Goal: Task Accomplishment & Management: Use online tool/utility

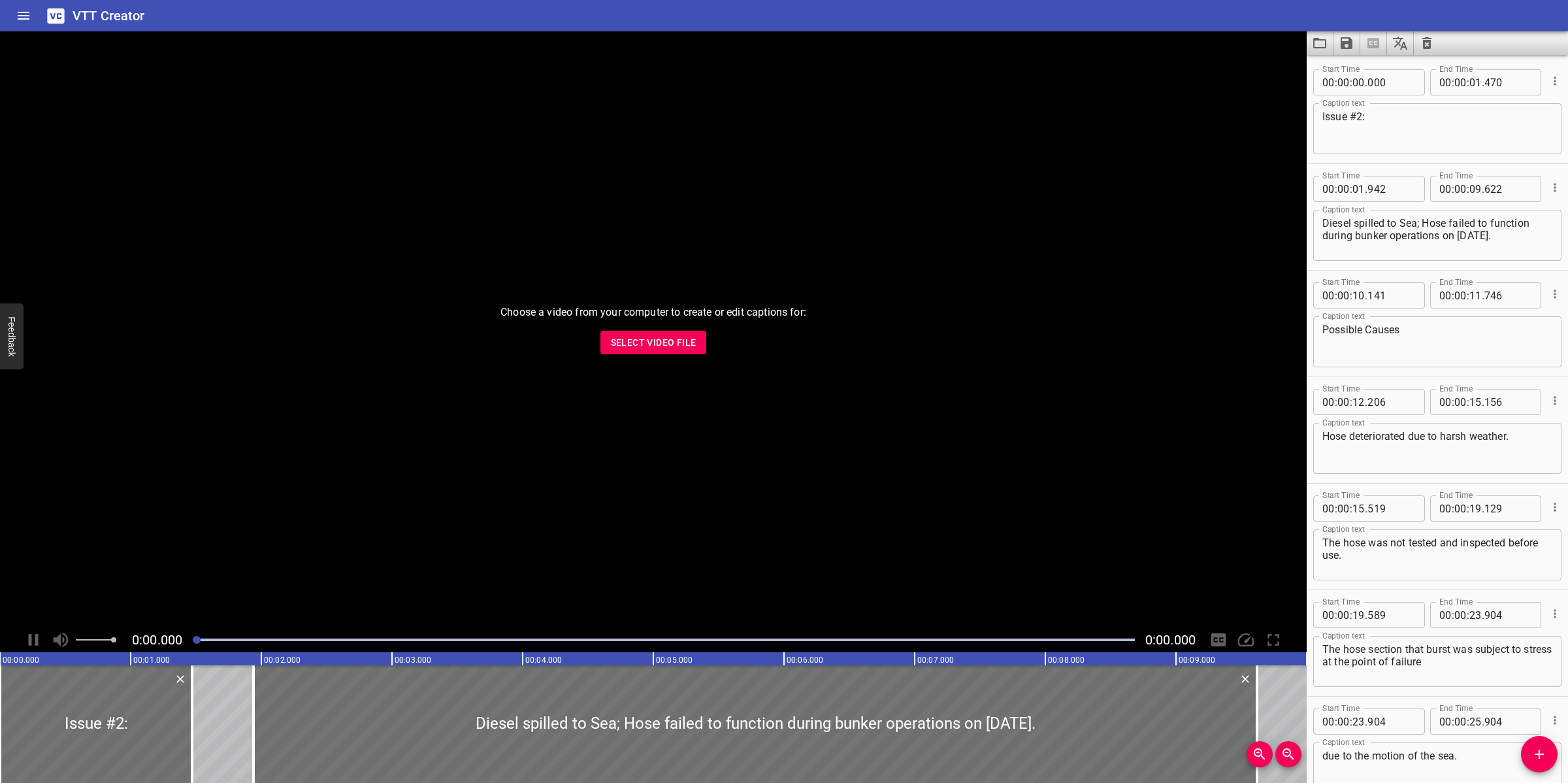
scroll to position [503, 0]
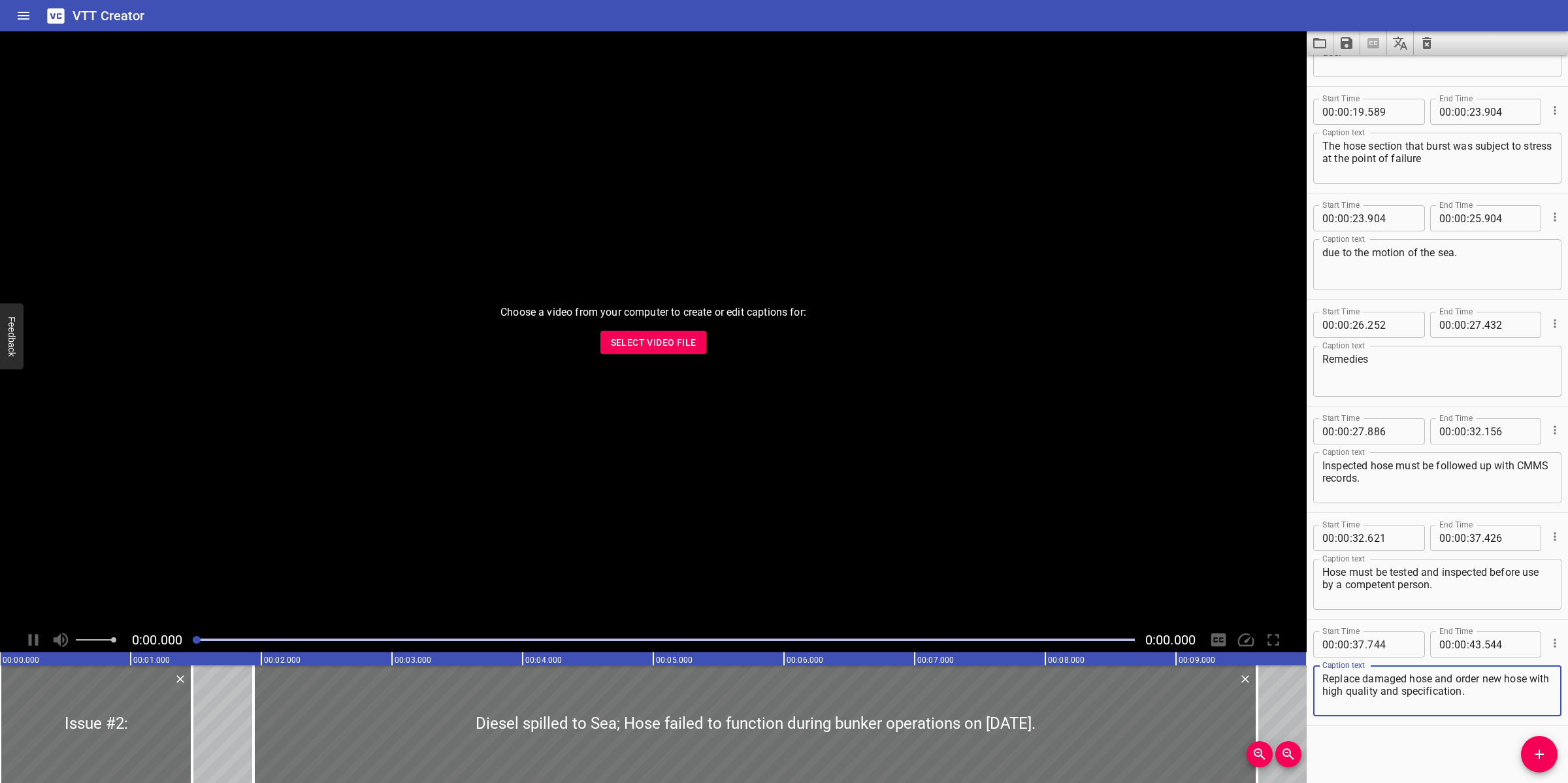
click at [635, 335] on span "Select Video File" at bounding box center [654, 343] width 86 height 16
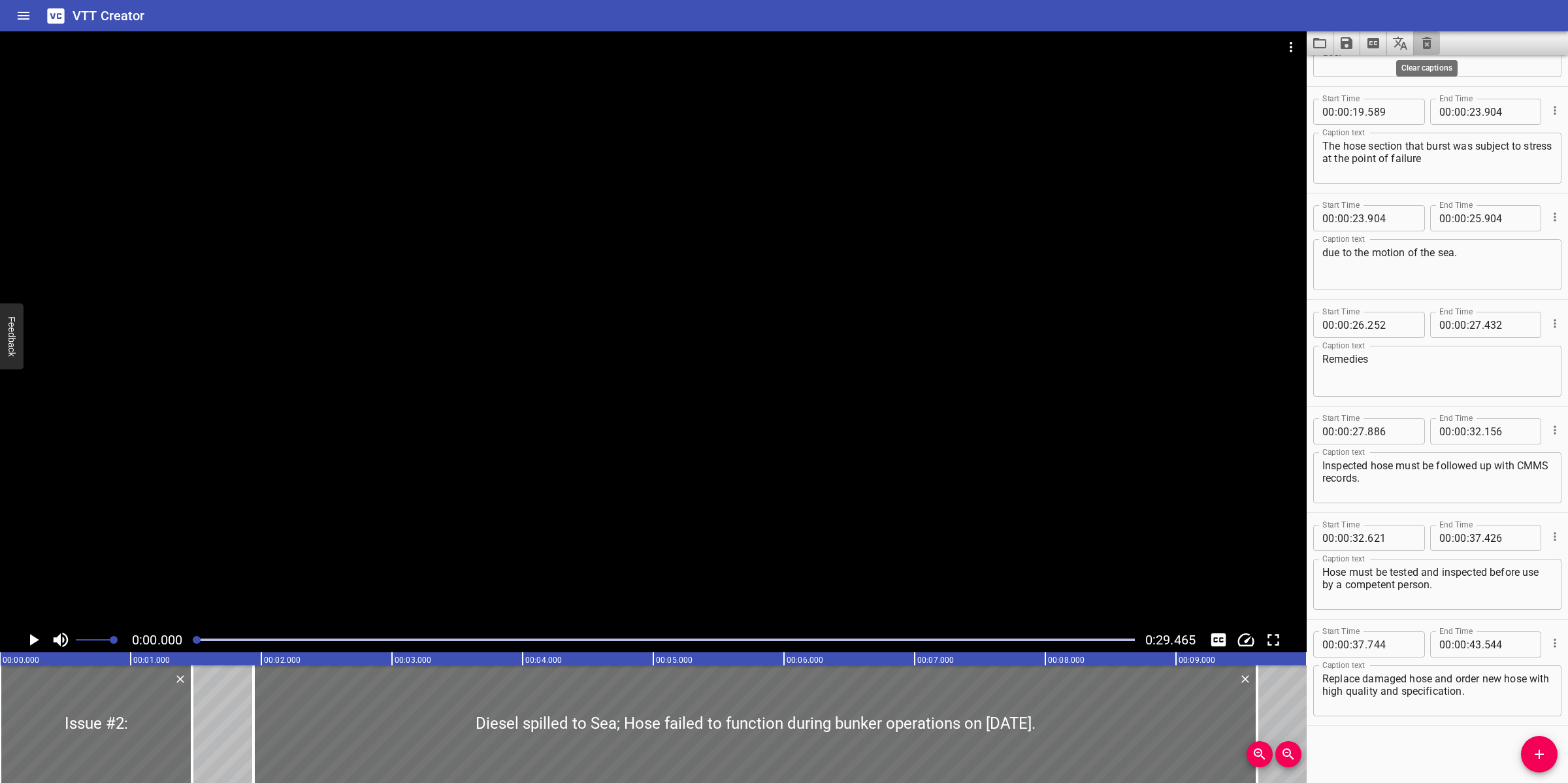
click at [1424, 46] on icon "Clear captions" at bounding box center [1427, 44] width 9 height 12
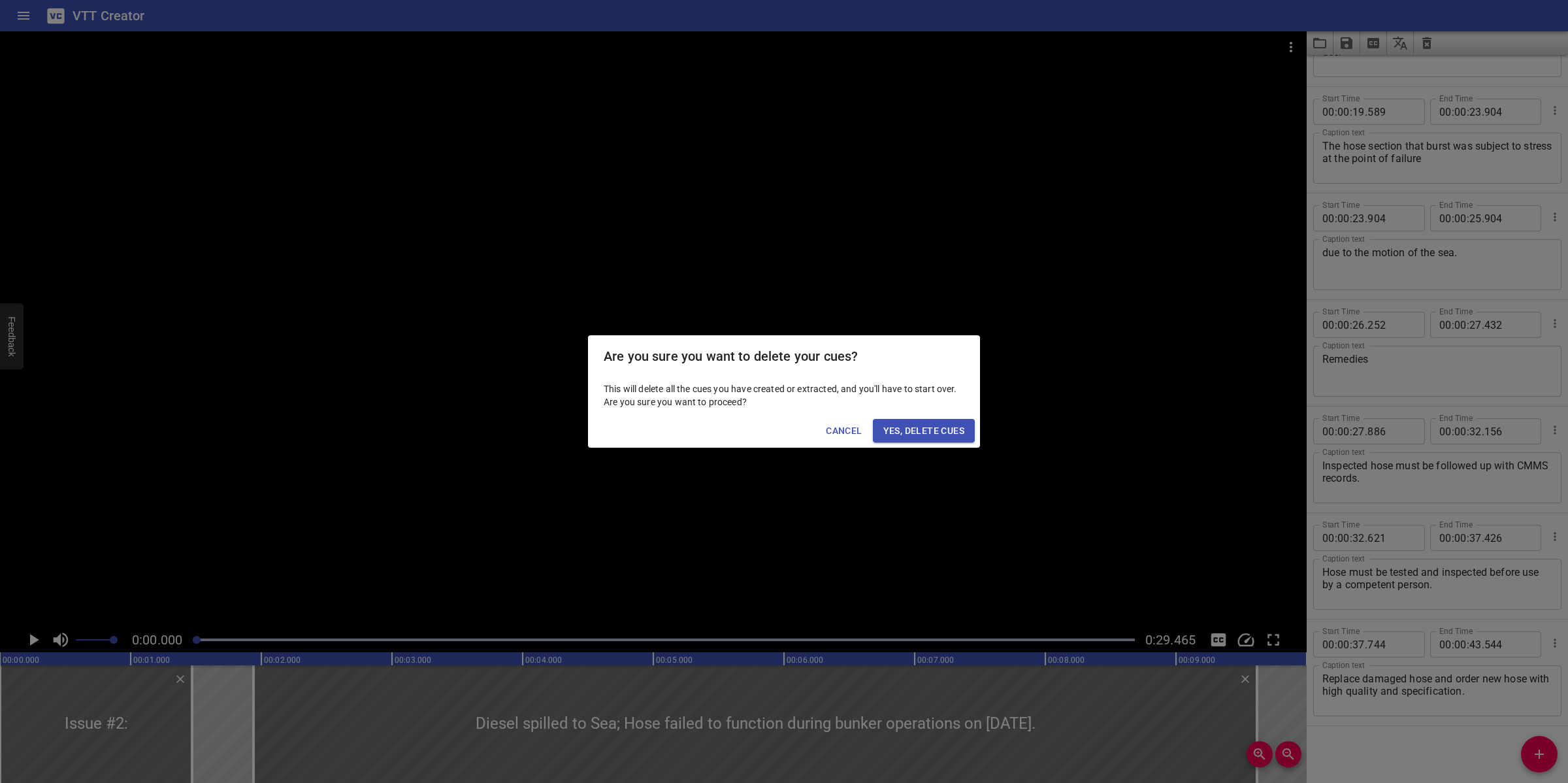
drag, startPoint x: 837, startPoint y: 416, endPoint x: 1213, endPoint y: 174, distance: 447.1
click at [839, 414] on div "Cancel Yes, Delete Cues" at bounding box center [784, 431] width 392 height 35
click at [943, 431] on span "Yes, Delete Cues" at bounding box center [924, 431] width 81 height 16
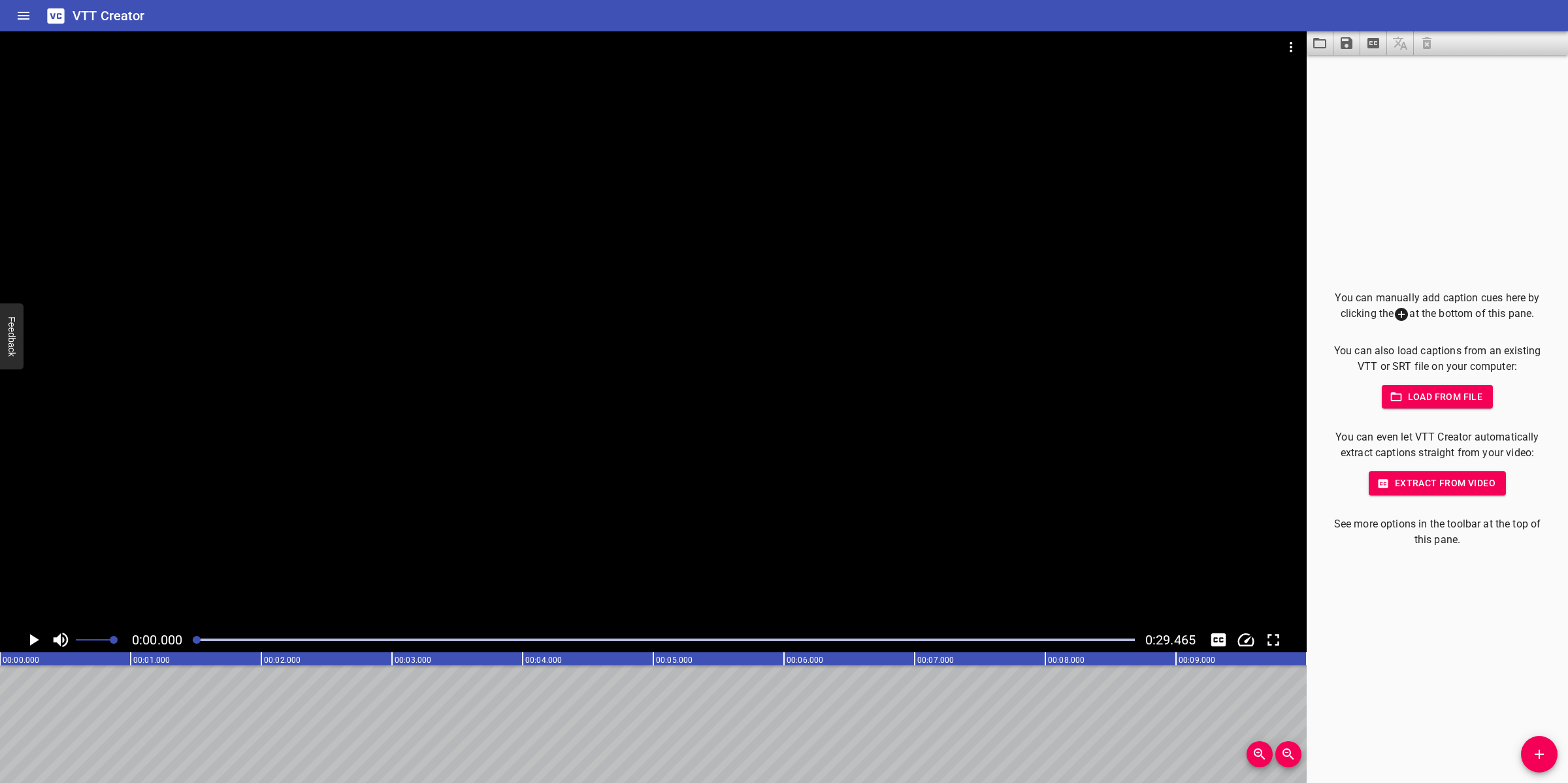
click at [1336, 42] on button "Save captions to file" at bounding box center [1347, 43] width 27 height 23
click at [1501, 72] on div at bounding box center [784, 392] width 1568 height 783
click at [1312, 44] on icon "Load captions from file" at bounding box center [1319, 43] width 15 height 15
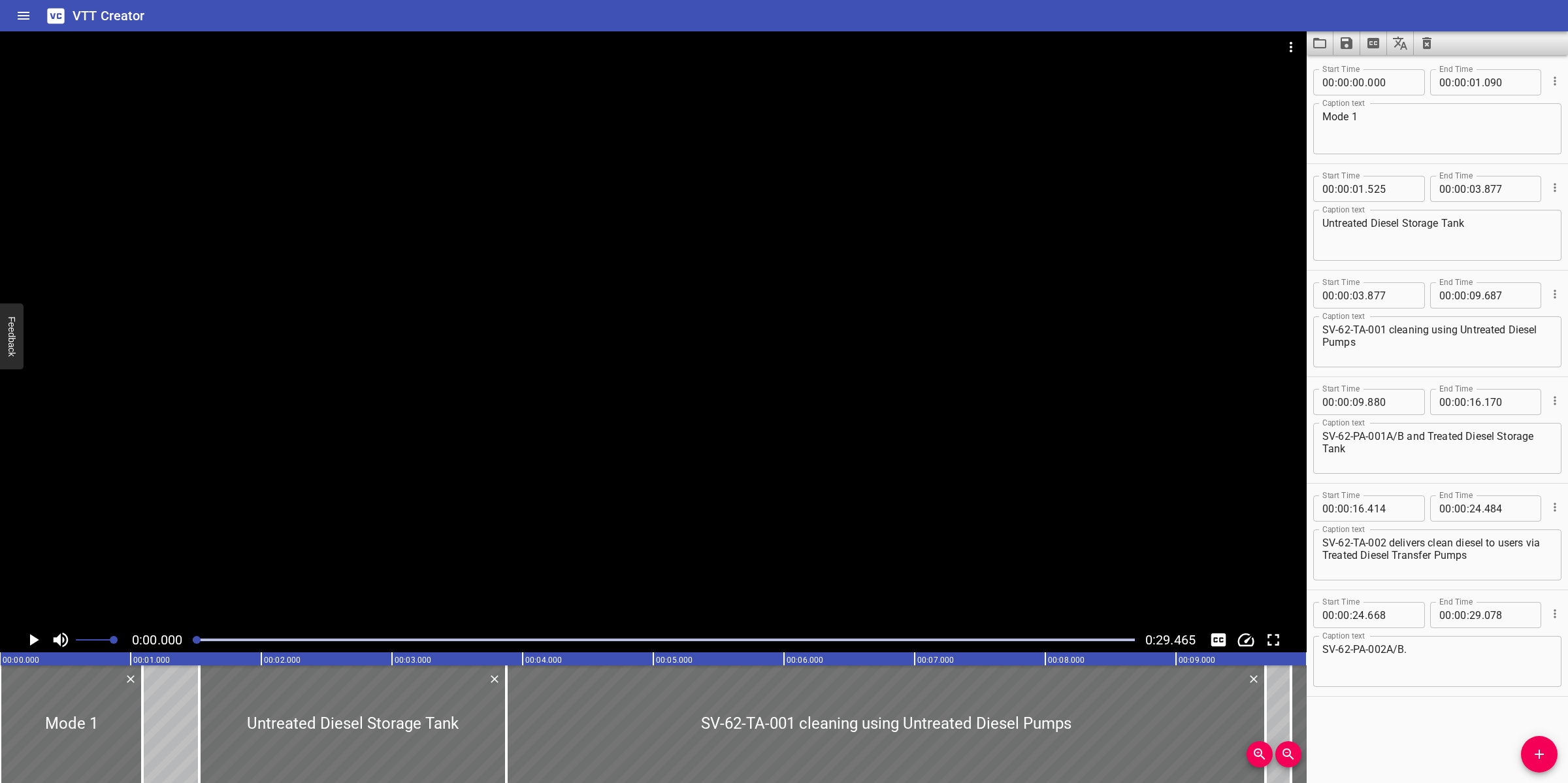
click at [823, 295] on div at bounding box center [653, 329] width 1307 height 596
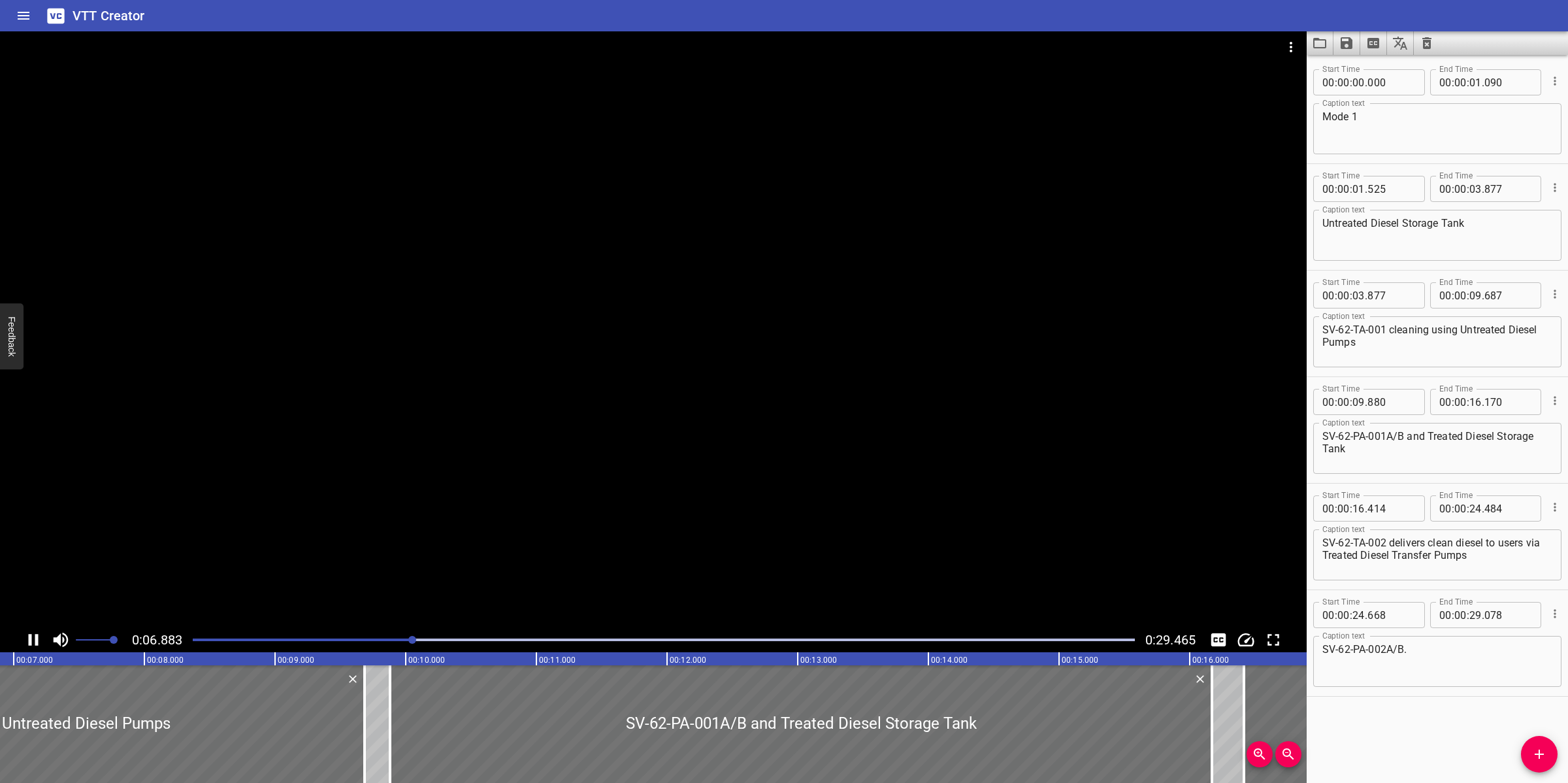
click at [748, 483] on div at bounding box center [653, 329] width 1307 height 596
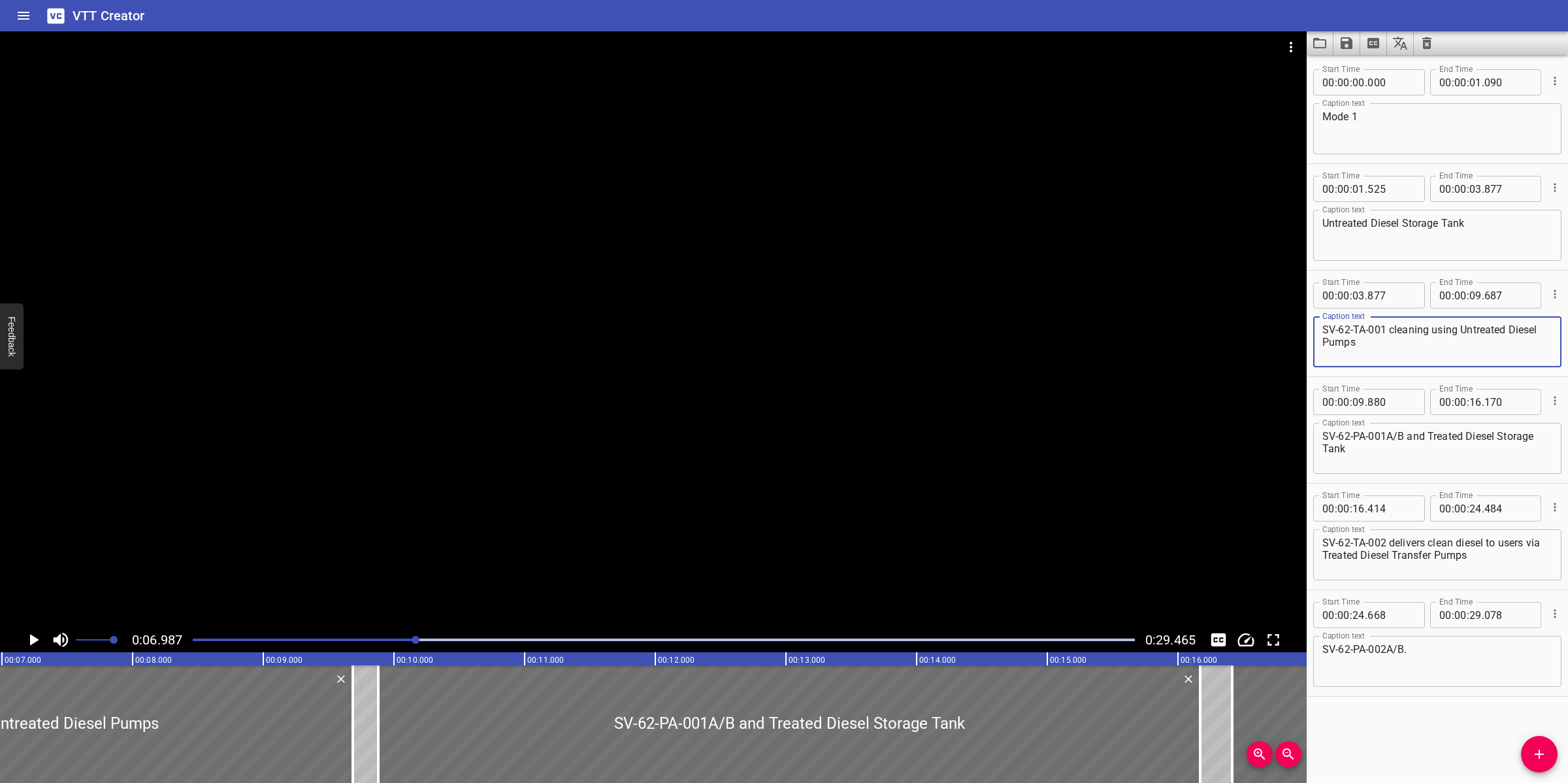
drag, startPoint x: 1387, startPoint y: 329, endPoint x: 1237, endPoint y: 335, distance: 150.1
click at [1237, 335] on main "0:06.987 0:29.465 00:00.000 00:01.000 00:02.000 00:03.000 00:04.000 00:05.000 0…" at bounding box center [784, 407] width 1568 height 752
click at [1405, 332] on textarea "SV-62-TA-001 cleaning using Untreated Diesel Pumps" at bounding box center [1438, 342] width 230 height 37
drag, startPoint x: 1385, startPoint y: 331, endPoint x: 1308, endPoint y: 328, distance: 77.1
click at [1308, 328] on div "Start Time 00 : 00 : 03 . 877 Start Time End Time 00 : 00 : 09 . 687 End Time C…" at bounding box center [1438, 323] width 262 height 106
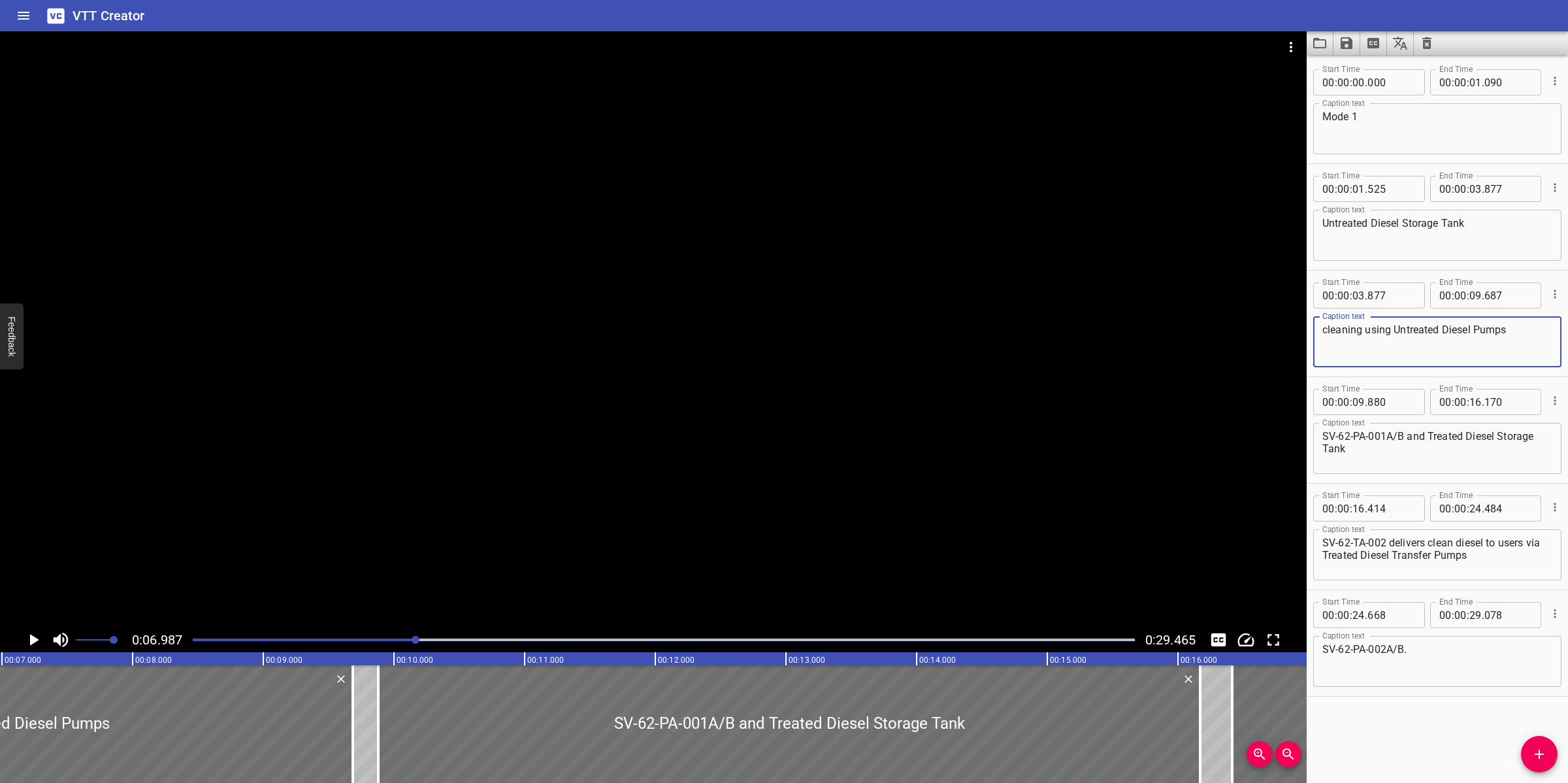
type textarea "cleaning using Untreated Diesel Pumps"
click at [1501, 214] on div "Untreated Diesel Storage Tank Caption text" at bounding box center [1437, 235] width 248 height 51
click at [1494, 217] on textarea "Untreated Diesel Storage Tank" at bounding box center [1438, 236] width 230 height 37
paste textarea "SV-62-TA-001"
type textarea "Untreated Diesel Storage Tank (SV-62-TA-001)"
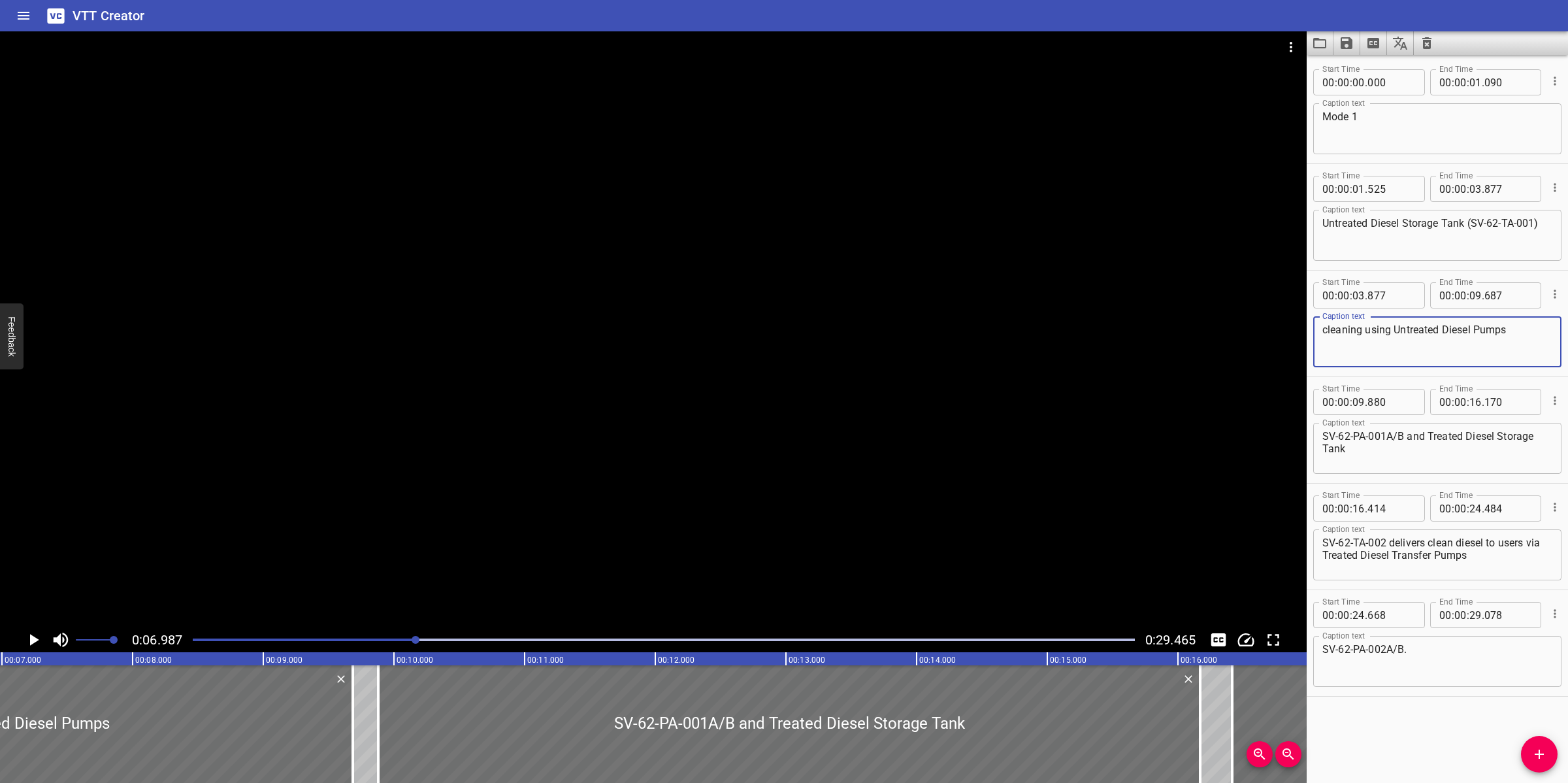
click at [1326, 331] on textarea "cleaning using Untreated Diesel Pumps" at bounding box center [1438, 342] width 230 height 37
type textarea "cleaning using Untreated Diesel Pumps"
click at [1474, 187] on input "number" at bounding box center [1476, 189] width 13 height 26
type input "06"
type input "987"
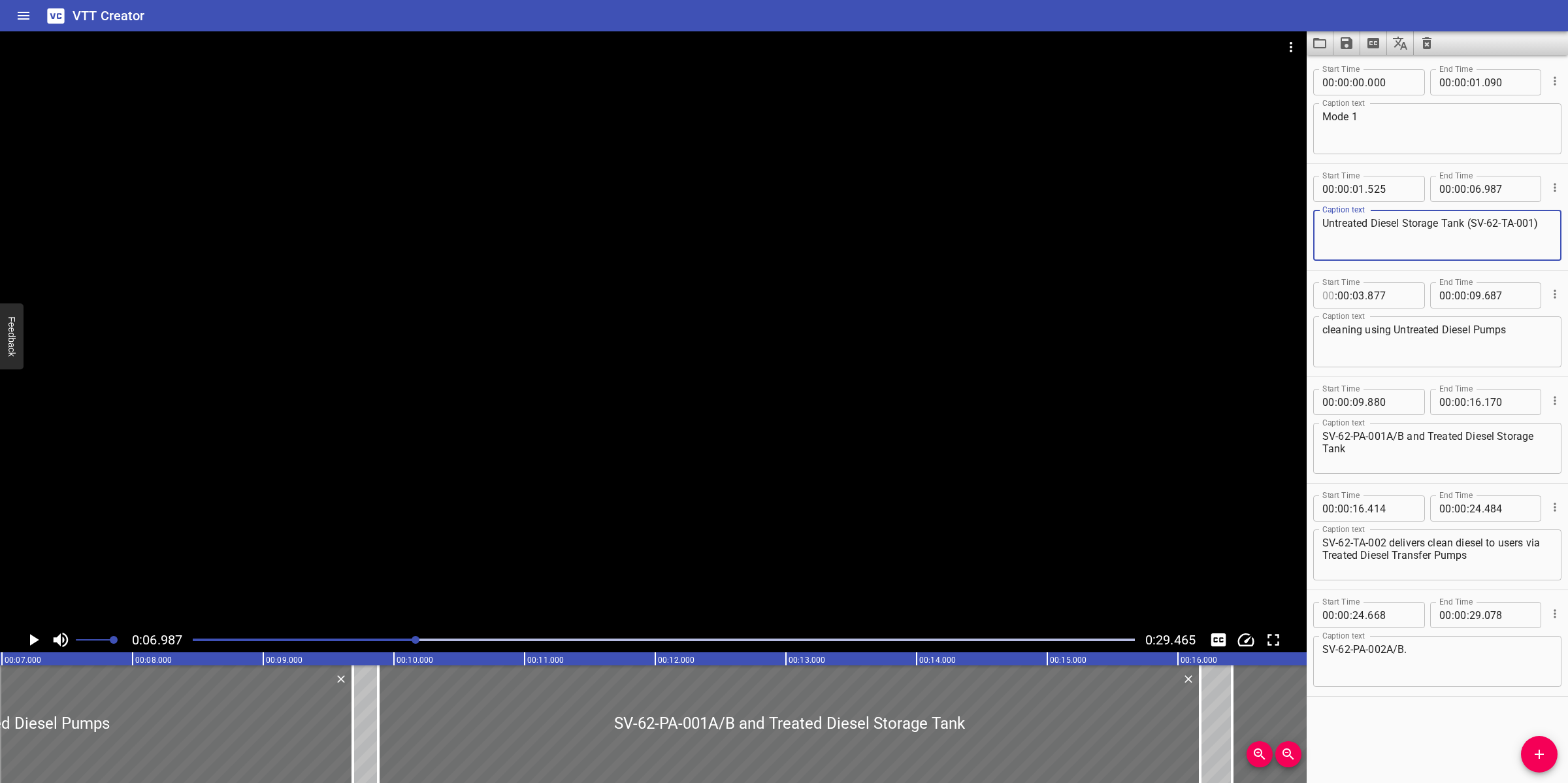
type input "00"
type input "06"
type input "987"
click at [638, 485] on div at bounding box center [653, 329] width 1307 height 596
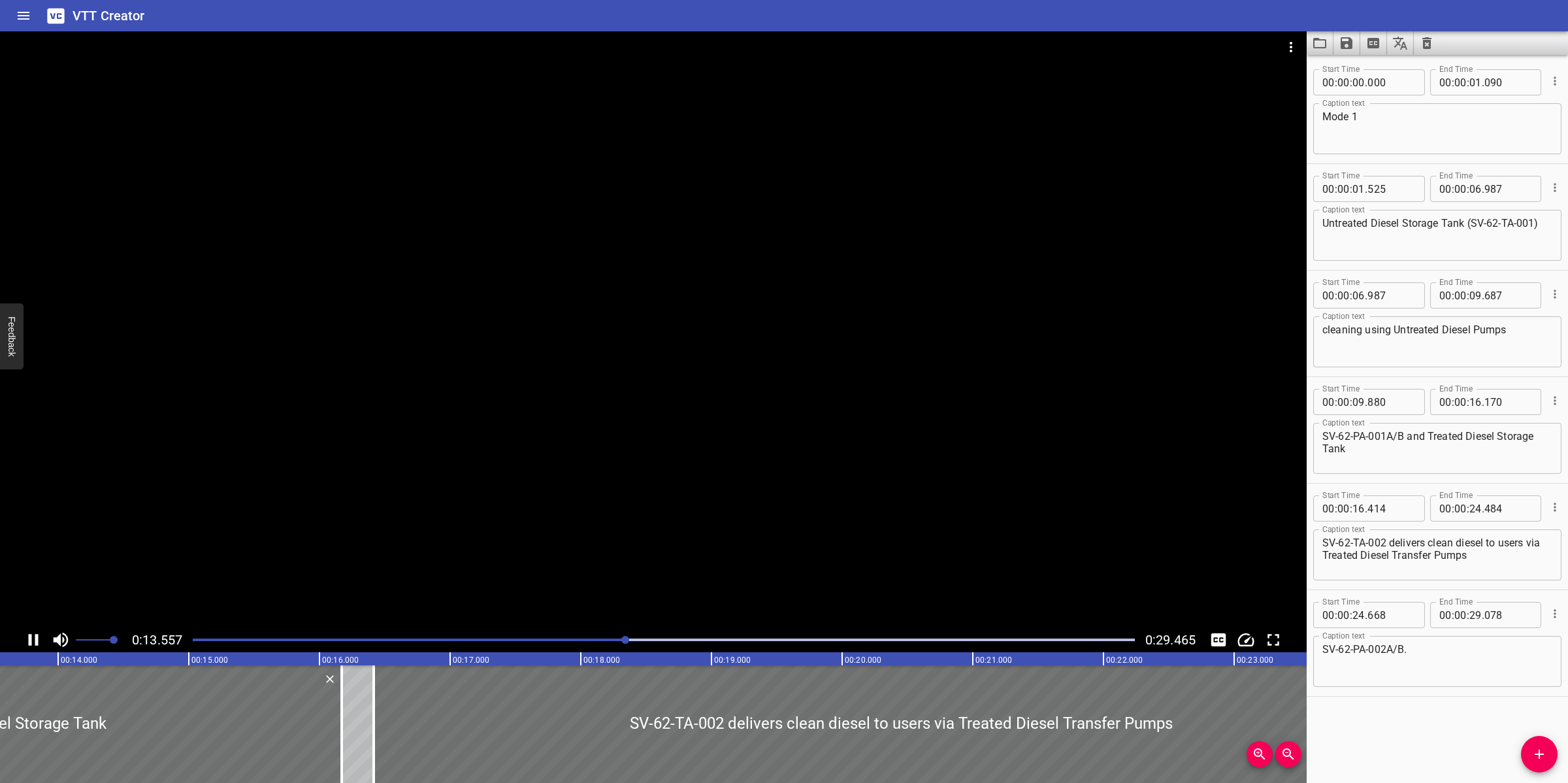
click at [668, 563] on div at bounding box center [653, 329] width 1307 height 596
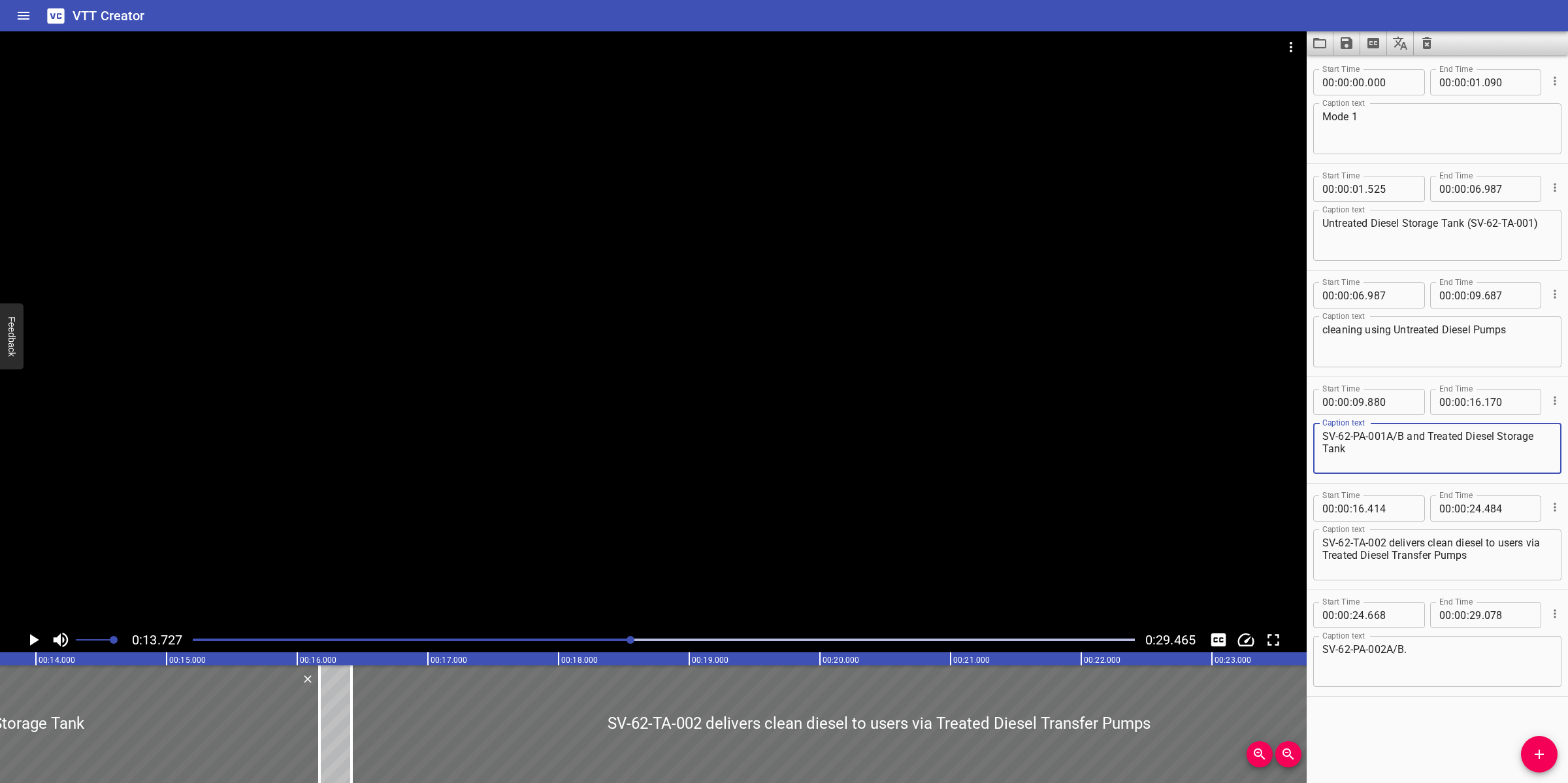
click at [1403, 435] on textarea "SV-62-PA-001A/B and Treated Diesel Storage Tank" at bounding box center [1438, 448] width 230 height 37
click at [1403, 438] on textarea "SV-62-PA-001A/B and Treated Diesel Storage Tank" at bounding box center [1438, 448] width 230 height 37
drag, startPoint x: 1403, startPoint y: 438, endPoint x: 1314, endPoint y: 434, distance: 89.1
click at [1314, 434] on div "SV-62-PA-001A/B and Treated Diesel Storage Tank Caption text" at bounding box center [1437, 448] width 248 height 51
type textarea "and Treated Diesel Storage Tank"
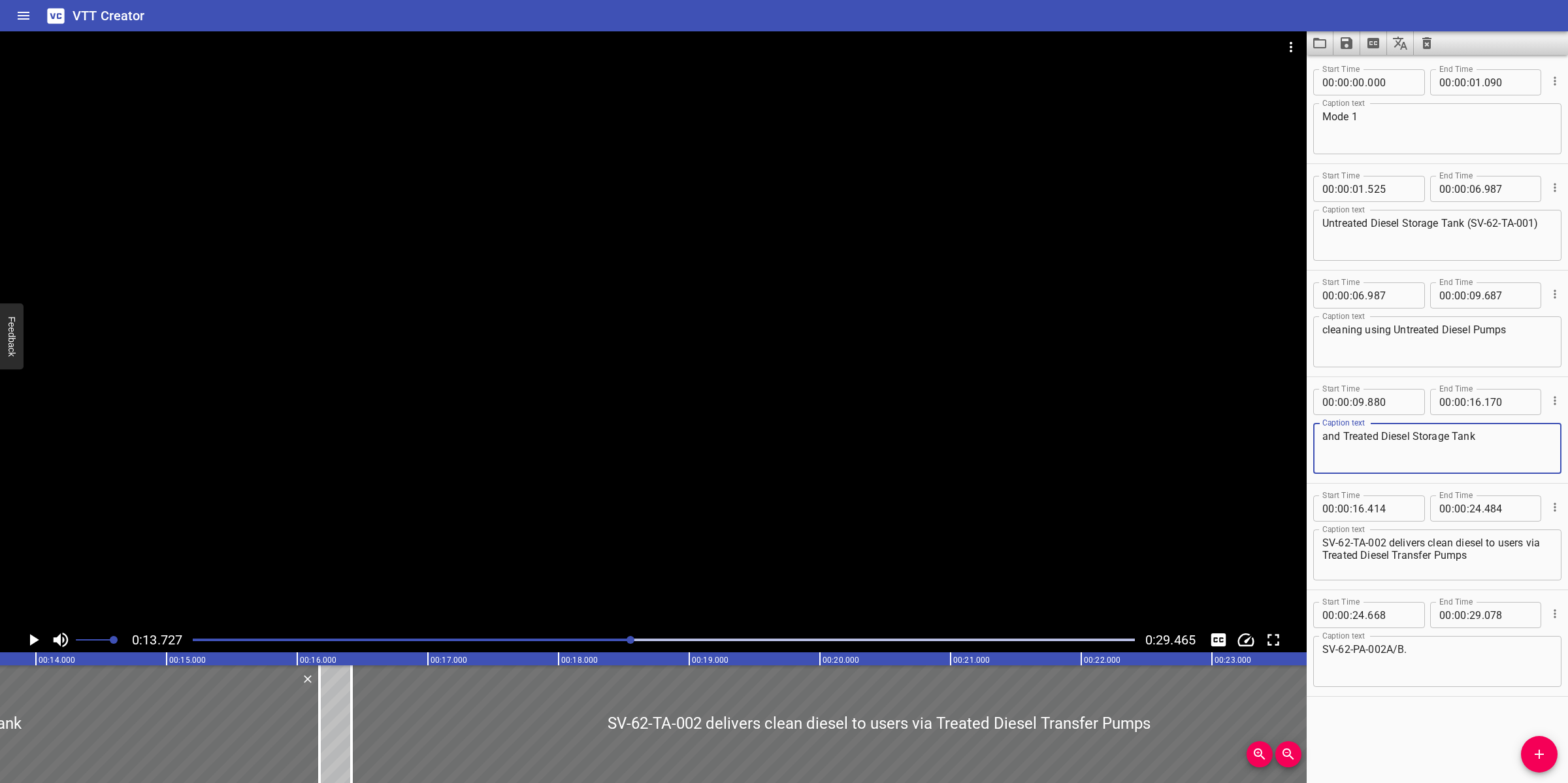
click at [1517, 331] on textarea "cleaning using Untreated Diesel Pumps" at bounding box center [1438, 342] width 230 height 37
paste textarea "SV-62-PA-001A/B"
type textarea "cleaning using Untreated Diesel Pumps (SV-62-PA-001A/B)"
click at [1472, 292] on input "number" at bounding box center [1476, 295] width 13 height 26
type input "13"
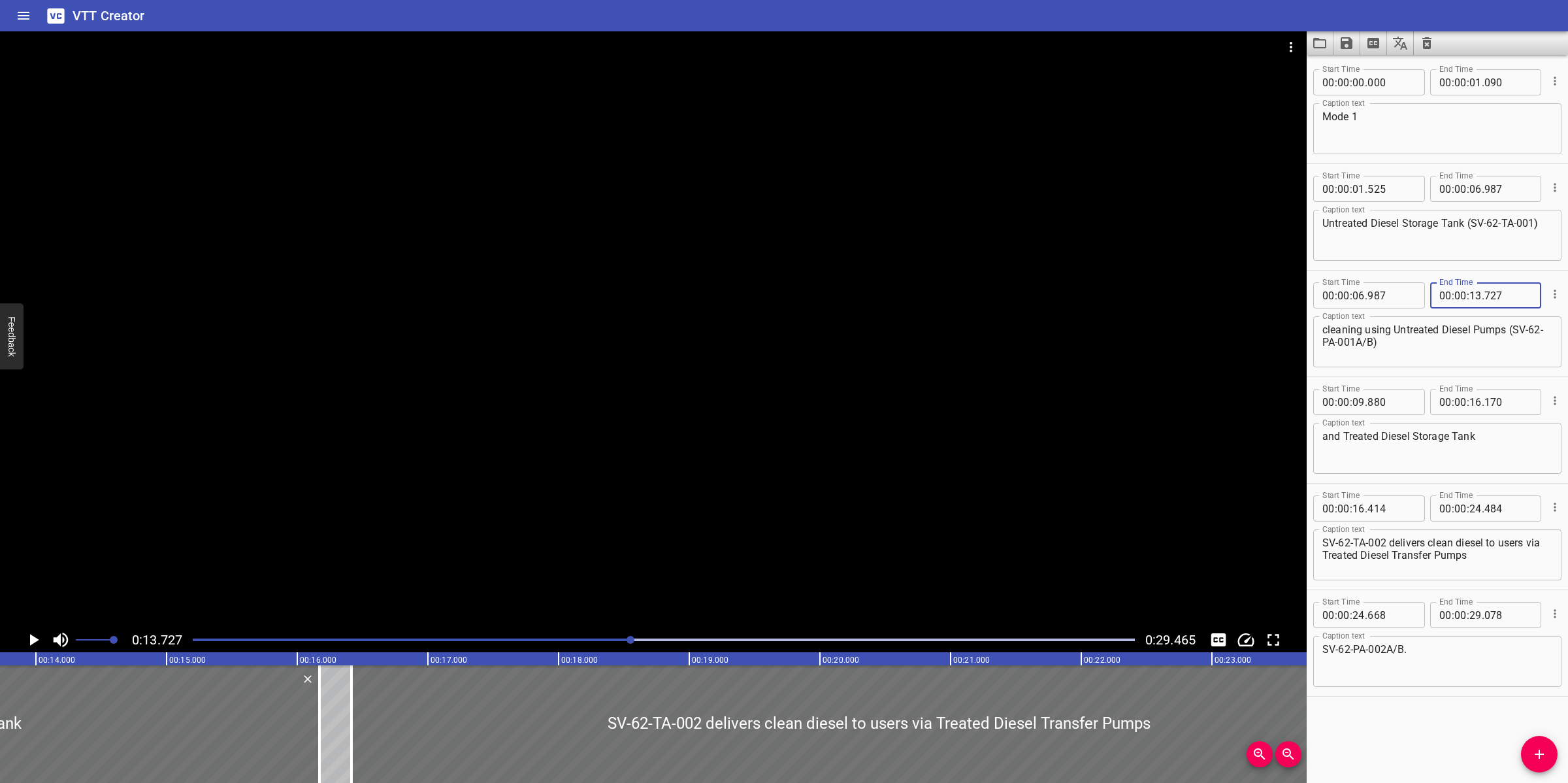
type input "727"
type input "00"
type input "13"
type input "727"
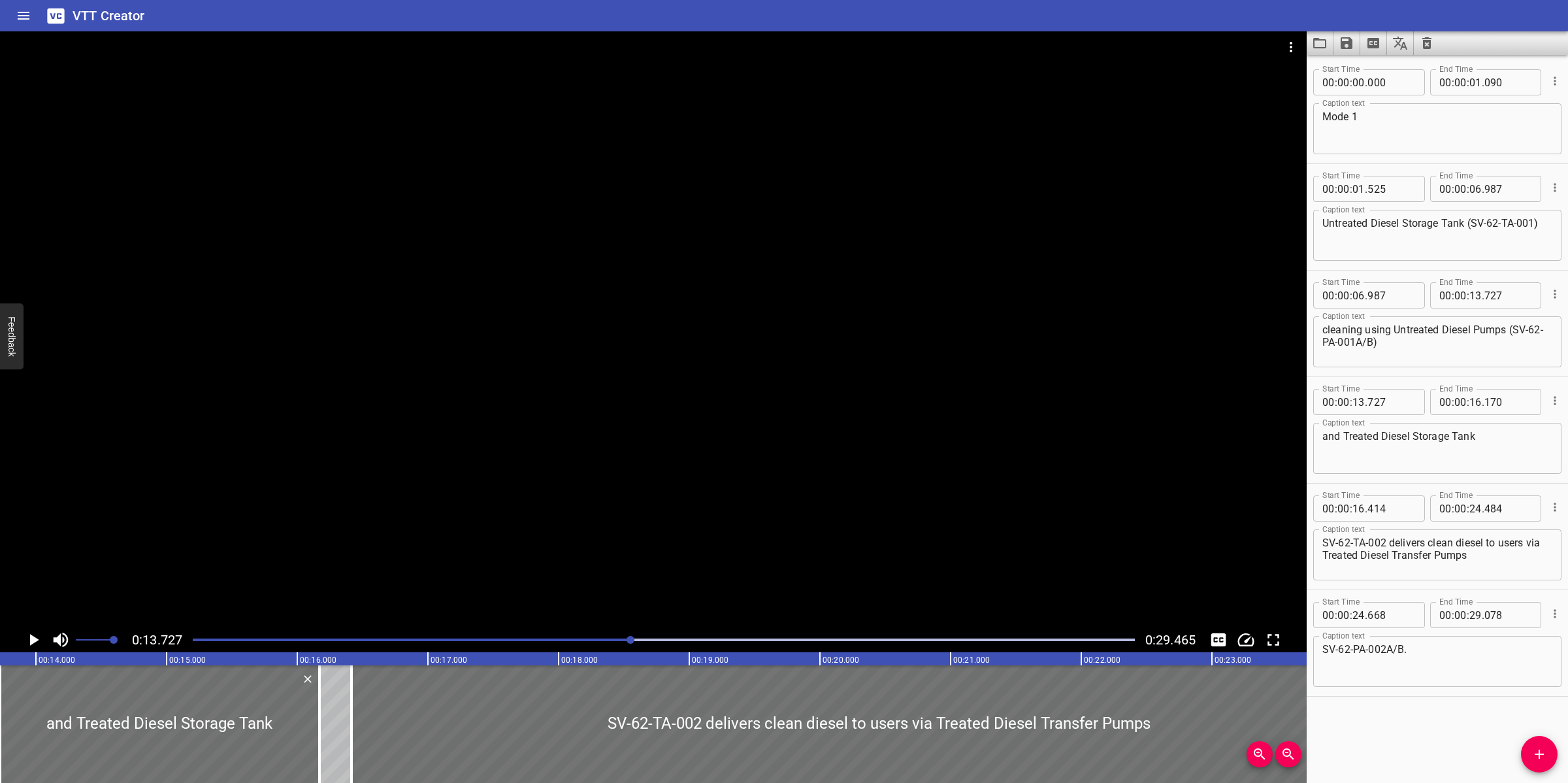
click at [508, 540] on div at bounding box center [653, 329] width 1307 height 596
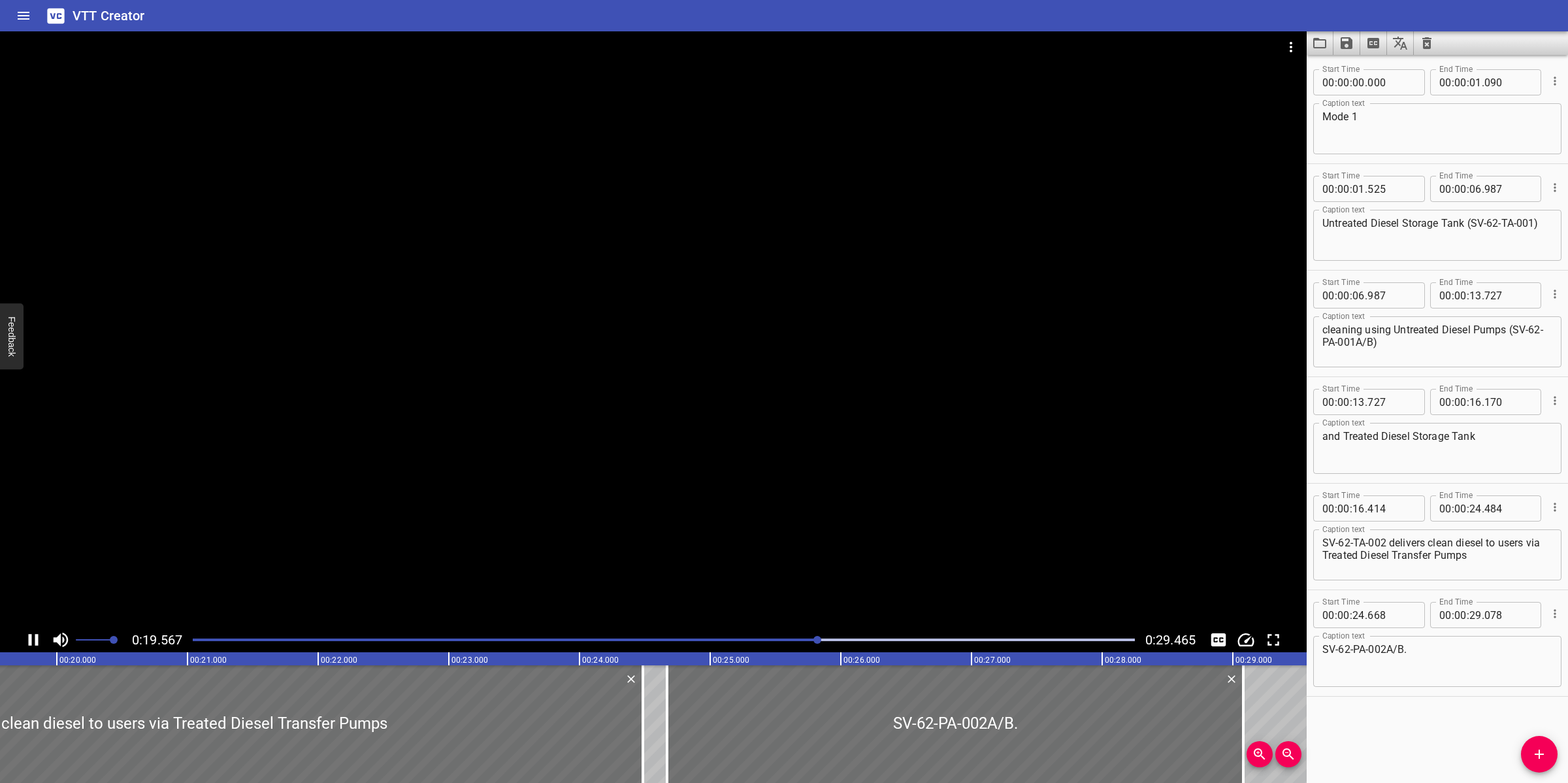
click at [676, 565] on div at bounding box center [653, 329] width 1307 height 596
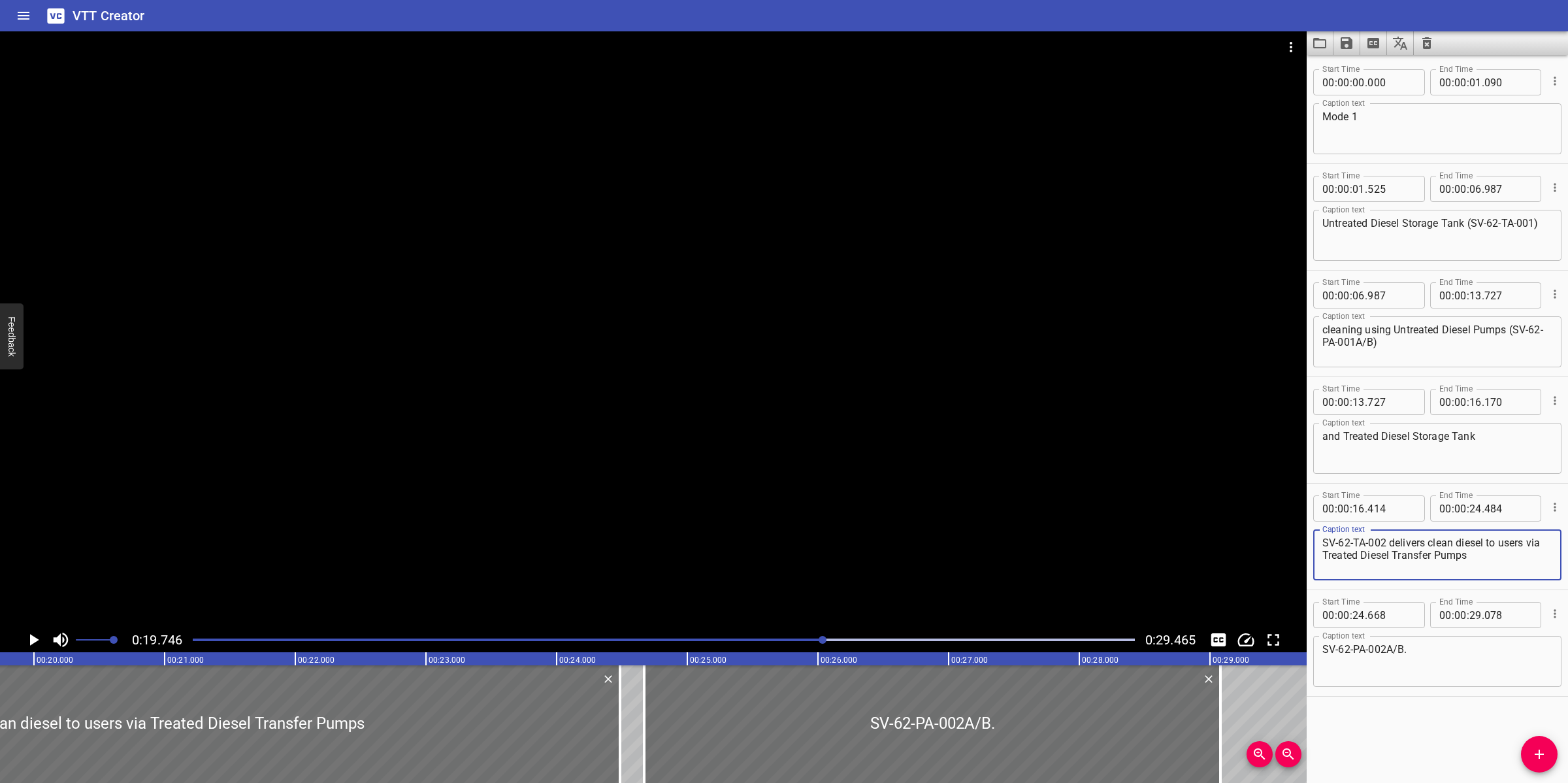
drag, startPoint x: 1385, startPoint y: 539, endPoint x: 1311, endPoint y: 537, distance: 74.0
click at [1311, 537] on div "Start Time 00 : 00 : 16 . 414 Start Time End Time 00 : 00 : 24 . 484 End Time C…" at bounding box center [1438, 536] width 262 height 106
type textarea "delivers clean diesel to users via Treated Diesel Transfer Pumps"
click at [1498, 439] on textarea "and Treated Diesel Storage Tank" at bounding box center [1438, 448] width 230 height 37
paste textarea "SV-62-TA-002"
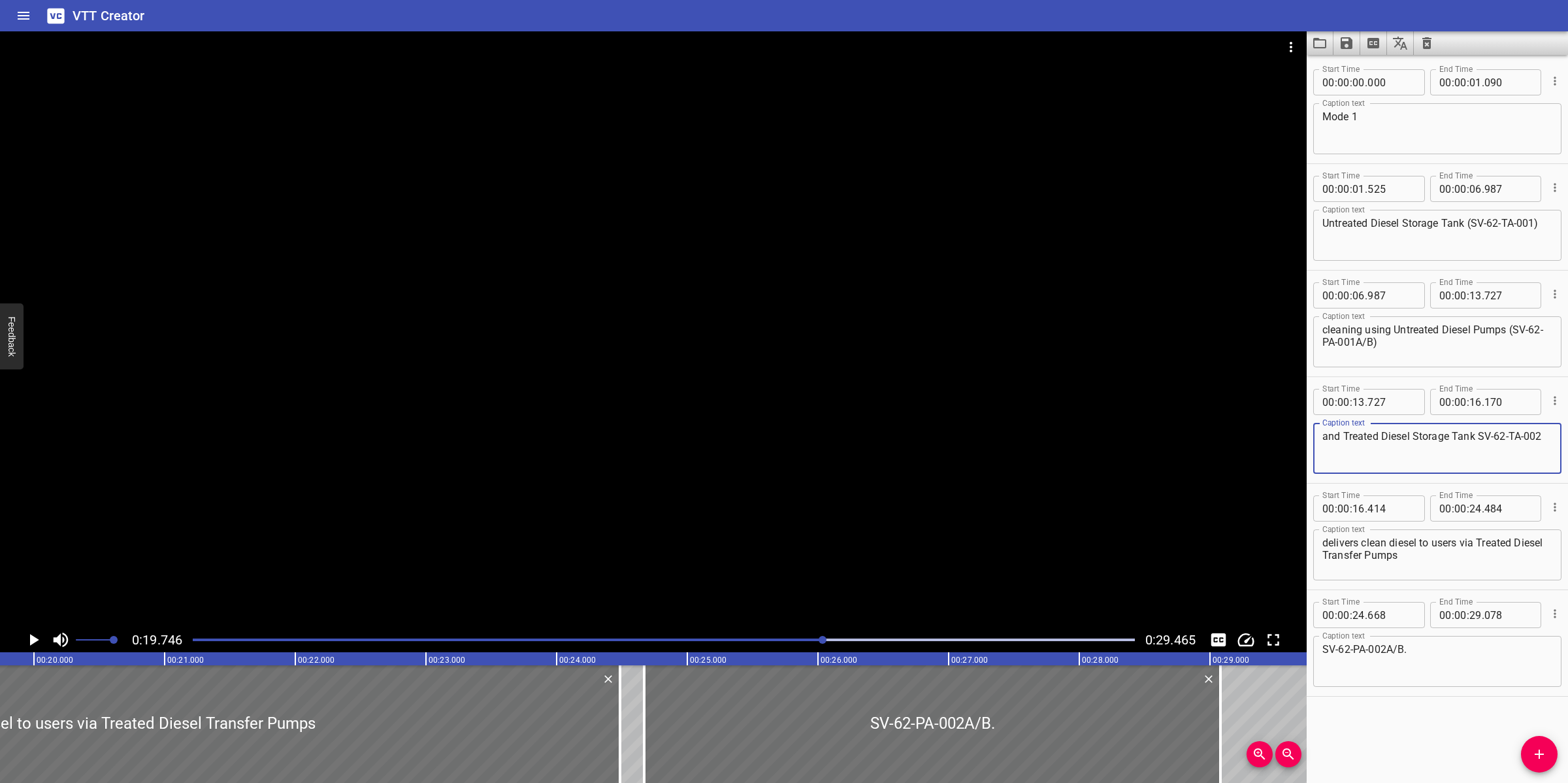
type textarea "and Treated Diesel Storage Tank SV-62-TA-002"
click at [1328, 539] on textarea "delivers clean diesel to users via Treated Diesel Transfer Pumps" at bounding box center [1438, 555] width 230 height 37
type textarea "delivers clean diesel to users via Treated Diesel Transfer Pumps"
click at [1480, 434] on textarea "and Treated Diesel Storage Tank SV-62-TA-002" at bounding box center [1438, 448] width 230 height 37
type textarea "and Treated Diesel Storage Tank (SV-62-TA-002)"
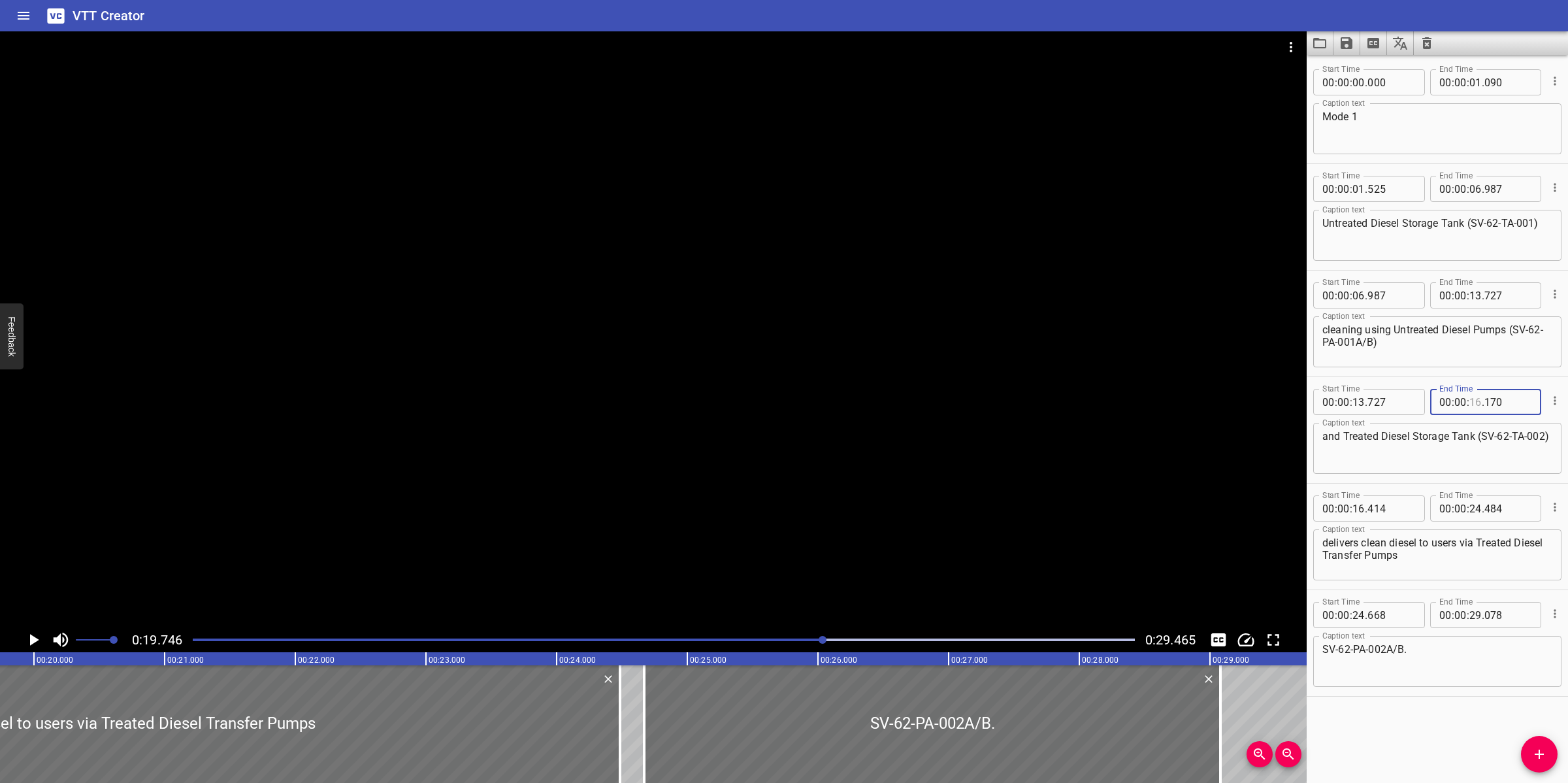
click at [1471, 402] on input "number" at bounding box center [1476, 402] width 13 height 26
type input "19"
type input "746"
type input "00"
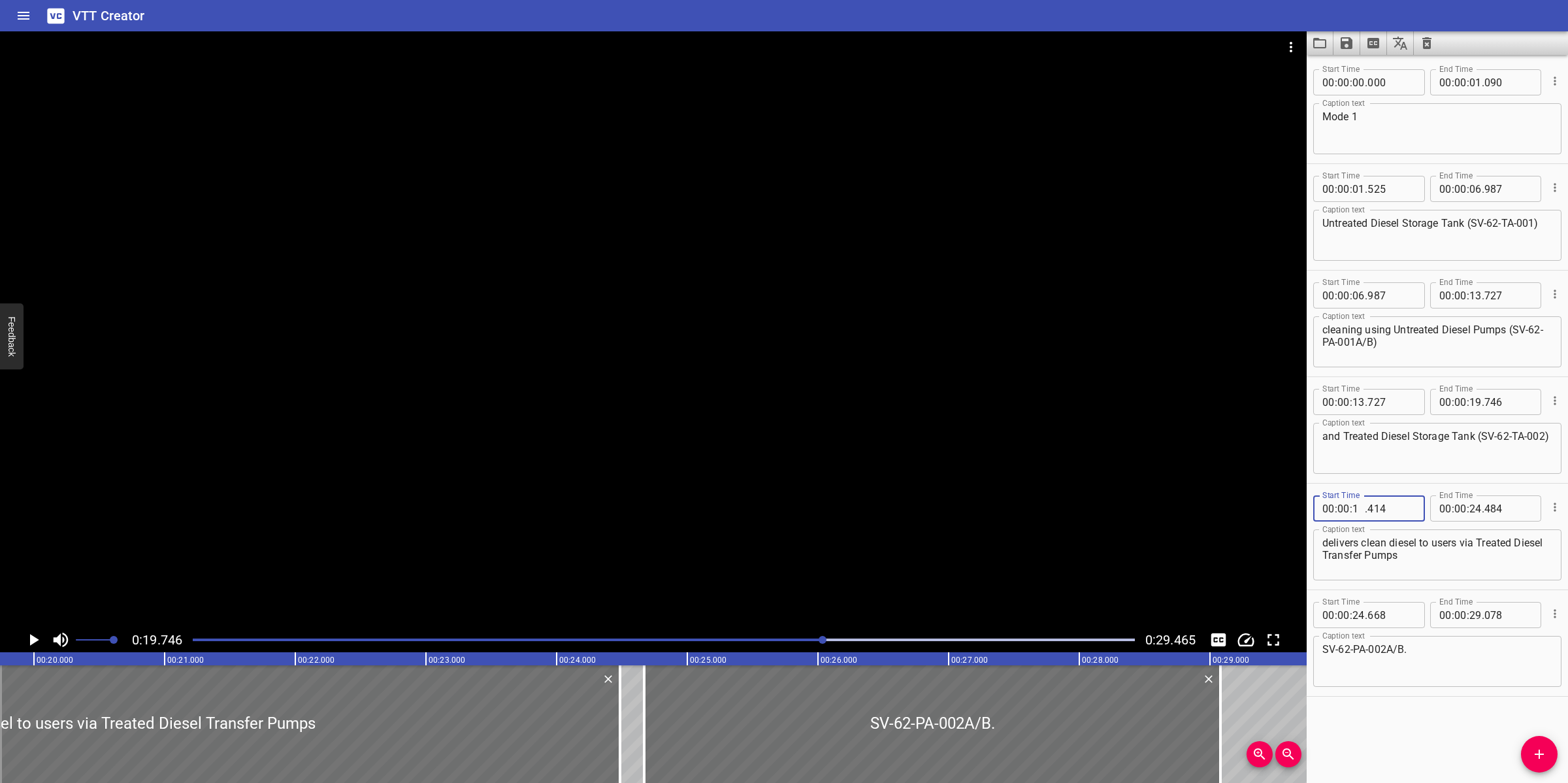
type input "19"
type input "746"
click at [513, 467] on div at bounding box center [653, 329] width 1307 height 596
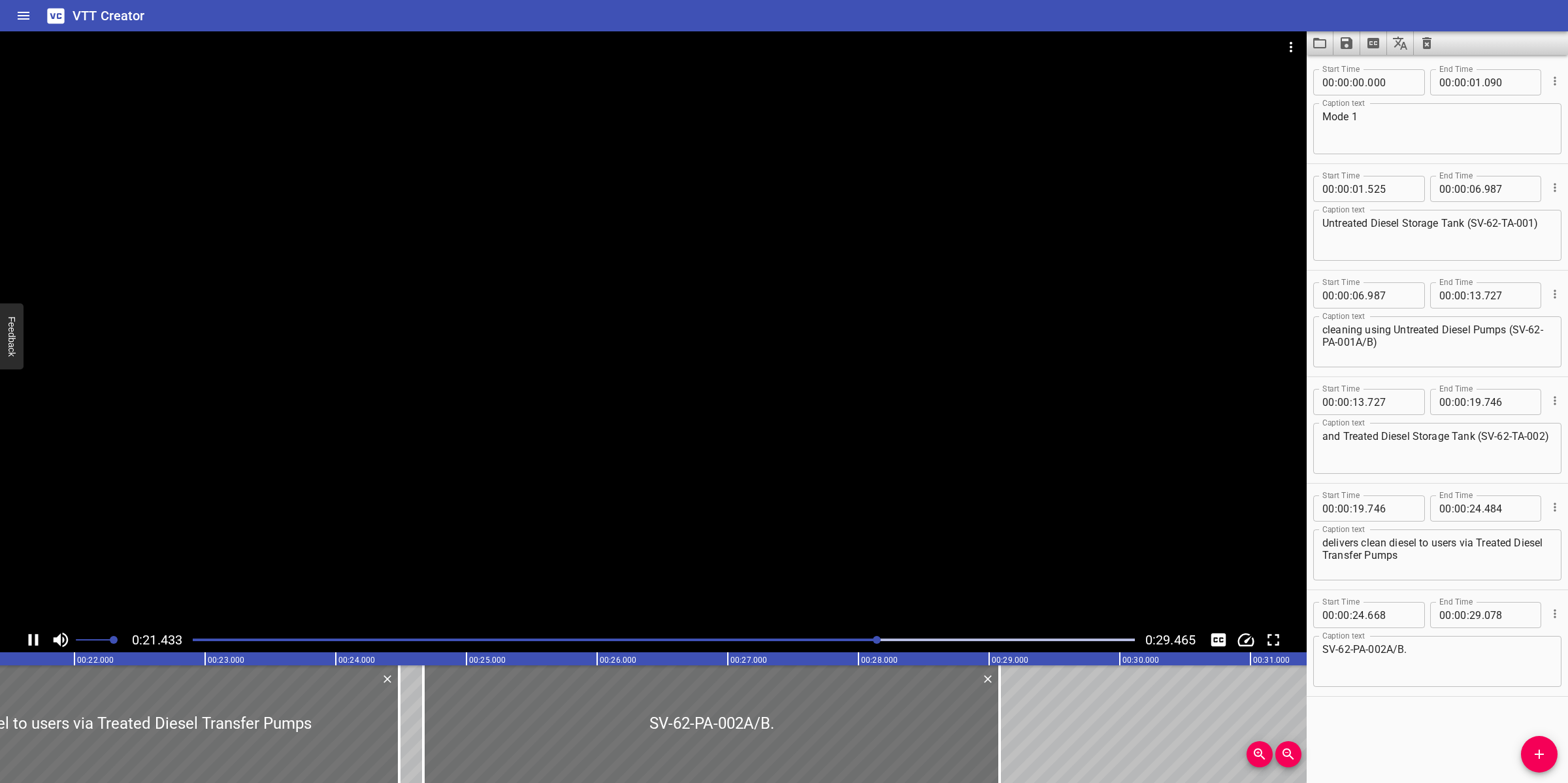
drag, startPoint x: 877, startPoint y: 501, endPoint x: 986, endPoint y: 539, distance: 115.4
click at [877, 501] on div at bounding box center [653, 329] width 1307 height 596
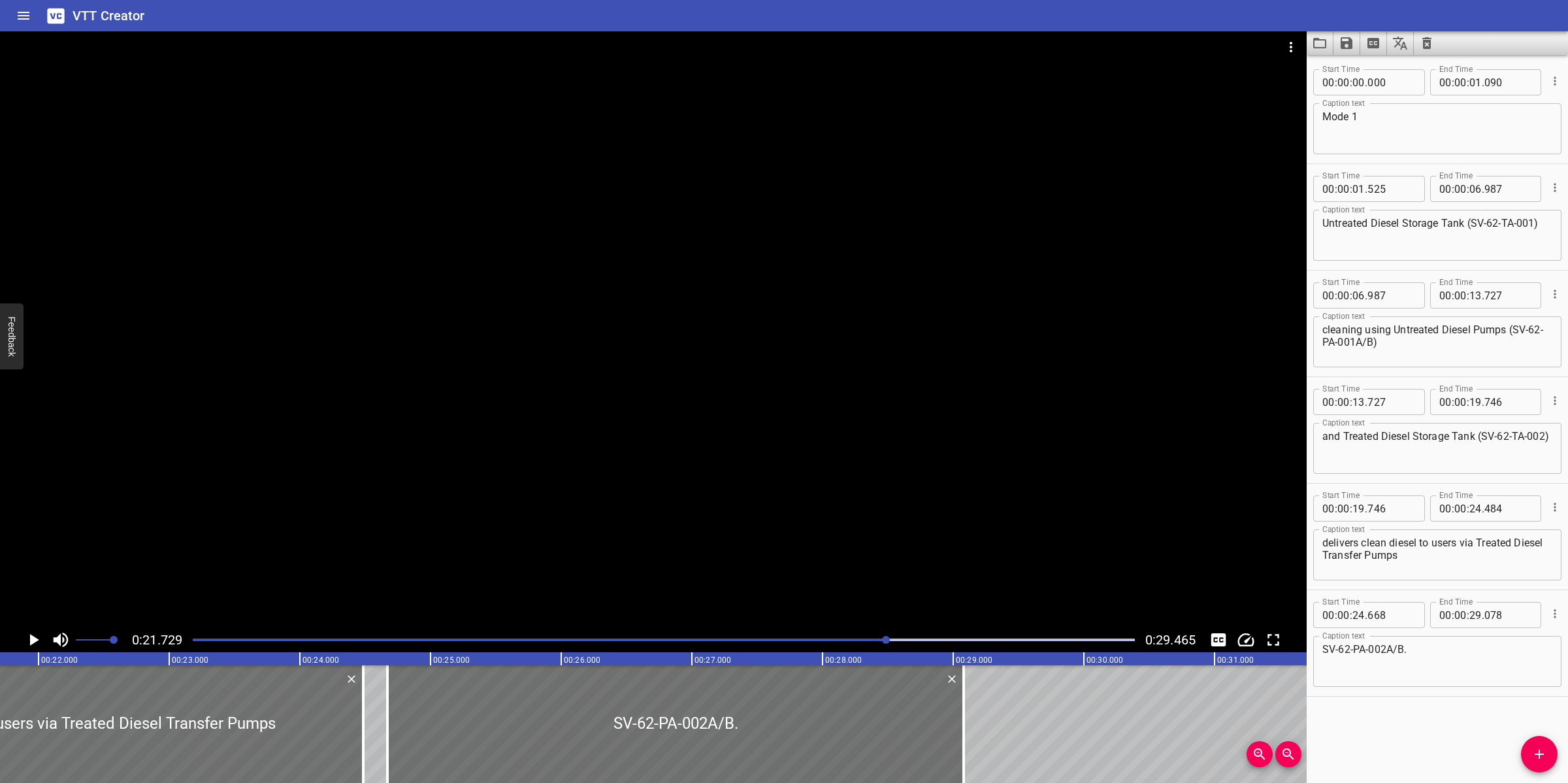
scroll to position [0, 2840]
click at [1456, 657] on textarea "SV-62-PA-002A/B." at bounding box center [1438, 662] width 230 height 37
click at [1456, 564] on textarea "delivers clean diesel to users via Treated Diesel Transfer Pumps" at bounding box center [1438, 555] width 230 height 37
paste textarea "SV-62-PA-002A/B."
click at [1435, 554] on textarea "delivers clean diesel to users via Treated Diesel Transfer Pumps SV-62-PA-002A/…" at bounding box center [1438, 555] width 230 height 37
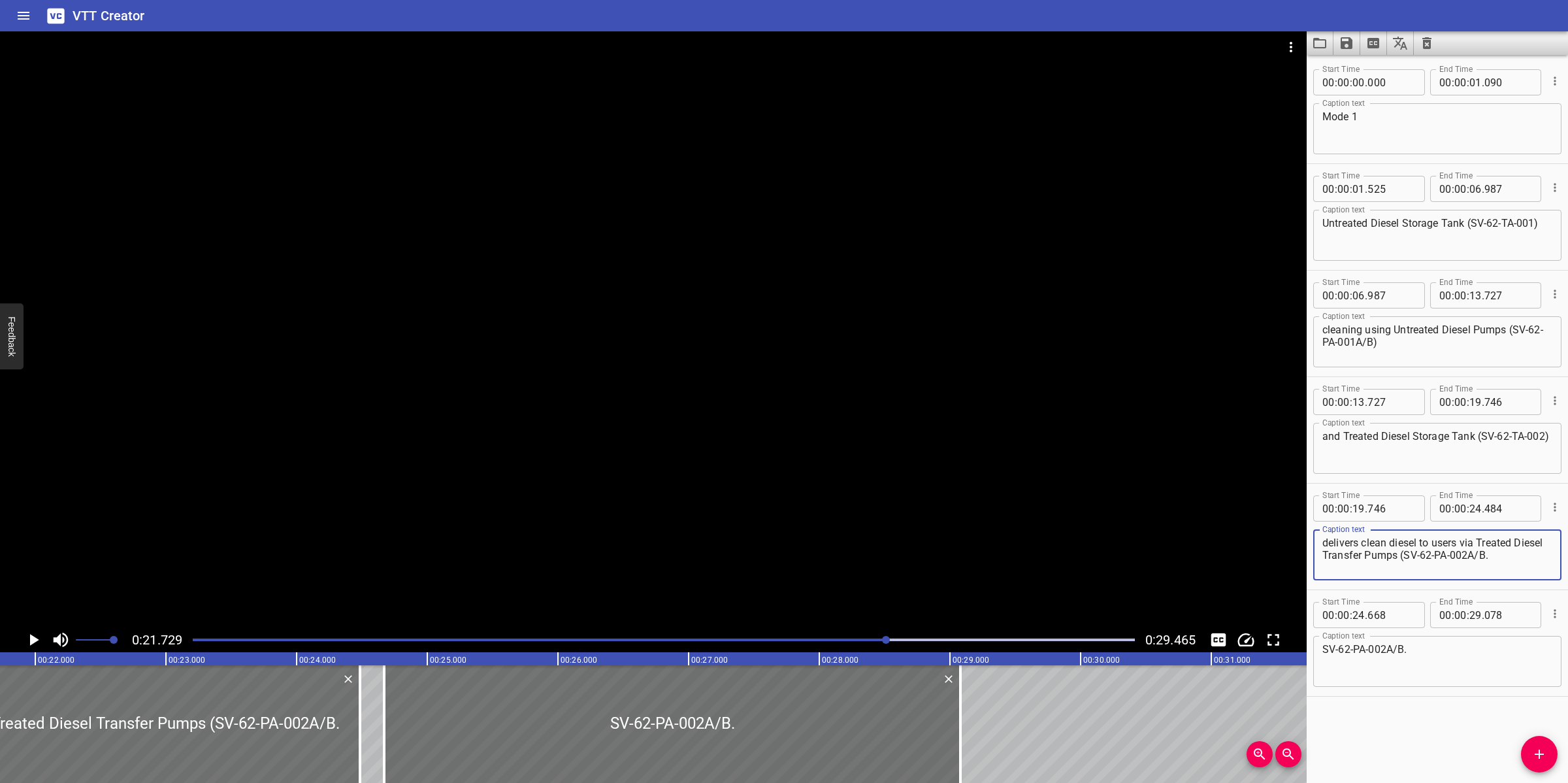
click at [1514, 555] on textarea "delivers clean diesel to users via Treated Diesel Transfer Pumps (SV-62-PA-002A…" at bounding box center [1438, 555] width 230 height 37
type textarea "delivers clean diesel to users via Treated Diesel Transfer Pumps (SV-62-PA-002A…"
click at [812, 563] on div at bounding box center [653, 329] width 1307 height 596
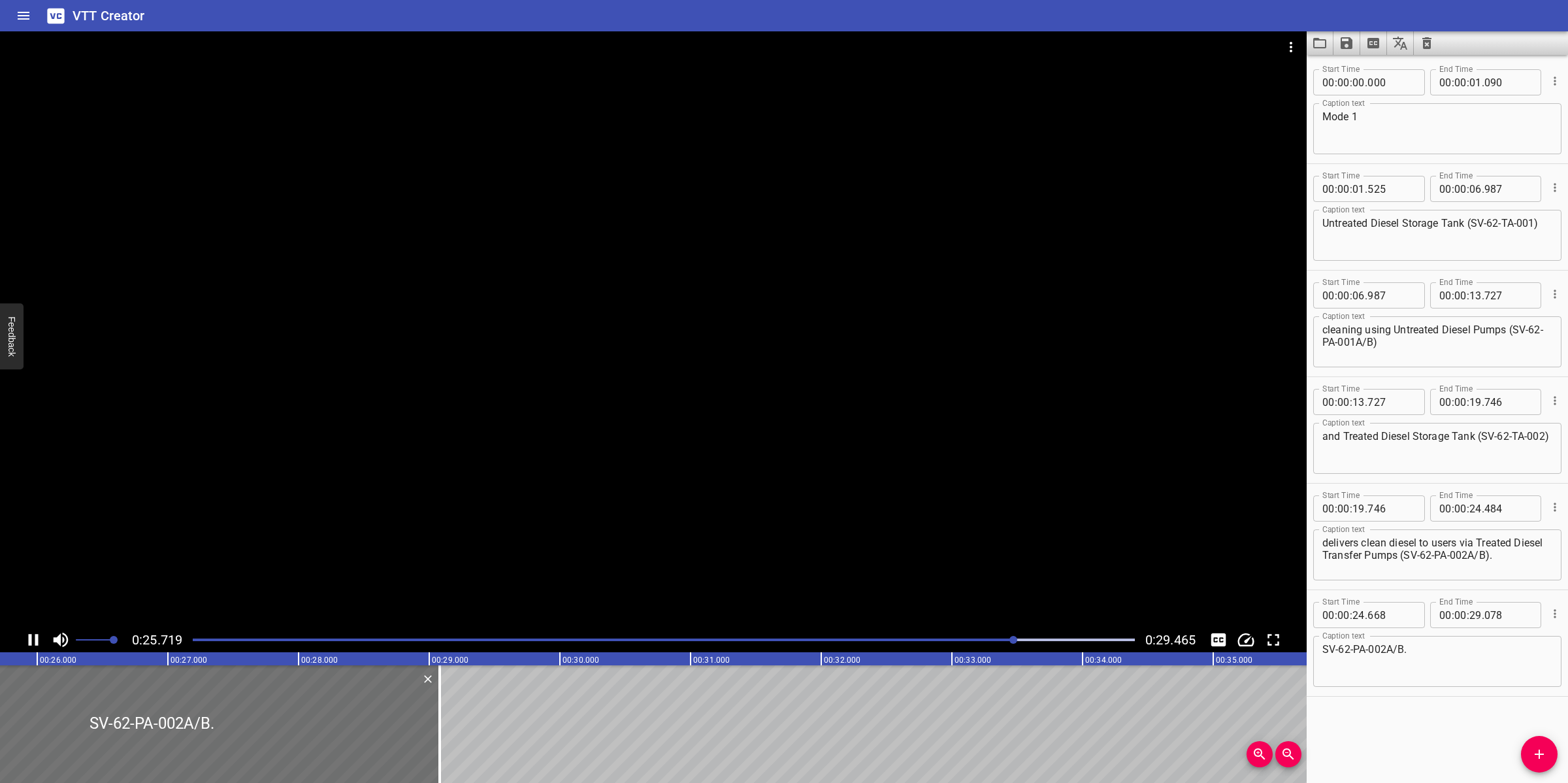
scroll to position [0, 3411]
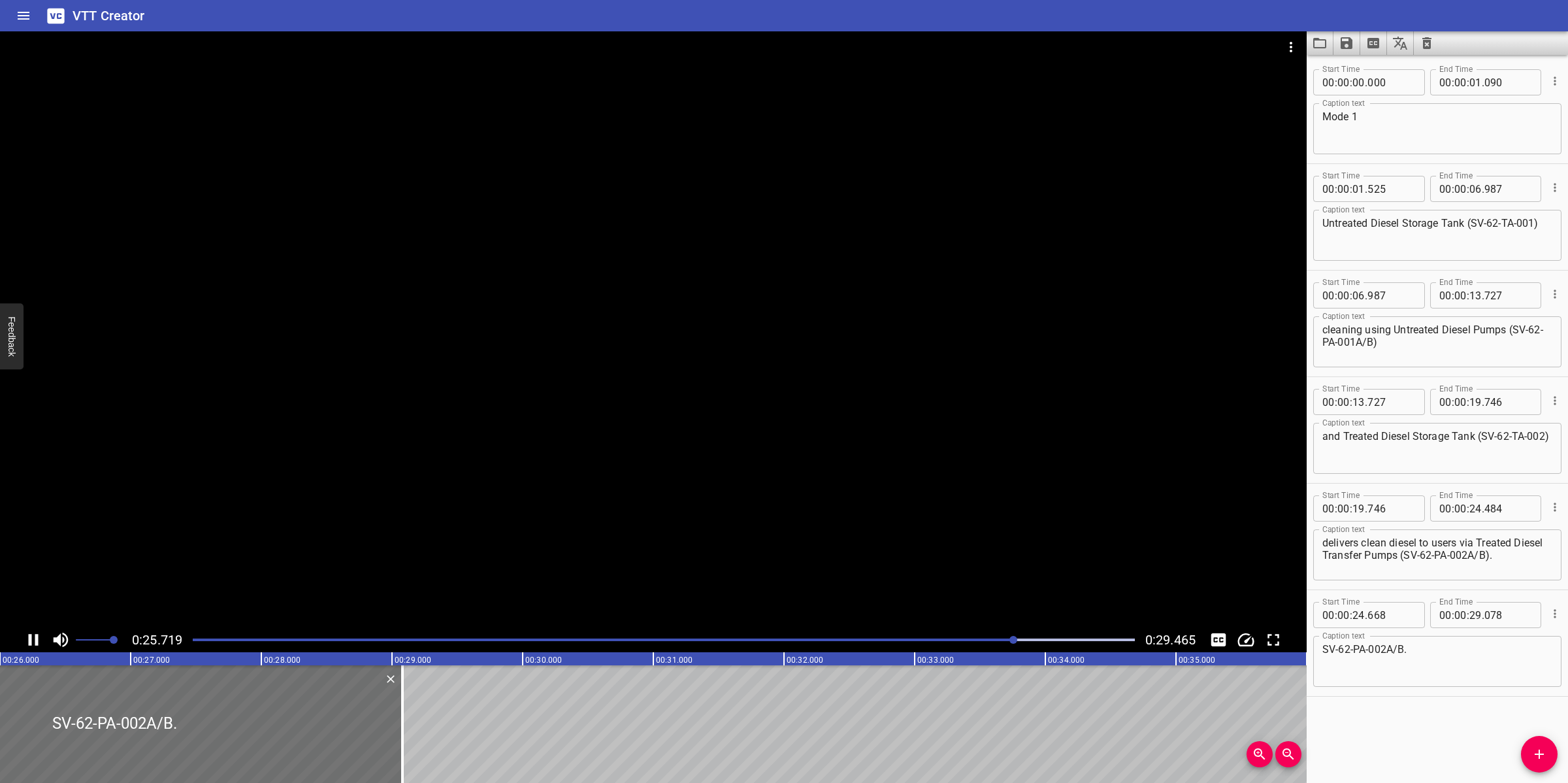
drag, startPoint x: 829, startPoint y: 523, endPoint x: 1292, endPoint y: 661, distance: 483.1
click at [837, 523] on div at bounding box center [653, 329] width 1307 height 596
click at [1549, 614] on icon "Cue Options" at bounding box center [1555, 614] width 13 height 13
click at [1475, 638] on li "Delete Cue" at bounding box center [1500, 636] width 114 height 23
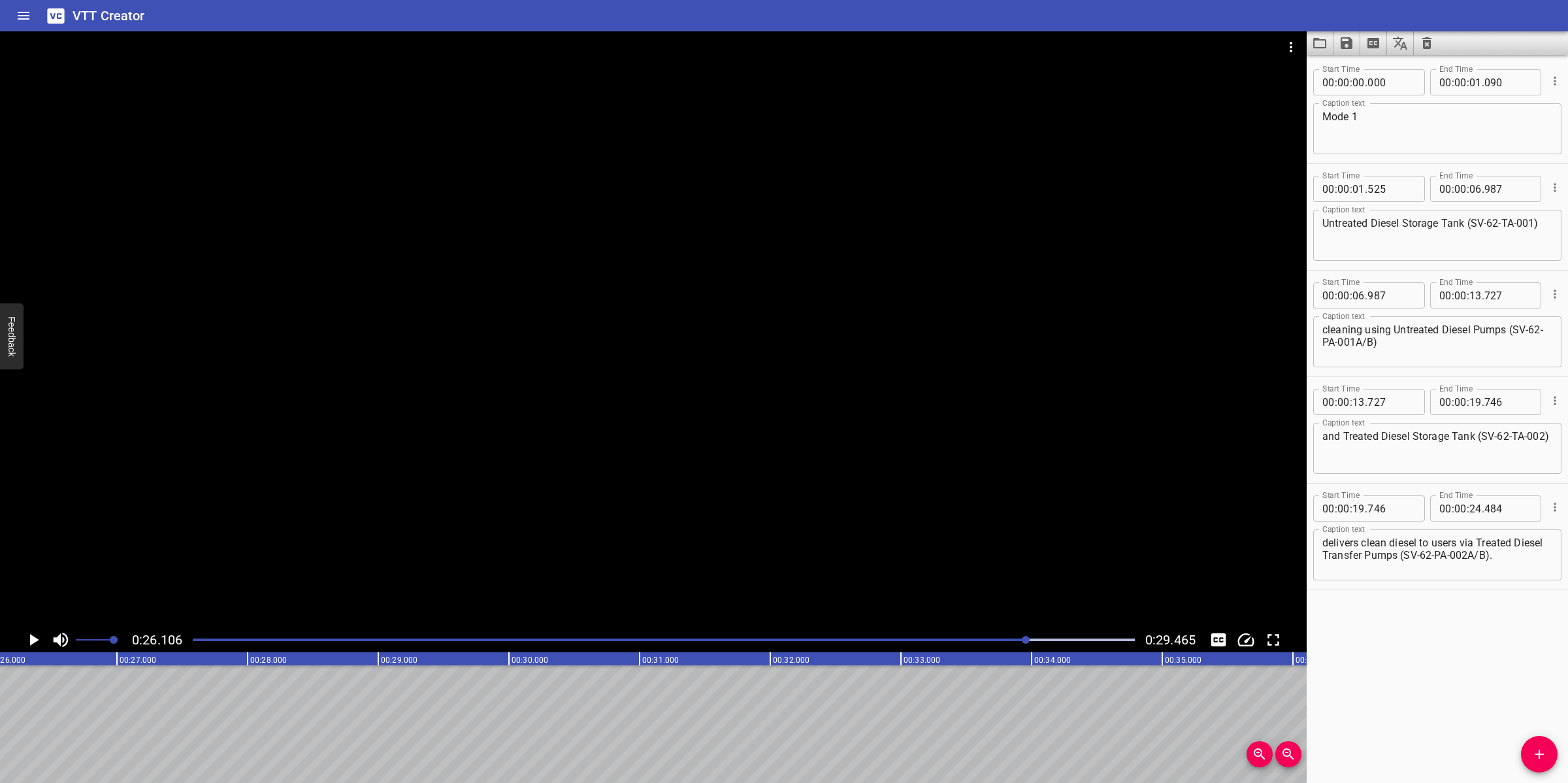
click at [967, 644] on div at bounding box center [663, 639] width 958 height 18
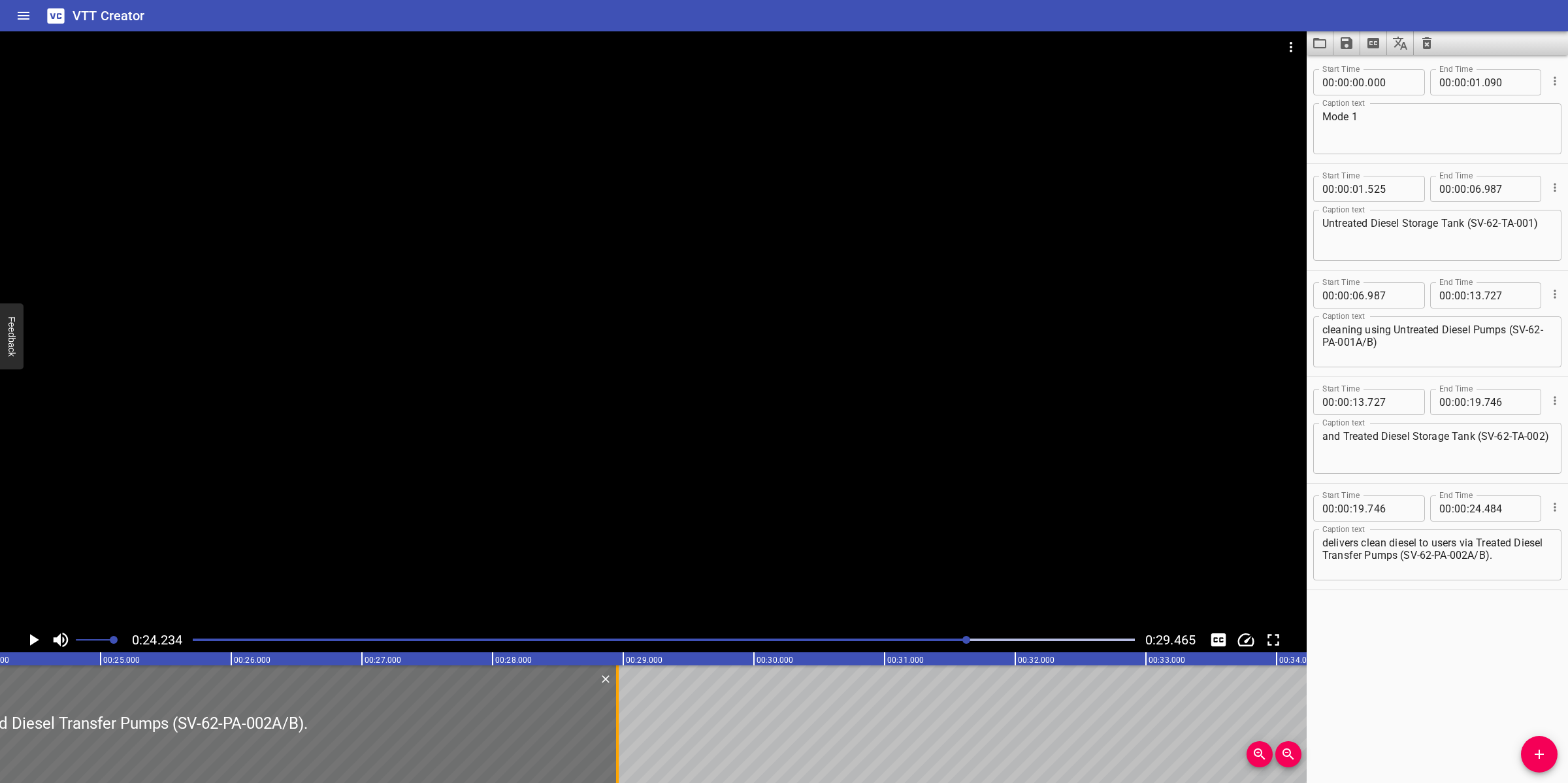
drag, startPoint x: 246, startPoint y: 697, endPoint x: 624, endPoint y: 701, distance: 378.0
click at [622, 701] on div at bounding box center [618, 724] width 13 height 118
type input "28"
type input "964"
click at [1337, 41] on button "Save captions to file" at bounding box center [1347, 43] width 27 height 23
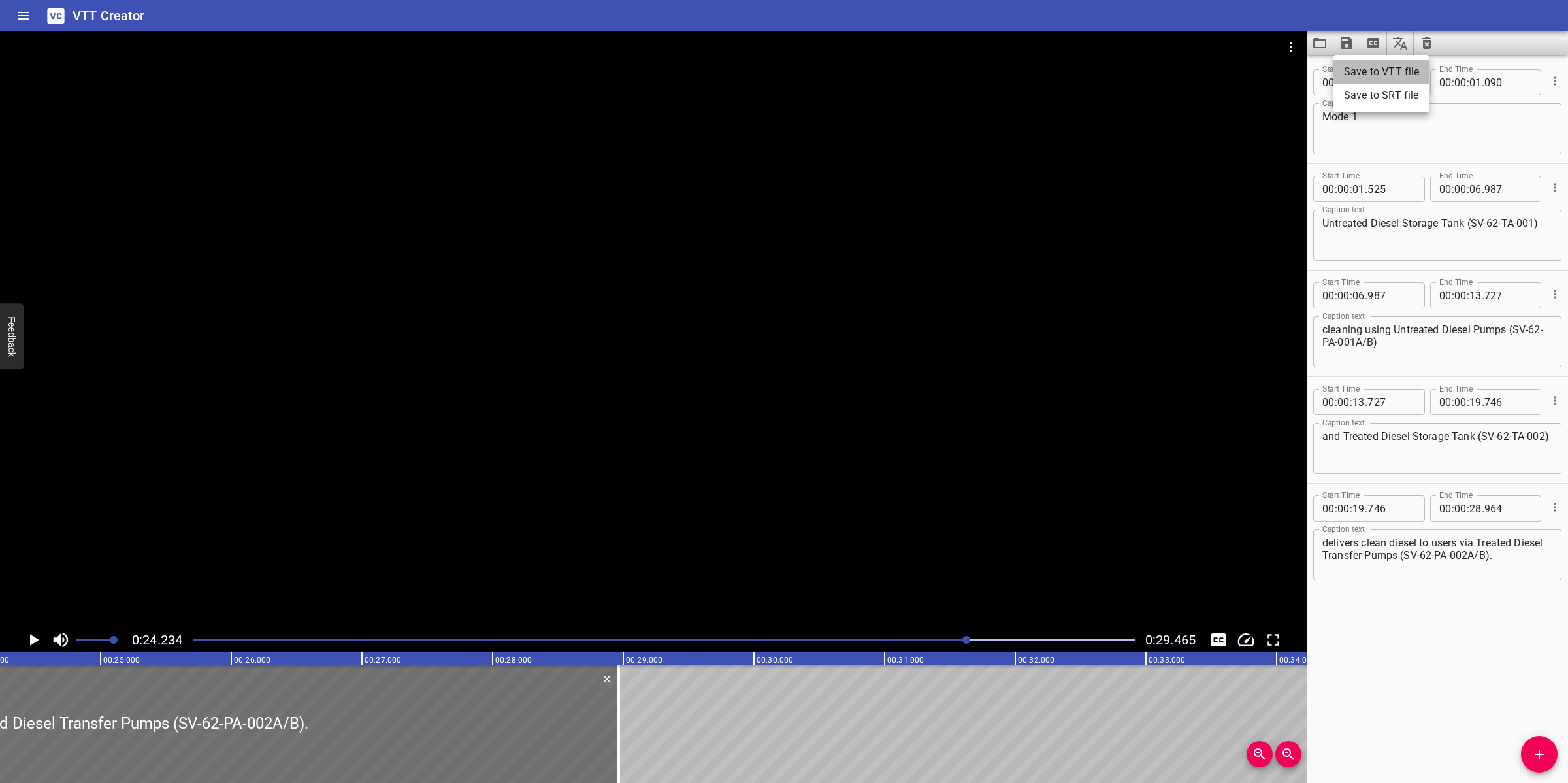
click at [1383, 66] on li "Save to VTT file" at bounding box center [1382, 72] width 96 height 23
click at [1291, 44] on icon "Video Options" at bounding box center [1291, 47] width 3 height 11
click at [1291, 44] on li "Select New Video File..." at bounding box center [1340, 48] width 130 height 23
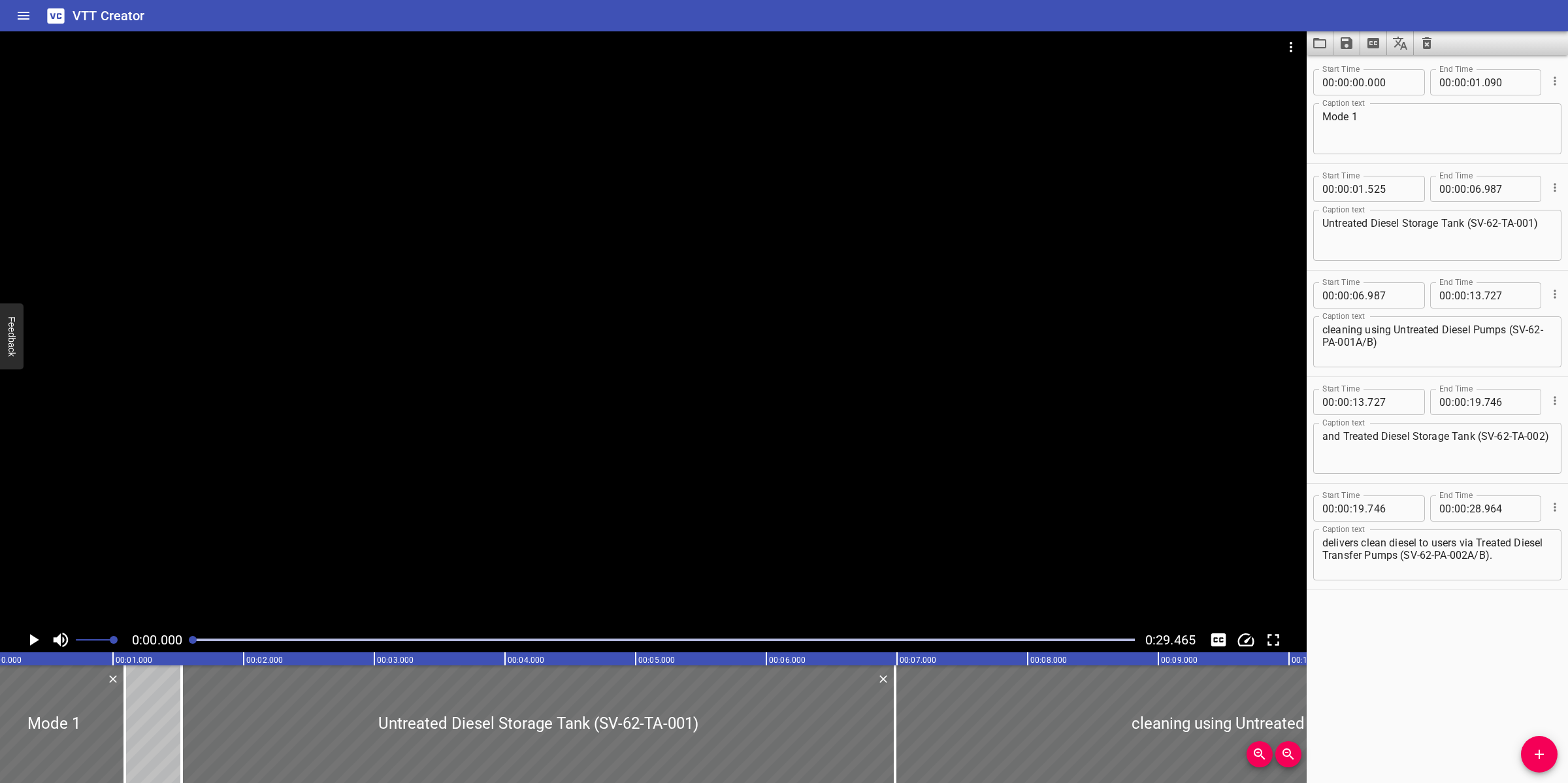
scroll to position [0, 0]
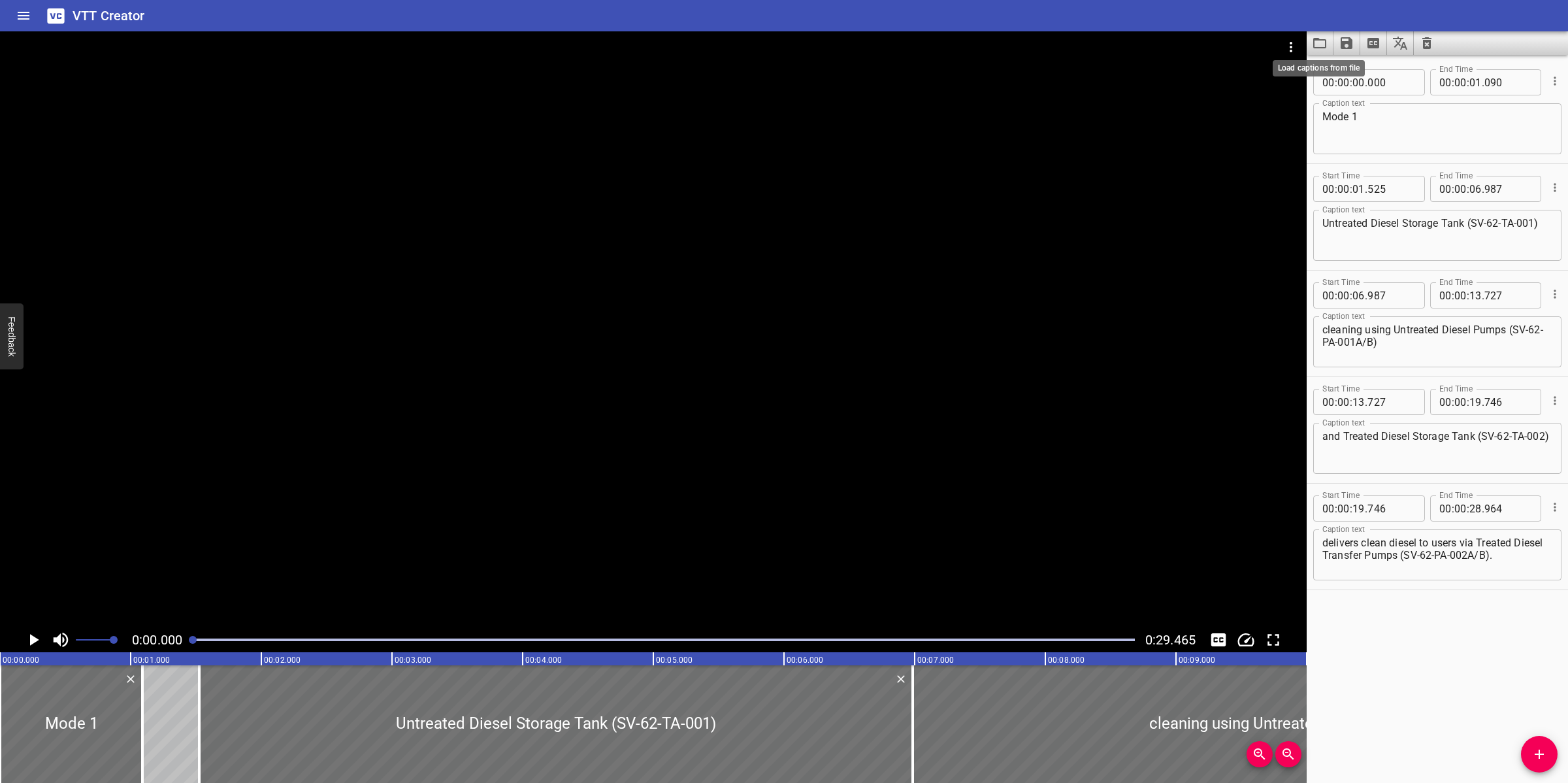
click at [1314, 37] on icon "Load captions from file" at bounding box center [1319, 43] width 15 height 15
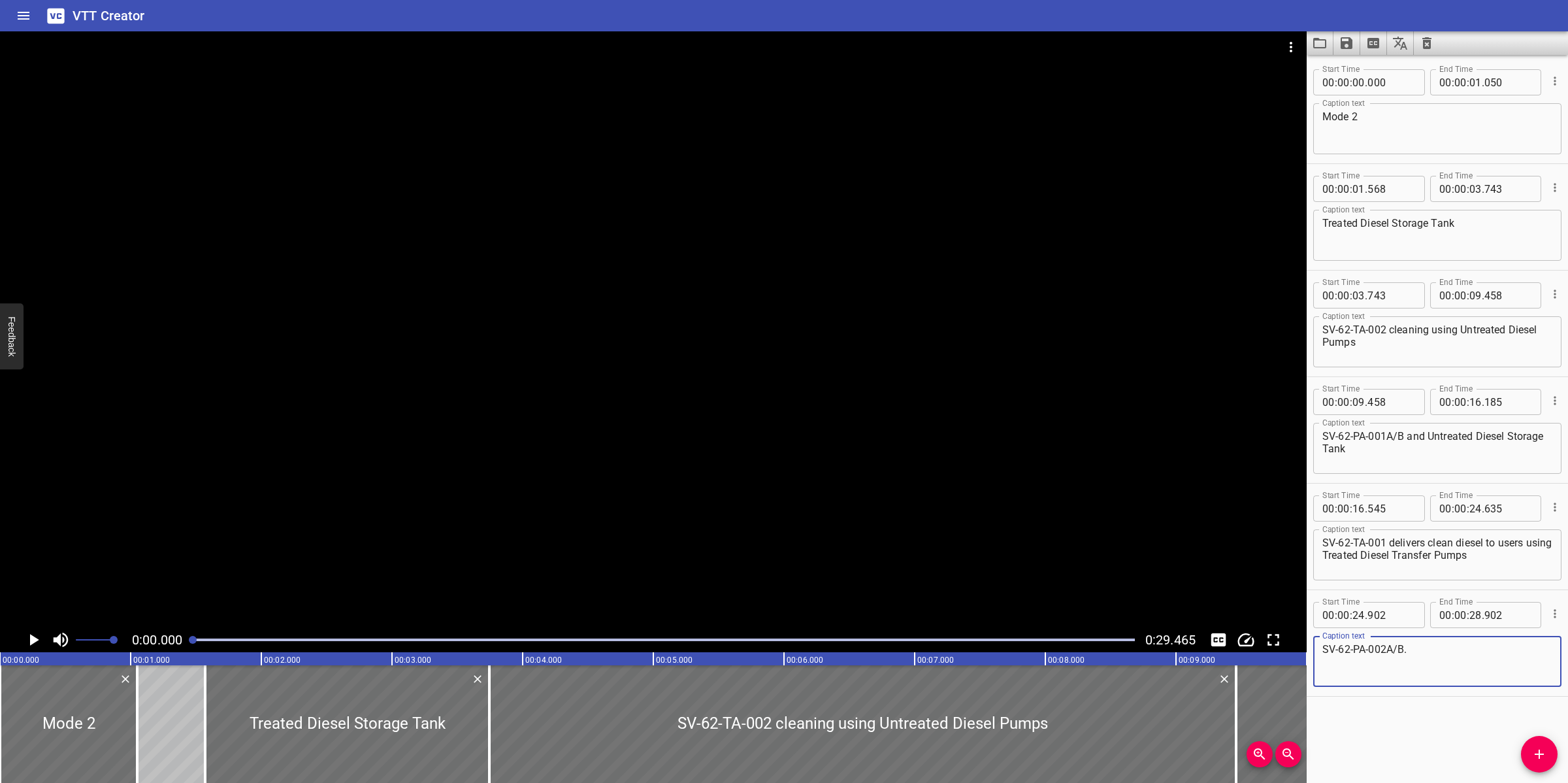
click at [756, 468] on div at bounding box center [653, 329] width 1307 height 596
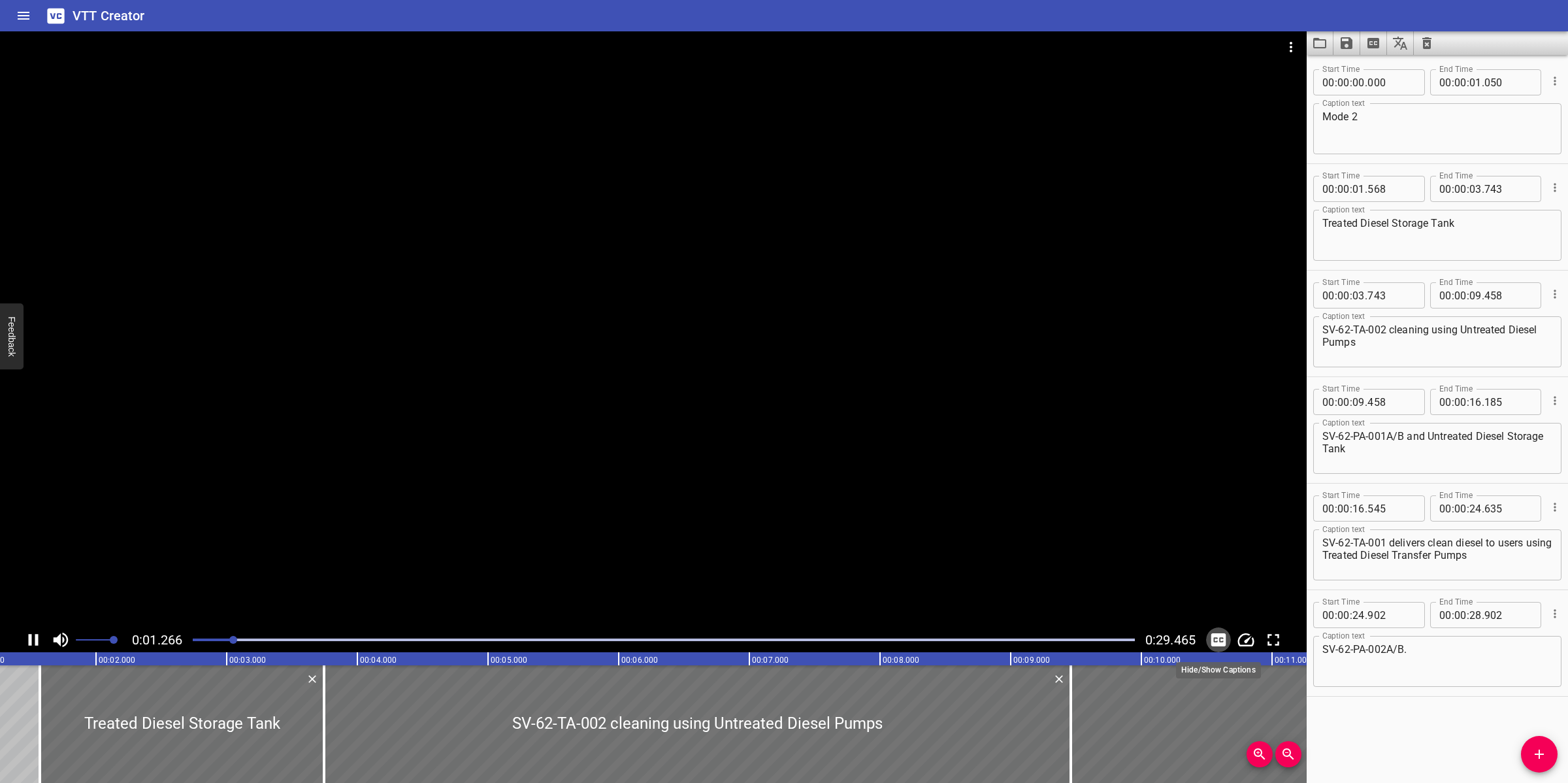
click at [1211, 634] on icon "Toggle captions" at bounding box center [1218, 639] width 19 height 19
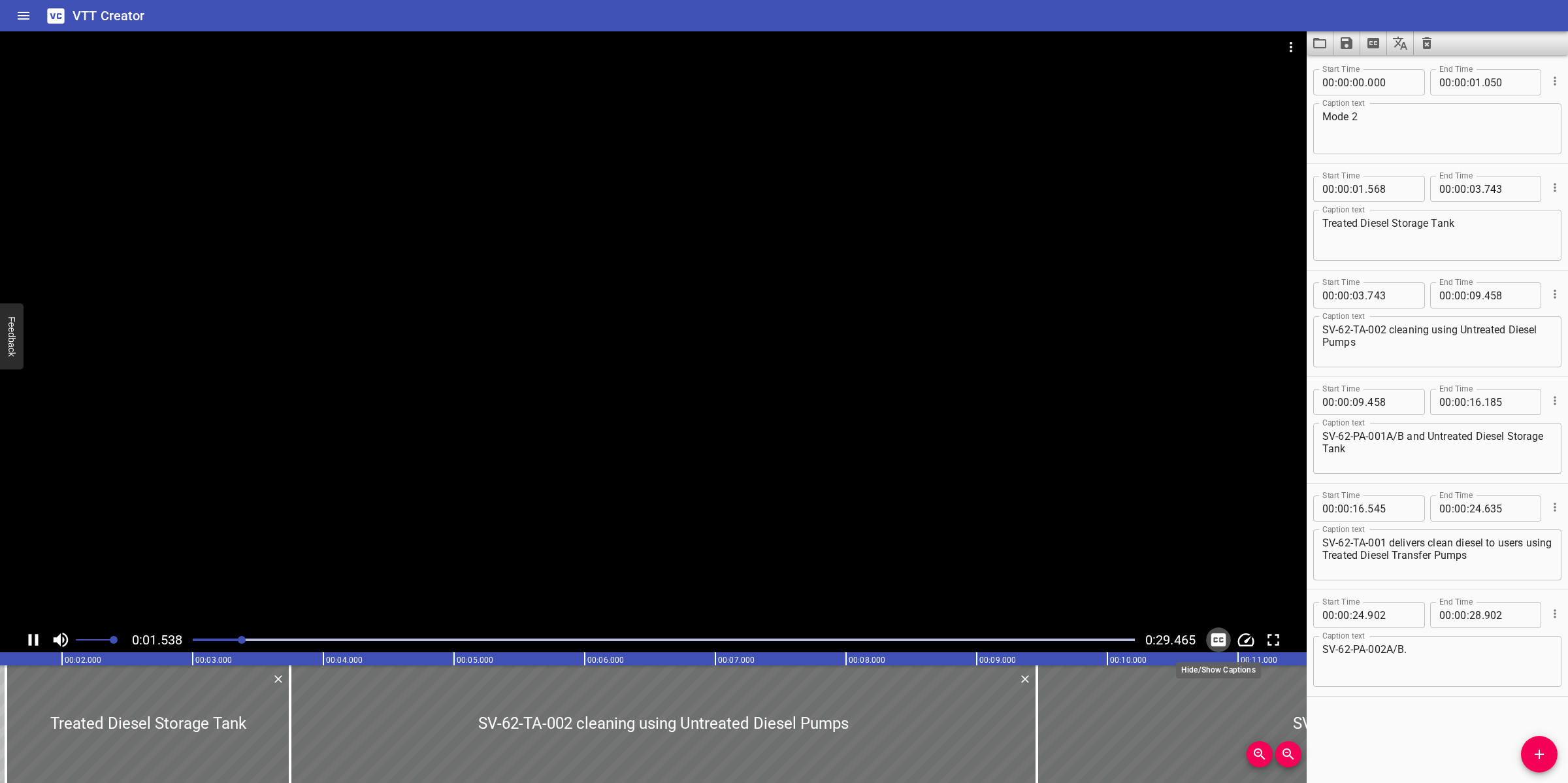
click at [1211, 634] on icon "Toggle captions" at bounding box center [1218, 639] width 19 height 19
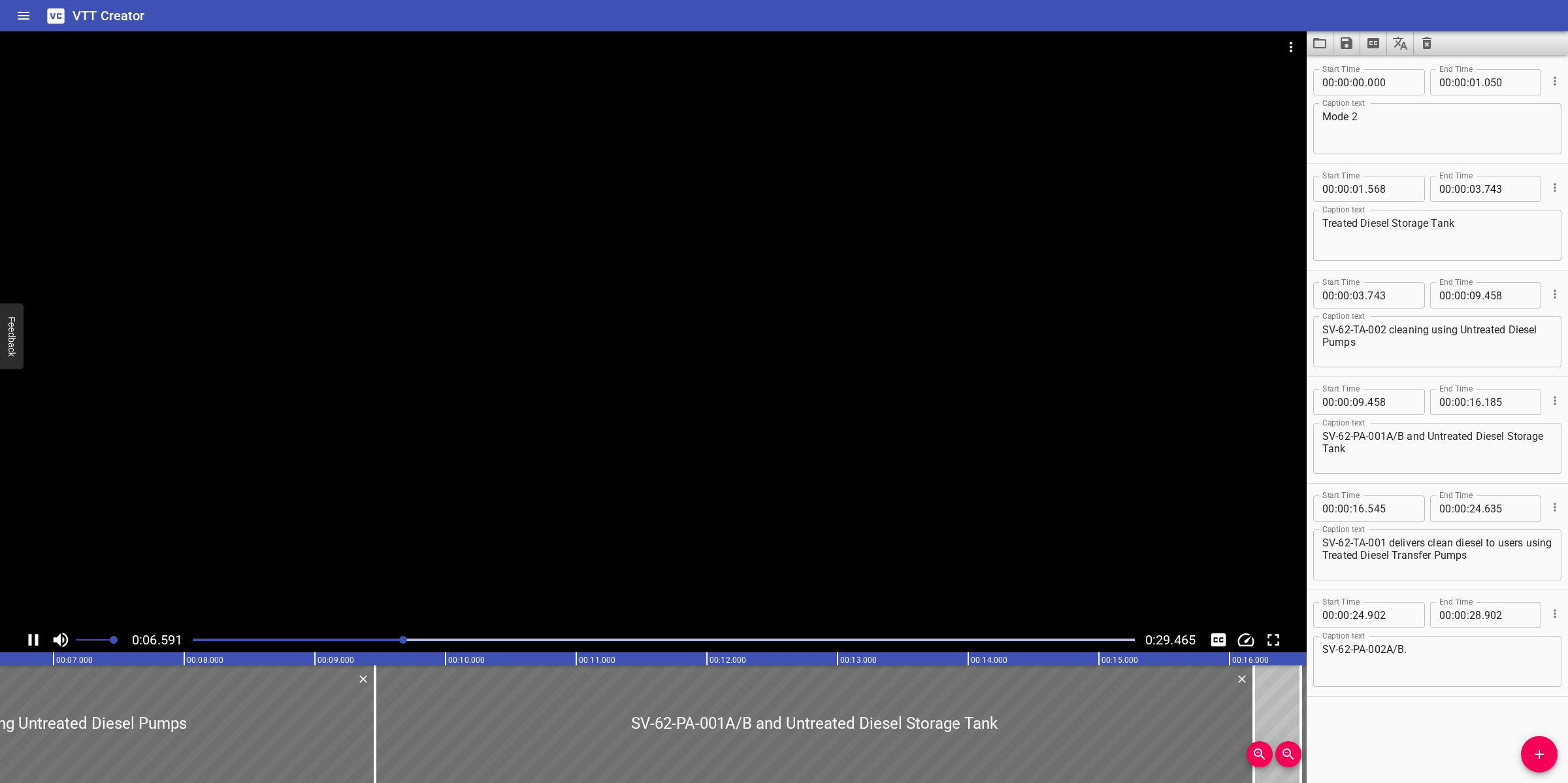
click at [788, 527] on div at bounding box center [653, 329] width 1307 height 596
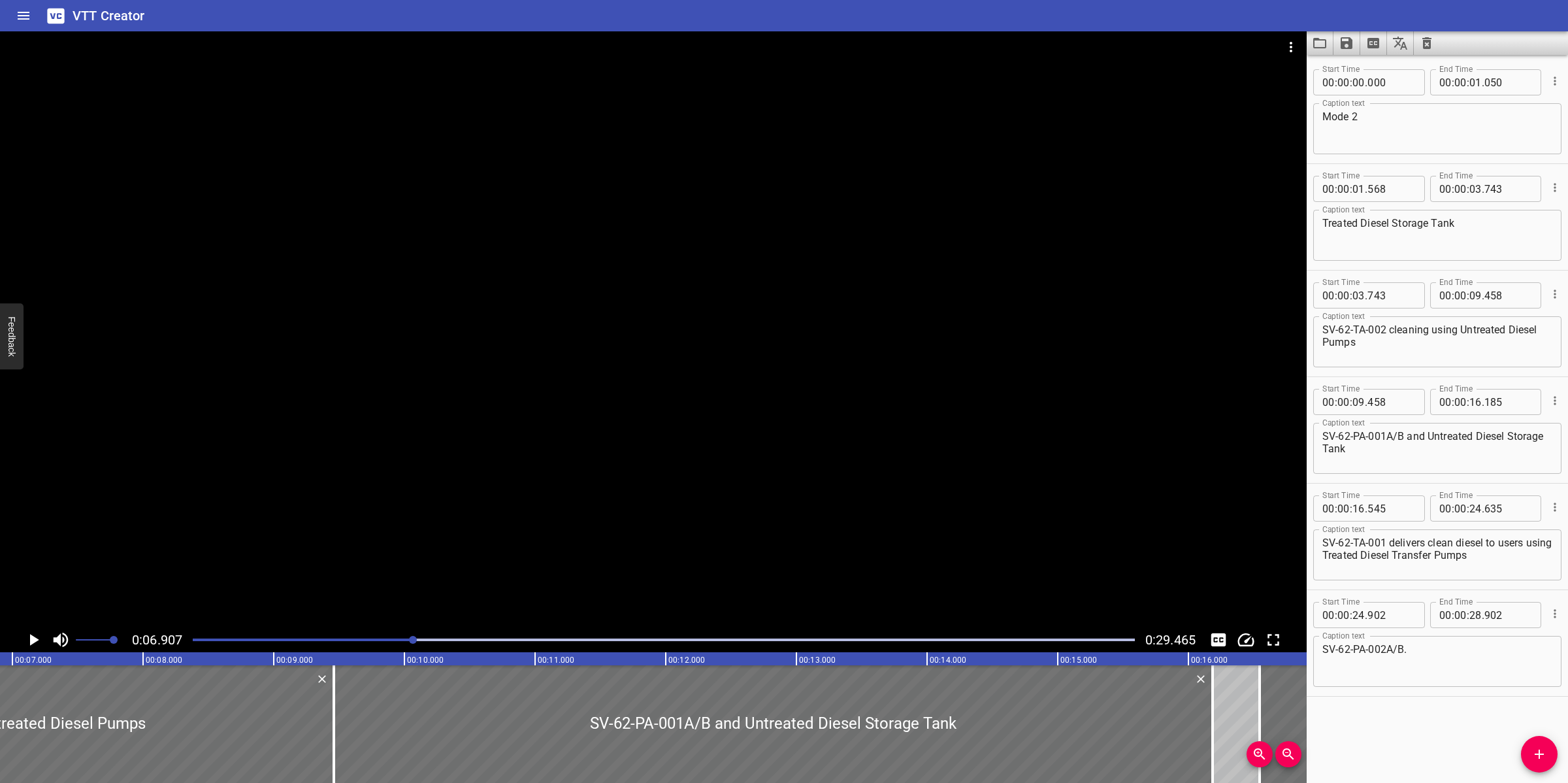
click at [399, 642] on div at bounding box center [663, 639] width 958 height 18
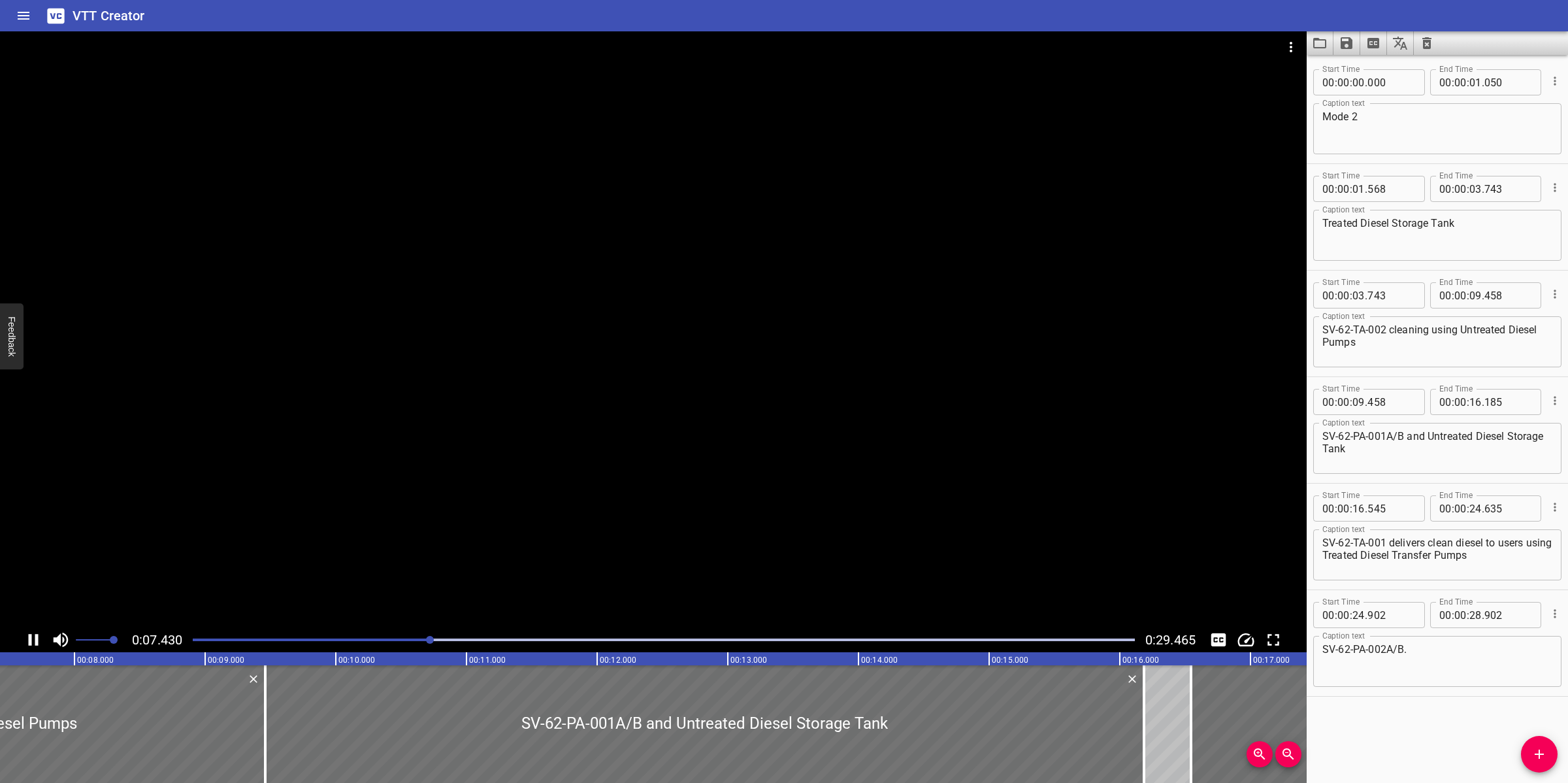
click at [367, 637] on div at bounding box center [663, 639] width 958 height 18
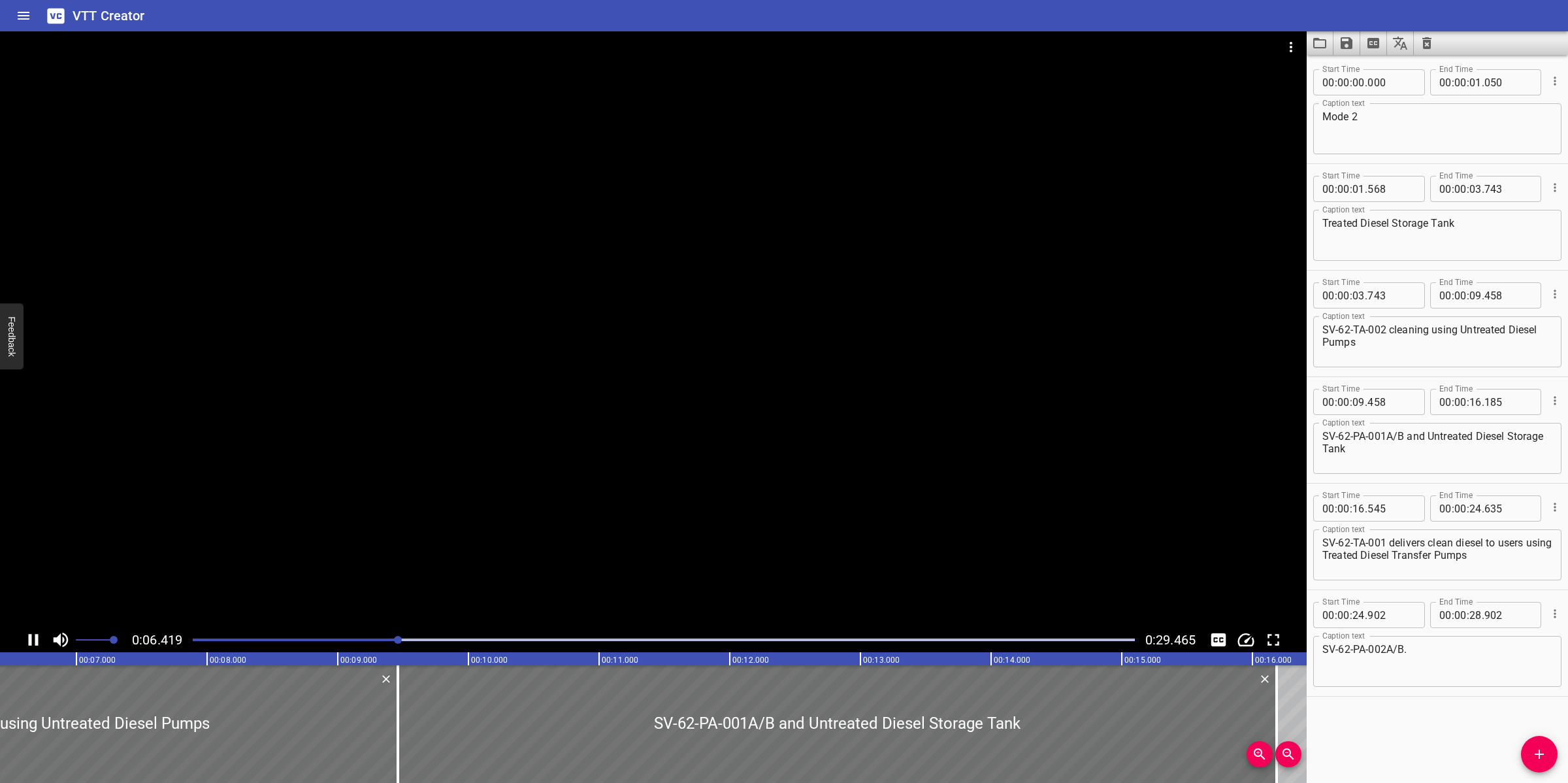
scroll to position [0, 882]
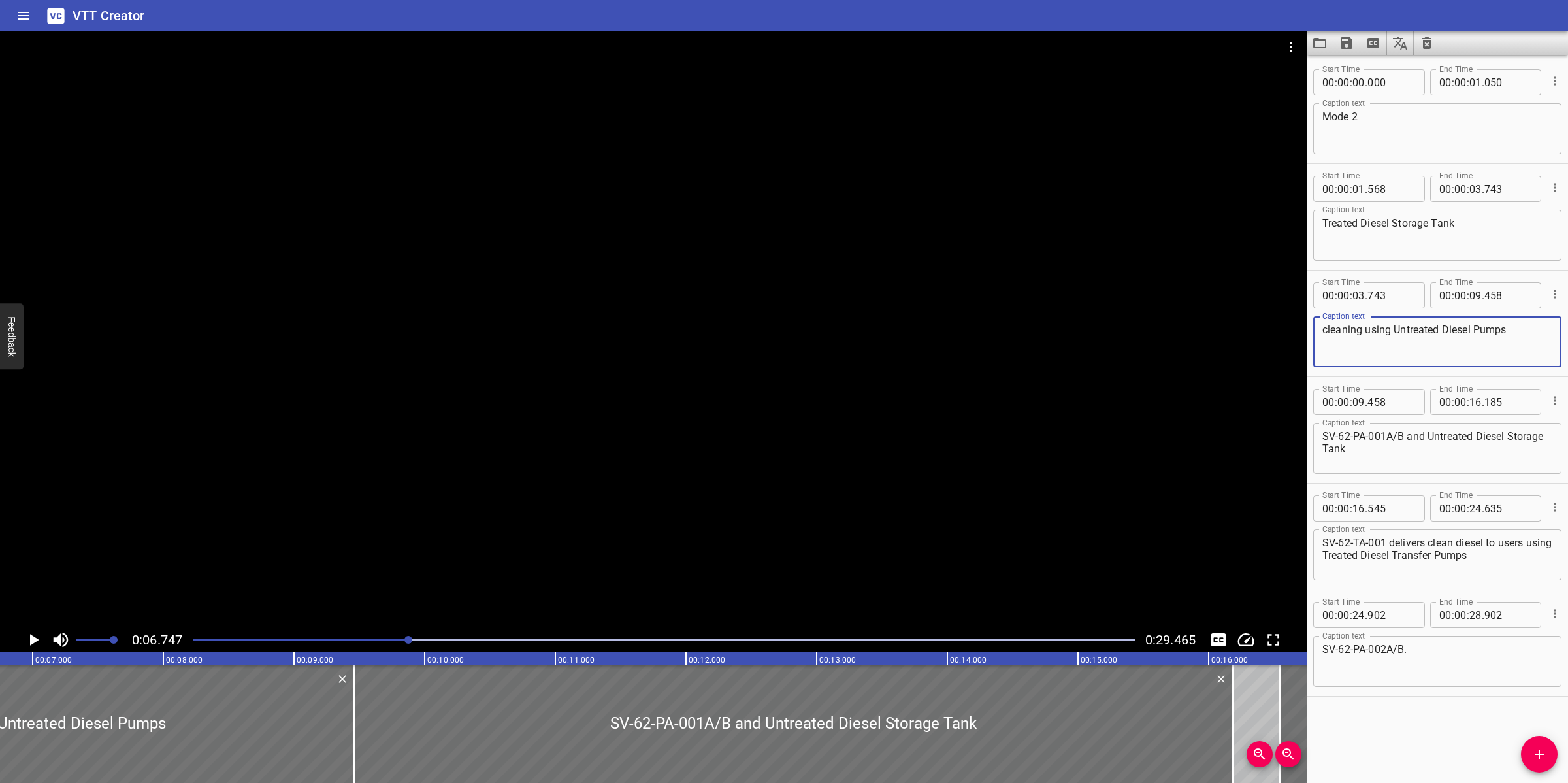
drag, startPoint x: 1387, startPoint y: 331, endPoint x: 1285, endPoint y: 331, distance: 102.0
type textarea "cleaning using Untreated Diesel Pumps"
click at [1488, 220] on textarea "Treated Diesel Storage Tank" at bounding box center [1438, 236] width 230 height 37
paste textarea "SV-62-TA-002"
type textarea "Treated Diesel Storage Tank (SV-62-TA-002)"
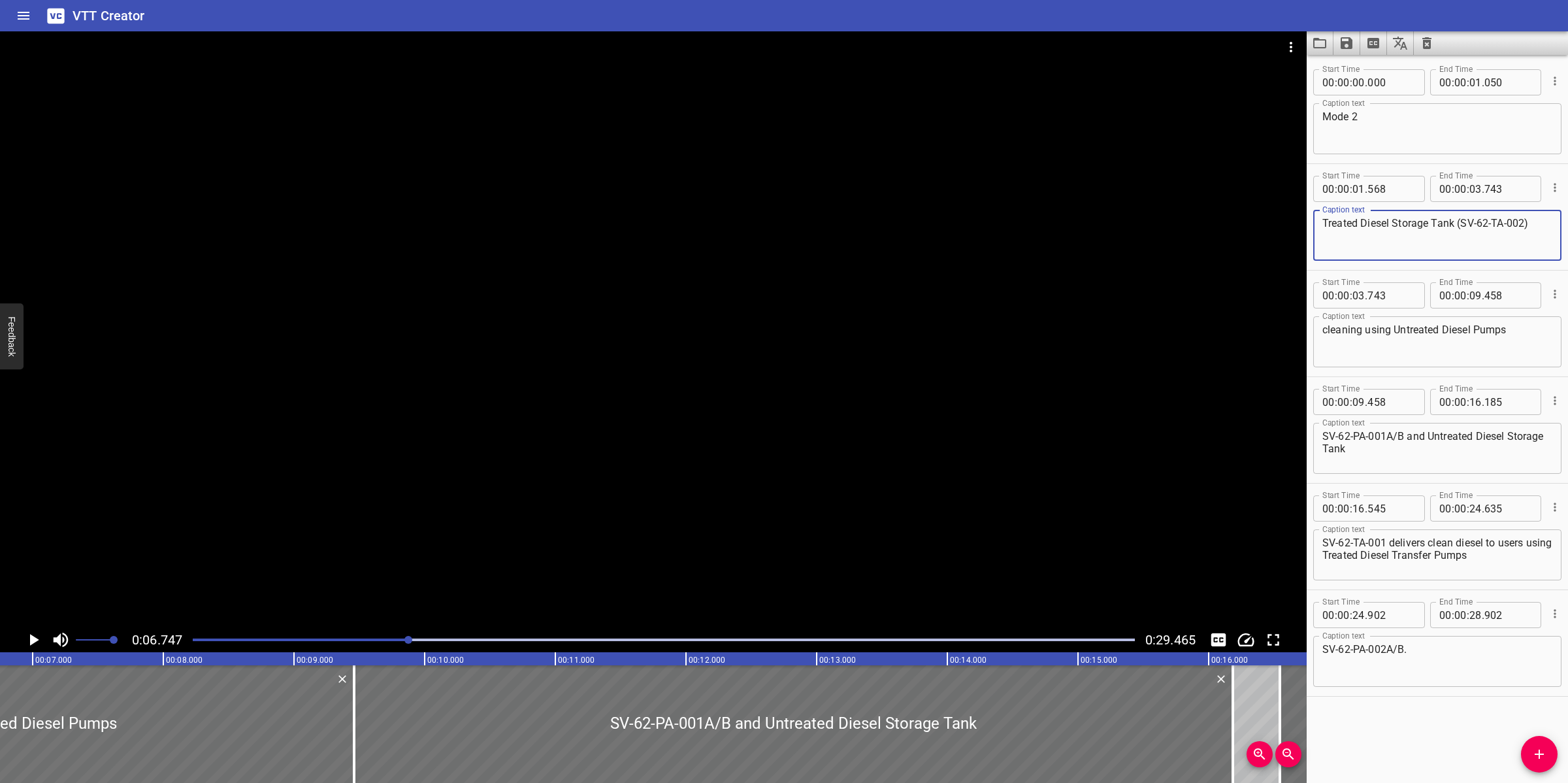
click at [719, 419] on div at bounding box center [653, 329] width 1307 height 596
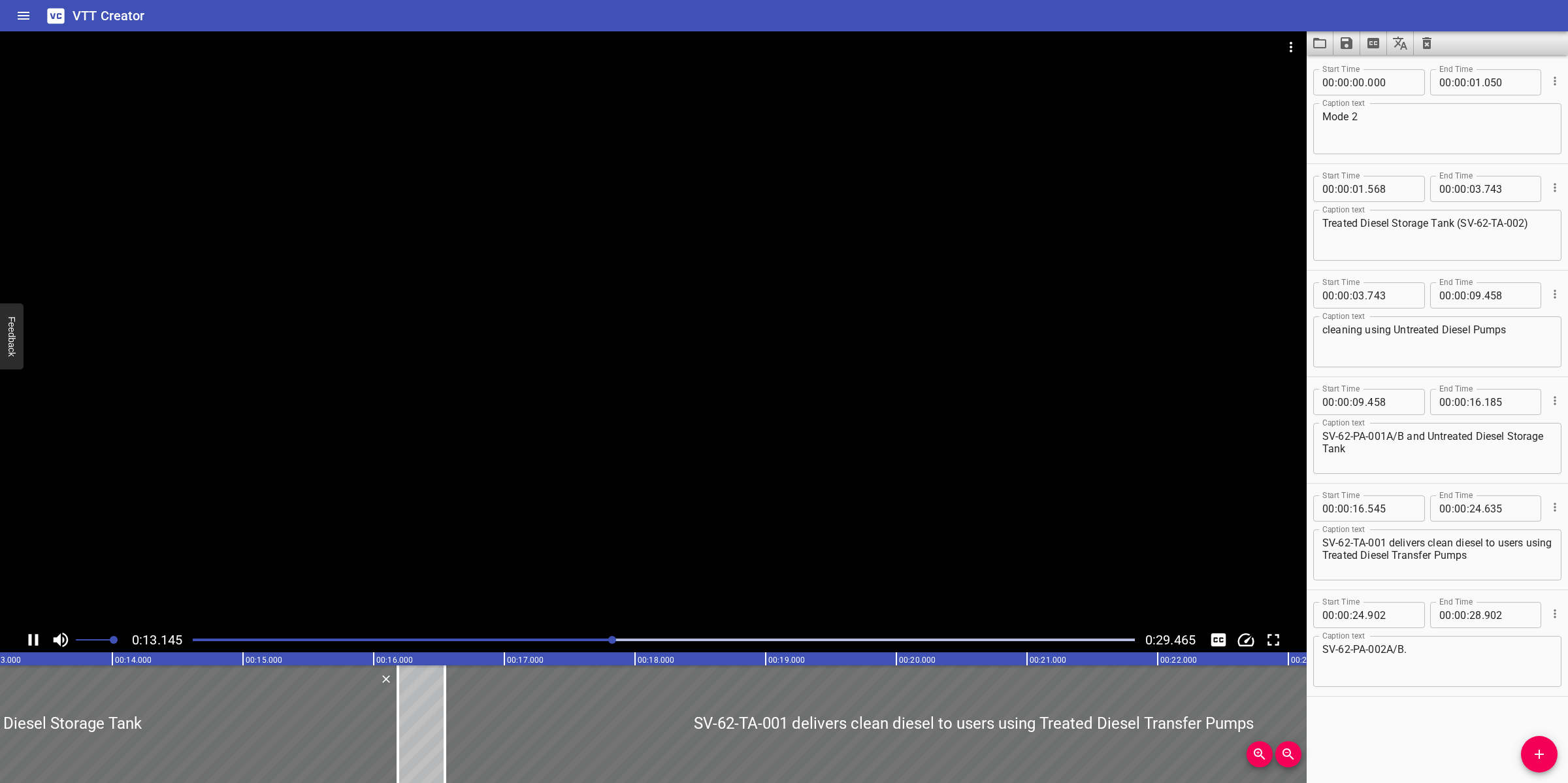
click at [661, 573] on div at bounding box center [653, 329] width 1307 height 596
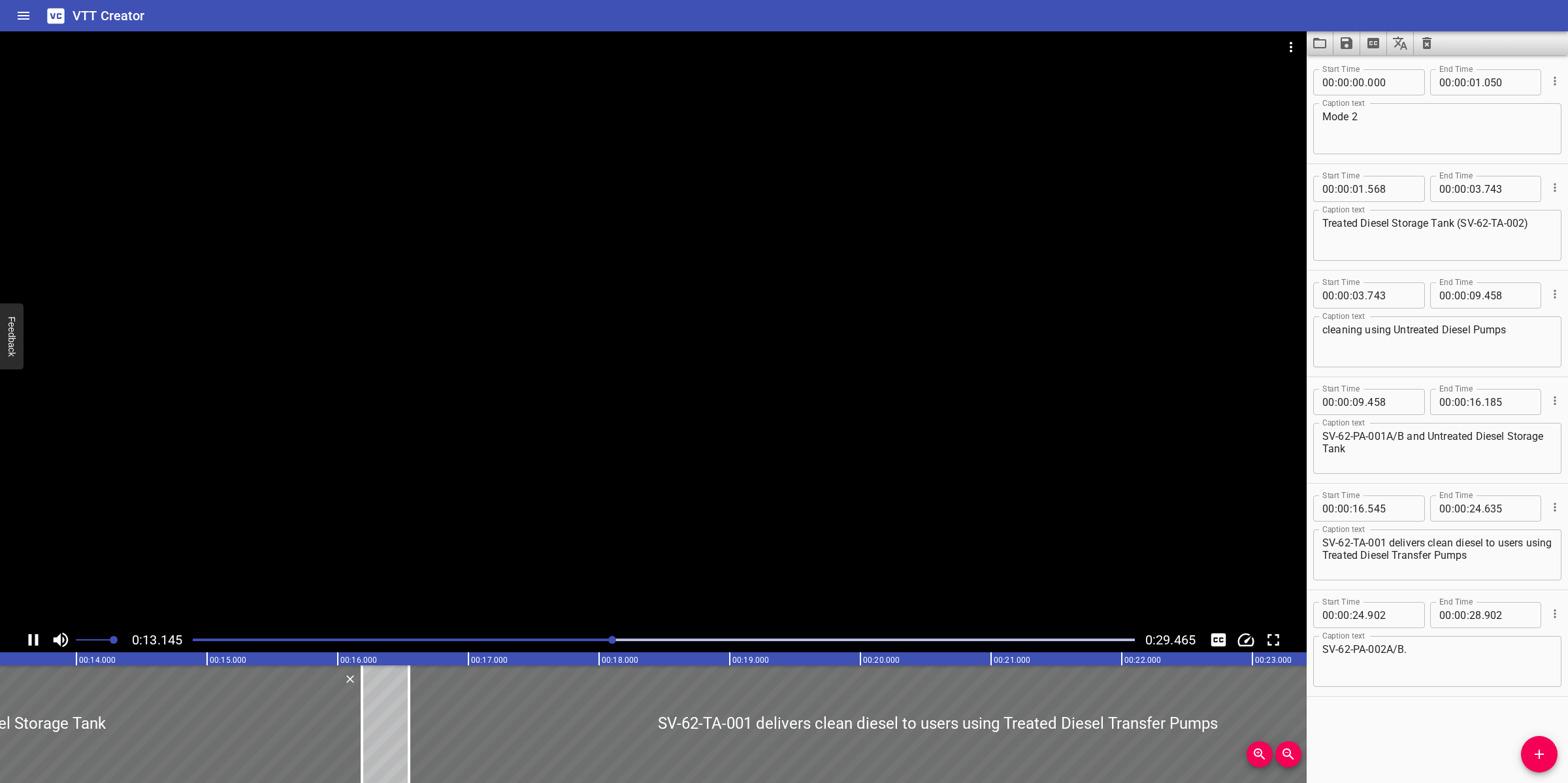
scroll to position [0, 1758]
drag, startPoint x: 1405, startPoint y: 436, endPoint x: 1301, endPoint y: 435, distance: 104.0
click at [1302, 436] on main "0:13.456 0:29.465 00:00.000 00:01.000 00:02.000 00:03.000 00:04.000 00:05.000 0…" at bounding box center [784, 407] width 1568 height 752
type textarea "and Untreated Diesel Storage Tank"
click at [1514, 330] on textarea "cleaning using Untreated Diesel Pumps" at bounding box center [1438, 342] width 230 height 37
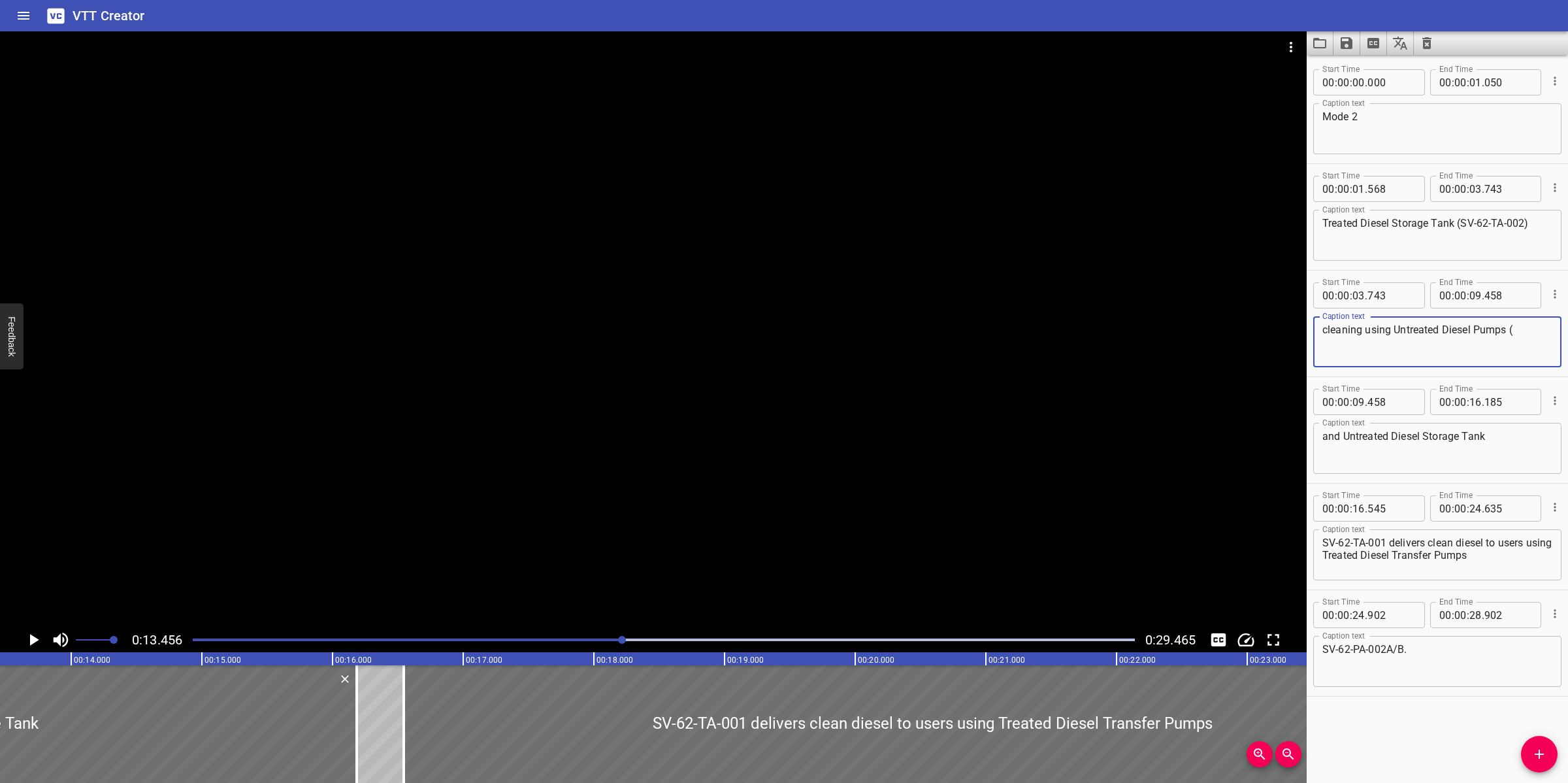
paste textarea "SV-62-PA-001A/B"
type textarea "cleaning using Untreated Diesel Pumps (SV-62-PA-001A/B)"
click at [542, 492] on div at bounding box center [653, 329] width 1307 height 596
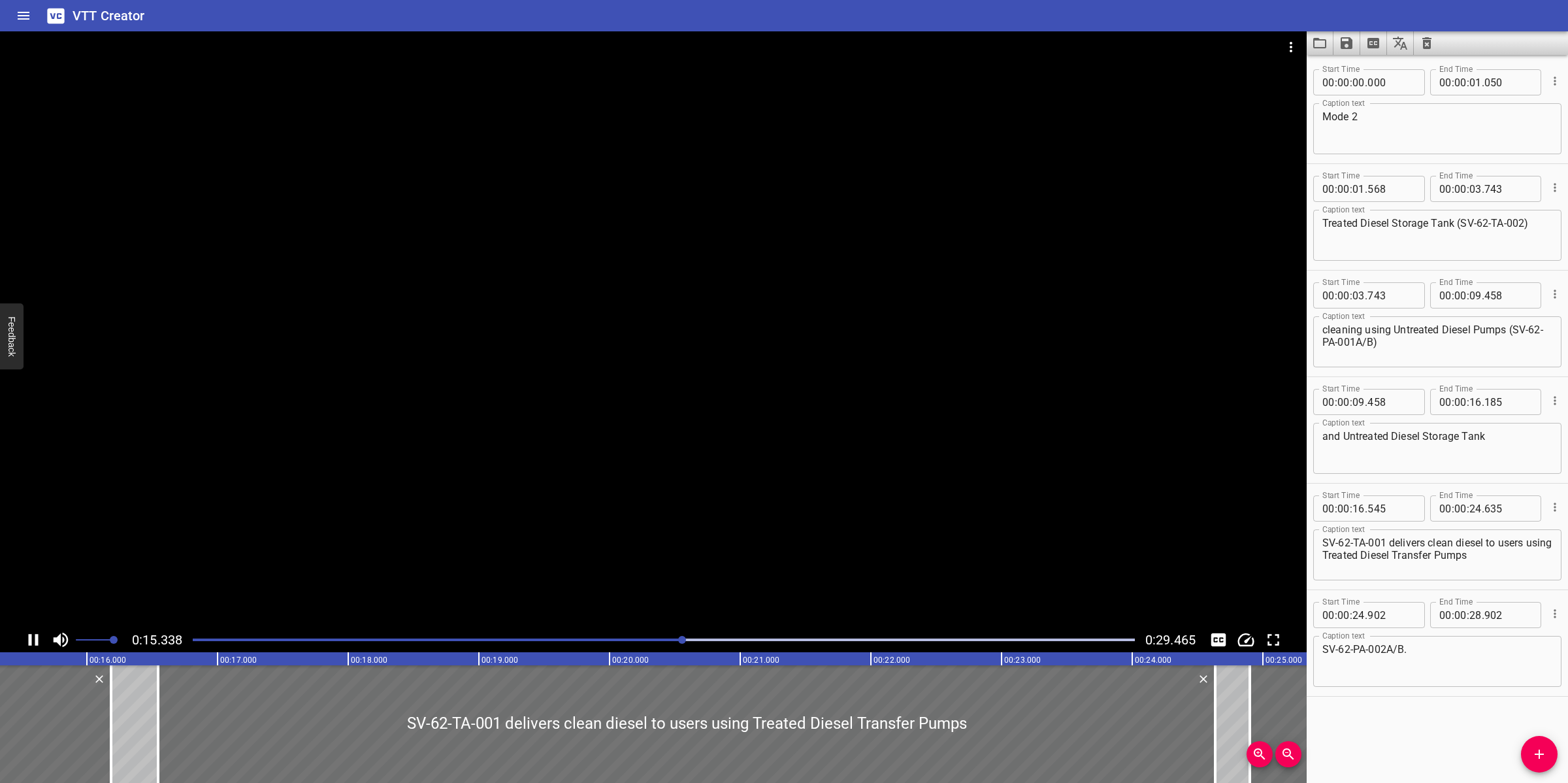
click at [671, 541] on div at bounding box center [653, 329] width 1307 height 596
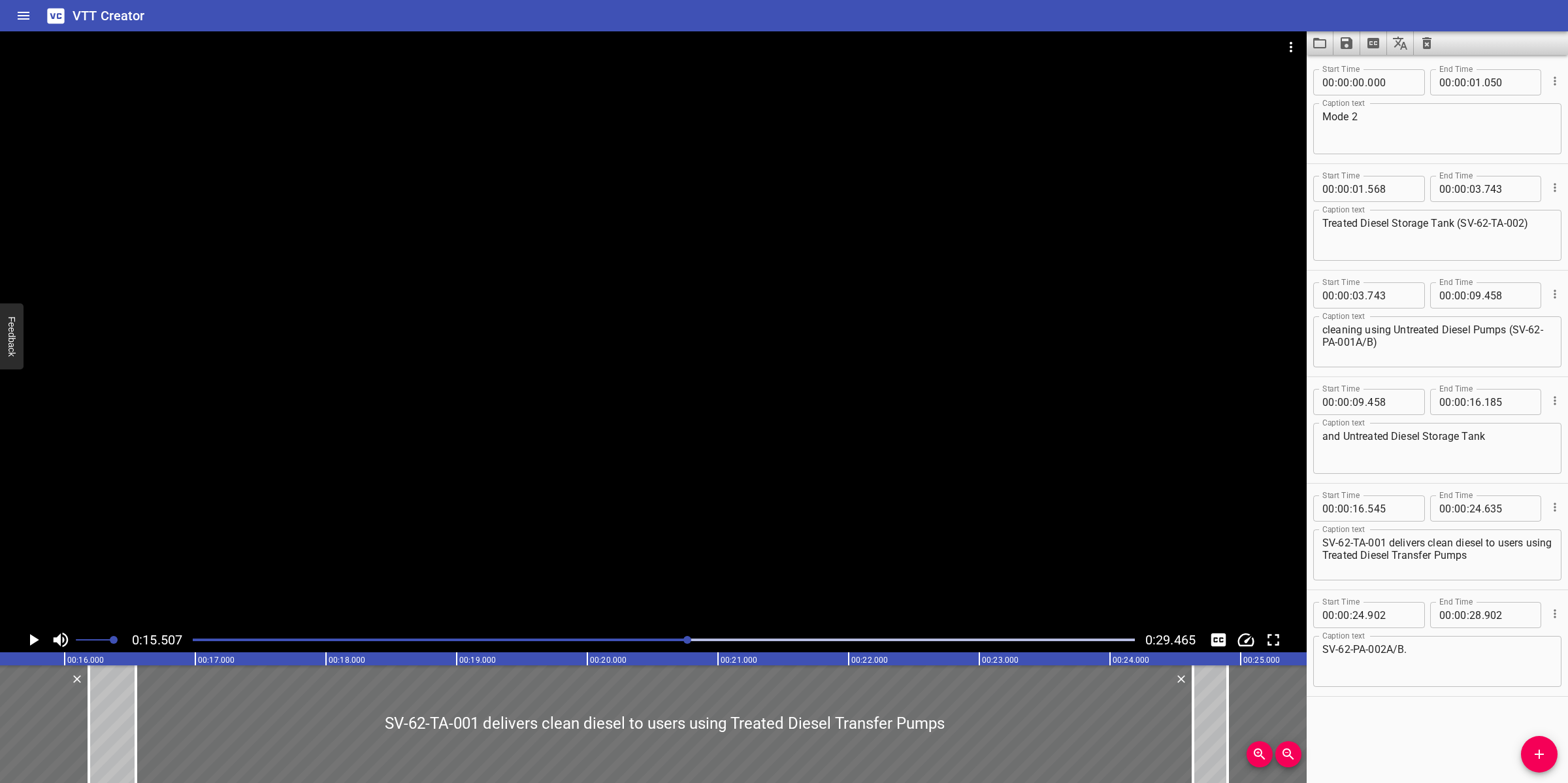
click at [588, 636] on div at bounding box center [663, 639] width 958 height 18
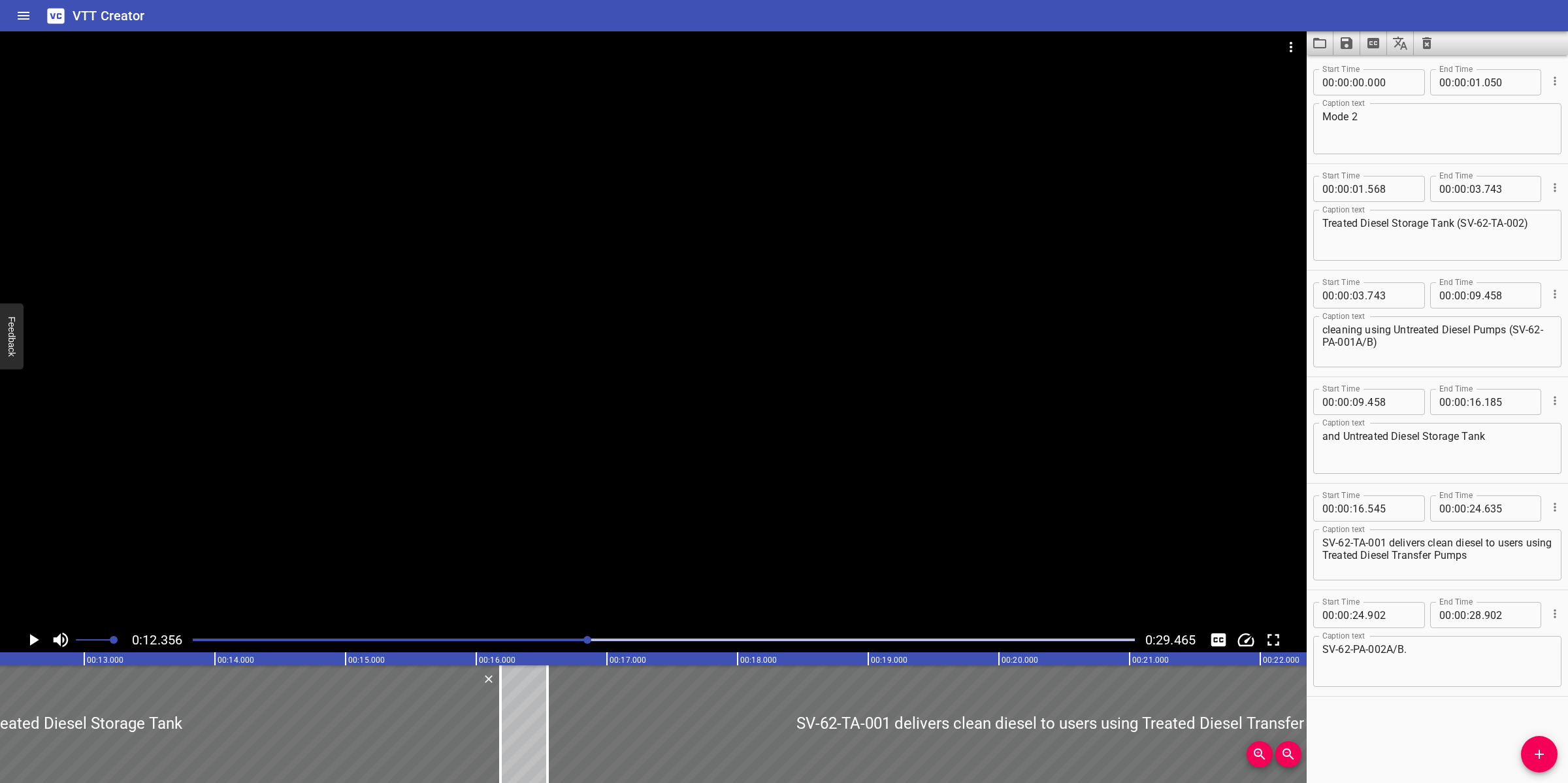
click at [531, 632] on div at bounding box center [663, 639] width 958 height 18
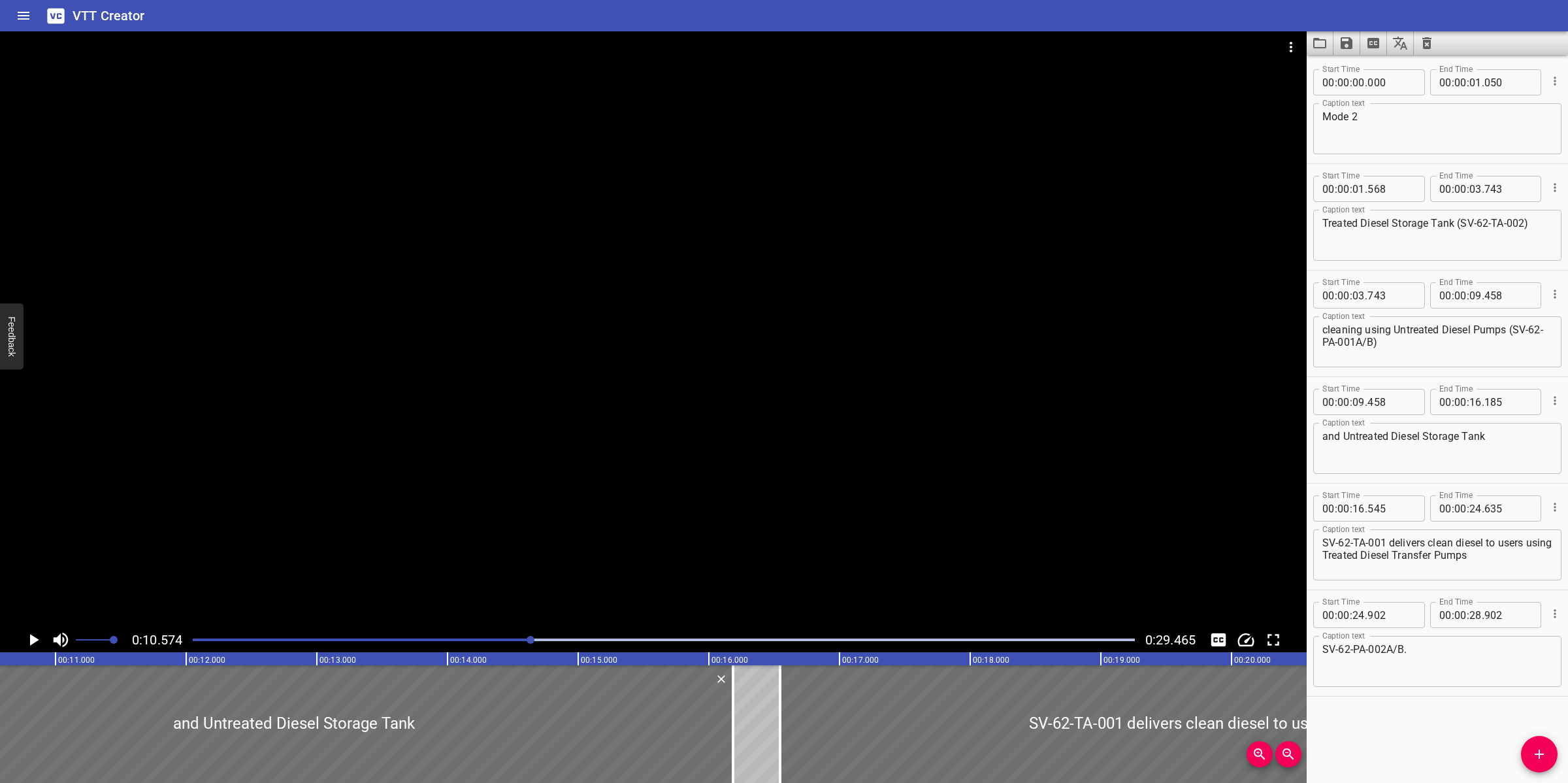
click at [498, 637] on div at bounding box center [663, 639] width 958 height 18
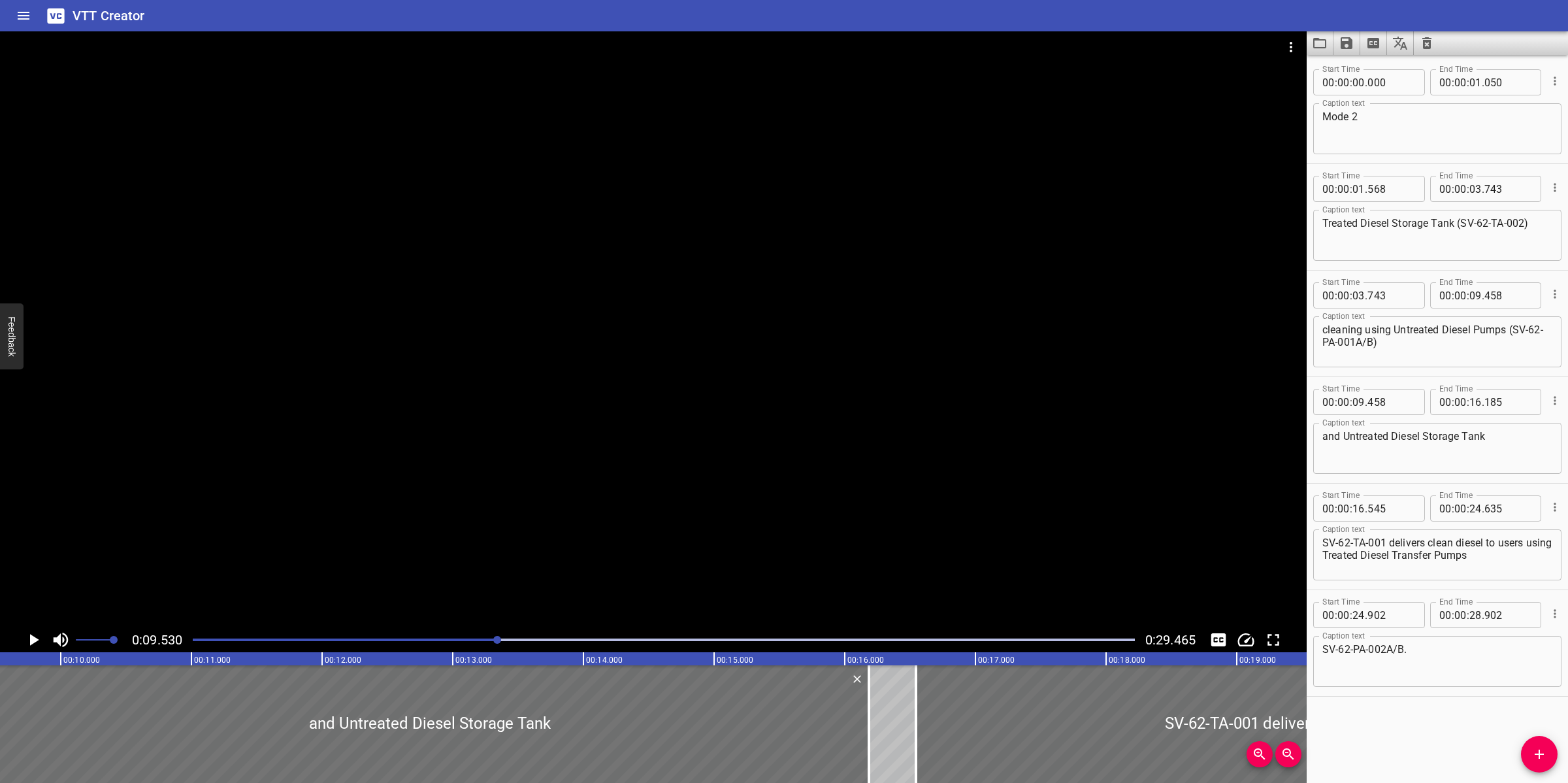
drag, startPoint x: 416, startPoint y: 642, endPoint x: 357, endPoint y: 642, distance: 59.0
click at [412, 642] on div at bounding box center [663, 639] width 958 height 18
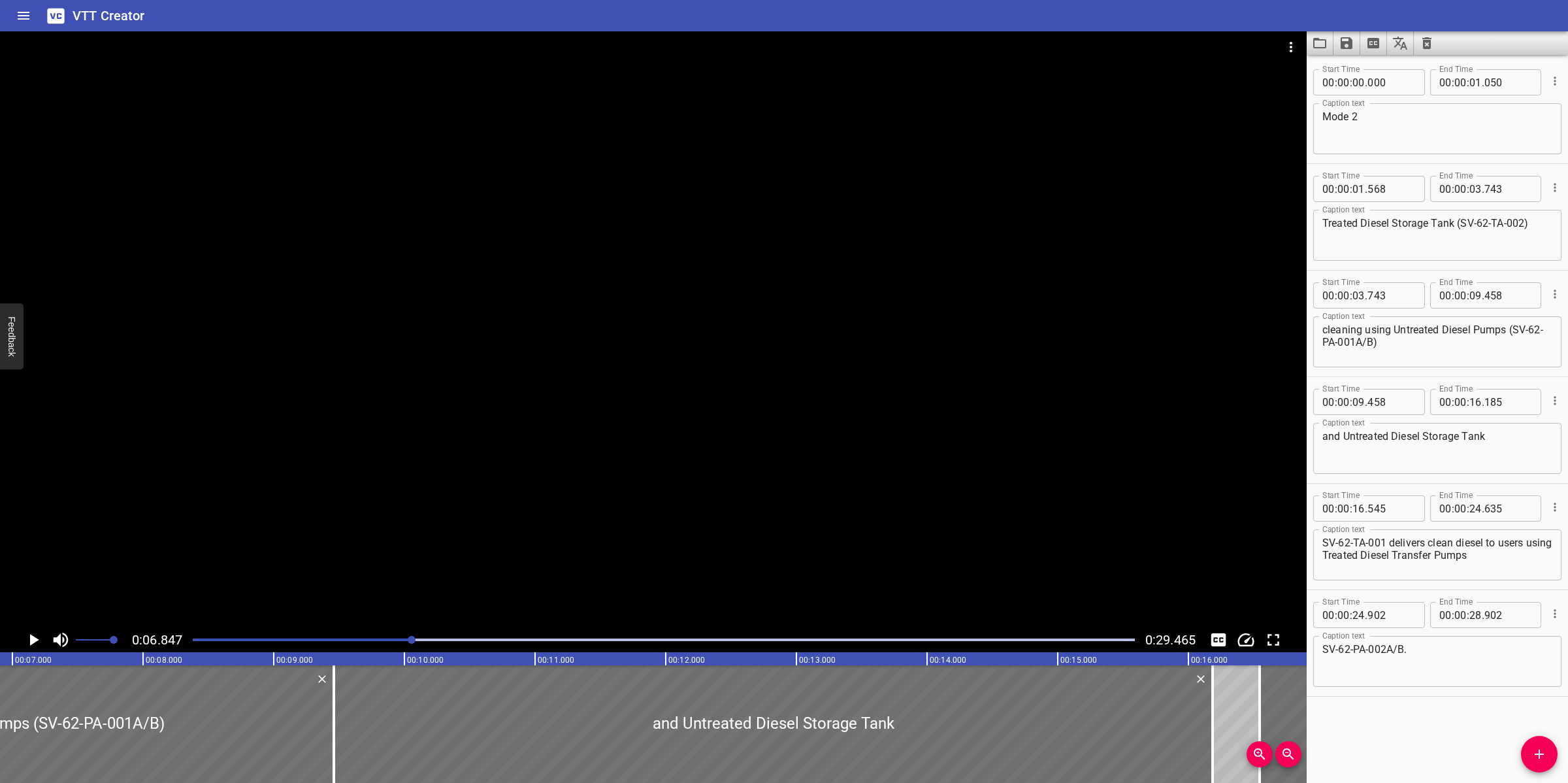
scroll to position [0, 895]
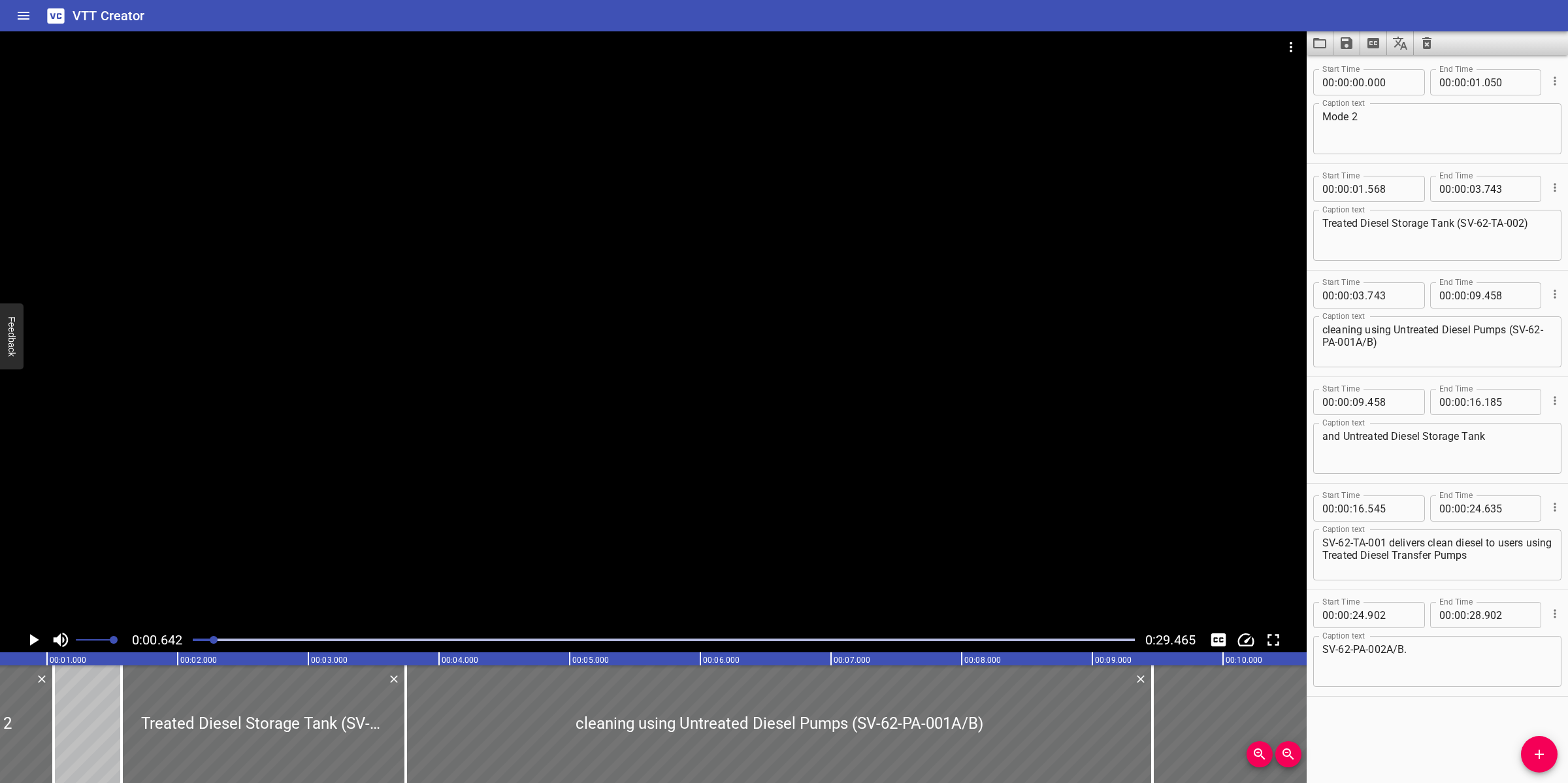
click at [533, 534] on div at bounding box center [653, 329] width 1307 height 596
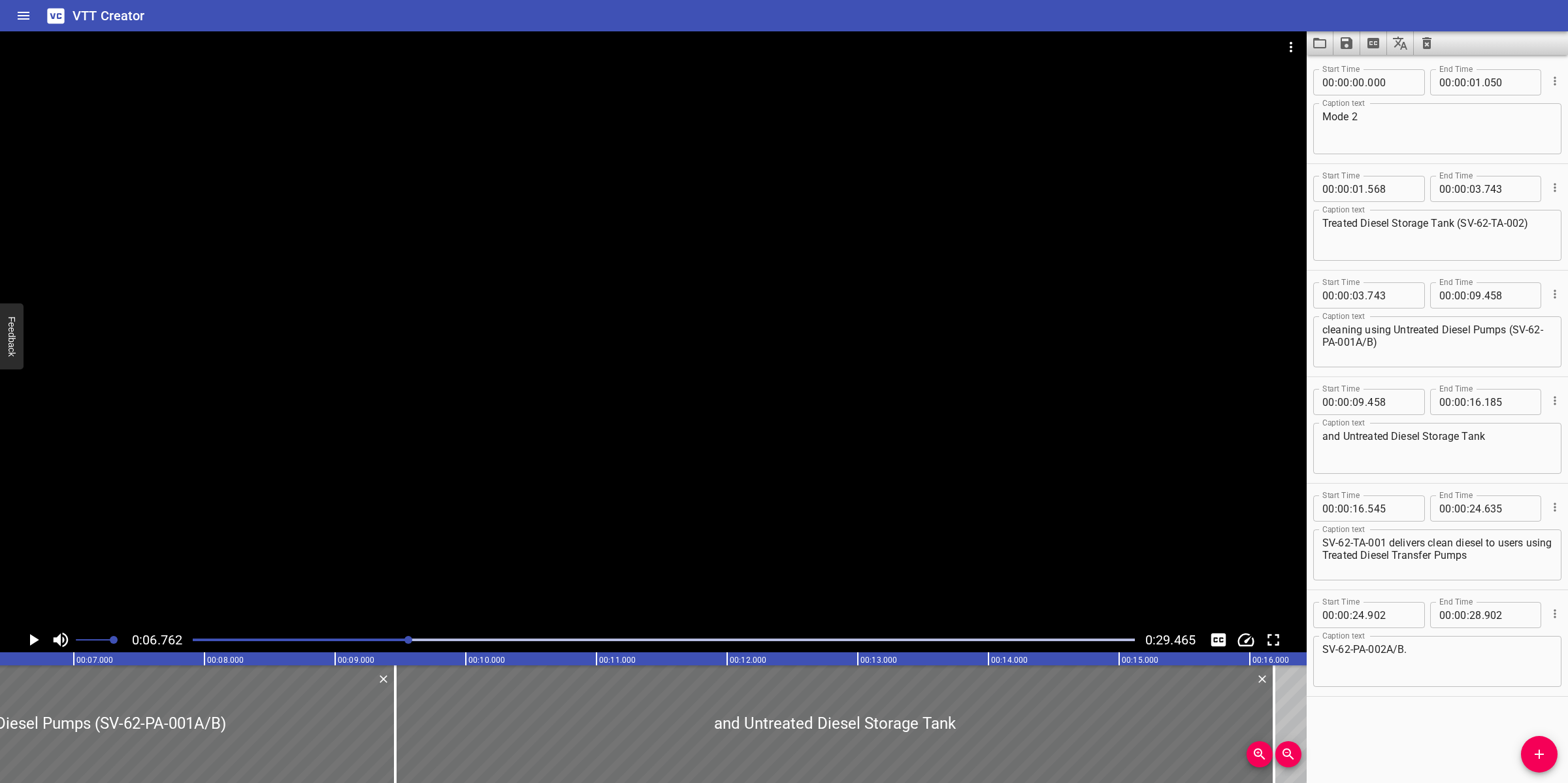
scroll to position [0, 883]
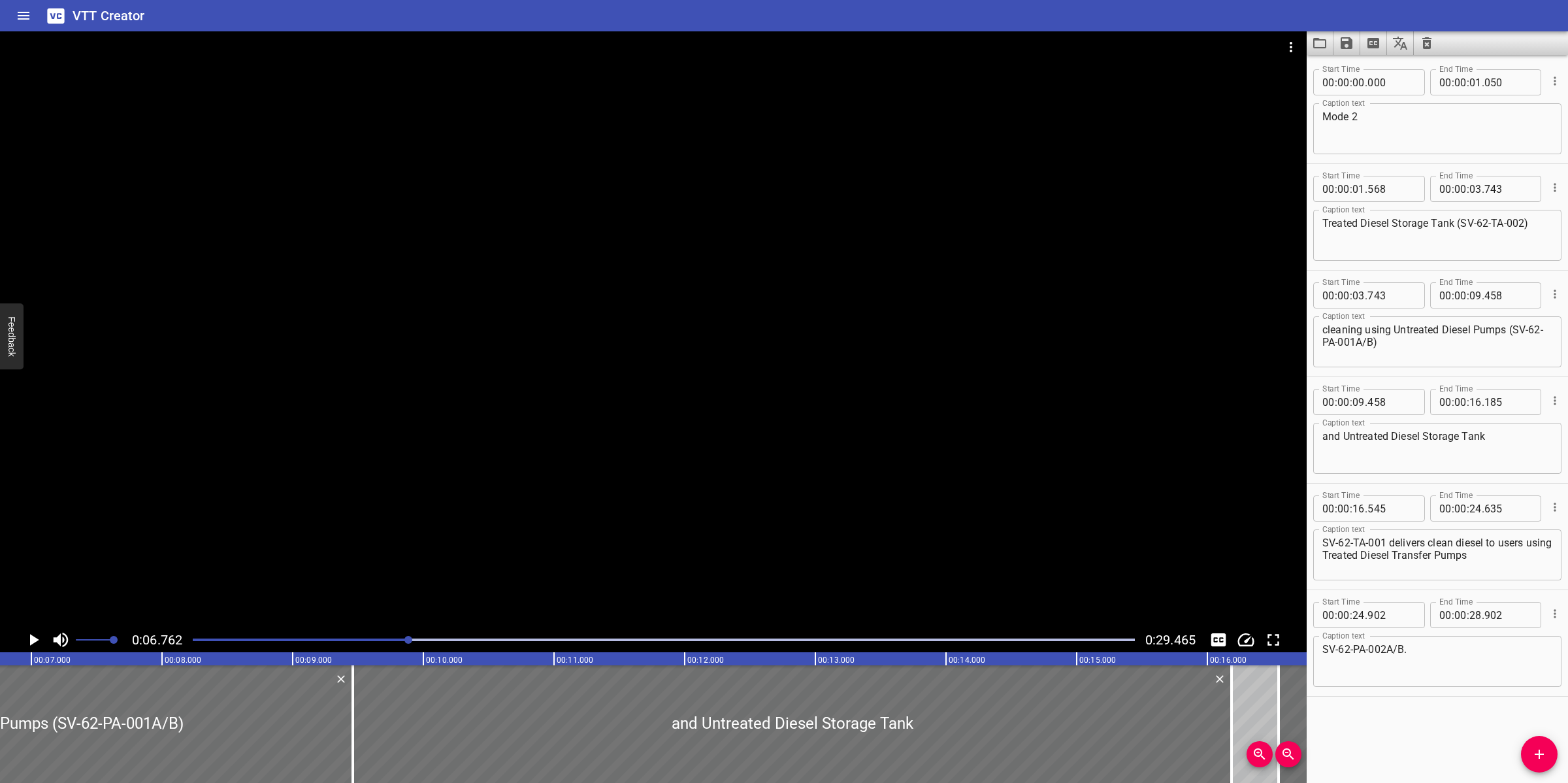
click at [1467, 189] on span ":" at bounding box center [1468, 189] width 3 height 26
click at [1470, 188] on input "number" at bounding box center [1476, 189] width 13 height 26
type input "06"
type input "762"
click at [1360, 289] on input "number" at bounding box center [1359, 295] width 13 height 26
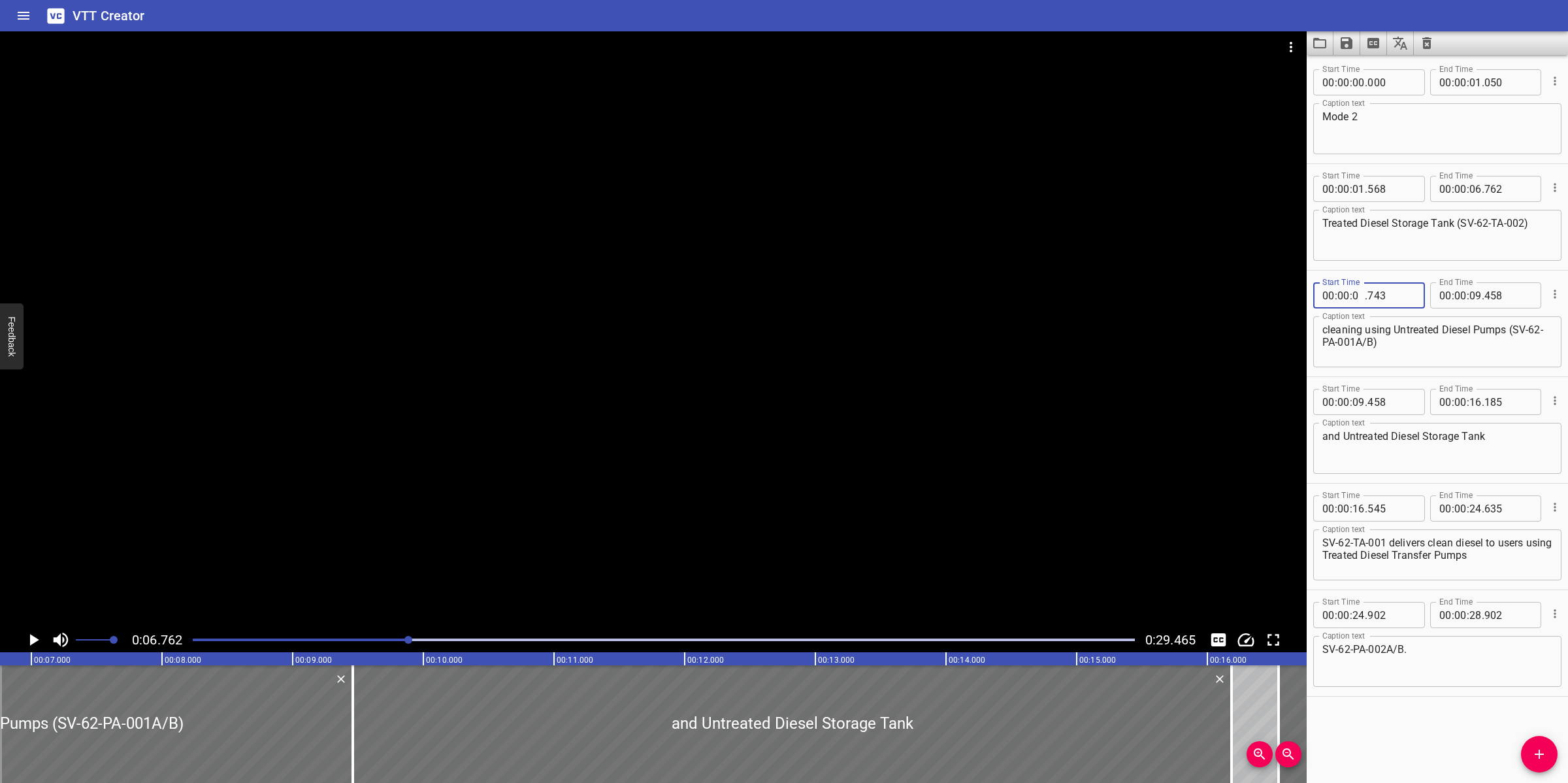
type input "06"
type input "762"
click at [640, 534] on div at bounding box center [653, 329] width 1307 height 596
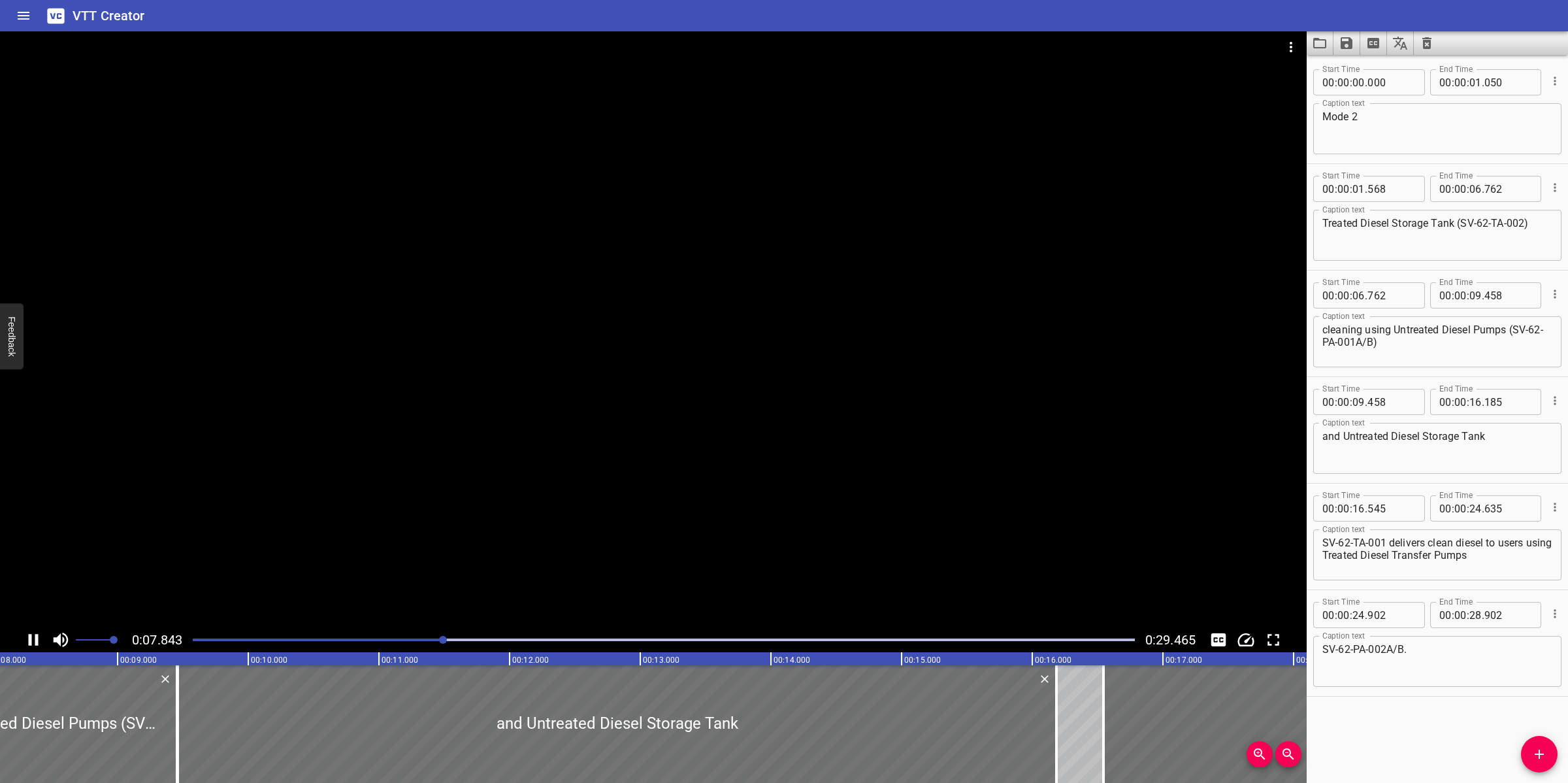
click at [624, 509] on div at bounding box center [653, 329] width 1307 height 596
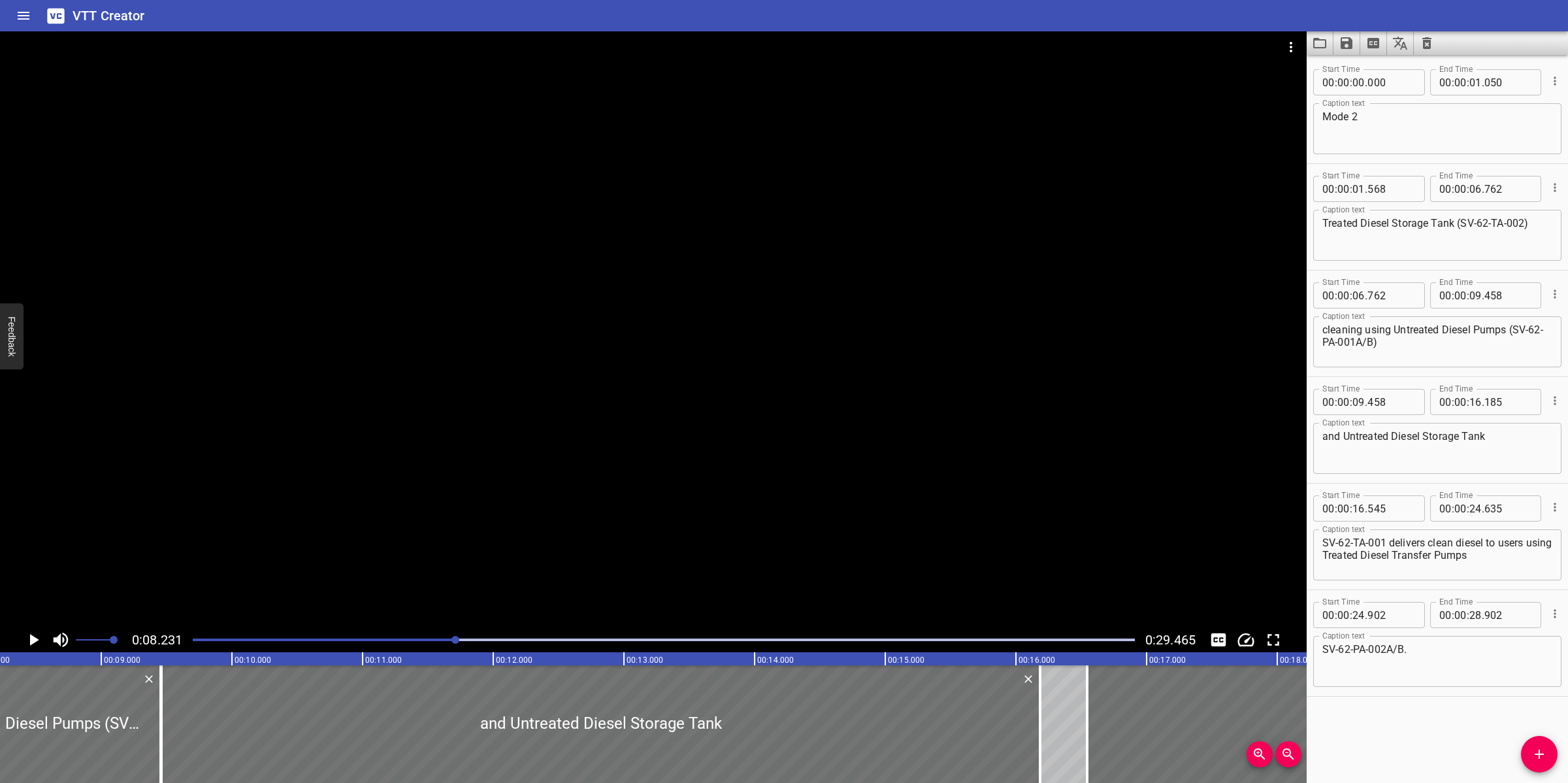
scroll to position [0, 1075]
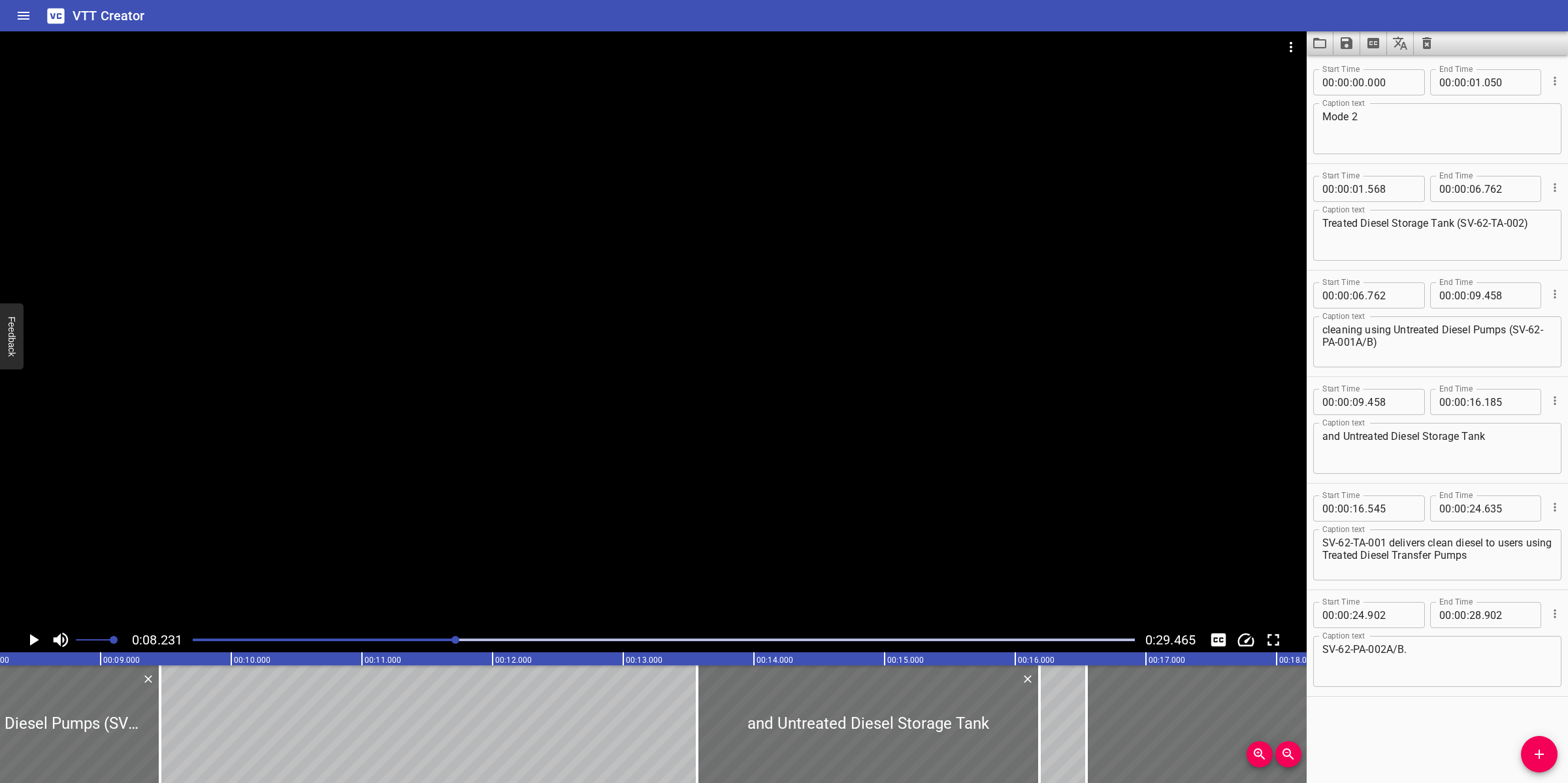
drag, startPoint x: 160, startPoint y: 732, endPoint x: 636, endPoint y: 727, distance: 476.0
click at [697, 722] on div at bounding box center [697, 724] width 3 height 118
type input "13"
type input "568"
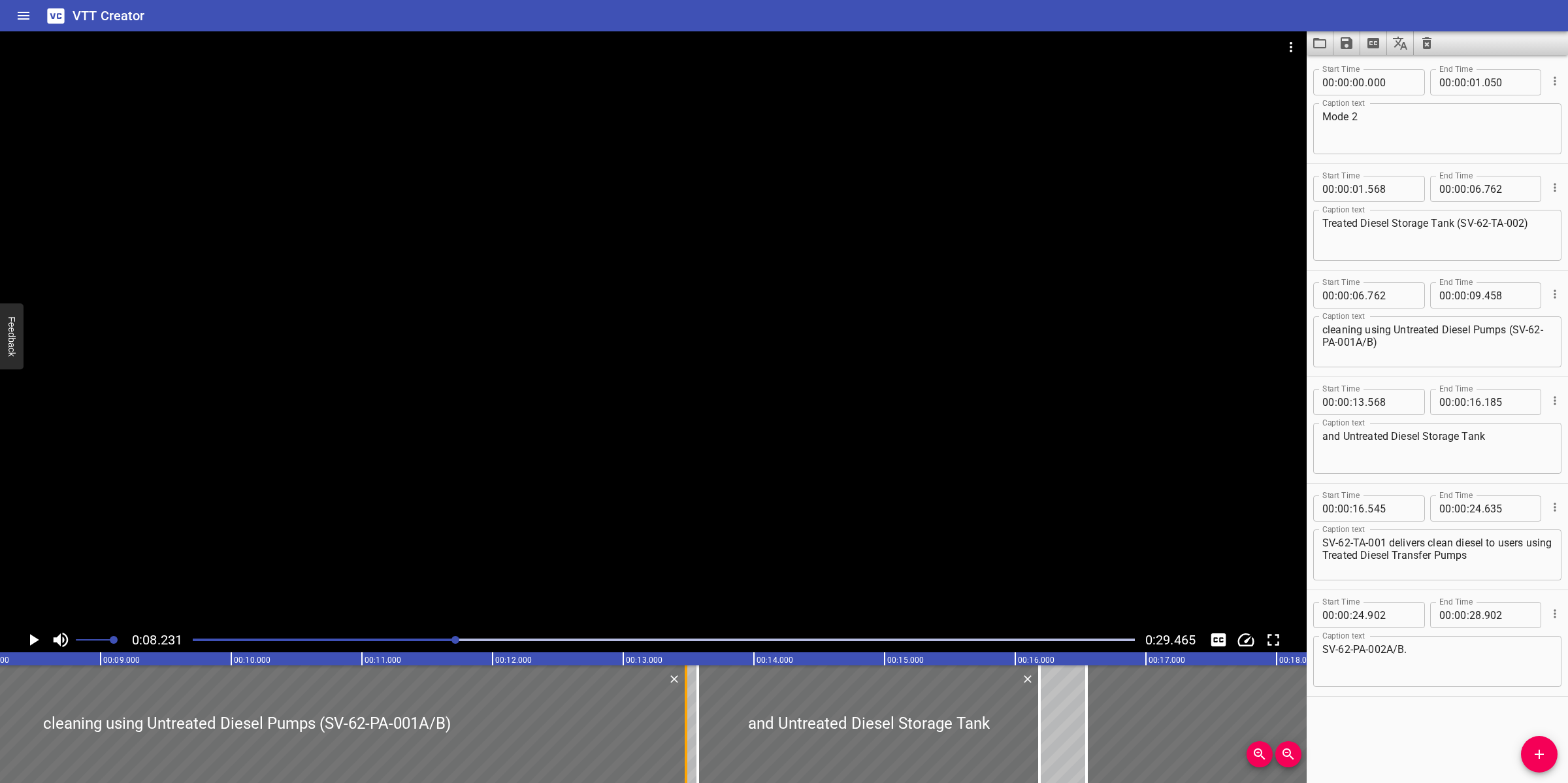
drag, startPoint x: 159, startPoint y: 709, endPoint x: 685, endPoint y: 704, distance: 526.0
click at [685, 706] on div at bounding box center [686, 724] width 3 height 118
type input "13"
type input "483"
click at [802, 505] on div at bounding box center [653, 329] width 1307 height 596
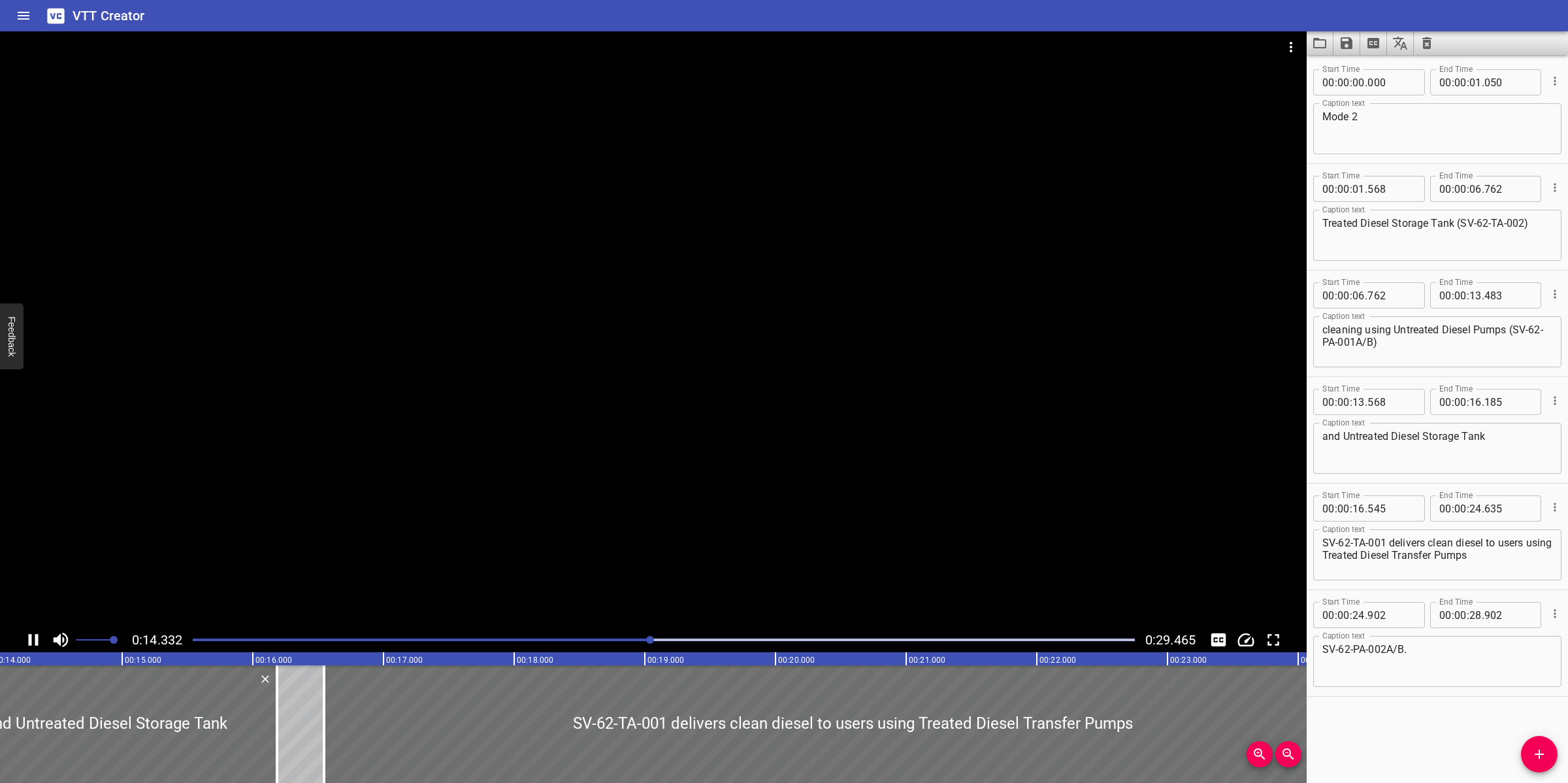
click at [869, 503] on div at bounding box center [653, 329] width 1307 height 596
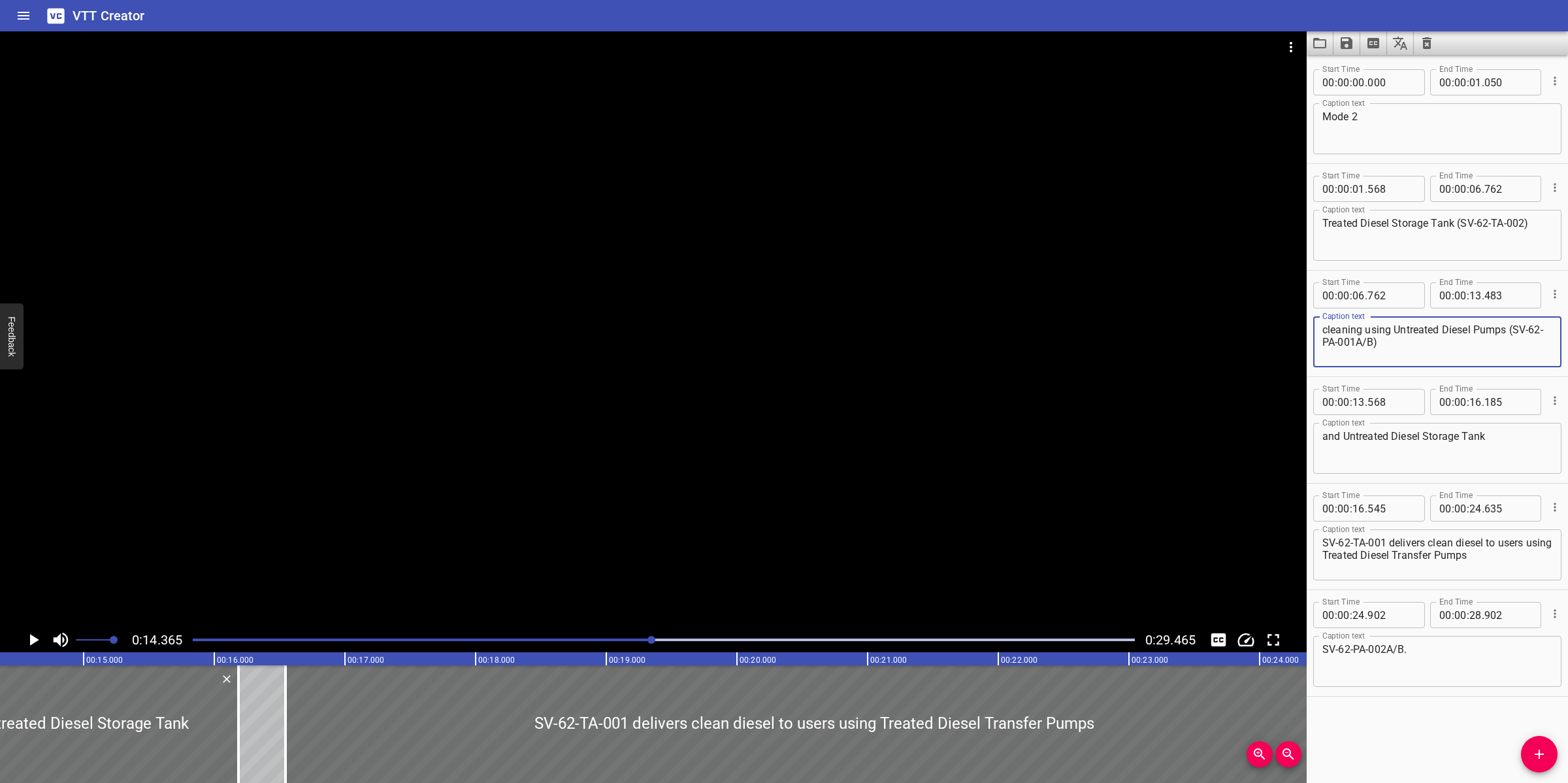
click at [1407, 348] on textarea "cleaning using Untreated Diesel Pumps (SV-62-PA-001A/B)" at bounding box center [1438, 342] width 230 height 37
type textarea "cleaning using Untreated Diesel Pumps (SV-62-PA-001A/B)"
drag, startPoint x: 1386, startPoint y: 543, endPoint x: 1299, endPoint y: 544, distance: 87.0
click at [1299, 544] on main "0:14.365 0:29.465 00:00.000 00:01.000 00:02.000 00:03.000 00:04.000 00:05.000 0…" at bounding box center [784, 407] width 1568 height 752
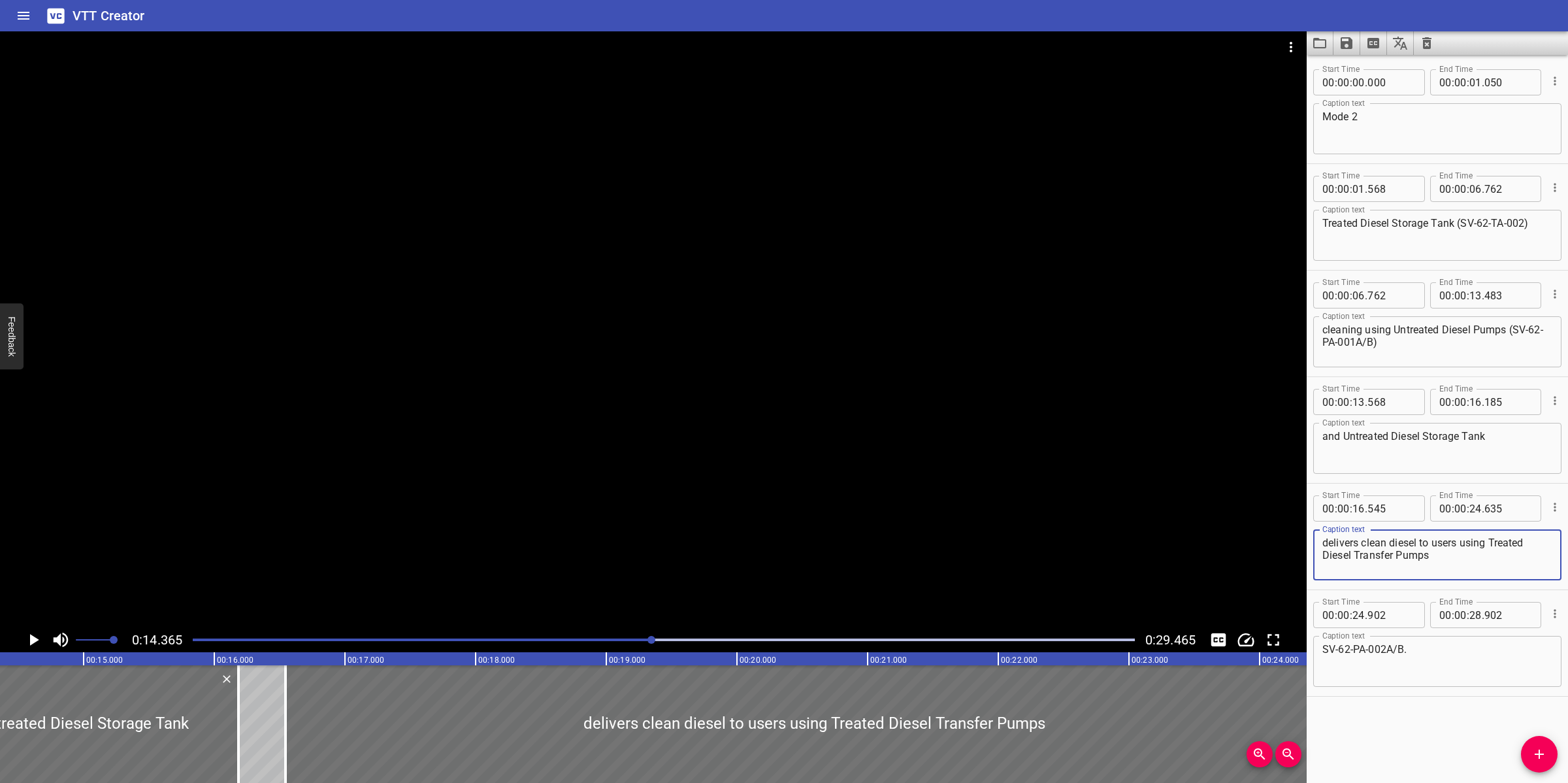
type textarea "delivers clean diesel to users using Treated Diesel Transfer Pumps"
click at [1506, 434] on textarea "and Untreated Diesel Storage Tank" at bounding box center [1438, 448] width 230 height 37
paste textarea "SV-62-TA-001"
type textarea "and Untreated Diesel Storage Tank (SV-62-TA-001)"
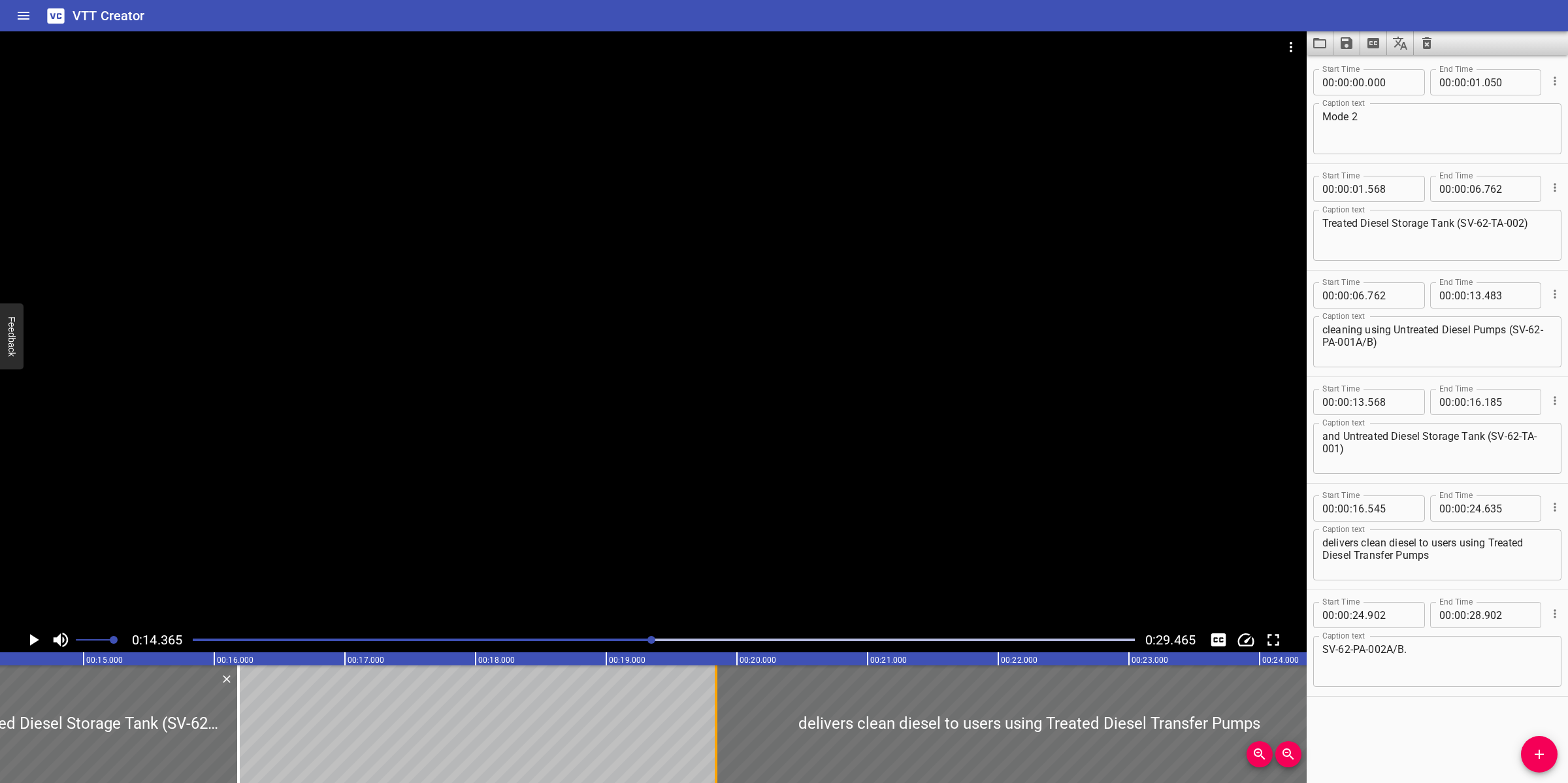
drag, startPoint x: 283, startPoint y: 699, endPoint x: 713, endPoint y: 707, distance: 430.1
click at [715, 707] on div at bounding box center [716, 724] width 3 height 118
type input "19"
type input "840"
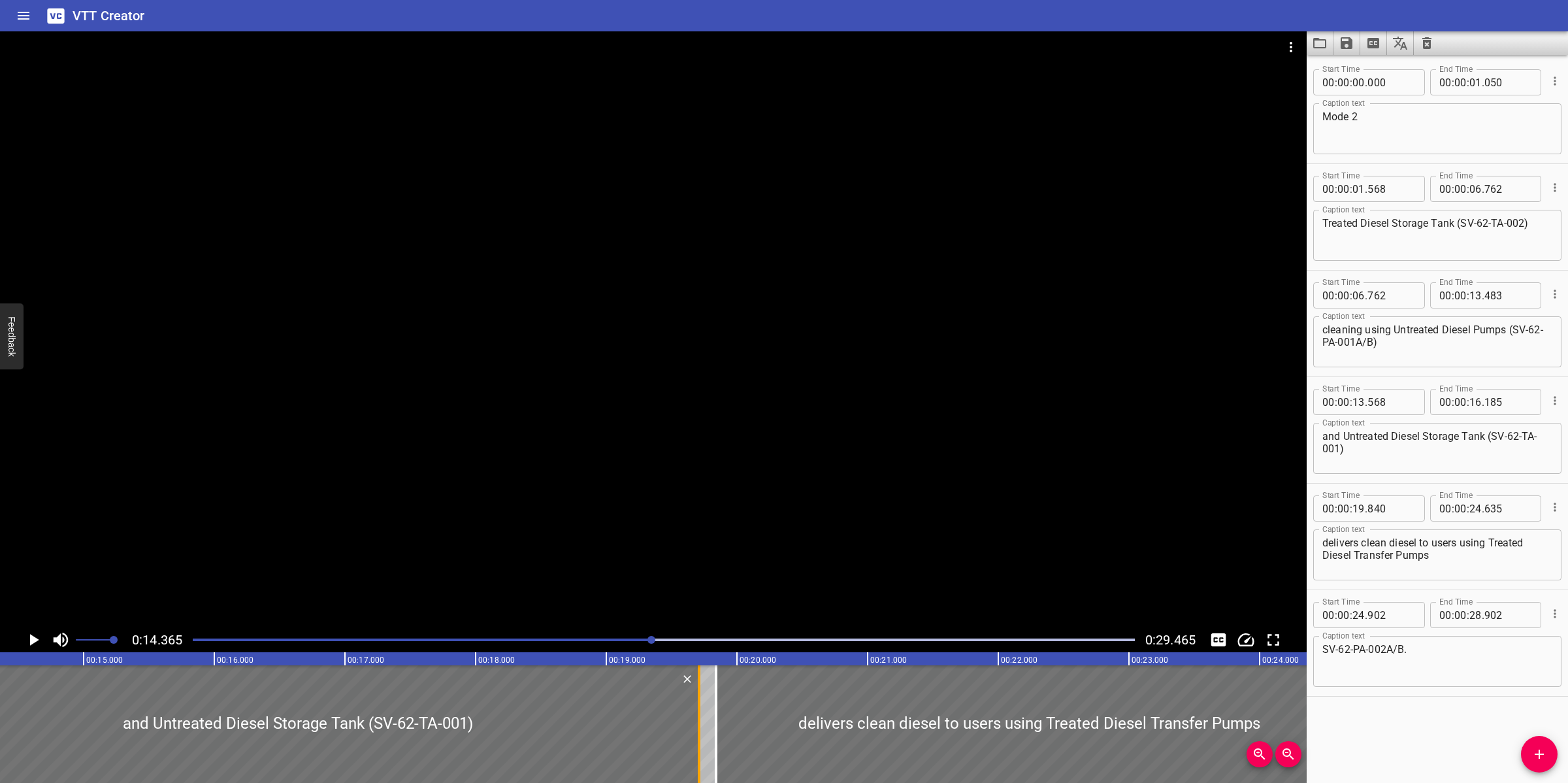
drag, startPoint x: 240, startPoint y: 697, endPoint x: 703, endPoint y: 723, distance: 463.7
click at [701, 724] on div at bounding box center [699, 724] width 13 height 118
type input "19"
type input "710"
click at [752, 527] on div at bounding box center [653, 329] width 1307 height 596
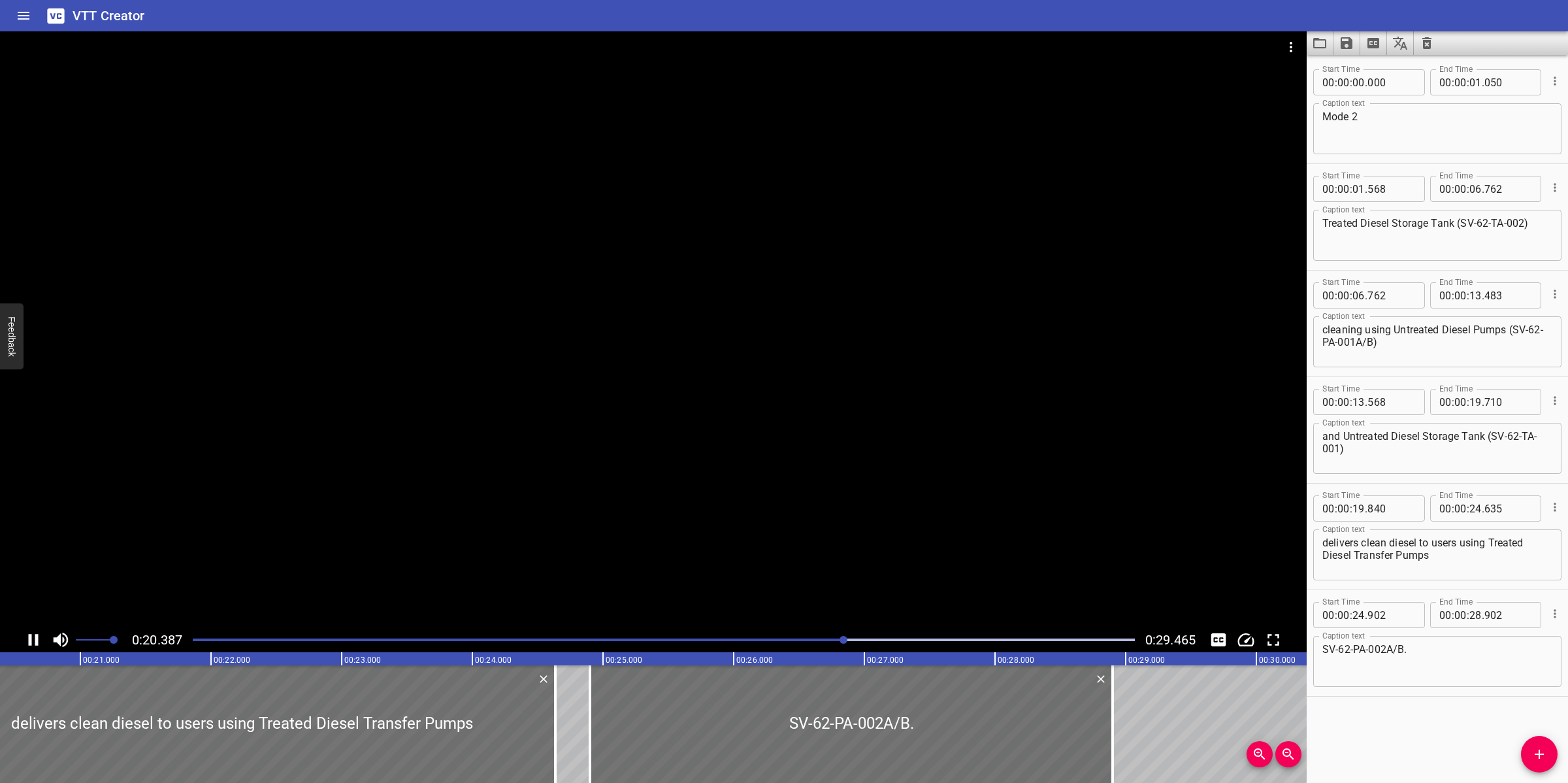
drag, startPoint x: 990, startPoint y: 491, endPoint x: 1000, endPoint y: 483, distance: 12.8
click at [991, 491] on div at bounding box center [653, 329] width 1307 height 596
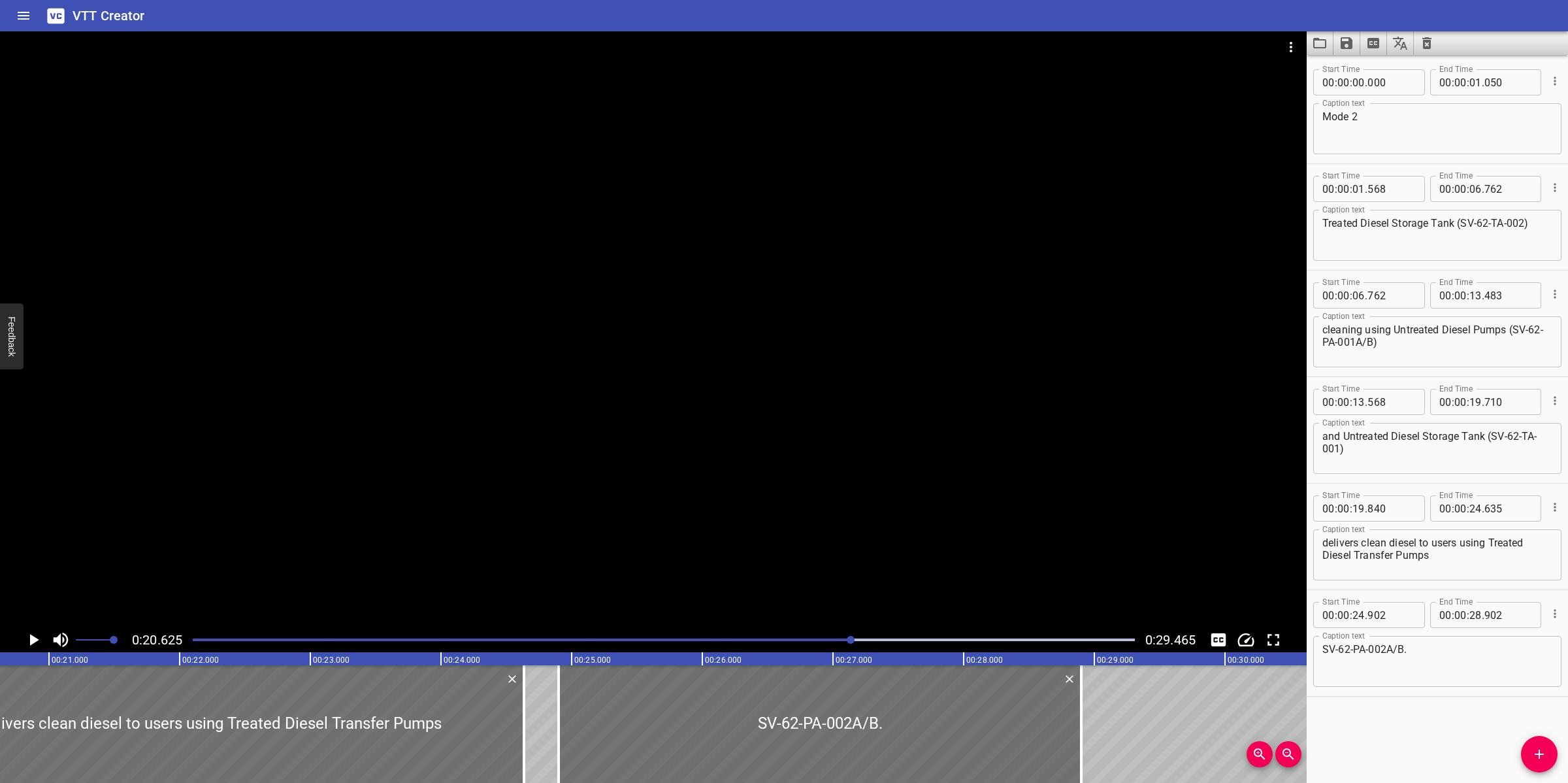
click at [1428, 651] on textarea "SV-62-PA-002A/B.​" at bounding box center [1438, 662] width 230 height 37
drag, startPoint x: 990, startPoint y: 504, endPoint x: 978, endPoint y: 516, distance: 17.0
click at [990, 504] on div at bounding box center [653, 329] width 1307 height 596
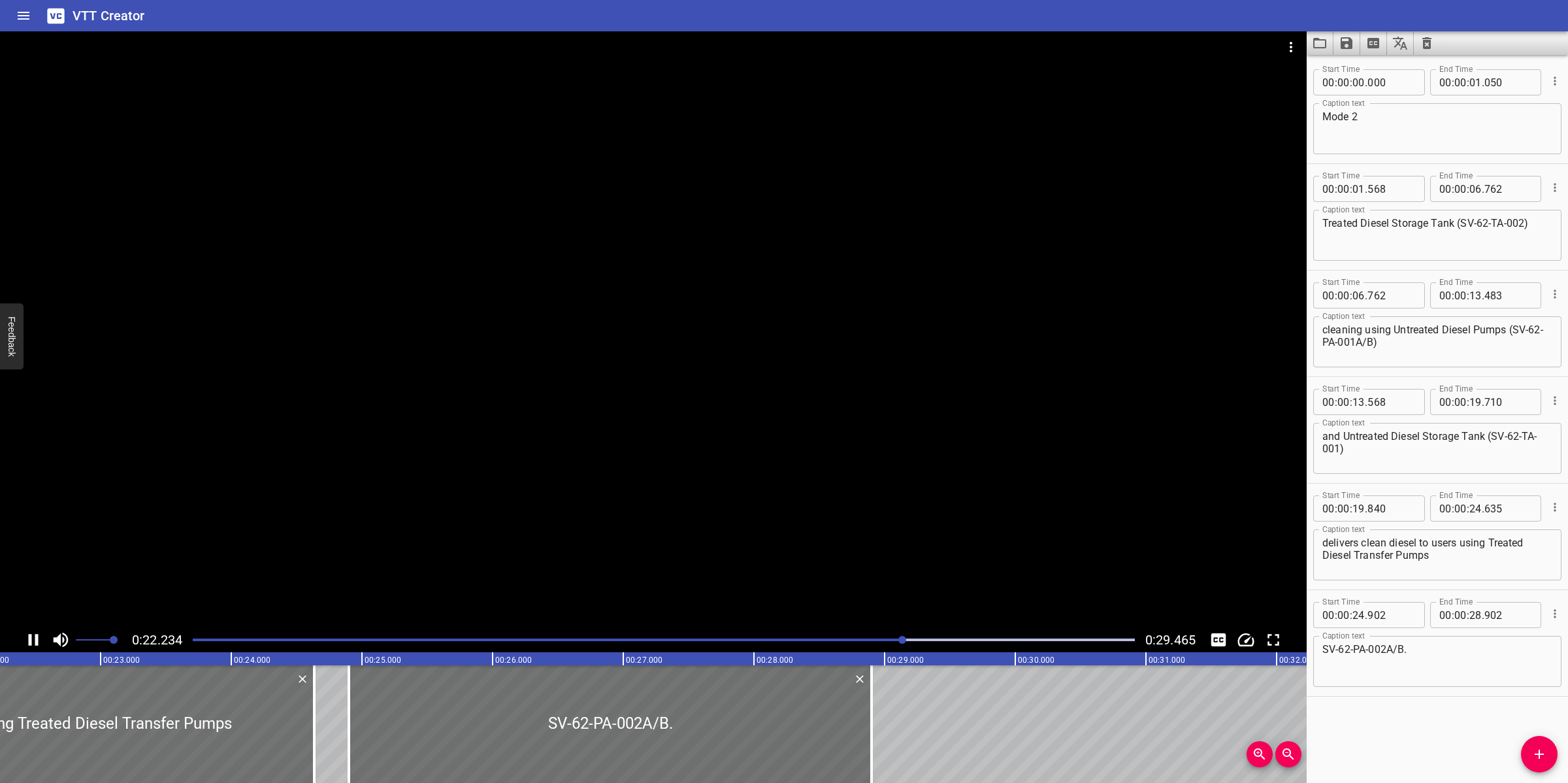
click at [758, 523] on div at bounding box center [653, 329] width 1307 height 596
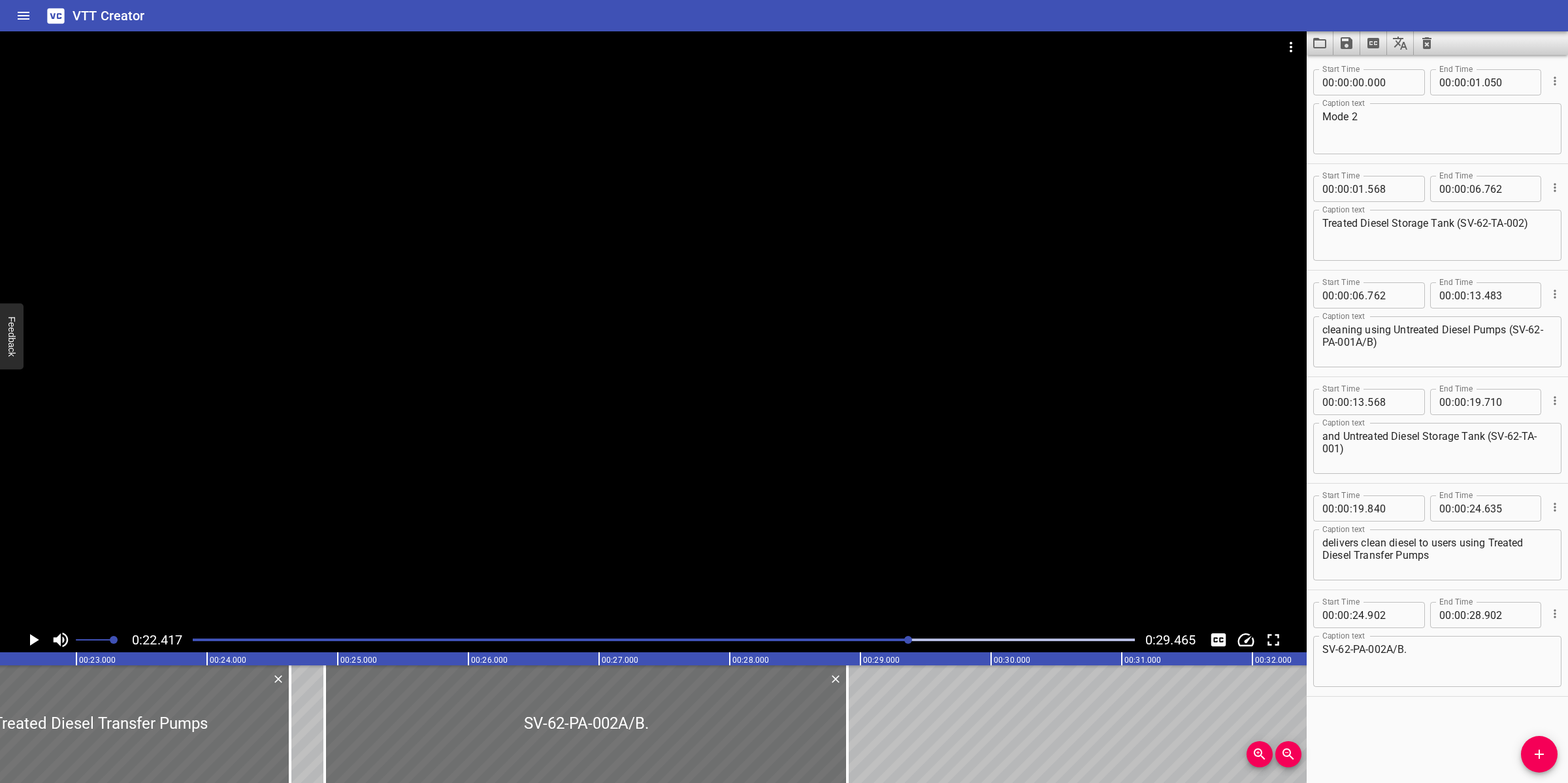
click at [887, 640] on div "Play progress" at bounding box center [438, 640] width 942 height 3
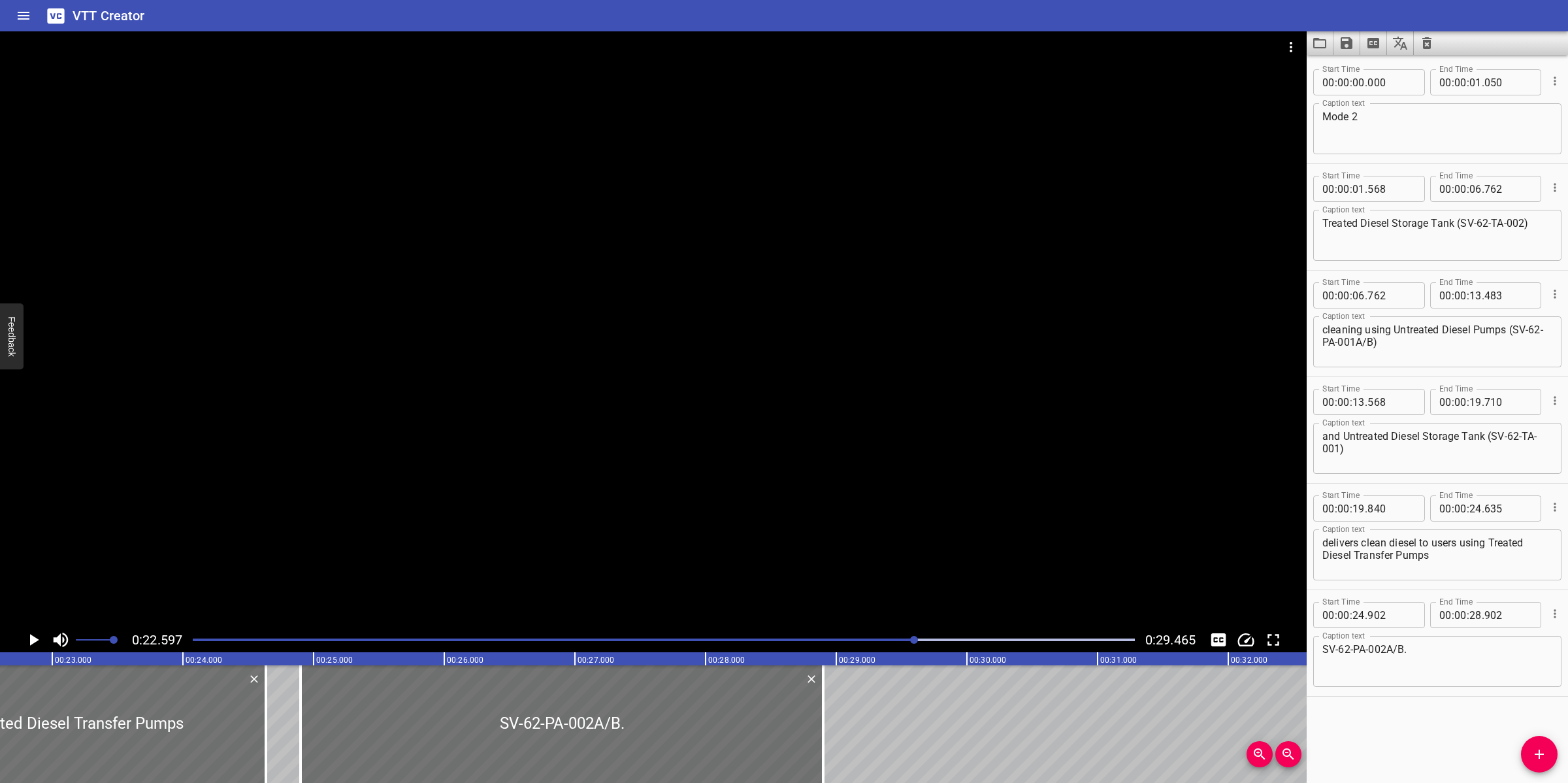
click at [891, 637] on div at bounding box center [663, 639] width 958 height 18
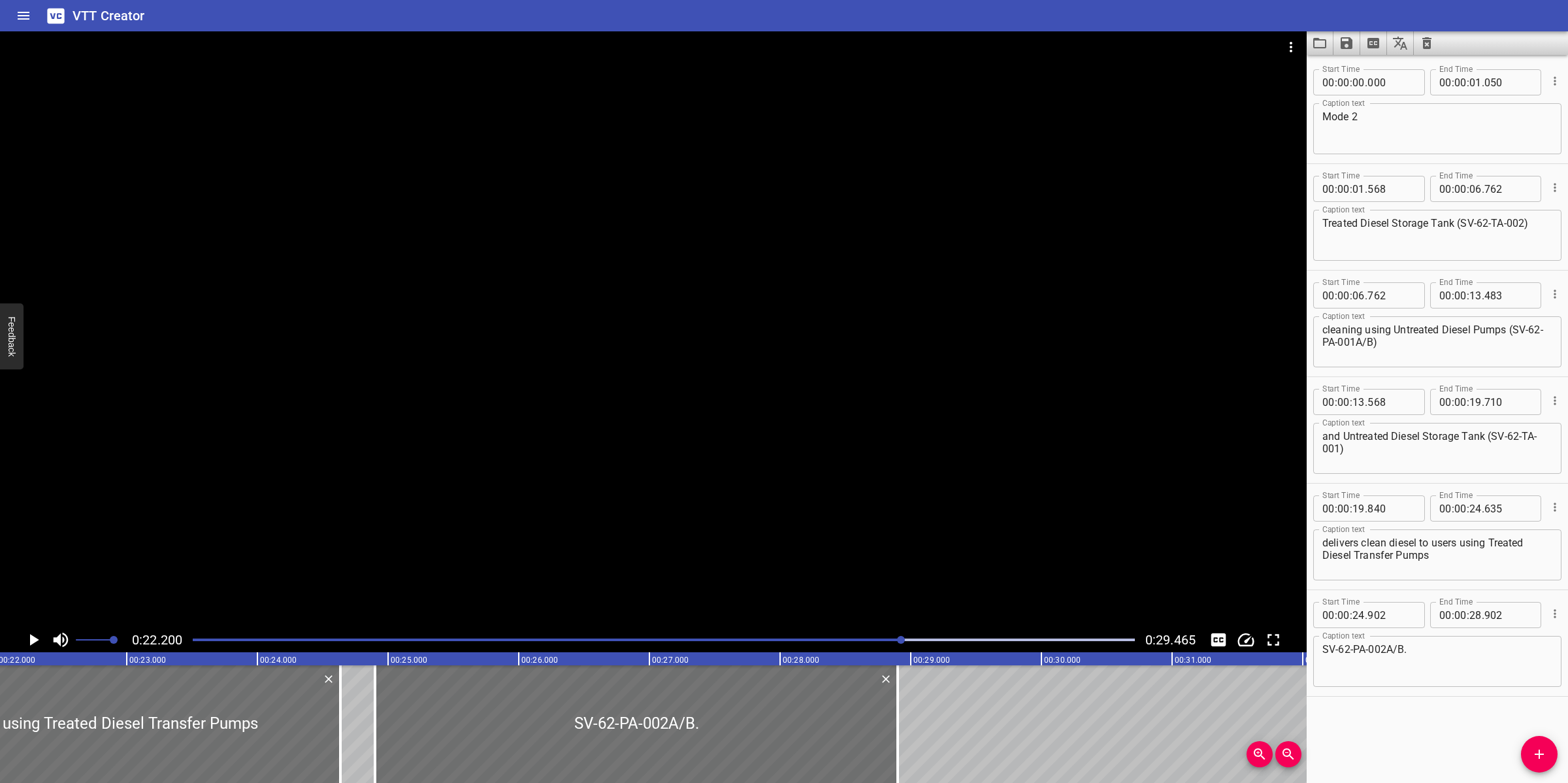
scroll to position [0, 2901]
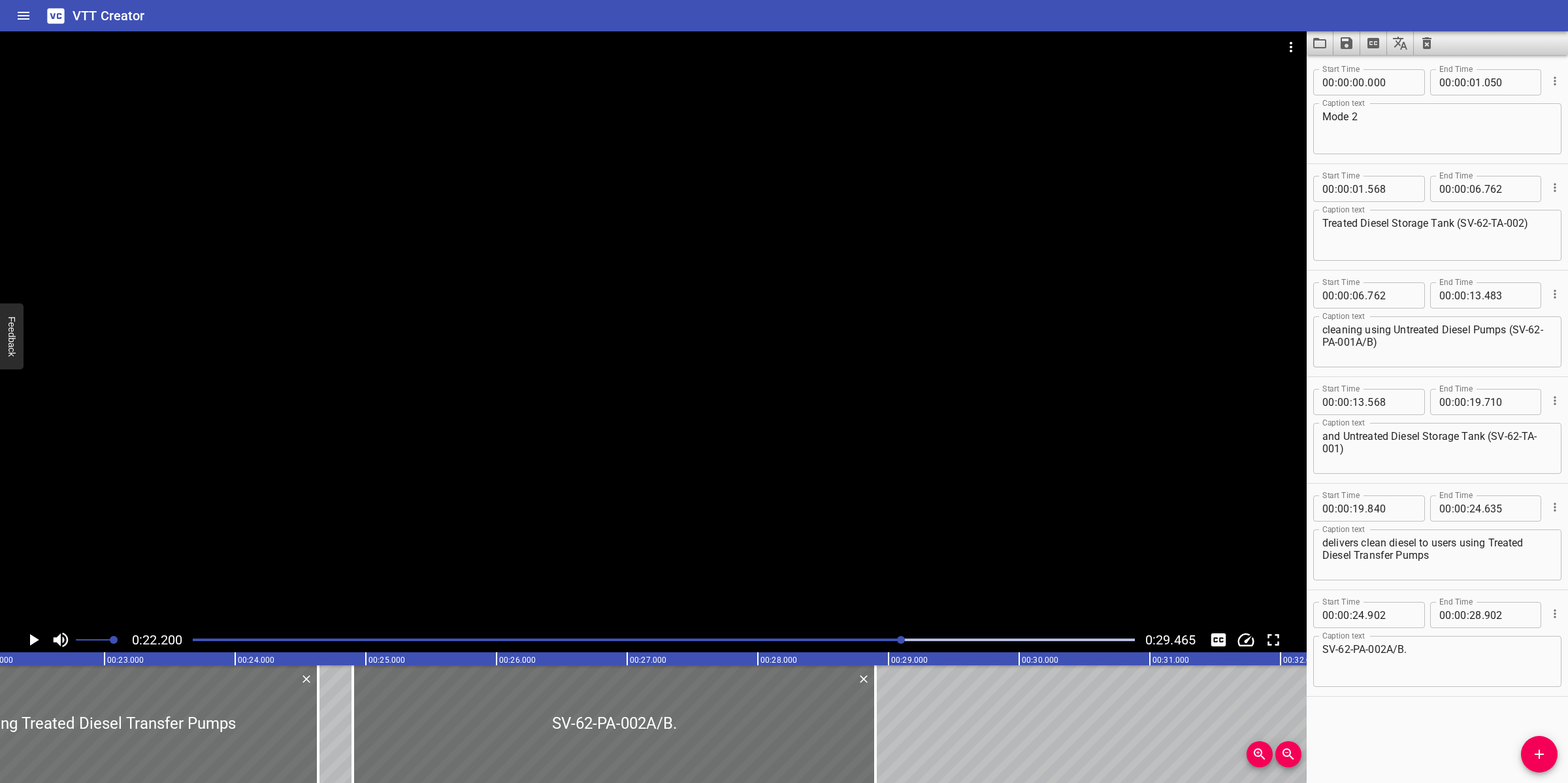
click at [879, 640] on div "Play progress" at bounding box center [432, 640] width 942 height 3
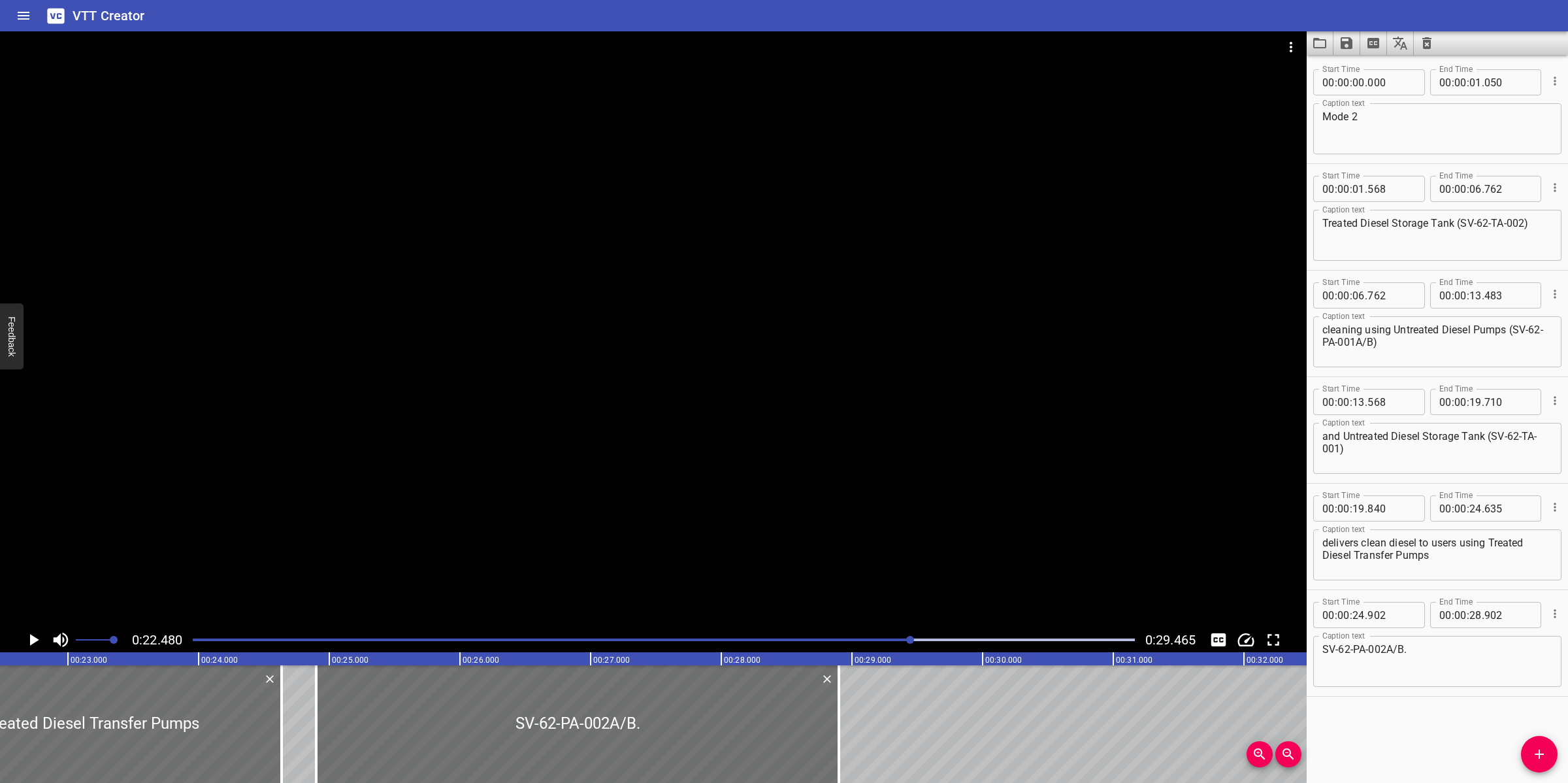
click at [879, 640] on div "Play progress" at bounding box center [440, 640] width 942 height 3
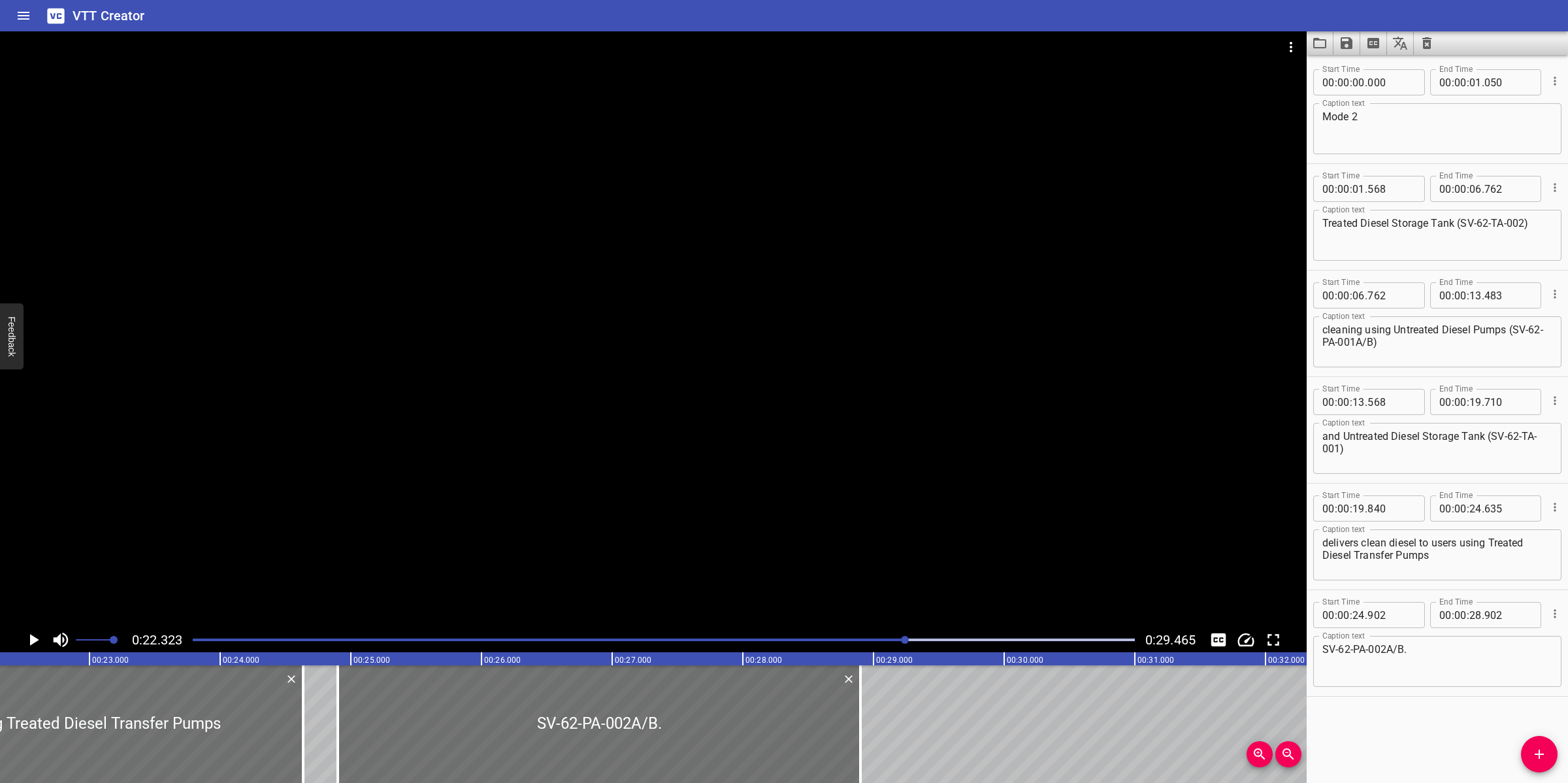
scroll to position [0, 2917]
drag, startPoint x: 1491, startPoint y: 541, endPoint x: 1506, endPoint y: 566, distance: 29.2
click at [1506, 566] on textarea "delivers clean diesel to users using Treated Diesel Transfer Pumps" at bounding box center [1438, 555] width 230 height 37
type textarea "and Untreated Diesel Storage Tank (SV-62-TA-001"
drag, startPoint x: 1491, startPoint y: 541, endPoint x: 1495, endPoint y: 566, distance: 25.3
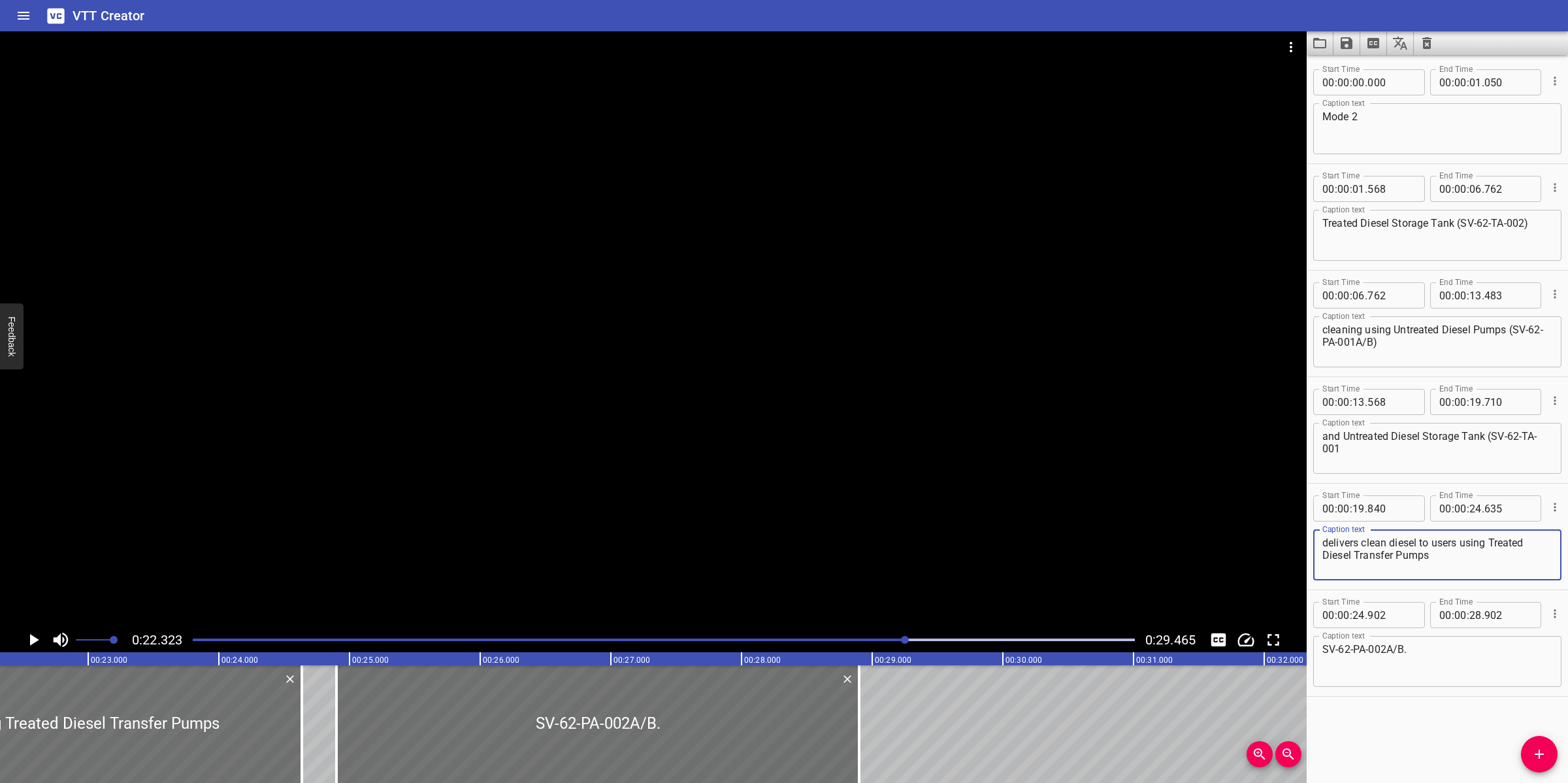
click at [1495, 566] on textarea "delivers clean diesel to users using Treated Diesel Transfer Pumps" at bounding box center [1438, 555] width 230 height 37
type textarea "delivers clean diesel to users using"
click at [1385, 462] on textarea "and Untreated Diesel Storage Tank (SV-62-TA-001" at bounding box center [1438, 448] width 230 height 37
type textarea "and Untreated Diesel Storage Tank (SV-62-TA-001)"
click at [1375, 563] on textarea "delivers clean diesel to users using" at bounding box center [1438, 555] width 230 height 37
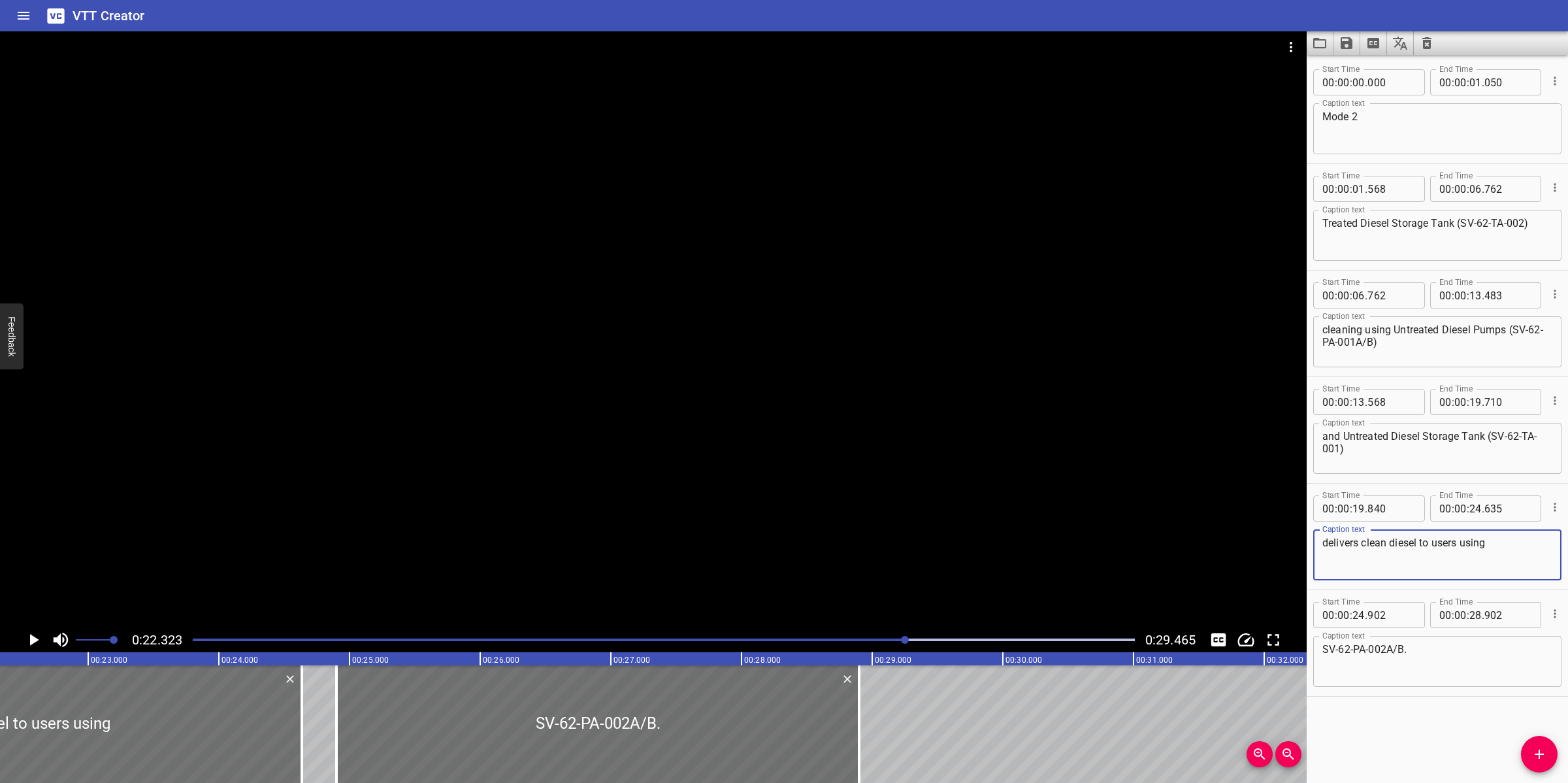
click at [1523, 537] on textarea "delivers clean diesel to users using" at bounding box center [1438, 555] width 230 height 37
type textarea "delivers clean diesel to users using"
click at [1321, 648] on div "SV-62-PA-002A/B.​ Caption text" at bounding box center [1437, 661] width 248 height 51
paste textarea "Treated Diesel Transfer Pumps"
click at [1321, 648] on div "SV-62-PA-002A/B.​ Caption text" at bounding box center [1437, 661] width 248 height 51
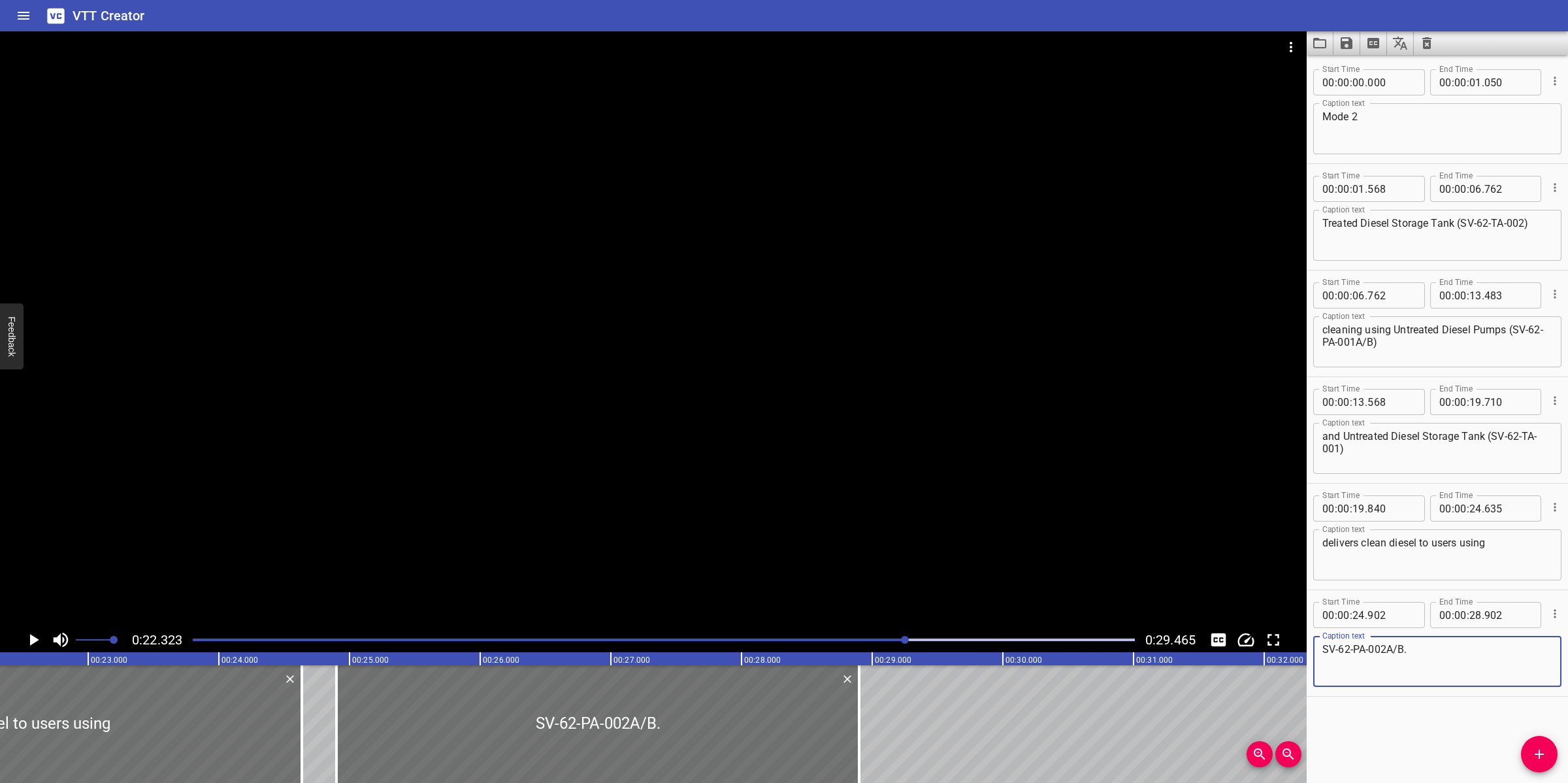
click at [1326, 644] on textarea "SV-62-PA-002A/B.​" at bounding box center [1438, 662] width 230 height 37
click at [1324, 645] on textarea "SV-62-PA-002A/B.​" at bounding box center [1438, 662] width 230 height 37
paste textarea "Treated Diesel Transfer Pumps"
click at [1387, 658] on textarea "Treated Diesel Transfer Pumps (SV-62-PA-002A/B.​" at bounding box center [1438, 662] width 230 height 37
type textarea "Treated Diesel Transfer Pumps (SV-62-PA-002A/B).​"
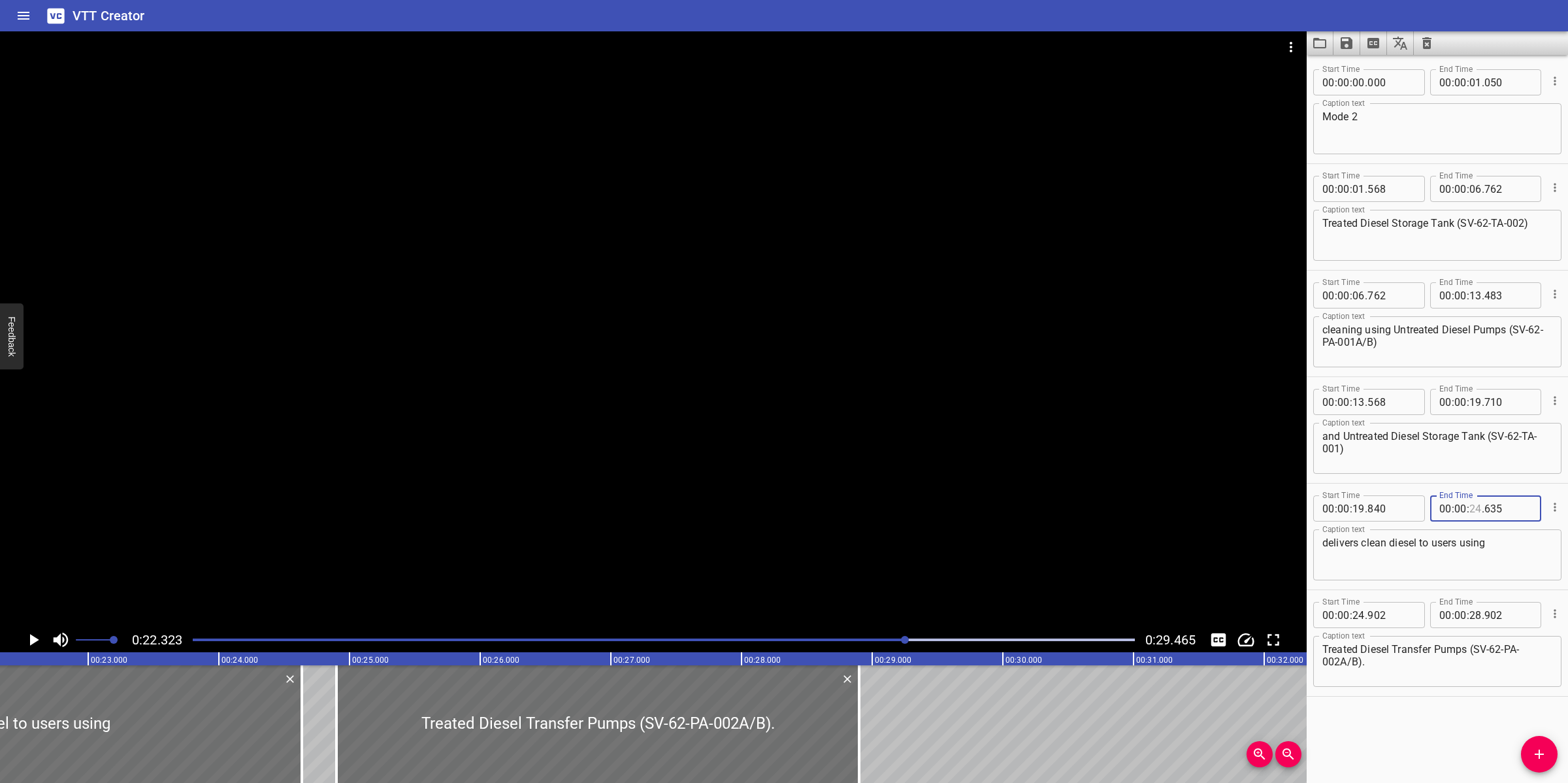
click at [1470, 515] on input "number" at bounding box center [1476, 508] width 13 height 26
type input "22"
type input "323"
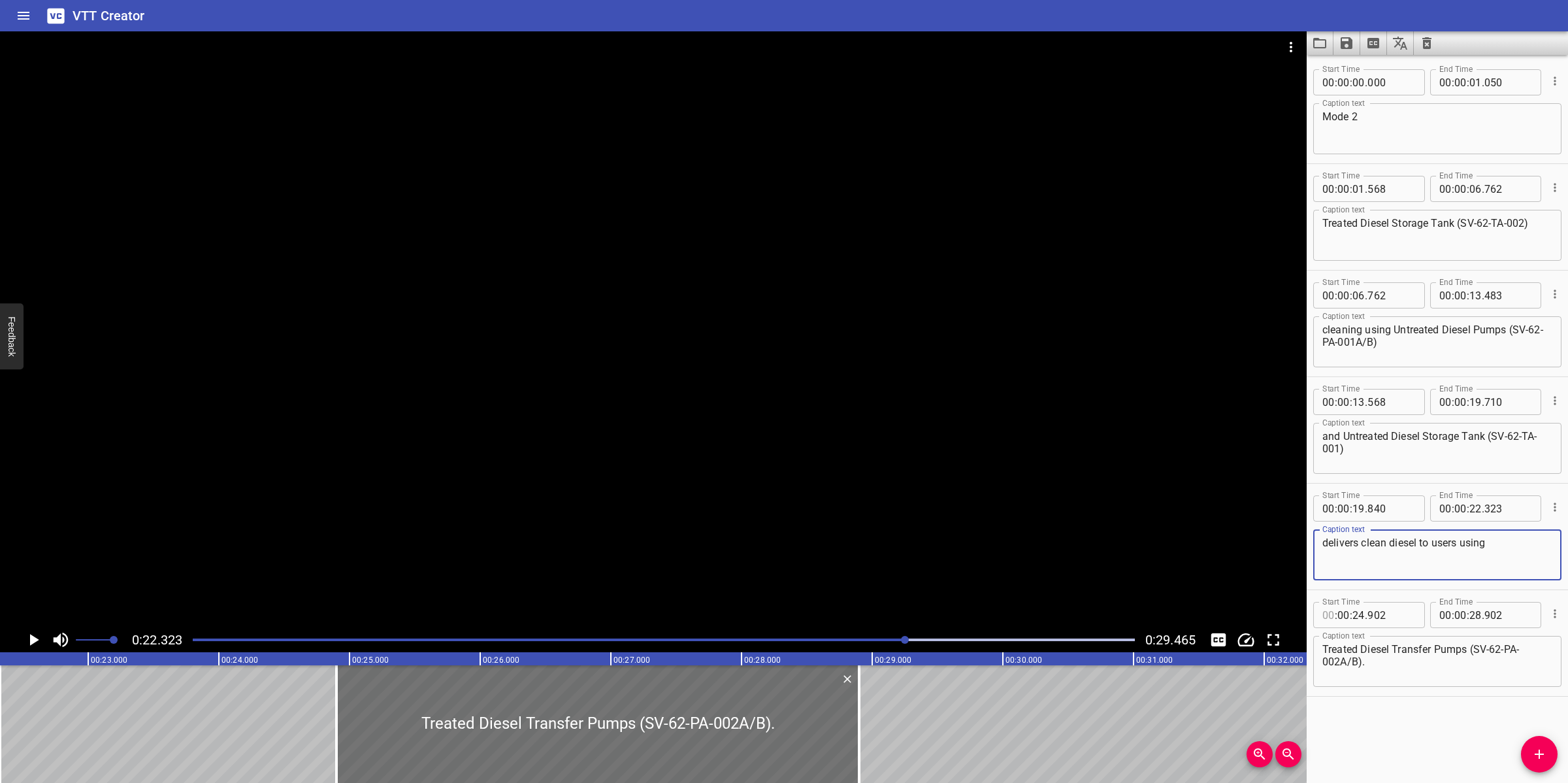
type input "00"
type input "22"
type input "323"
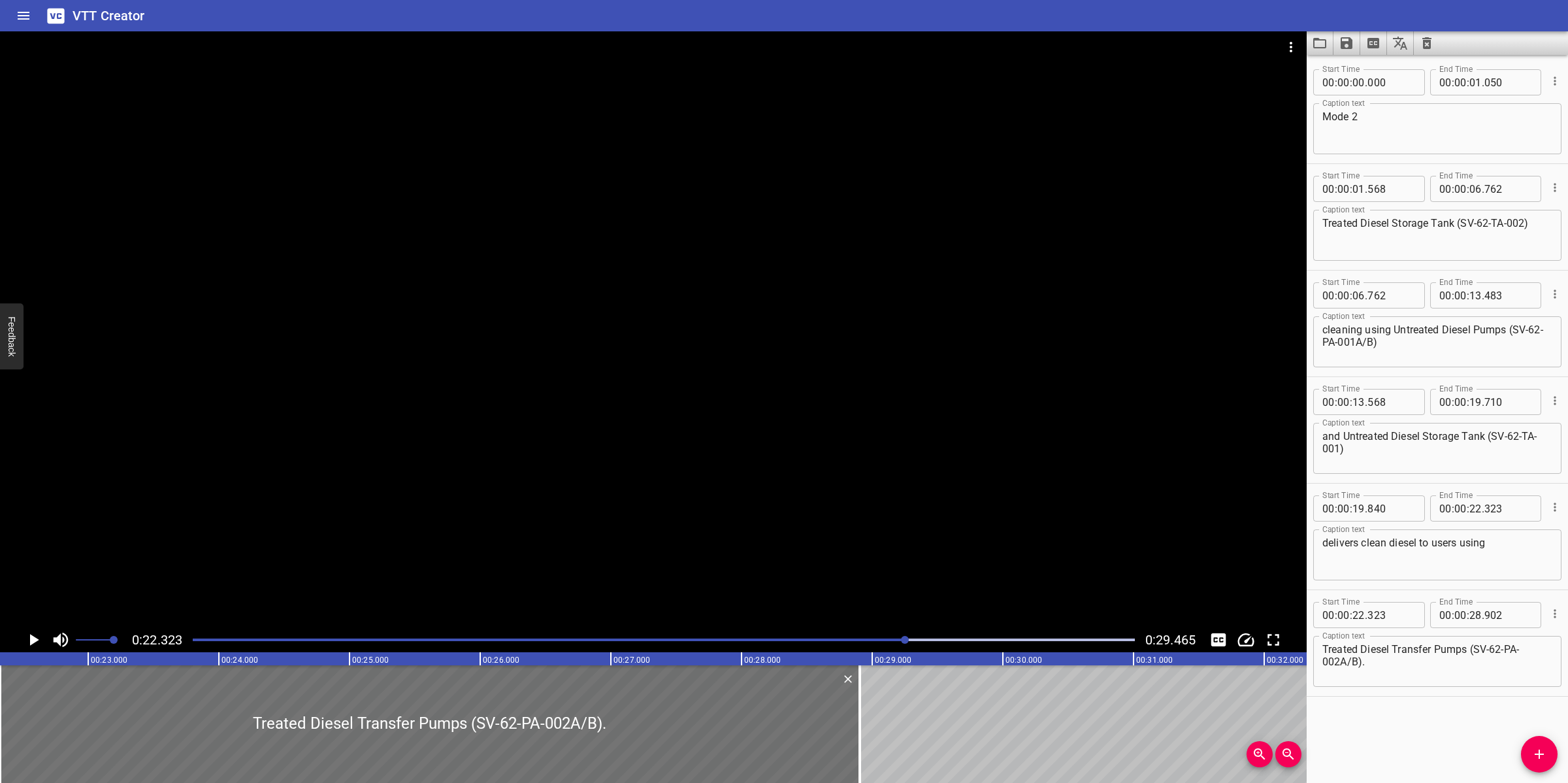
click at [993, 483] on div at bounding box center [653, 329] width 1307 height 596
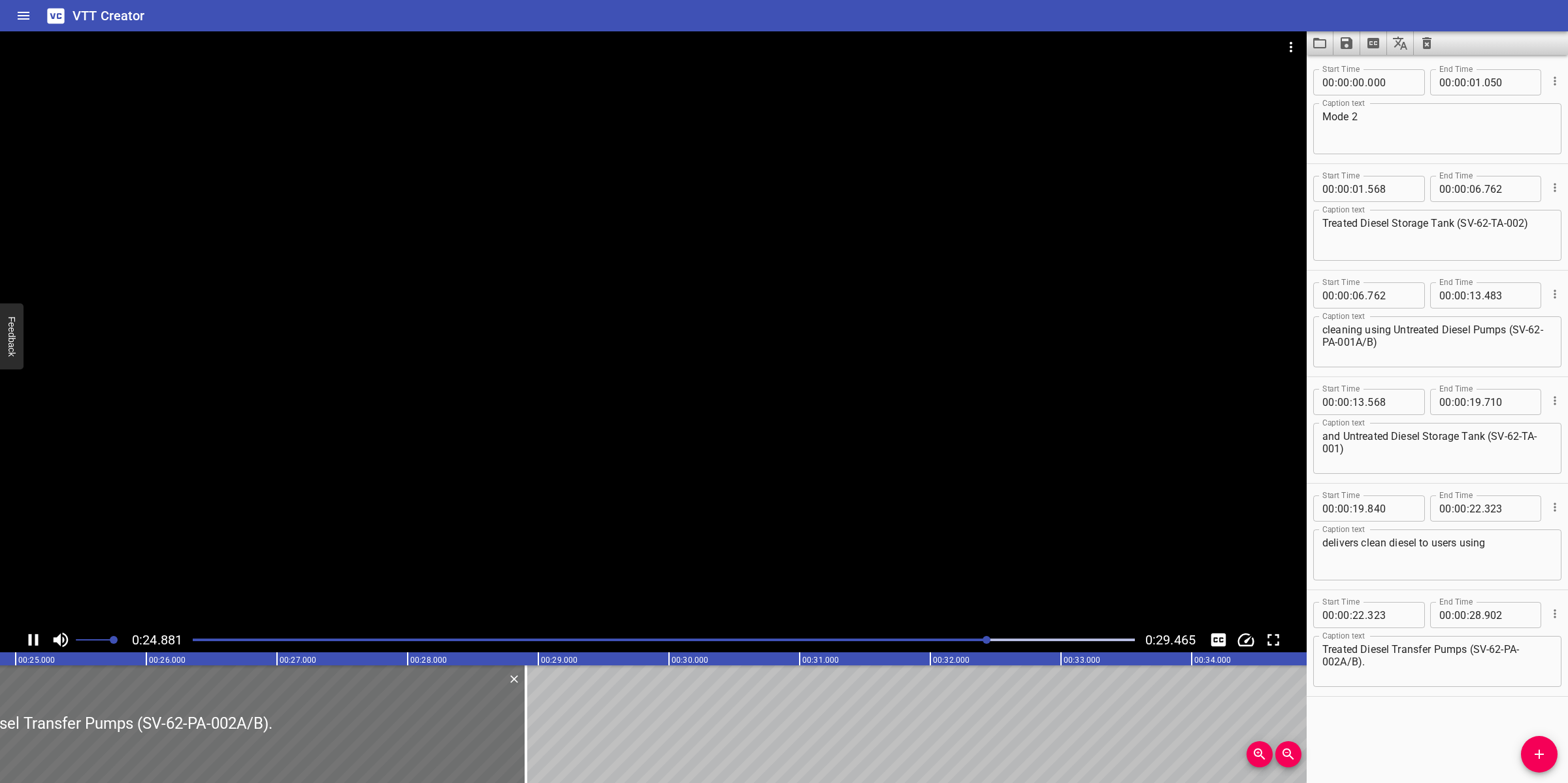
click at [931, 648] on div at bounding box center [663, 639] width 958 height 18
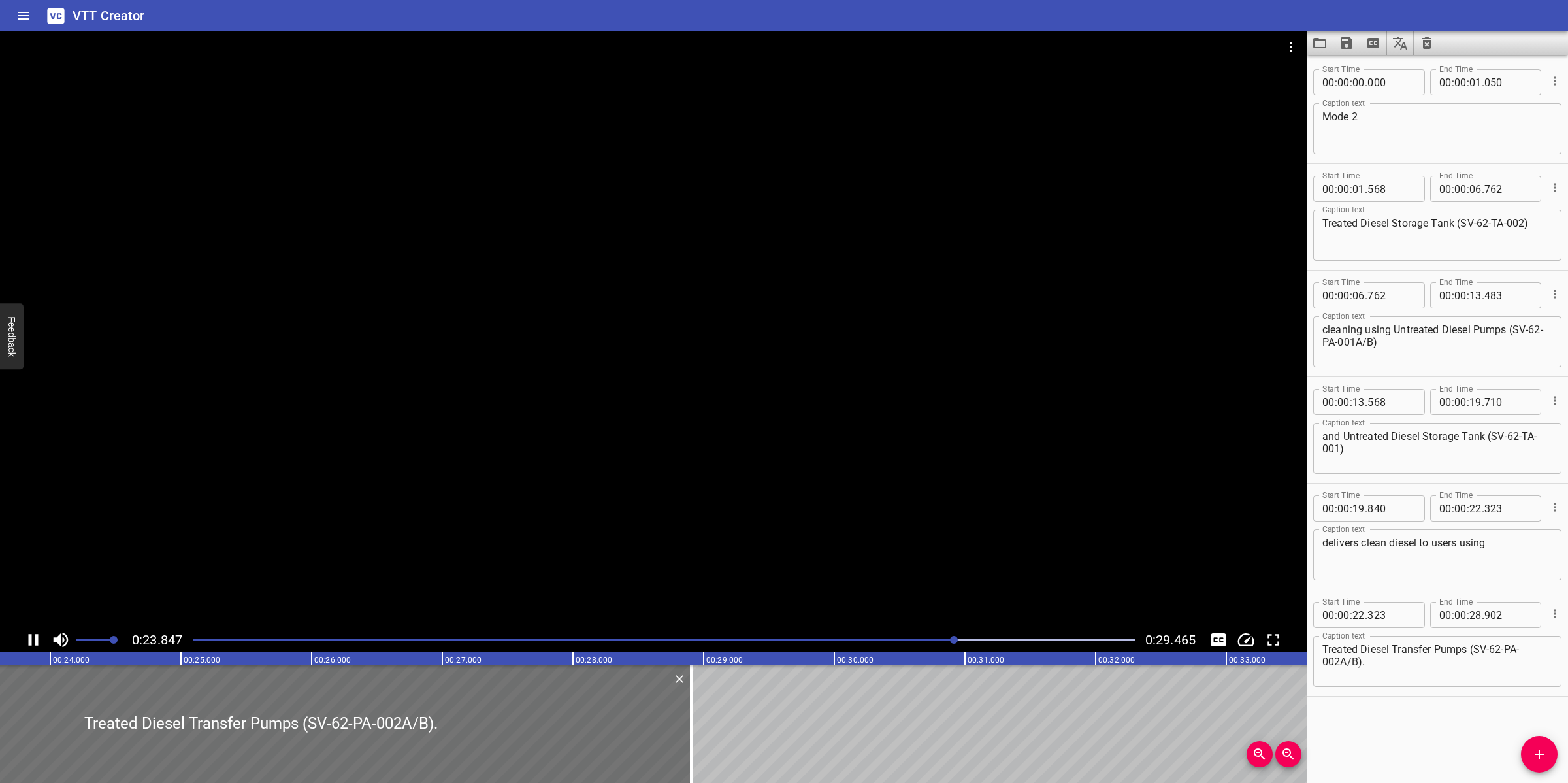
click at [837, 642] on div at bounding box center [663, 639] width 958 height 18
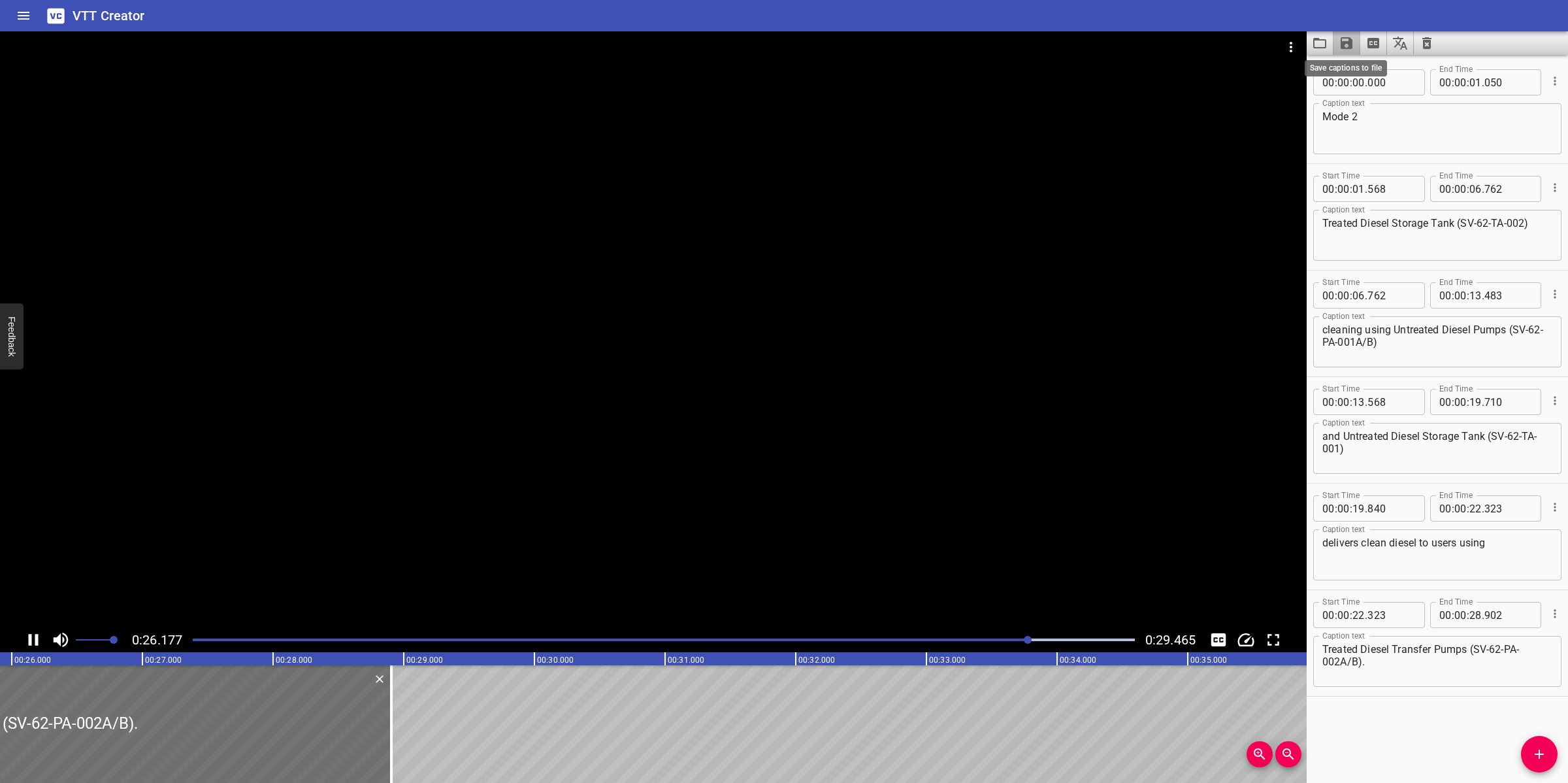
click at [1341, 41] on icon "Save captions to file" at bounding box center [1346, 44] width 12 height 12
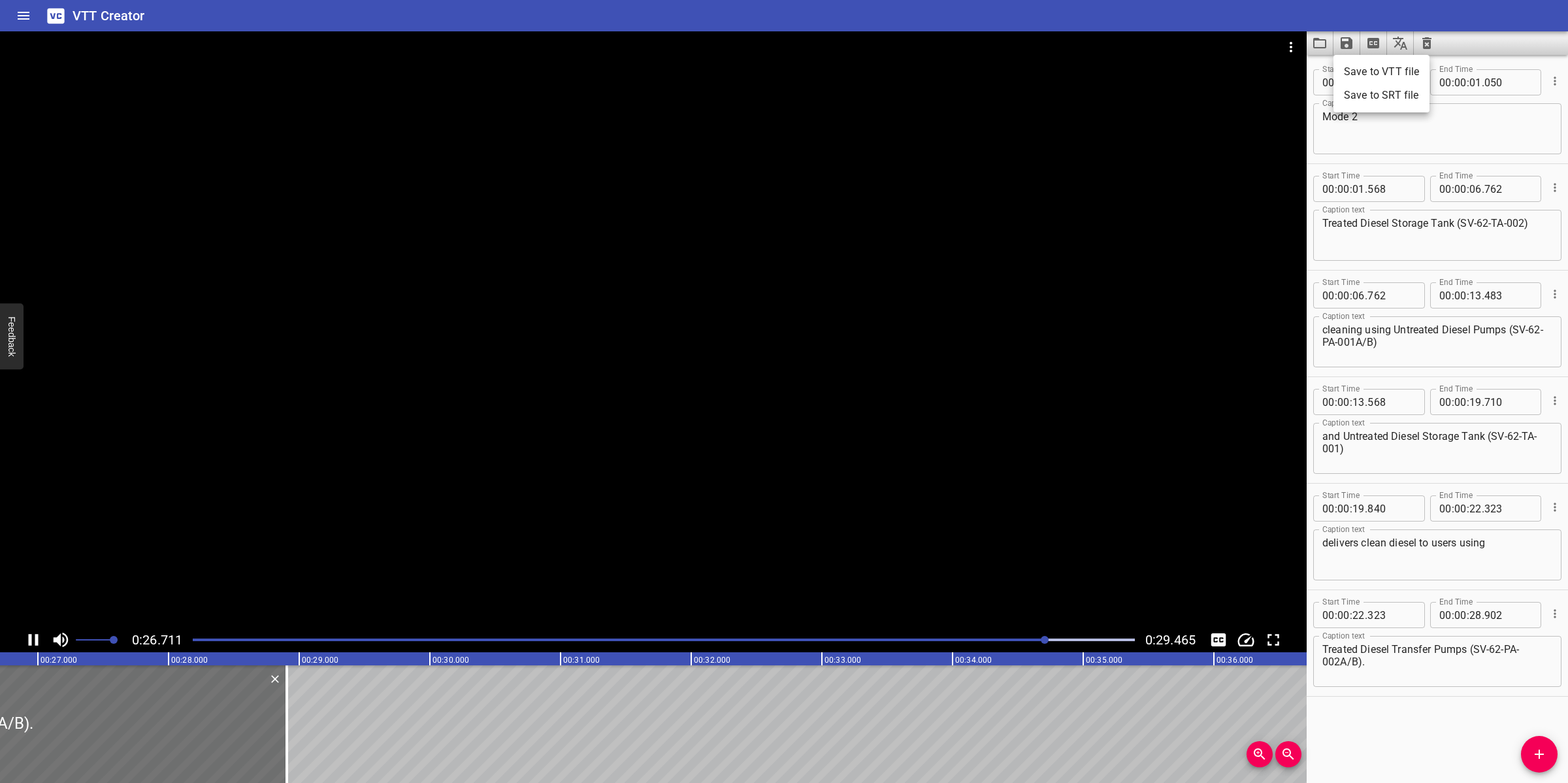
click at [1369, 72] on li "Save to VTT file" at bounding box center [1382, 72] width 96 height 23
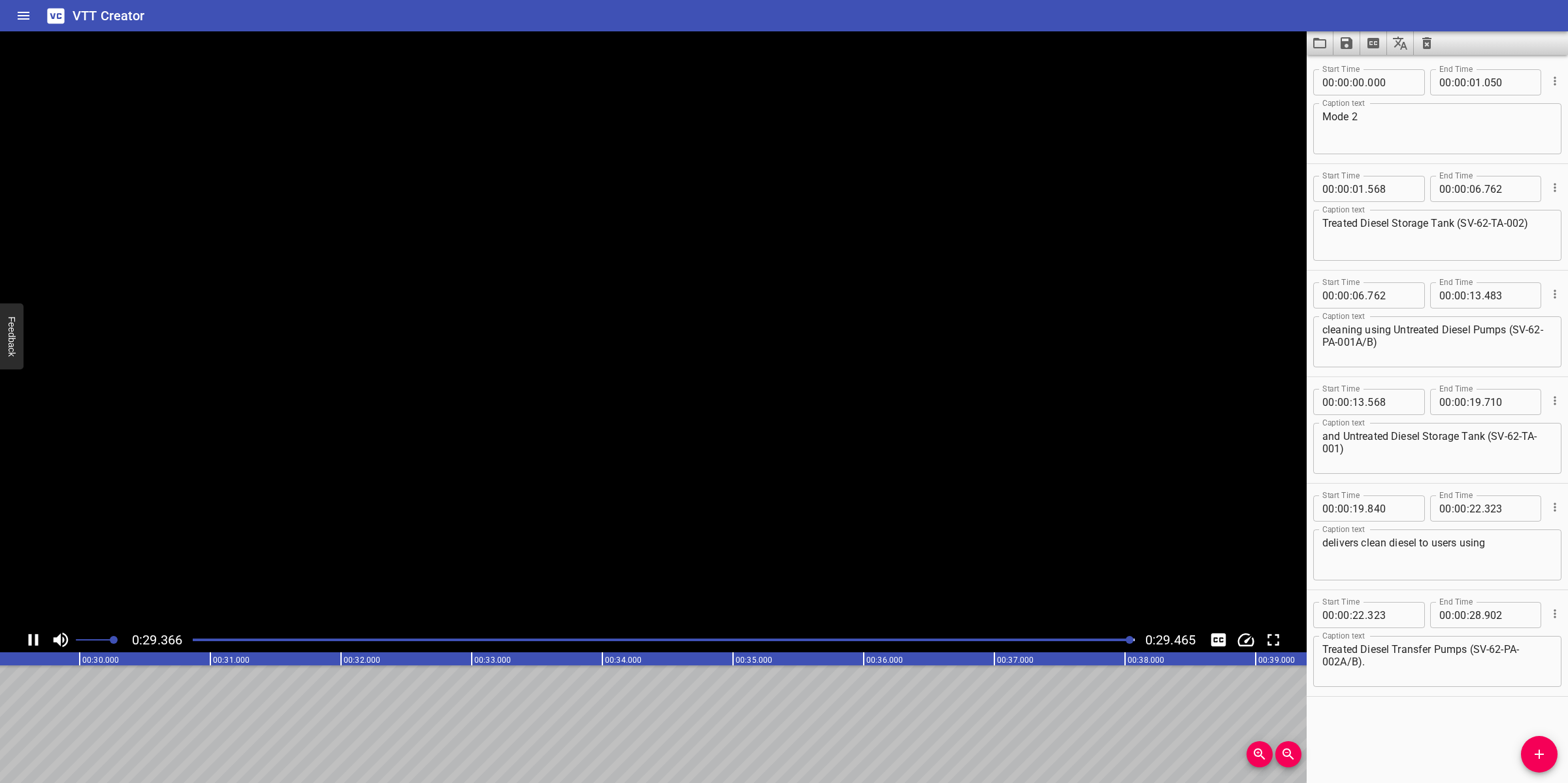
scroll to position [0, 3849]
click at [1284, 49] on icon "Video Options" at bounding box center [1290, 47] width 15 height 15
click at [1286, 46] on li "Select New Video File..." at bounding box center [1340, 48] width 130 height 23
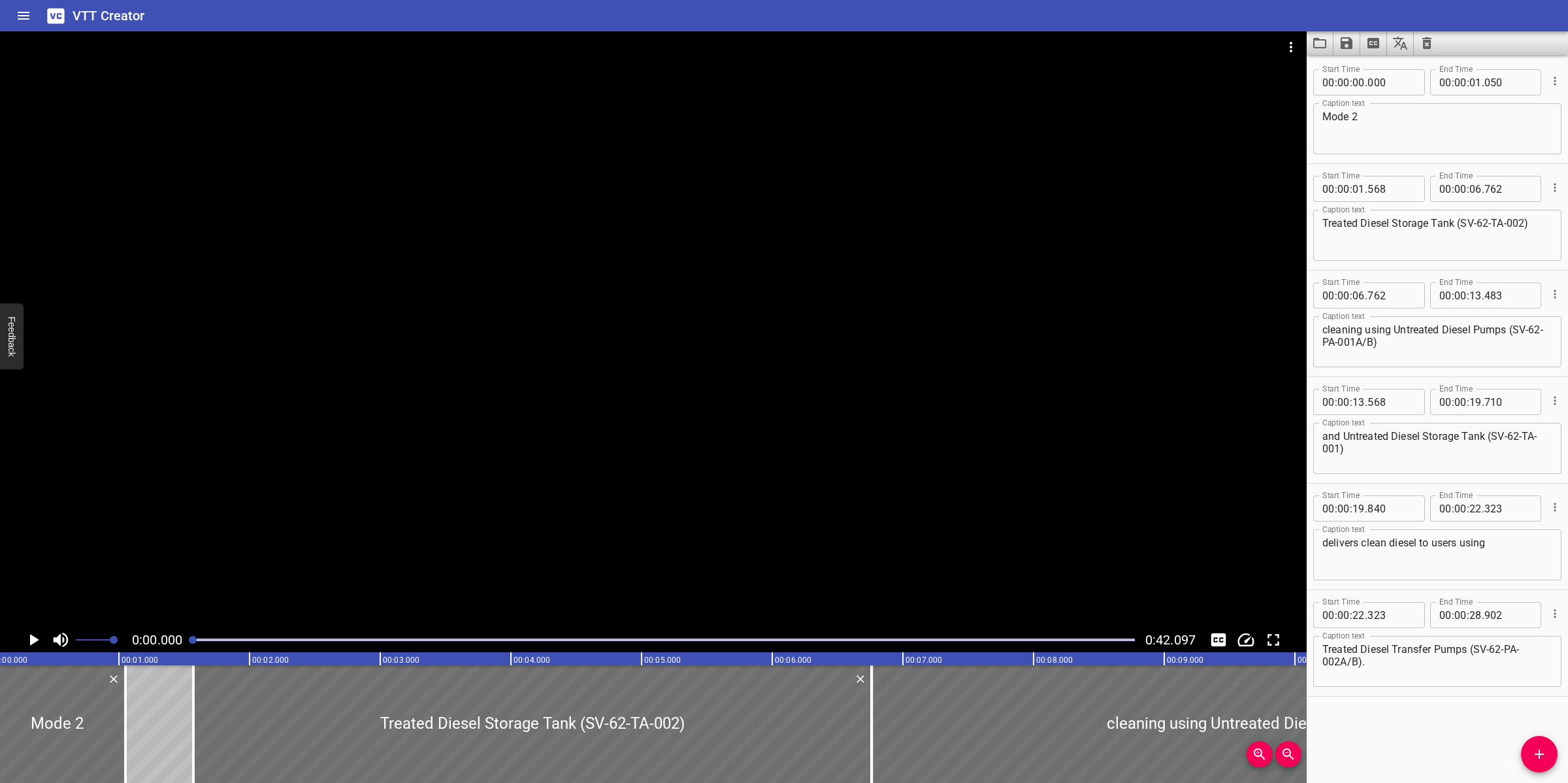
click at [1433, 44] on icon "Clear captions" at bounding box center [1427, 43] width 15 height 15
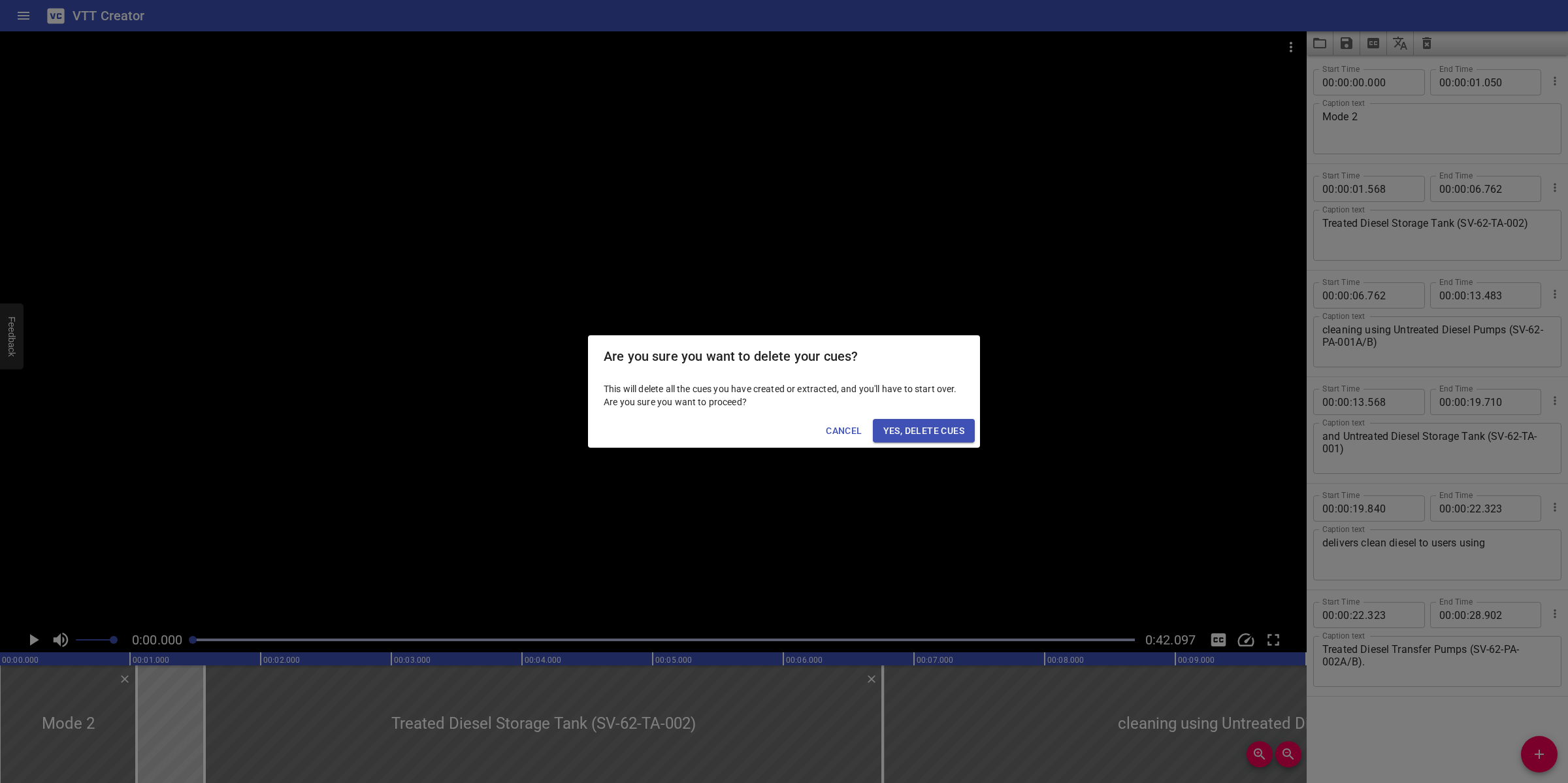
scroll to position [0, 0]
click at [933, 425] on span "Yes, Delete Cues" at bounding box center [924, 431] width 81 height 16
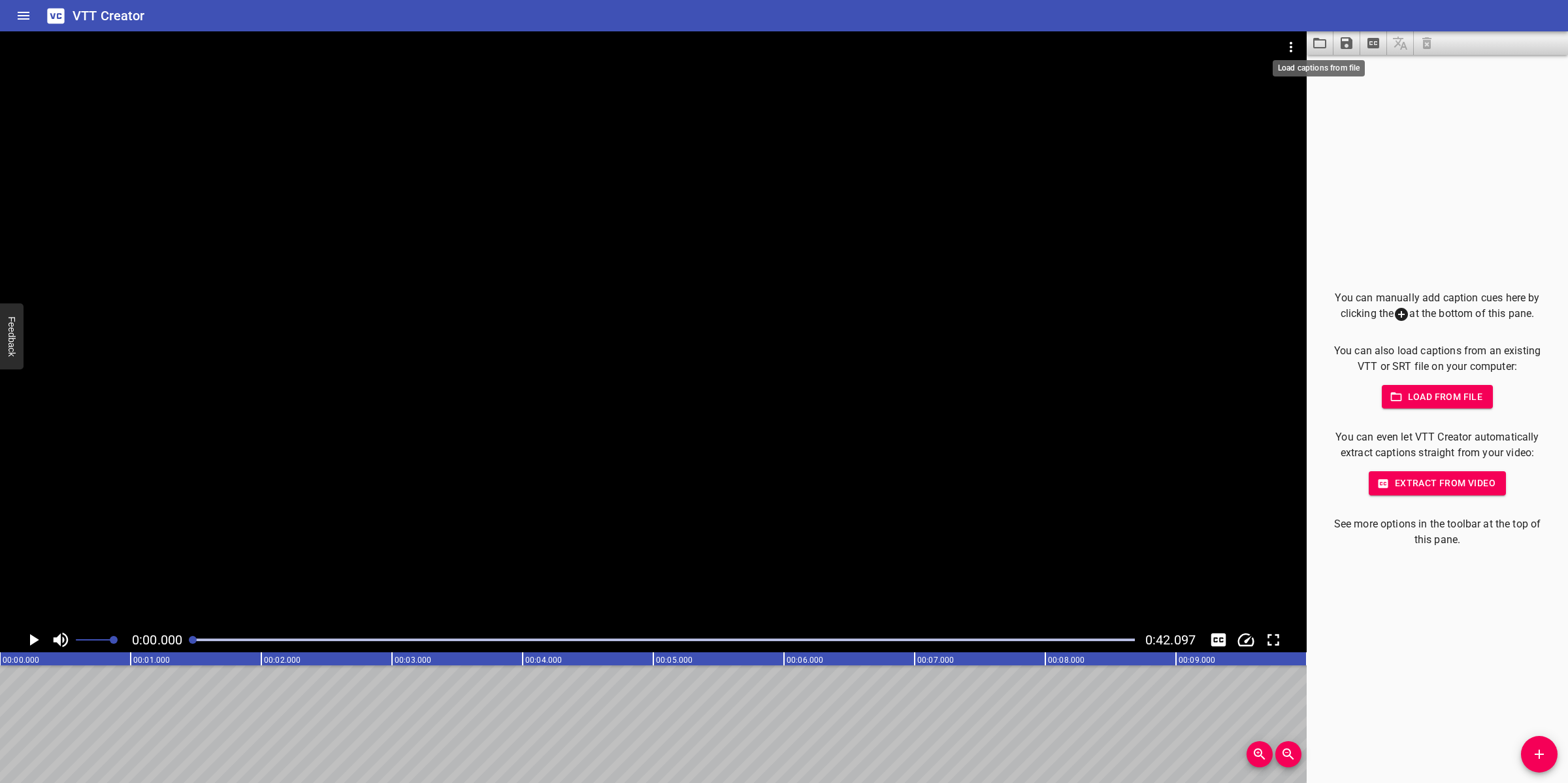
click at [1314, 46] on icon "Load captions from file" at bounding box center [1319, 43] width 15 height 15
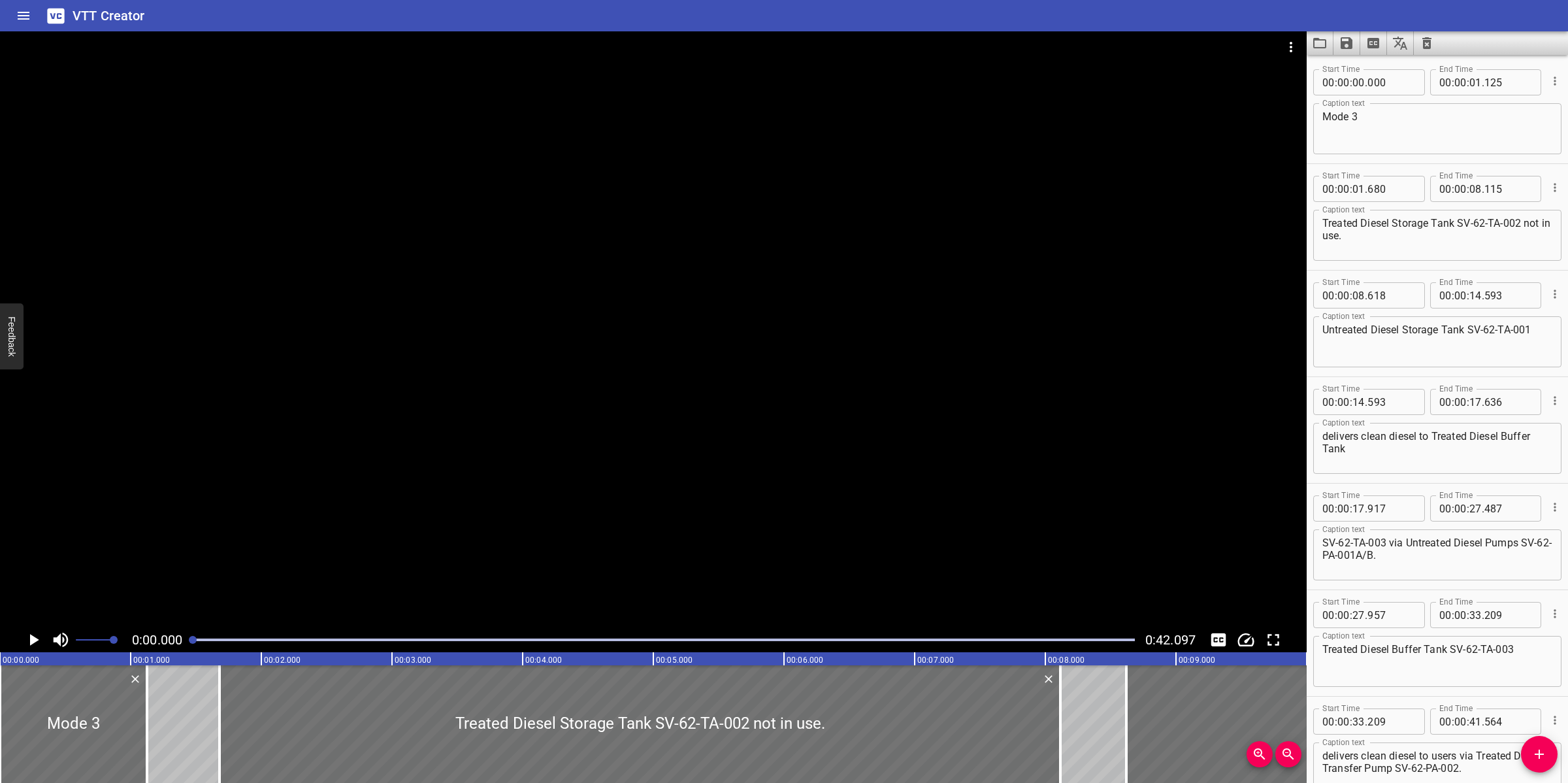
click at [622, 483] on div at bounding box center [653, 329] width 1307 height 596
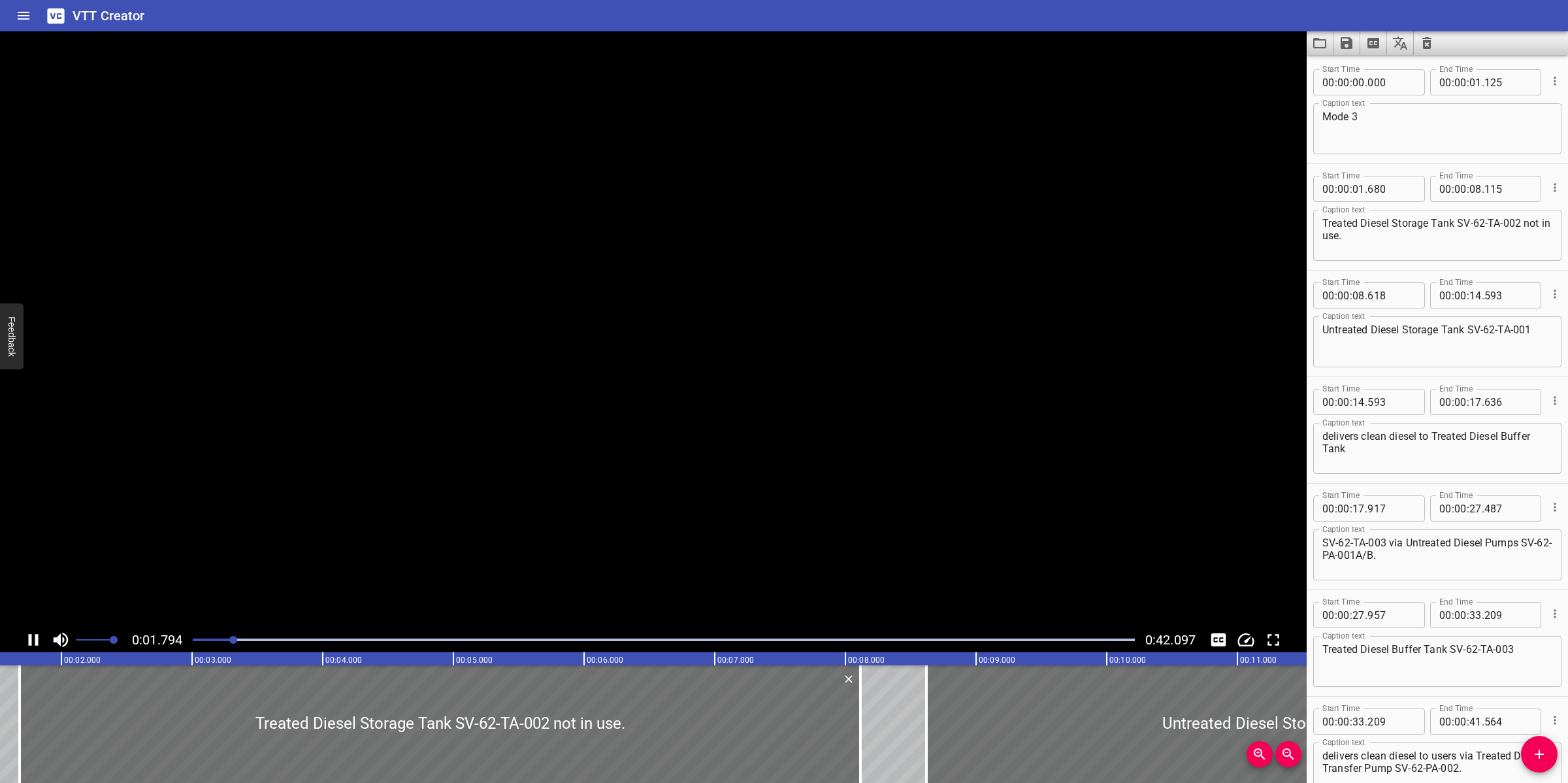
scroll to position [77, 0]
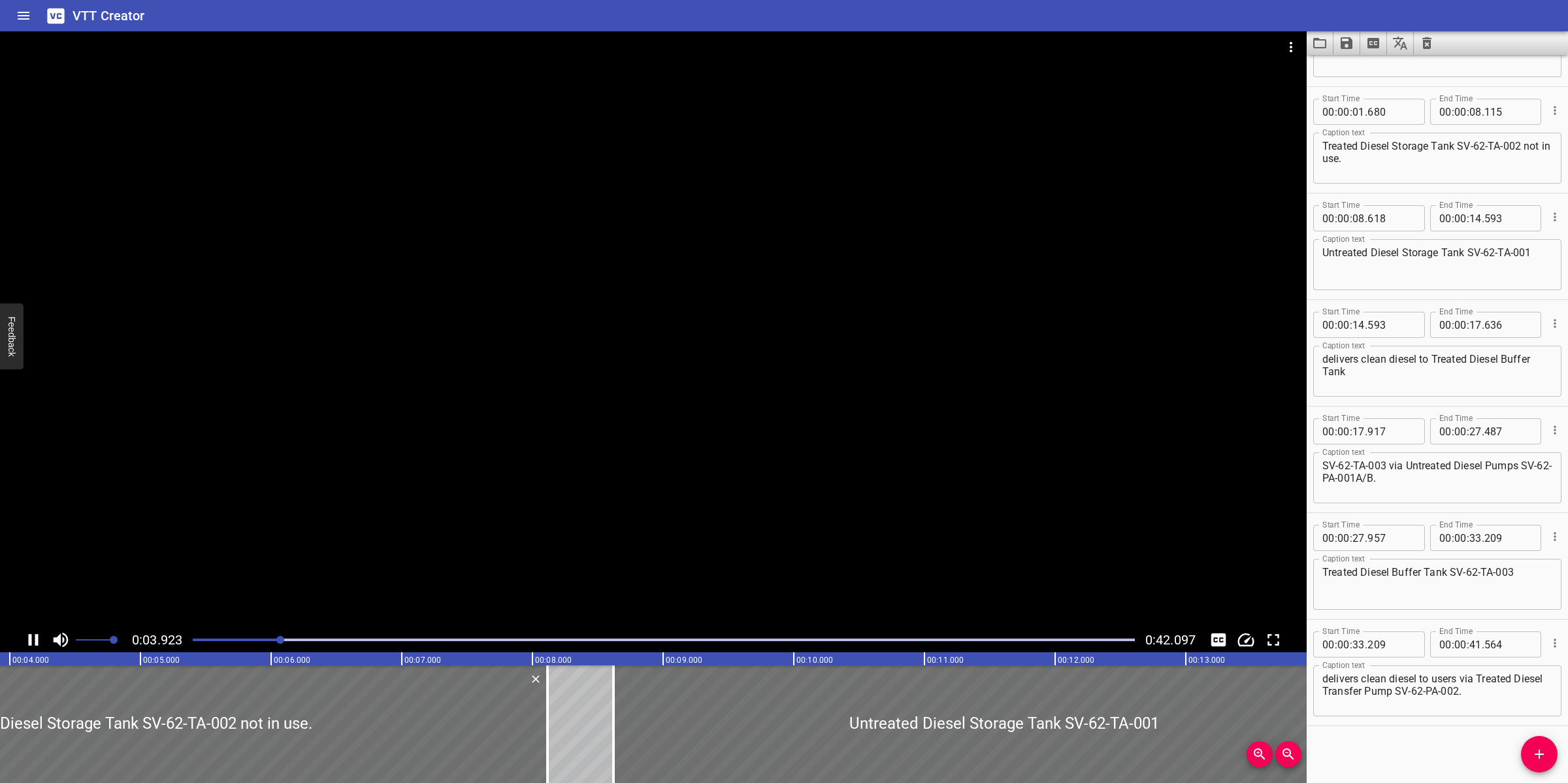
click at [684, 529] on div at bounding box center [653, 329] width 1307 height 596
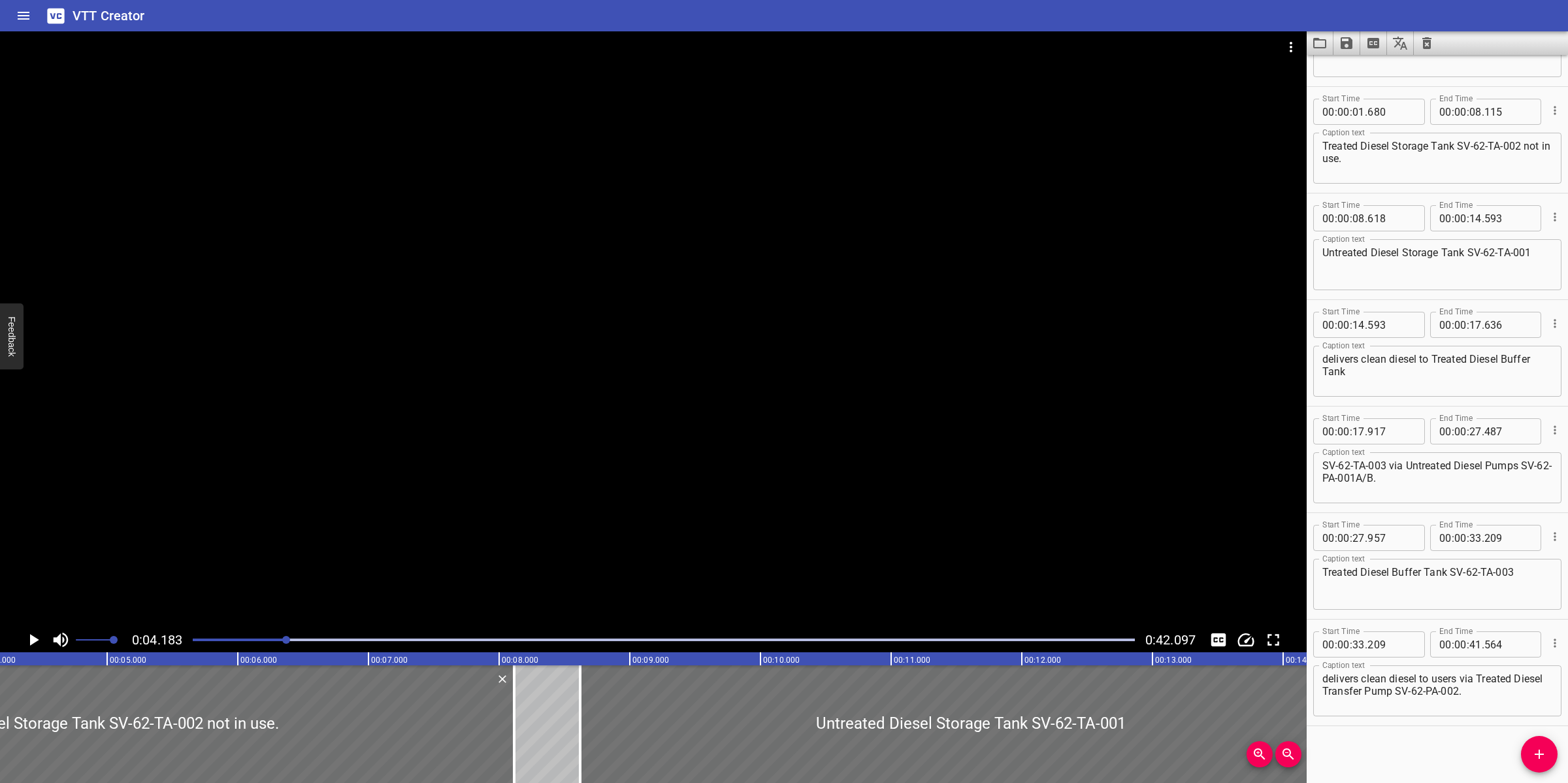
click at [1456, 147] on textarea "Treated Diesel Storage Tank SV-62-TA-002 not in use." at bounding box center [1438, 159] width 230 height 37
type textarea "Treated Diesel Storage Tank (SV-62-TA-002) not in use."
click at [1468, 252] on textarea "Untreated Diesel Storage Tank SV-62-TA-001" at bounding box center [1438, 265] width 230 height 37
type textarea "Untreated Diesel Storage Tank (SV-62-TA-001)"
drag, startPoint x: 1385, startPoint y: 464, endPoint x: 1276, endPoint y: 464, distance: 109.0
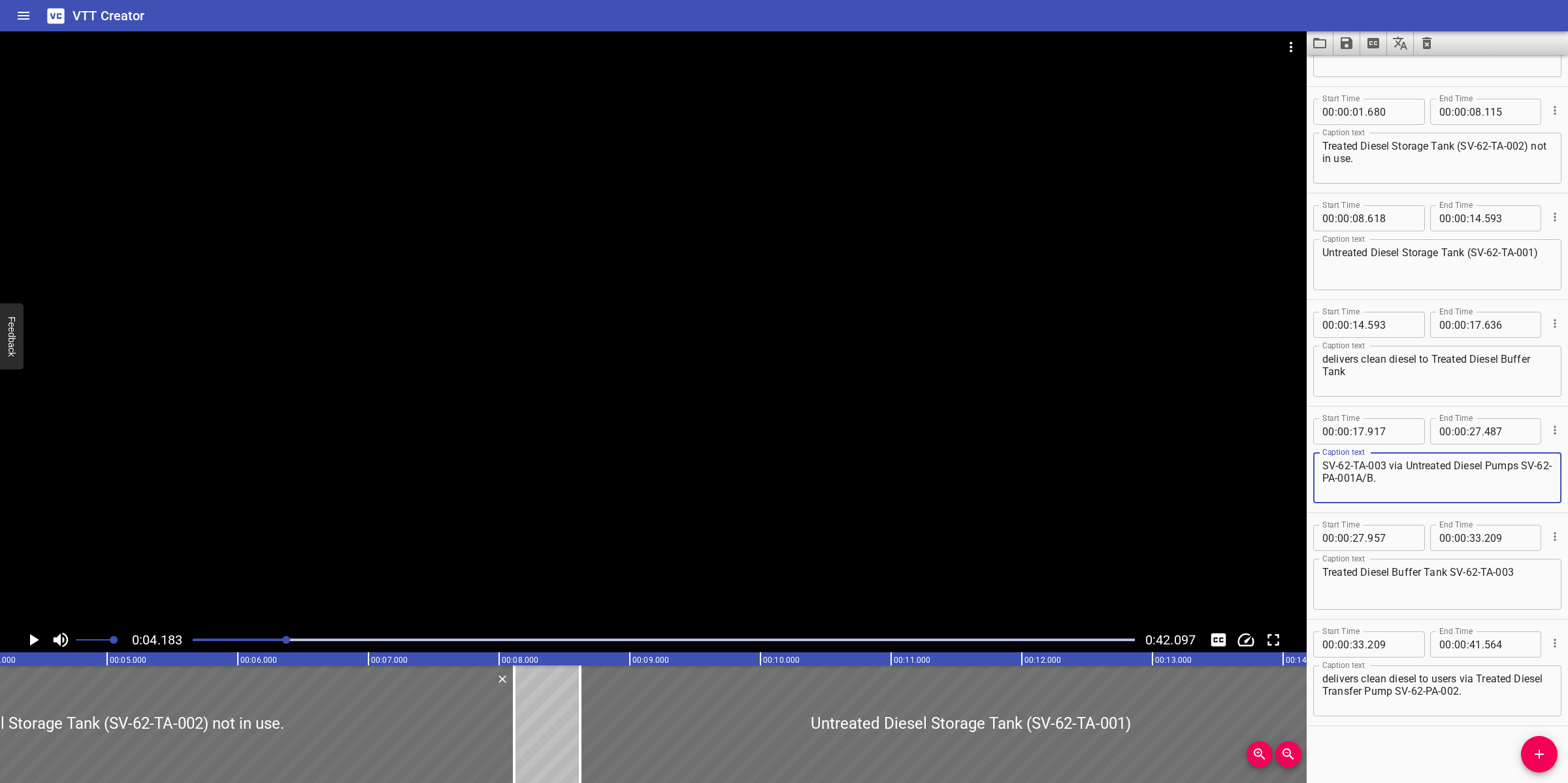
click at [1276, 464] on main "0:04.183 0:42.097 00:00.000 00:01.000 00:02.000 00:03.000 00:04.000 00:05.000 0…" at bounding box center [784, 407] width 1568 height 752
type textarea "via Untreated Diesel Pumps SV-62-PA-001A/B."
click at [1397, 383] on textarea "delivers clean diesel to Treated Diesel Buffer Tank" at bounding box center [1438, 371] width 230 height 37
paste textarea "SV-62-TA-003"
type textarea "delivers clean diesel to Treated Diesel Buffer Tank (SV-62-TA-003)"
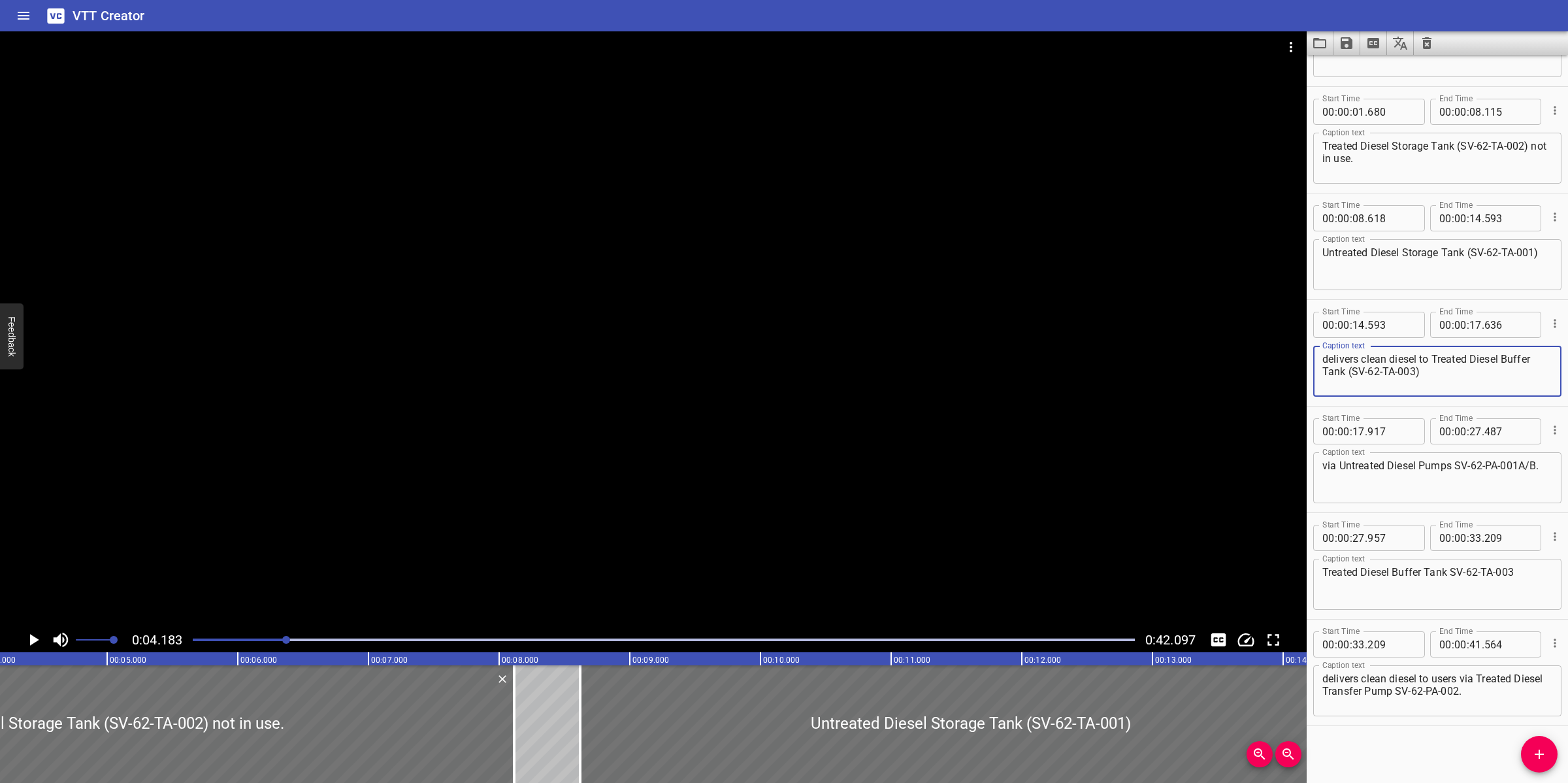
click at [865, 420] on div at bounding box center [653, 329] width 1307 height 596
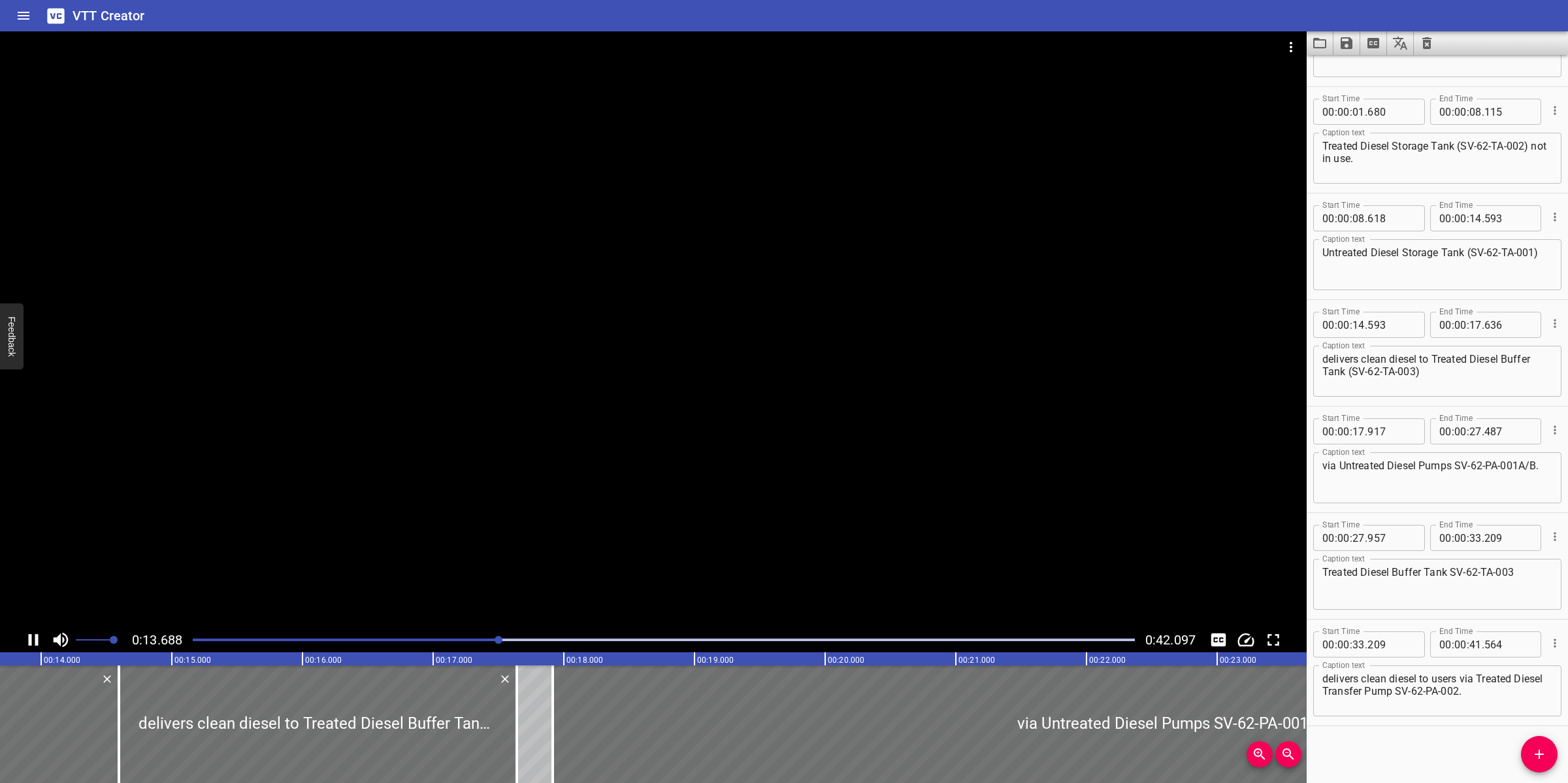
click at [677, 509] on div at bounding box center [653, 329] width 1307 height 596
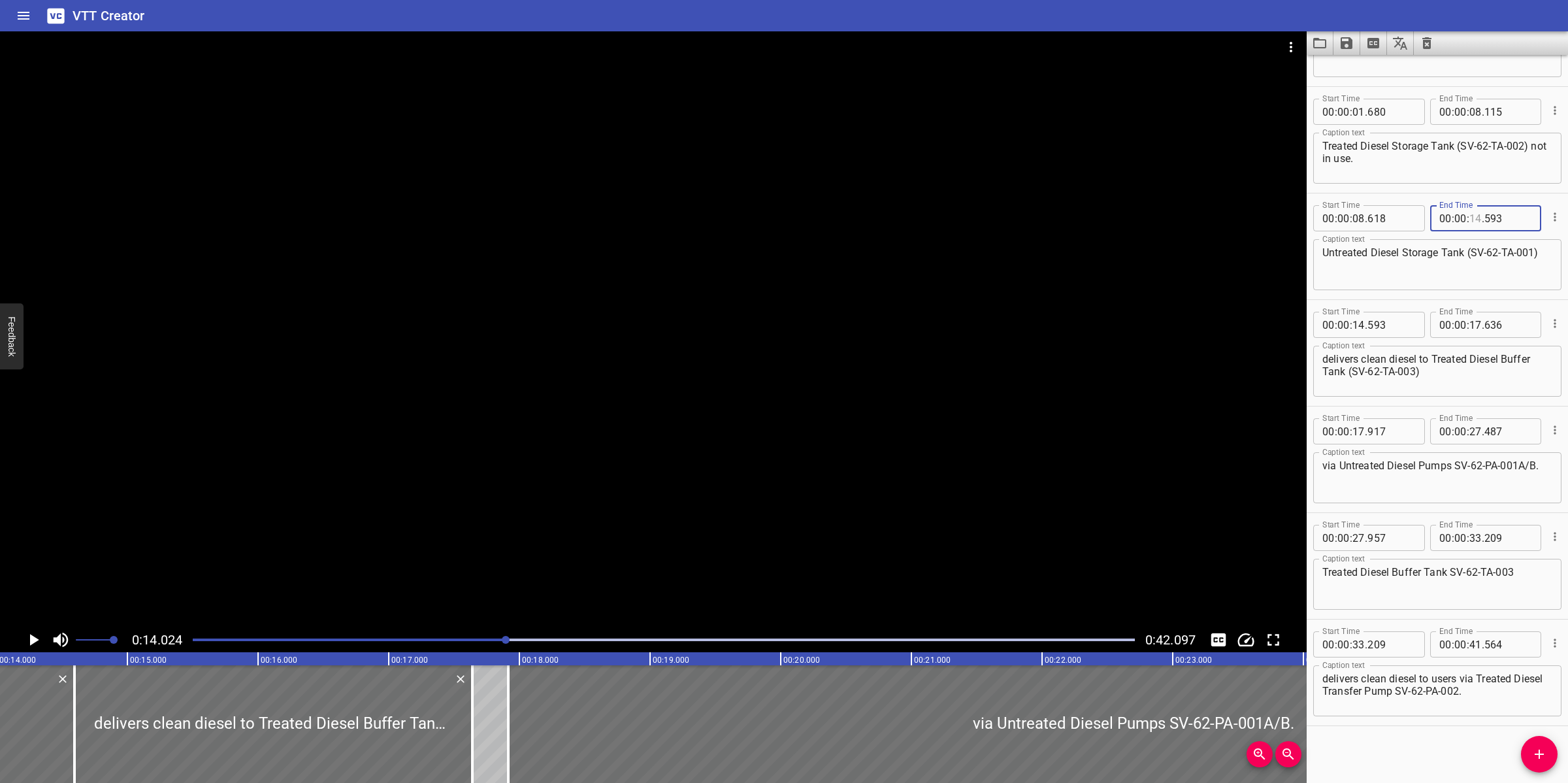
click at [1470, 217] on input "number" at bounding box center [1476, 218] width 13 height 26
type input "14"
type input "024"
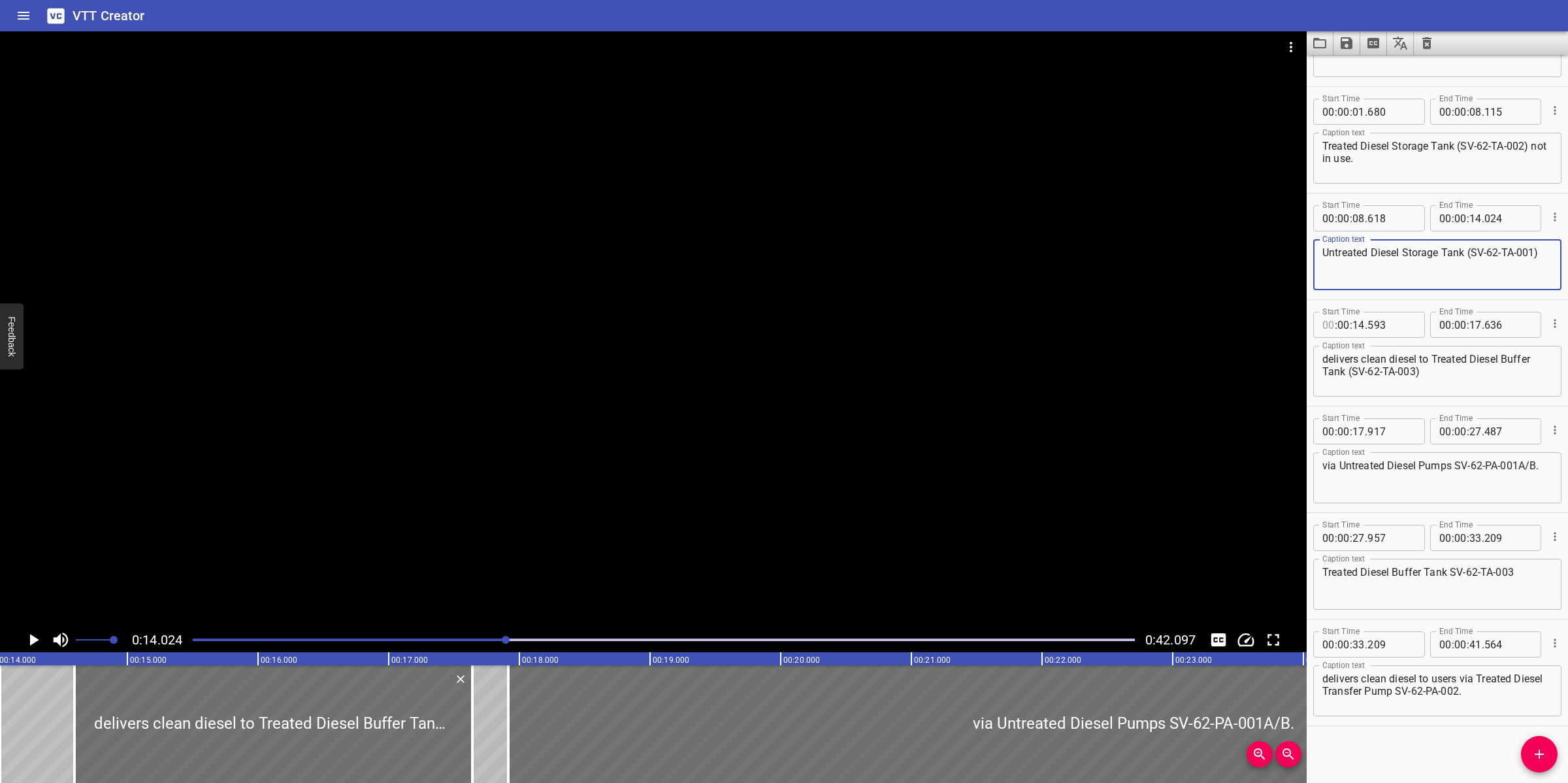
type input "00"
type input "14"
type input "024"
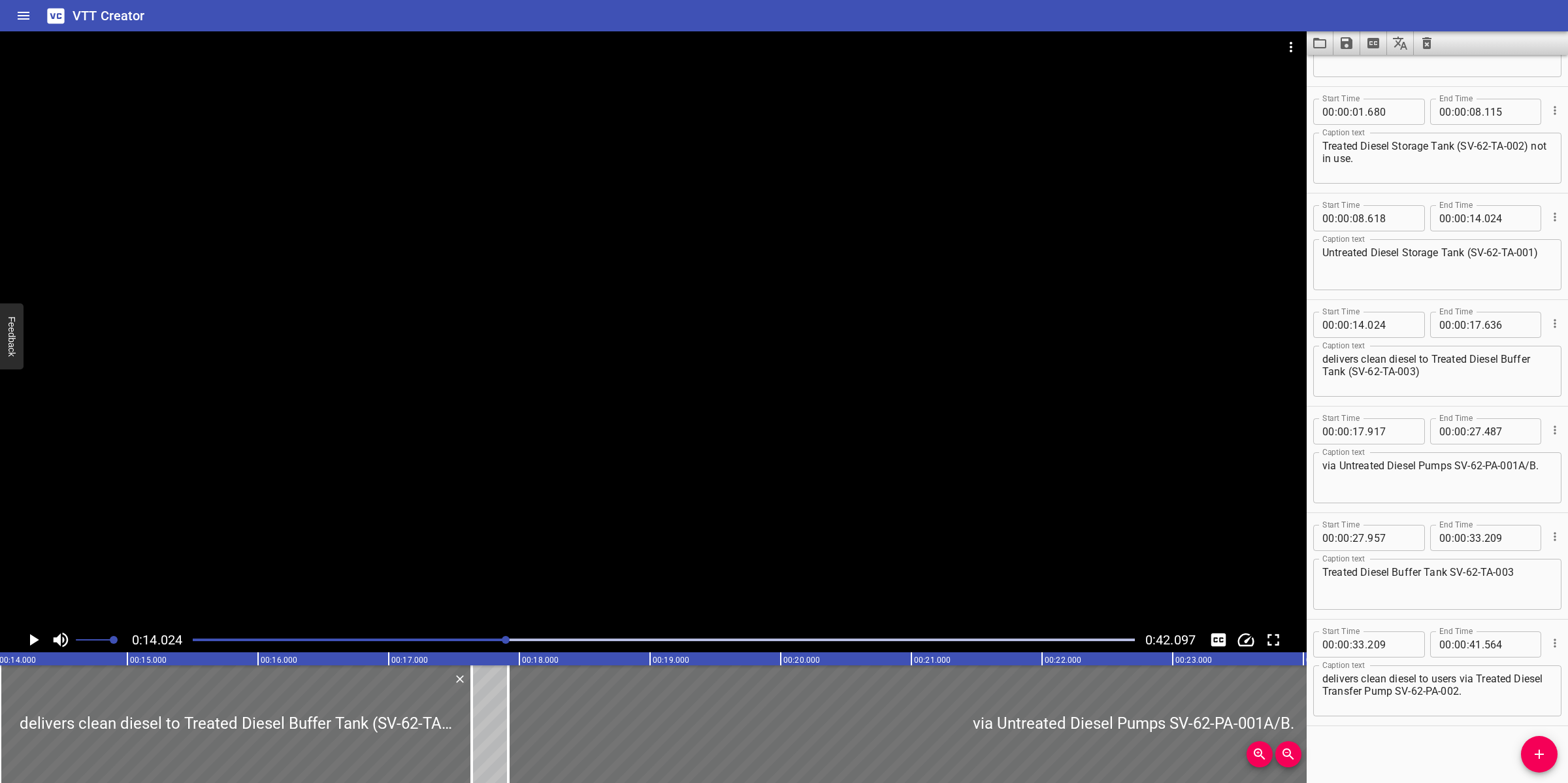
click at [694, 432] on div at bounding box center [653, 329] width 1307 height 596
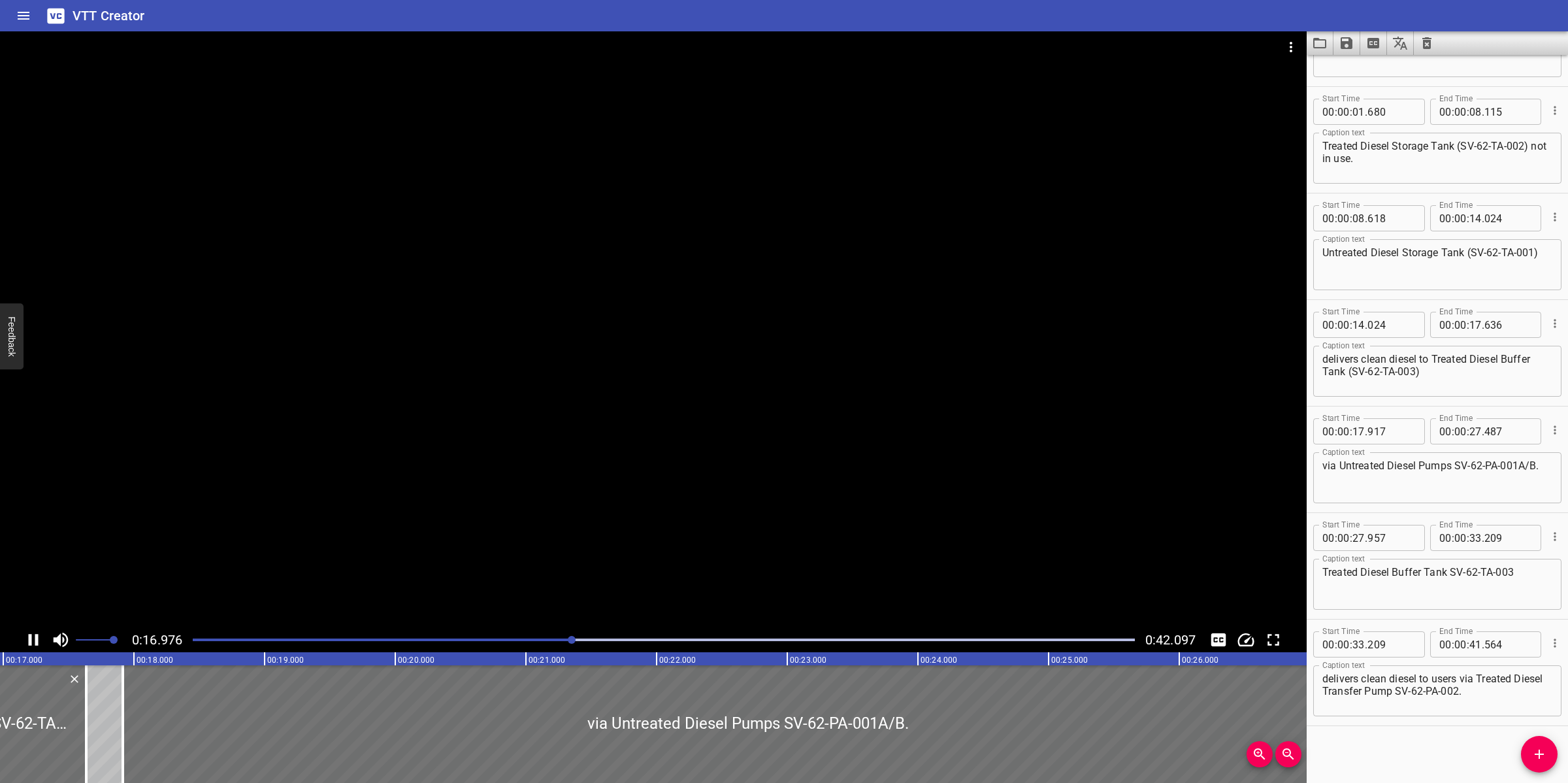
click at [624, 477] on div at bounding box center [653, 329] width 1307 height 596
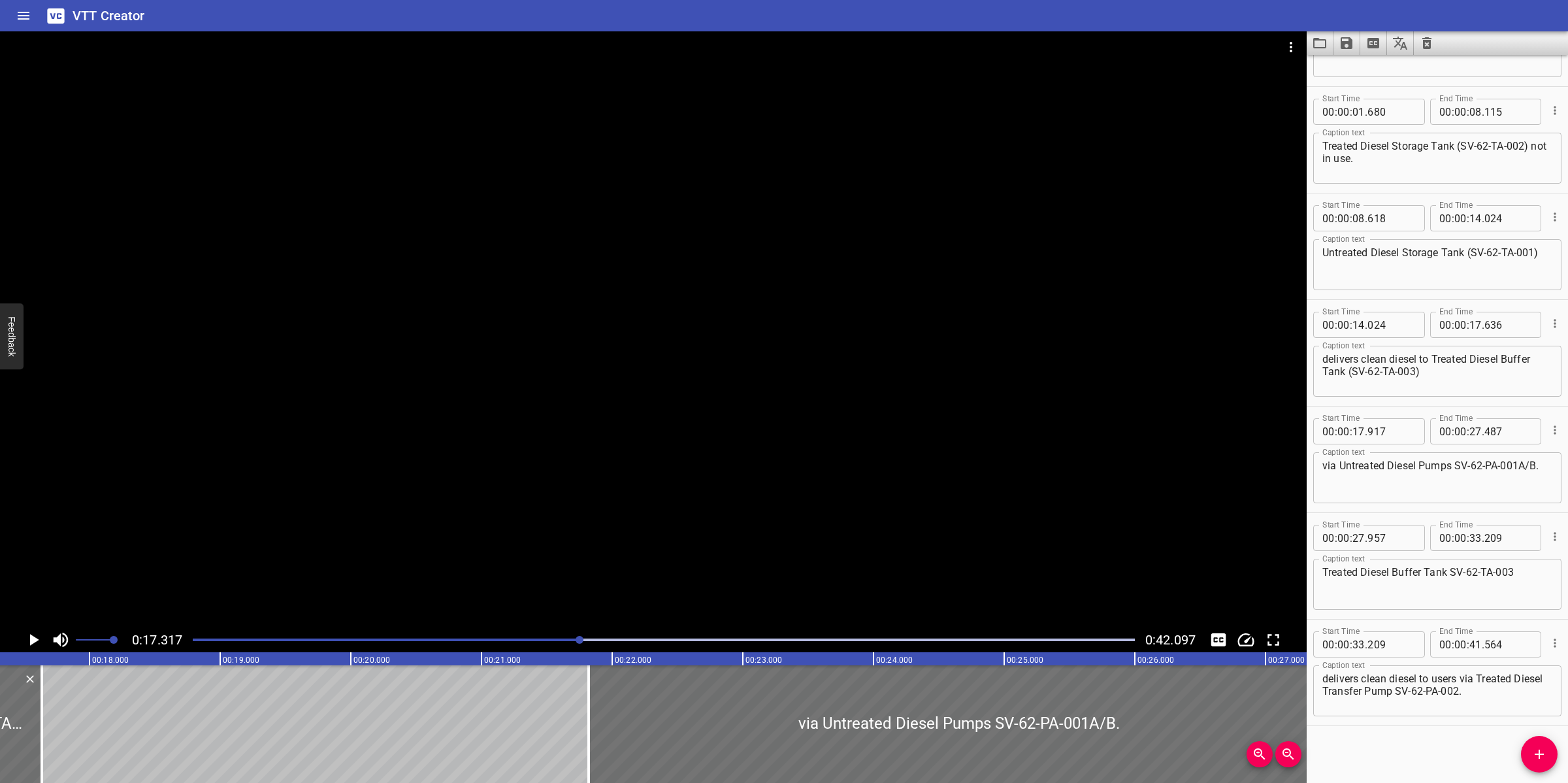
drag, startPoint x: 76, startPoint y: 726, endPoint x: 576, endPoint y: 703, distance: 500.5
click at [588, 727] on div at bounding box center [589, 724] width 3 height 118
type input "21"
type input "817"
click at [639, 534] on div at bounding box center [653, 329] width 1307 height 596
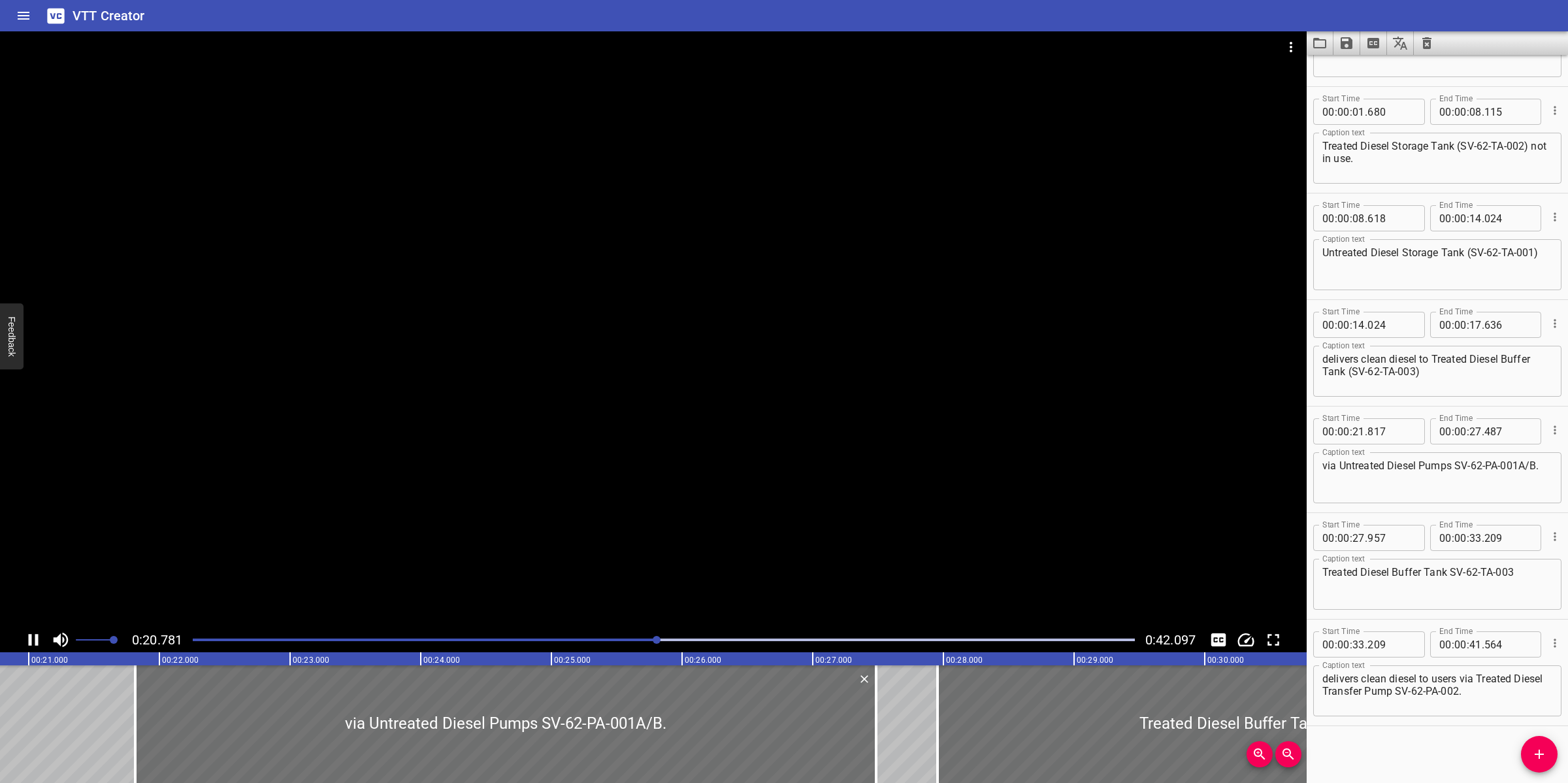
click at [686, 545] on div at bounding box center [653, 329] width 1307 height 596
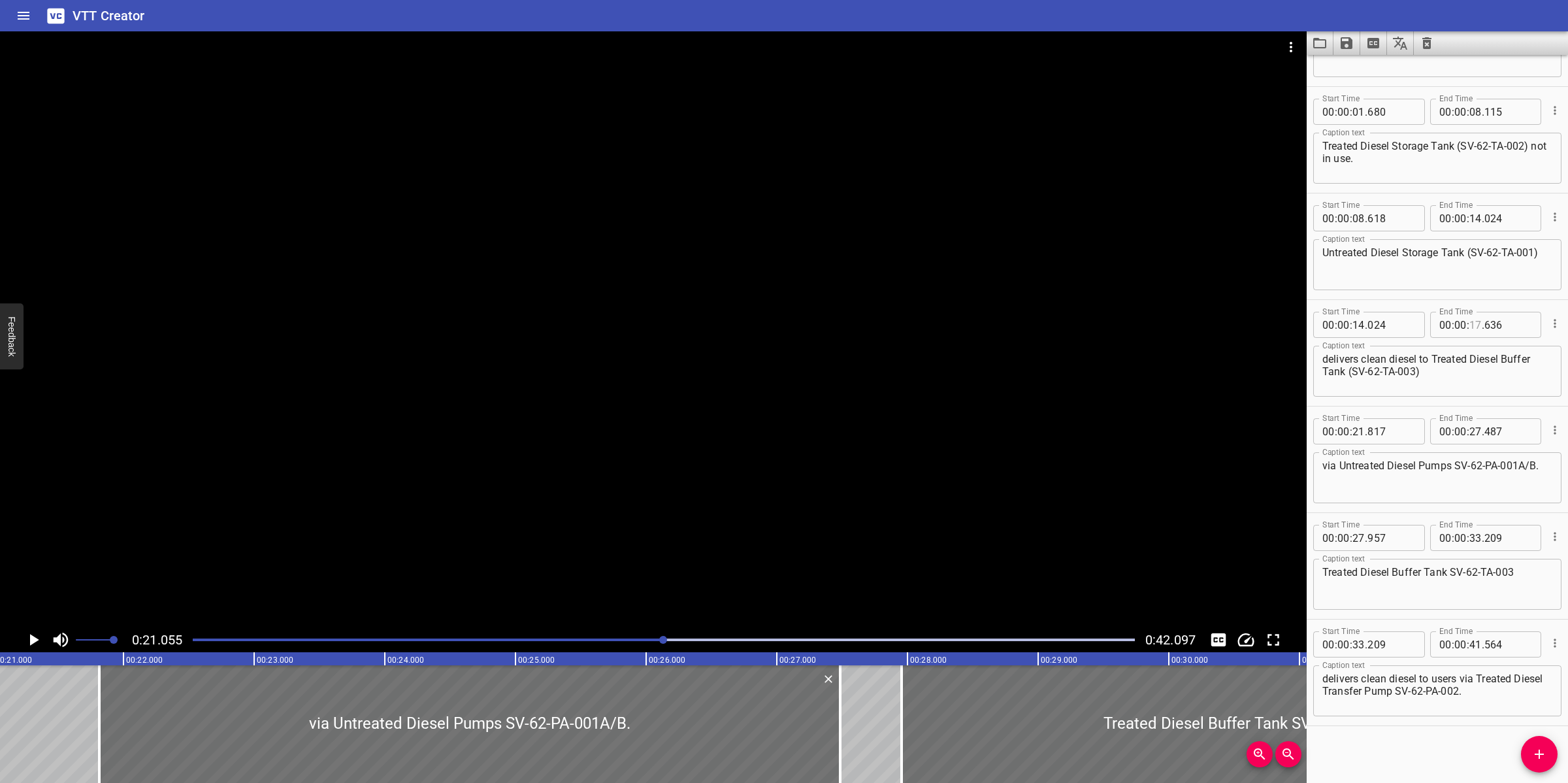
click at [1470, 323] on input "number" at bounding box center [1476, 325] width 13 height 26
type input "21"
type input "055"
type input "00"
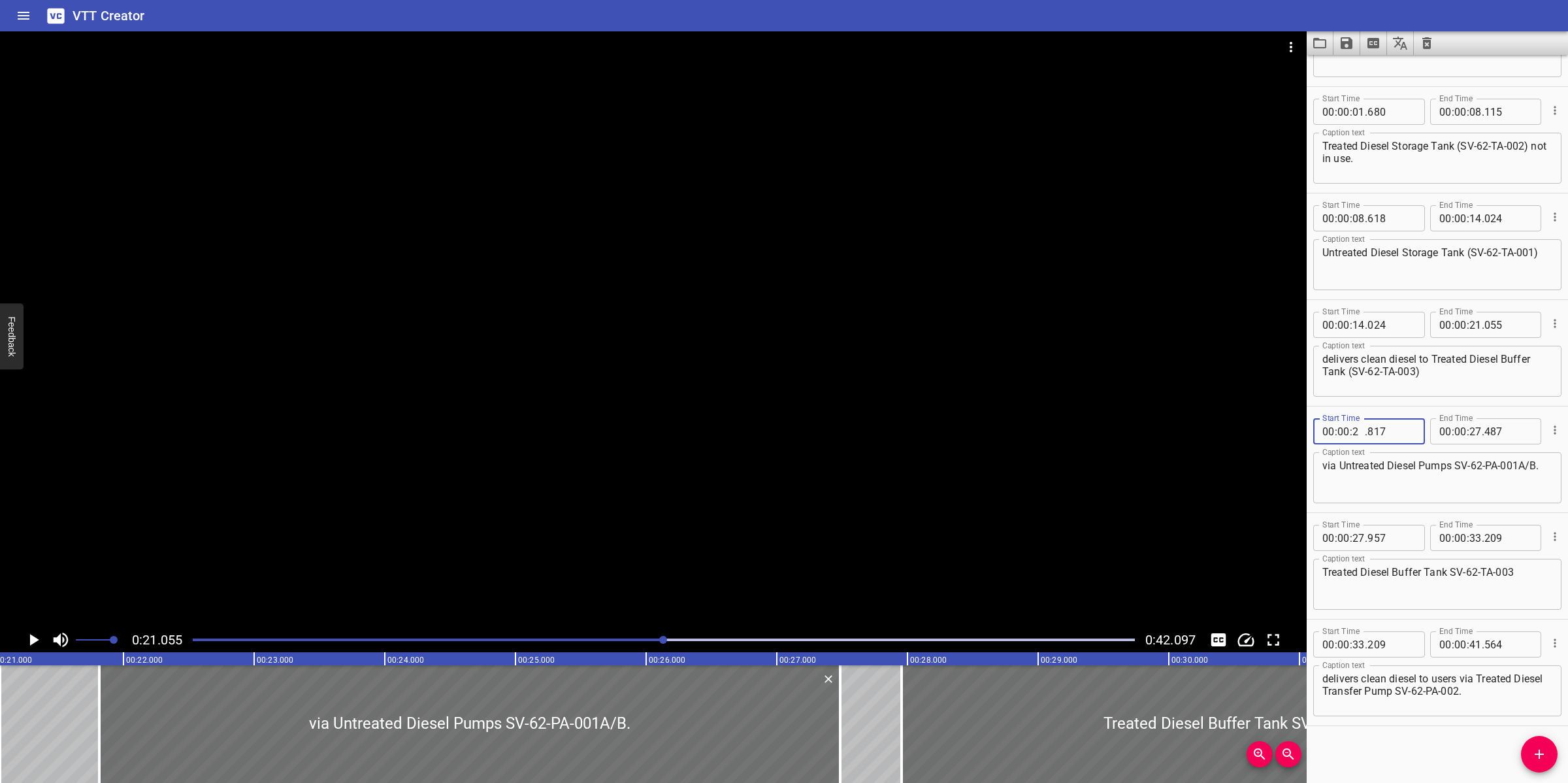
type input "21"
type input "055"
click at [691, 495] on div at bounding box center [653, 329] width 1307 height 596
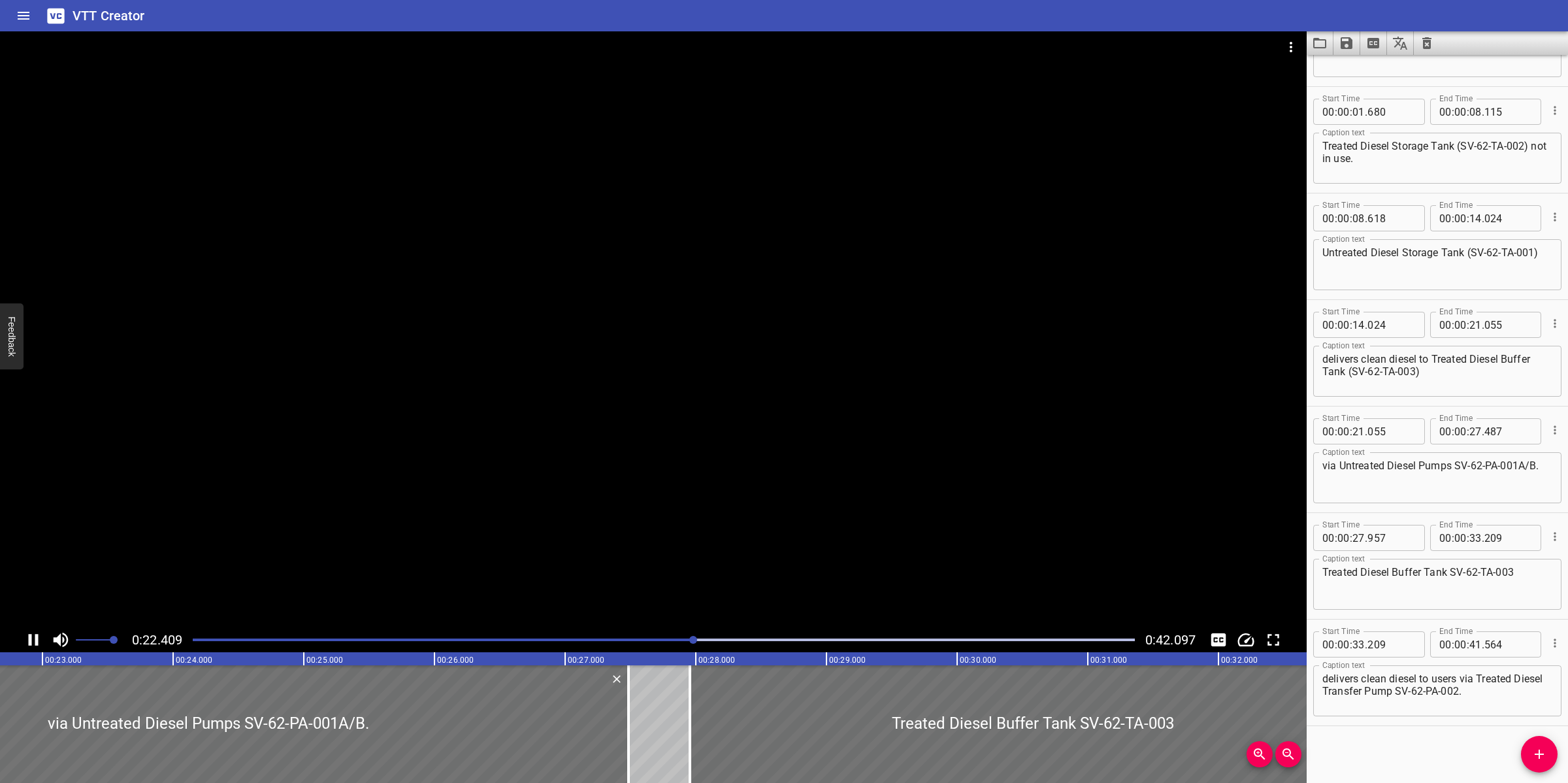
click at [644, 638] on div "Play progress" at bounding box center [224, 640] width 942 height 3
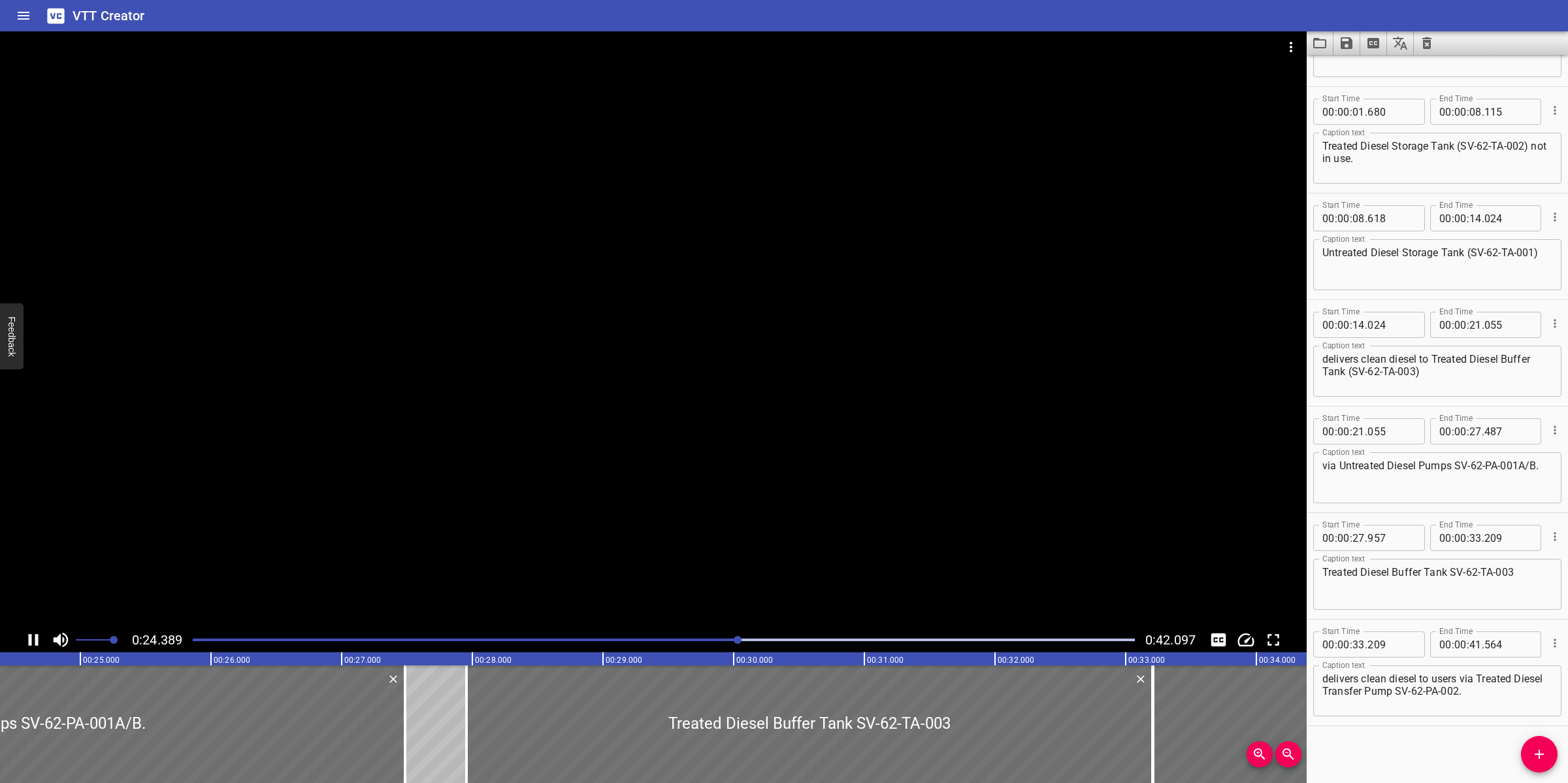
drag, startPoint x: 749, startPoint y: 485, endPoint x: 1399, endPoint y: 482, distance: 650.0
click at [834, 485] on div at bounding box center [653, 329] width 1307 height 596
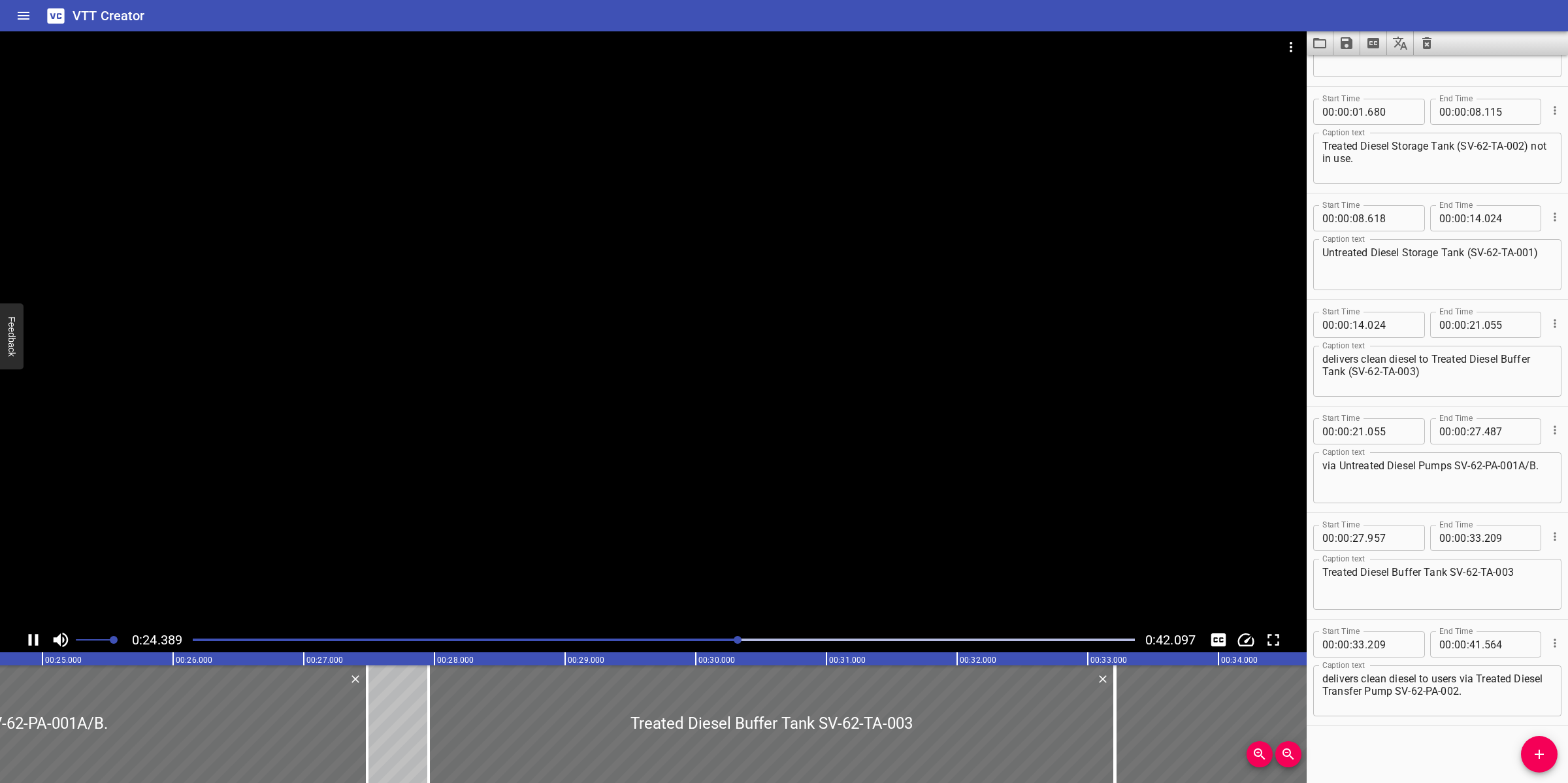
scroll to position [0, 3230]
click at [1456, 464] on textarea "via Untreated Diesel Pumps SV-62-PA-001A/B." at bounding box center [1438, 478] width 230 height 37
type textarea "via Untreated Diesel Pumps (SV-62-PA-001A/B)."
click at [817, 432] on div at bounding box center [653, 329] width 1307 height 596
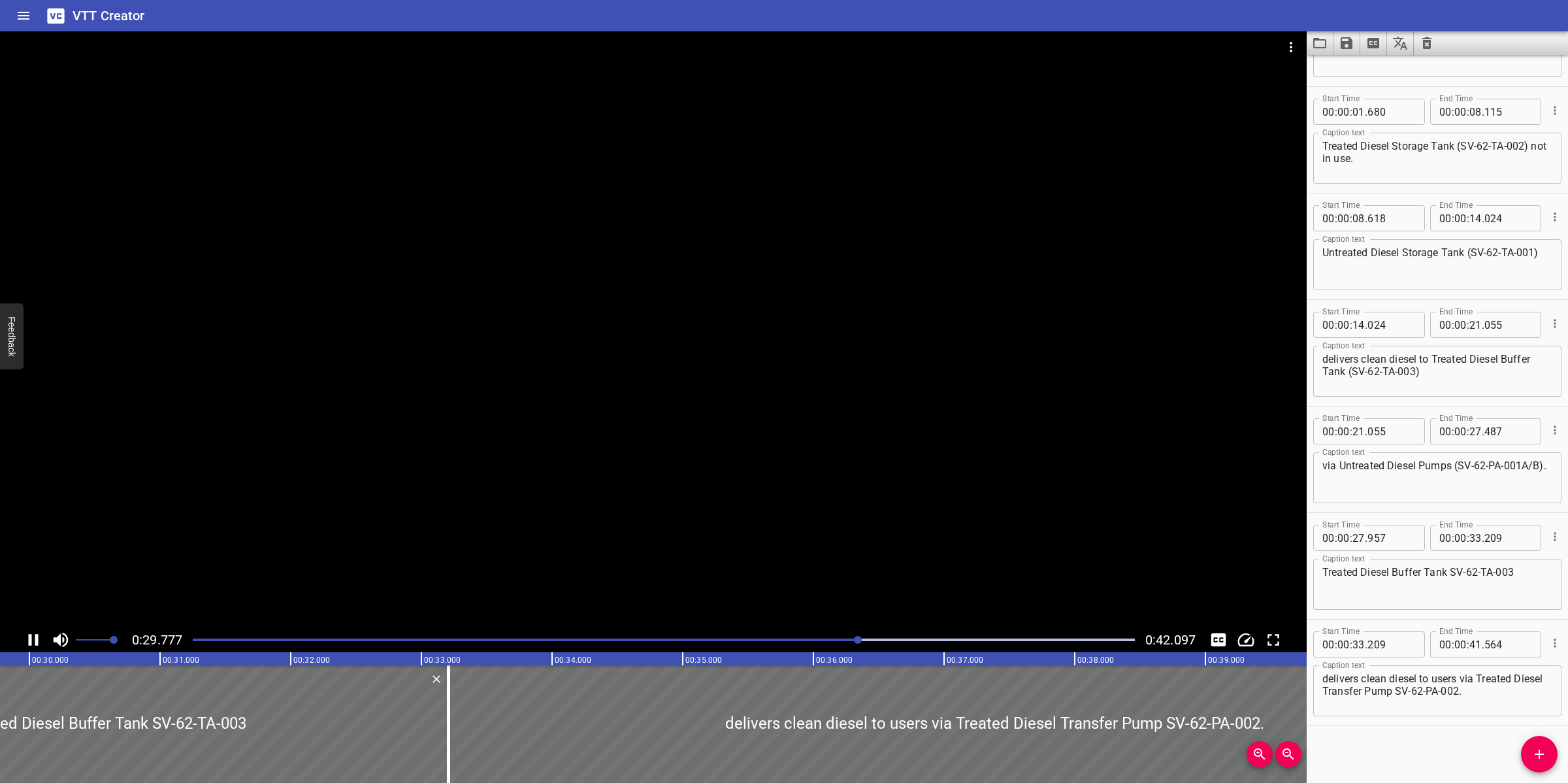
click at [796, 491] on div at bounding box center [653, 329] width 1307 height 596
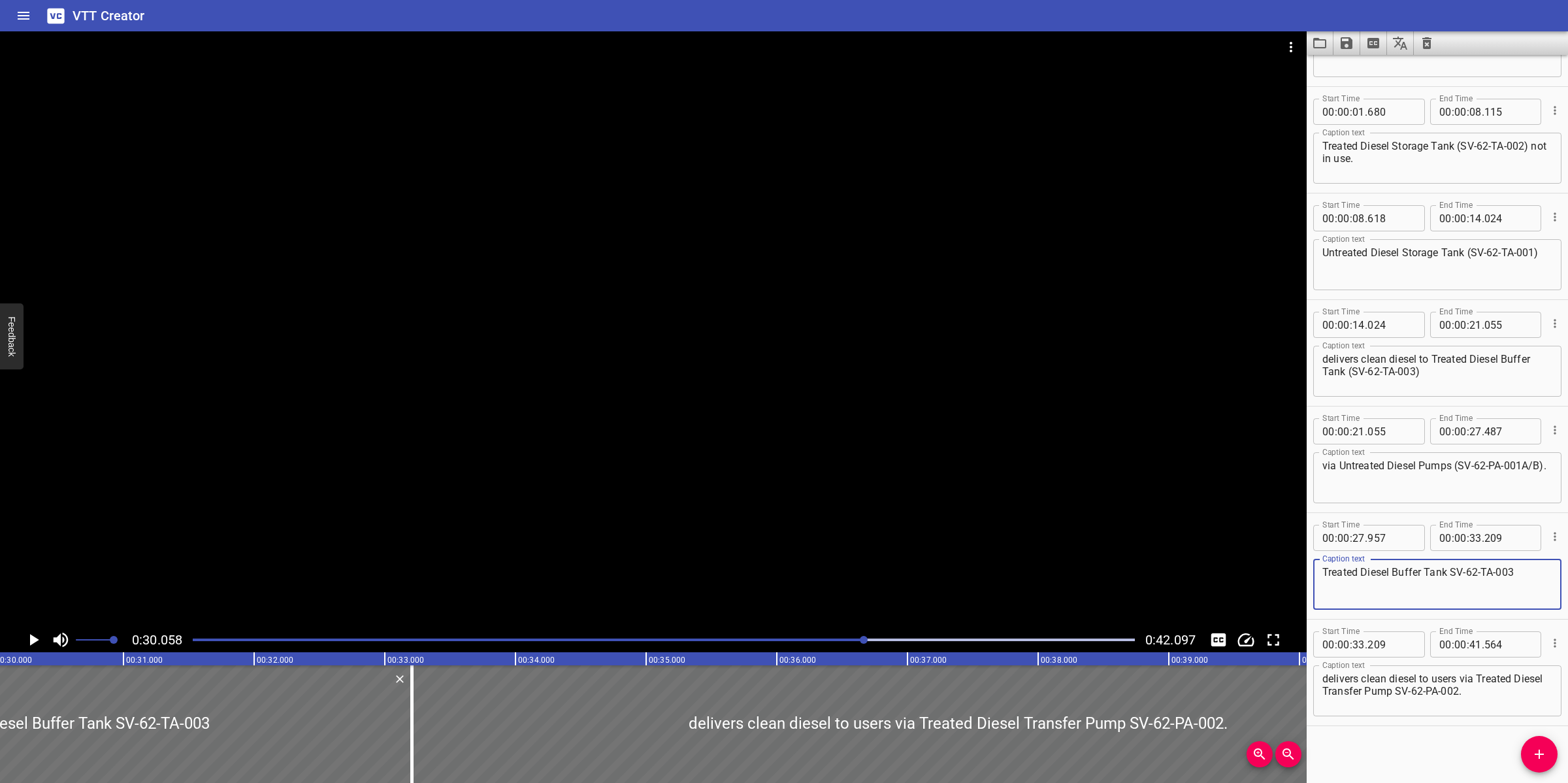
click at [1450, 572] on textarea "Treated Diesel Buffer Tank SV-62-TA-003" at bounding box center [1438, 584] width 230 height 37
type textarea "Treated Diesel Buffer Tank (SV-62-TA-003)"
click at [917, 543] on div at bounding box center [653, 329] width 1307 height 596
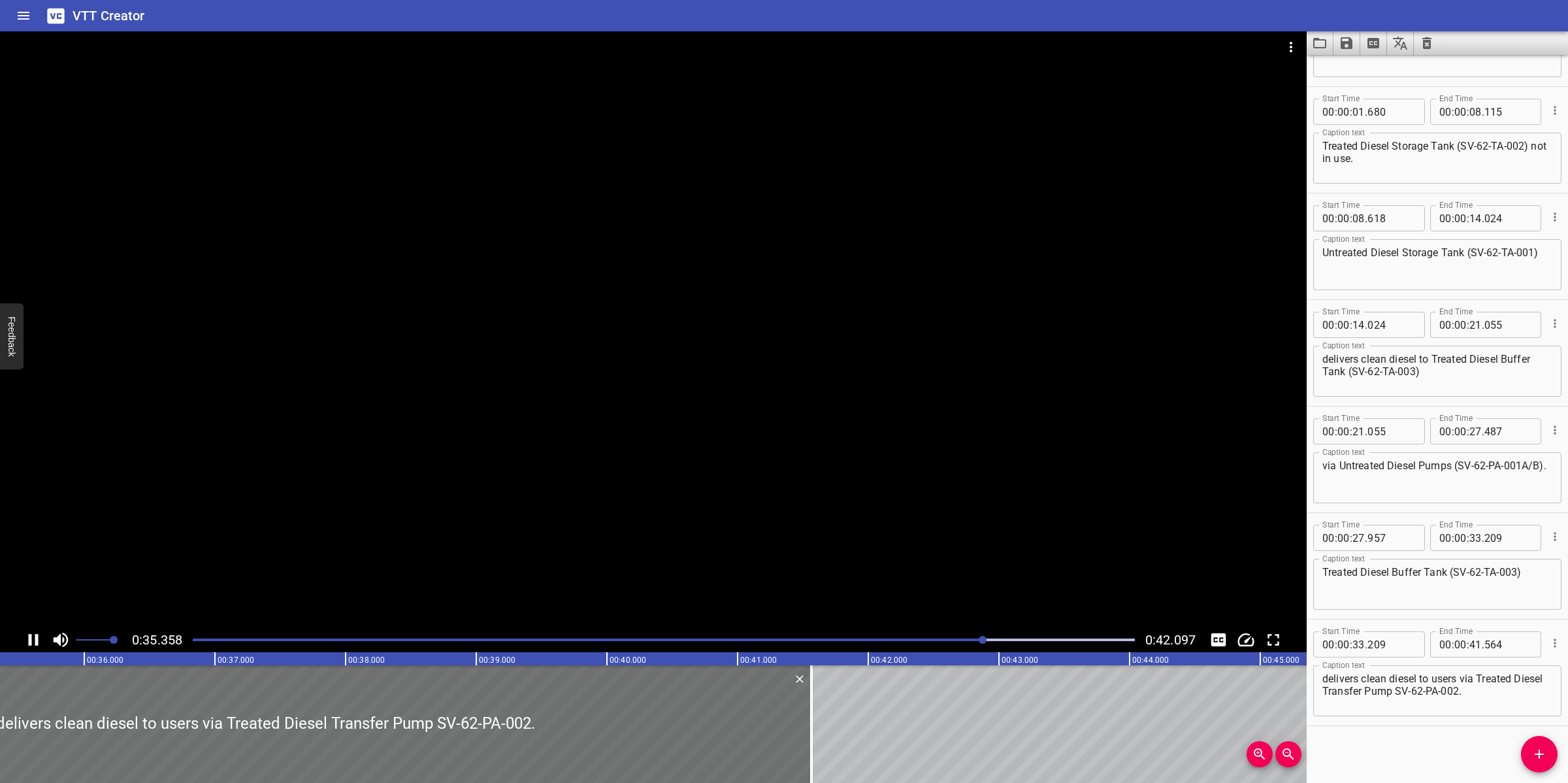
click at [951, 632] on div at bounding box center [663, 639] width 958 height 18
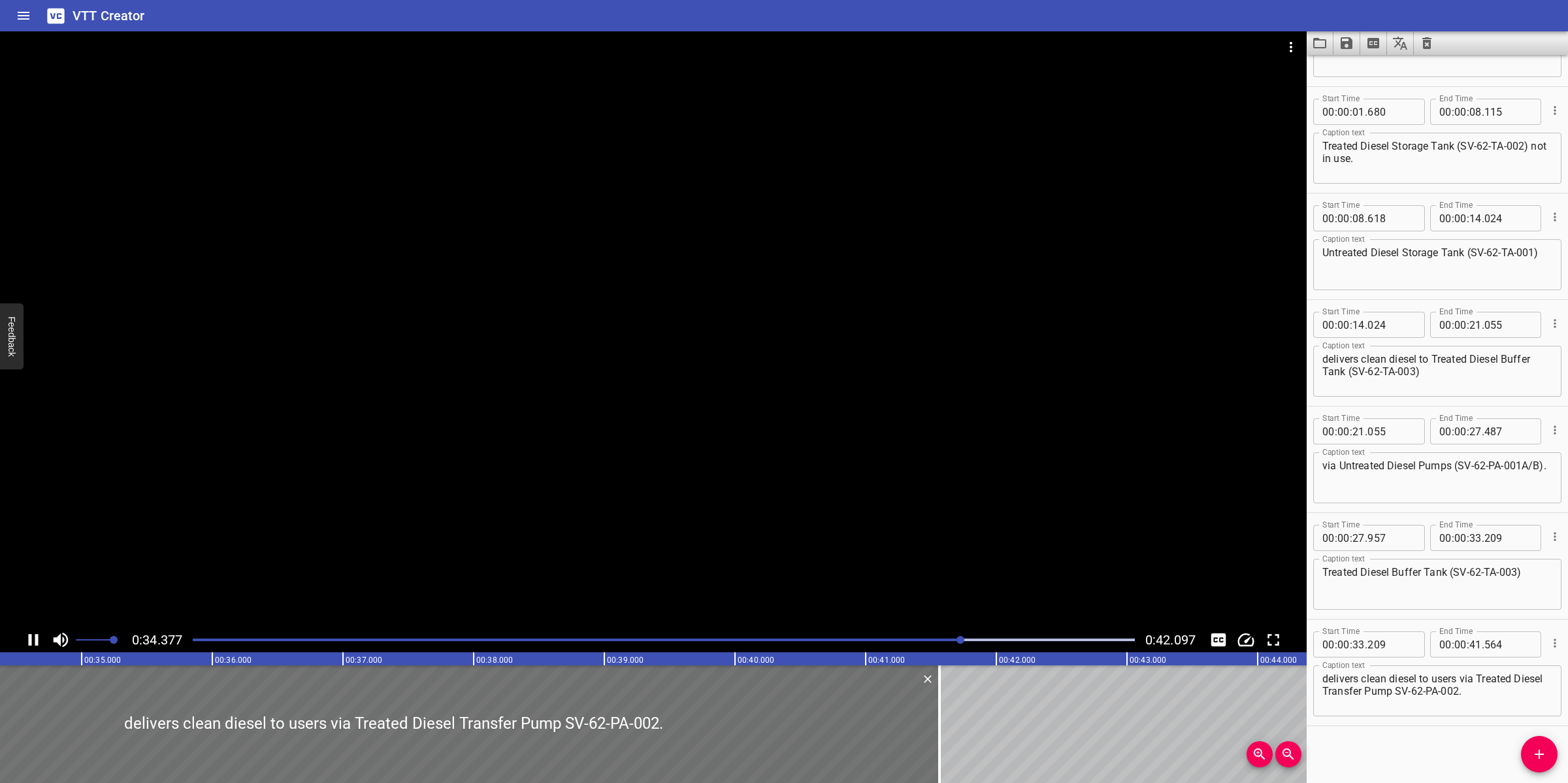
click at [887, 638] on div "Play progress" at bounding box center [491, 640] width 942 height 3
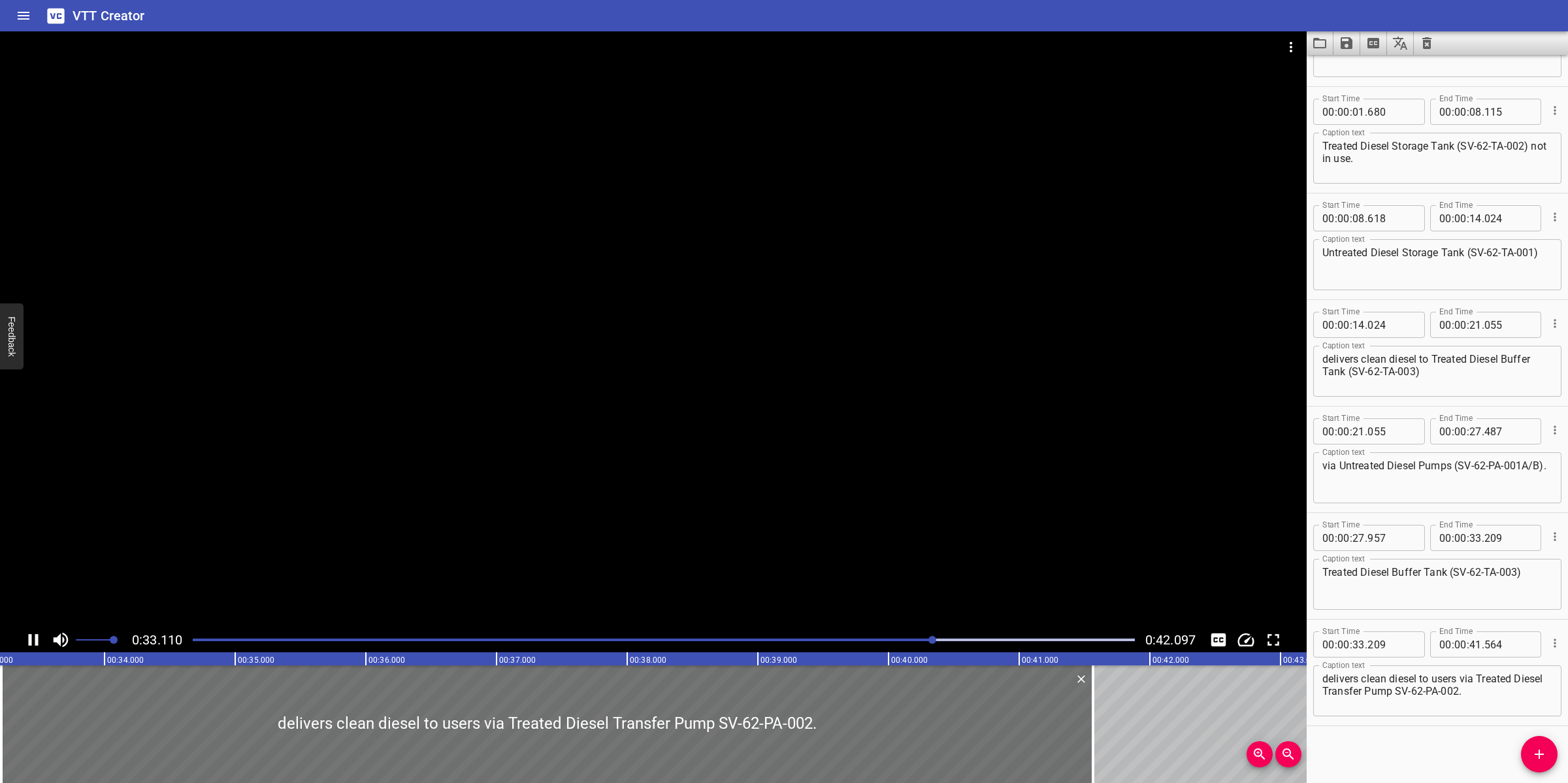
scroll to position [0, 4339]
click at [1488, 537] on input "number" at bounding box center [1508, 537] width 48 height 26
type input "204"
type input "00"
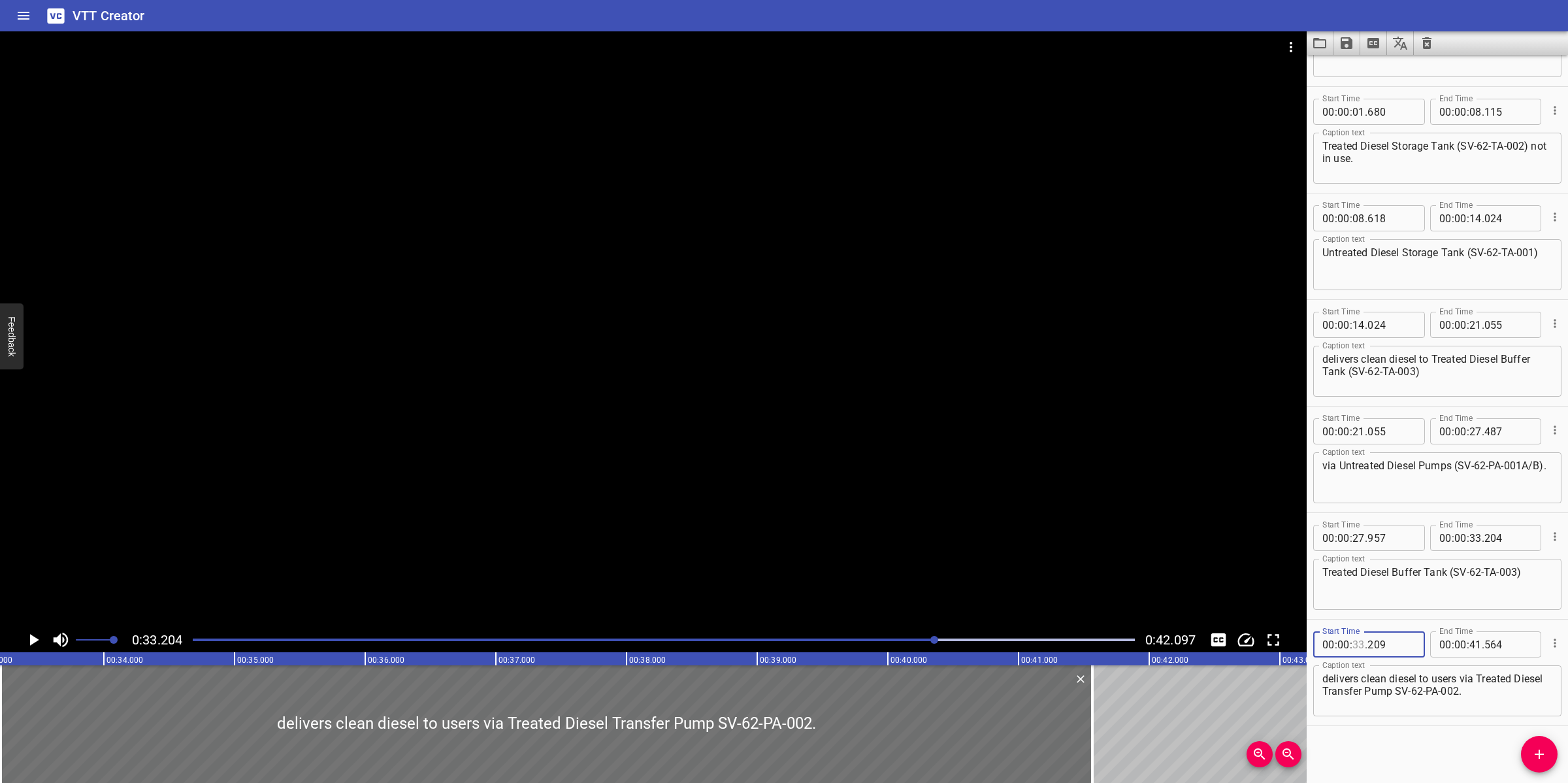
type input "33"
type input "204"
click at [909, 642] on div at bounding box center [663, 639] width 958 height 18
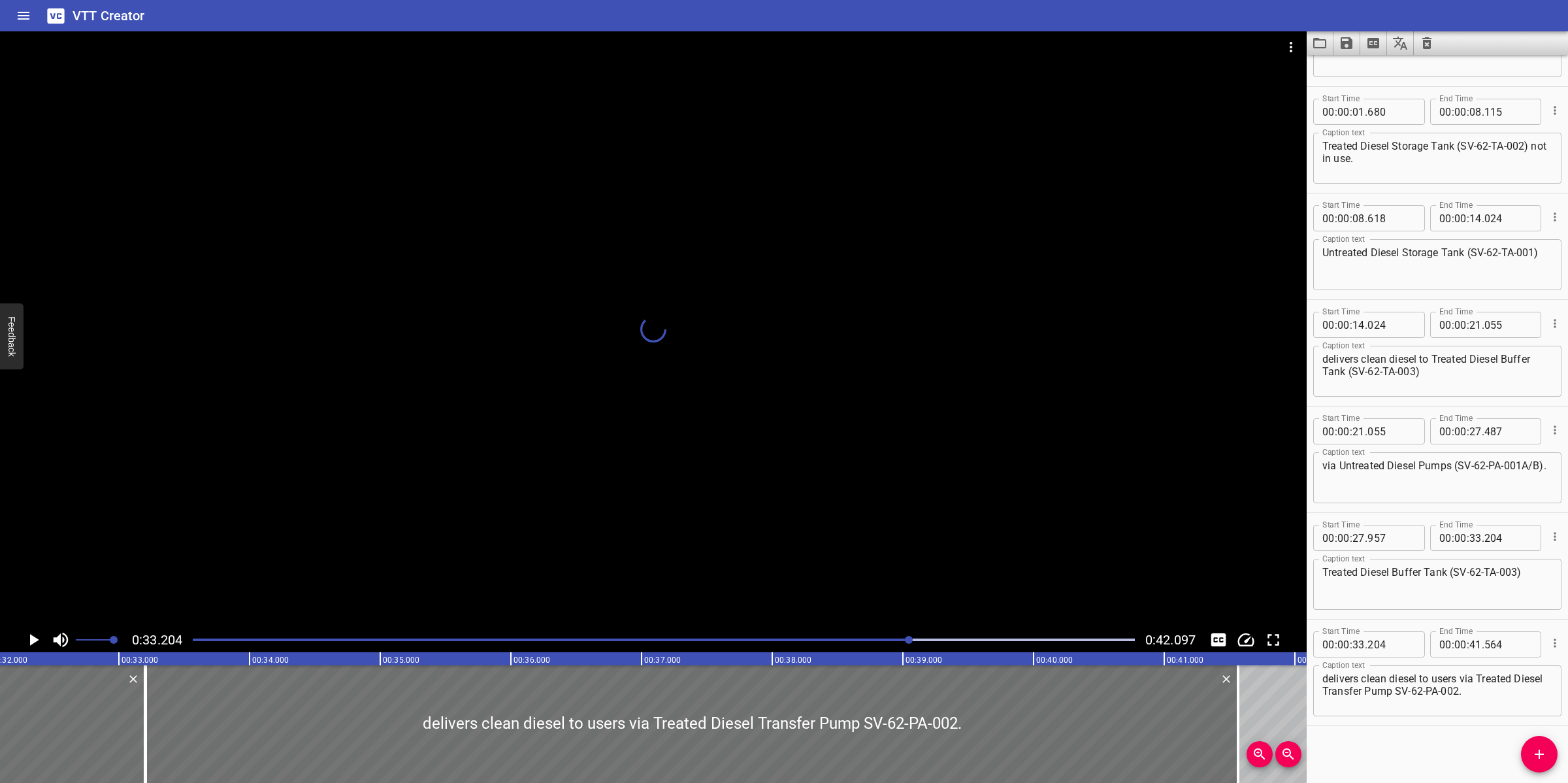
click at [932, 602] on div at bounding box center [653, 329] width 1307 height 596
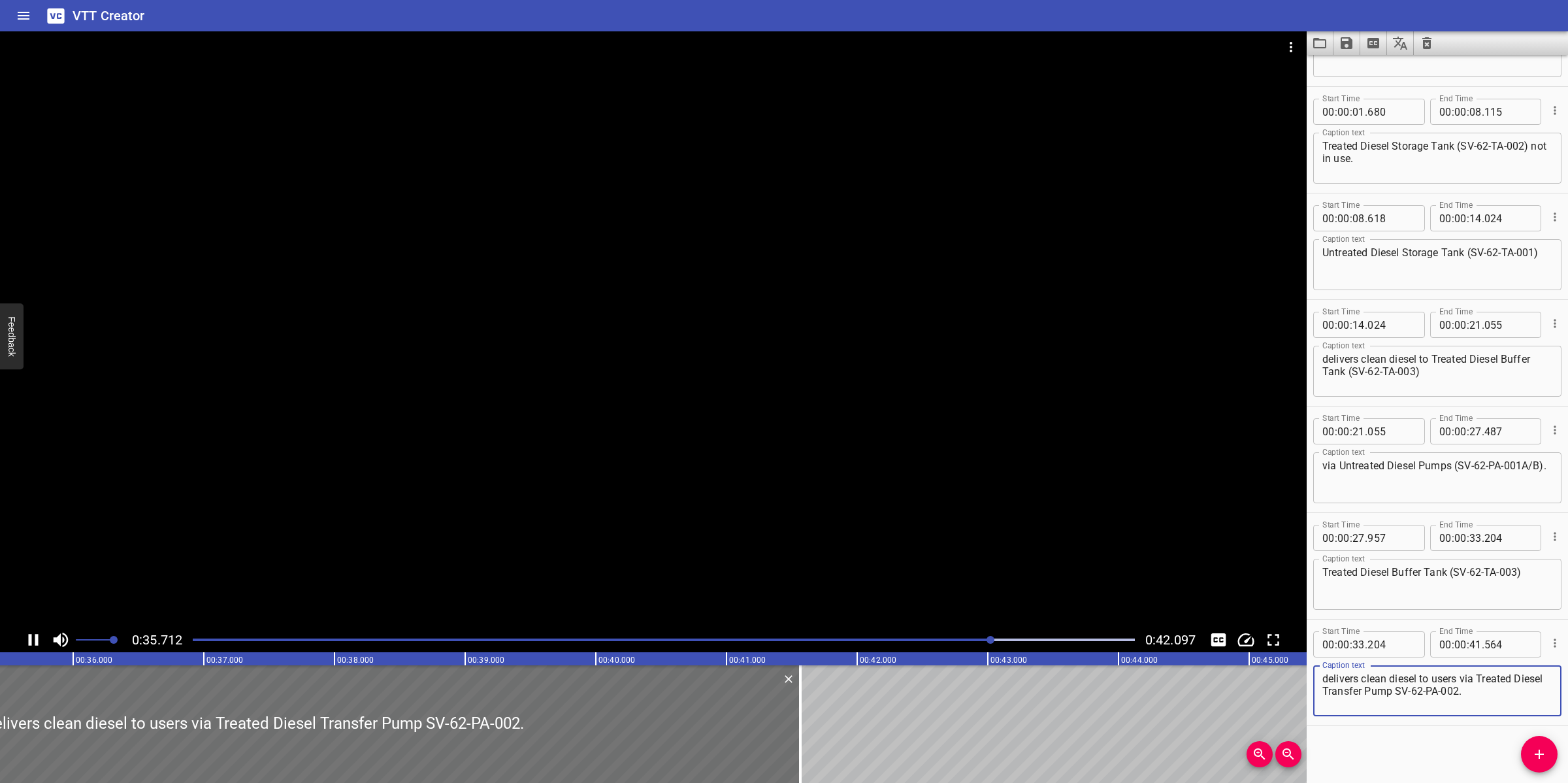
click at [1494, 693] on textarea "delivers clean diesel to users via Treated Diesel Transfer Pump SV-62-PA-002." at bounding box center [1438, 691] width 230 height 37
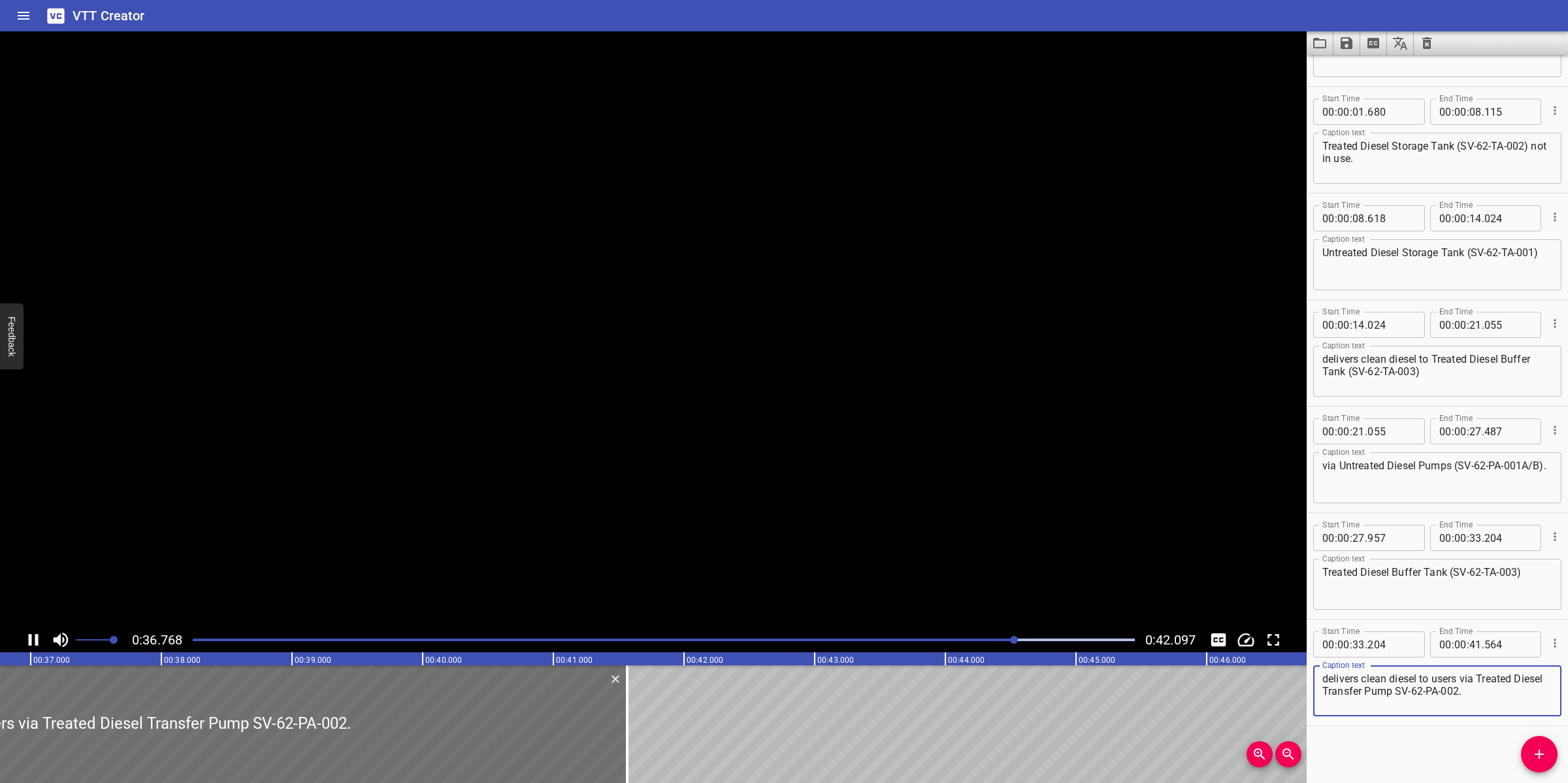
click at [1428, 693] on textarea "delivers clean diesel to users via Treated Diesel Transfer Pump SV-62-PA-002." at bounding box center [1438, 691] width 230 height 37
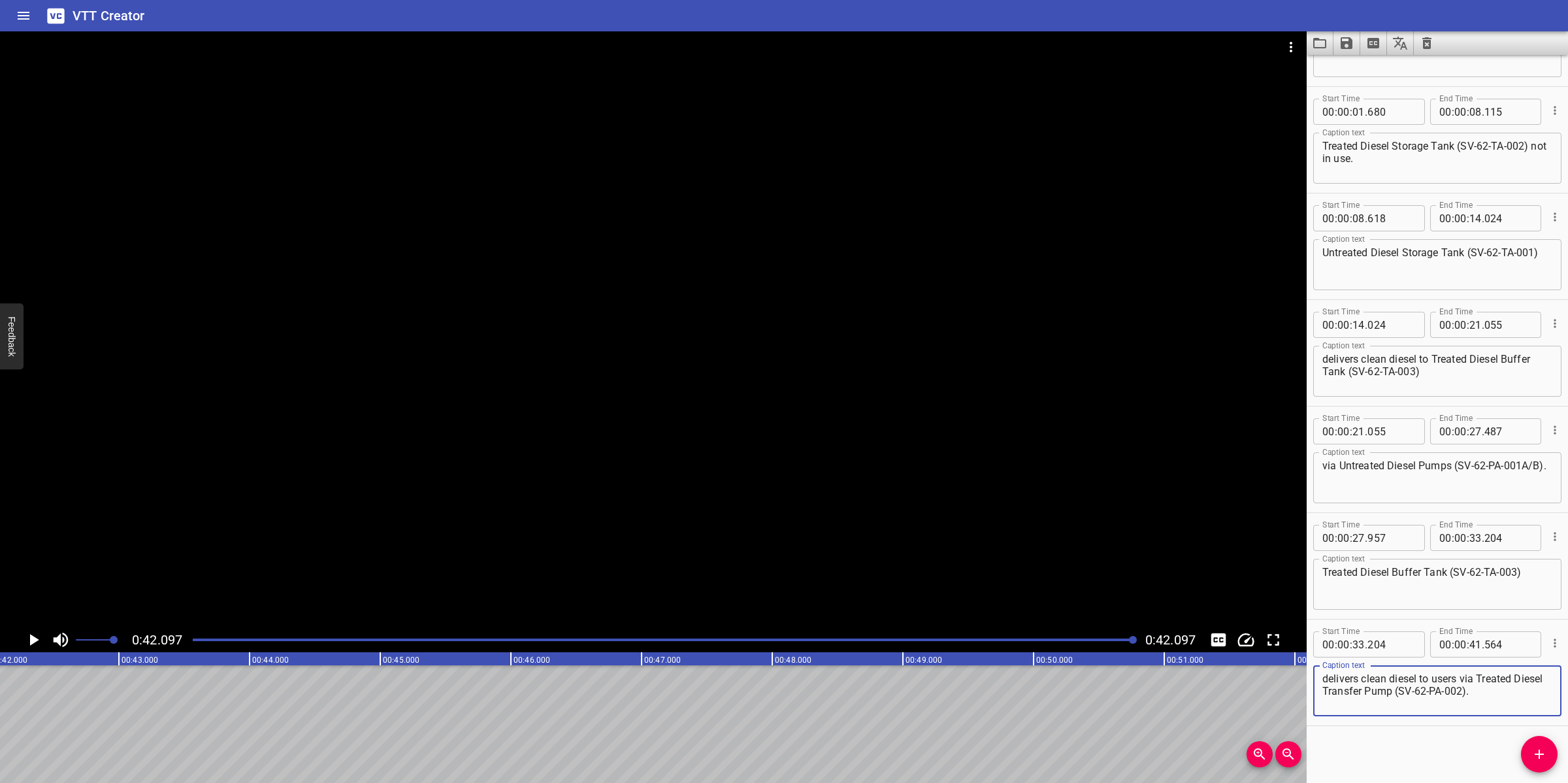
scroll to position [0, 5501]
type textarea "delivers clean diesel to users via Treated Diesel Transfer Pump (SV-62-PA-002)."
click at [1344, 43] on icon "Save captions to file" at bounding box center [1346, 44] width 12 height 12
click at [1402, 75] on li "Save to VTT file" at bounding box center [1382, 72] width 96 height 23
click at [1296, 49] on icon "Video Options" at bounding box center [1290, 47] width 15 height 15
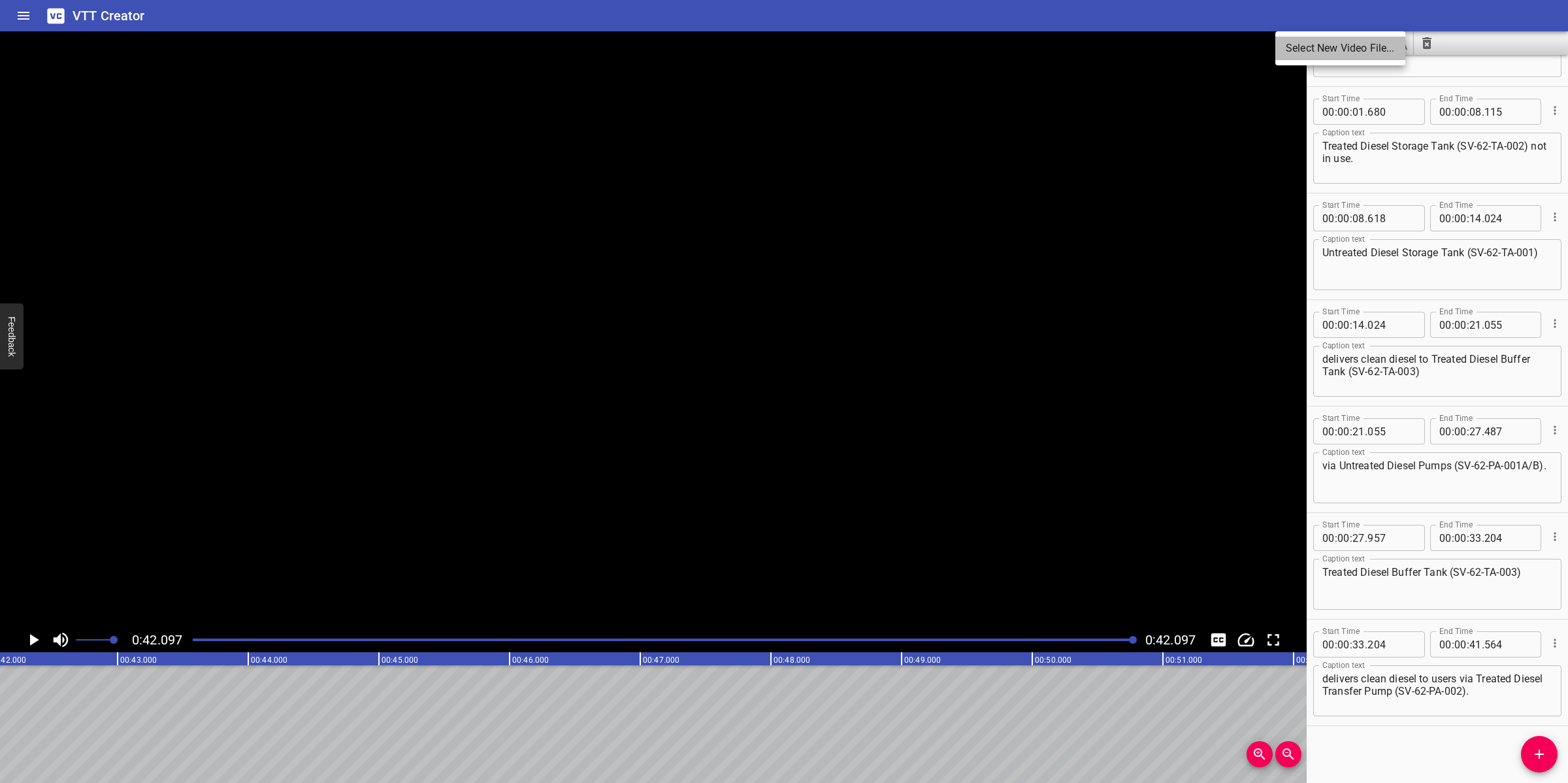
click at [1297, 48] on li "Select New Video File..." at bounding box center [1340, 48] width 130 height 23
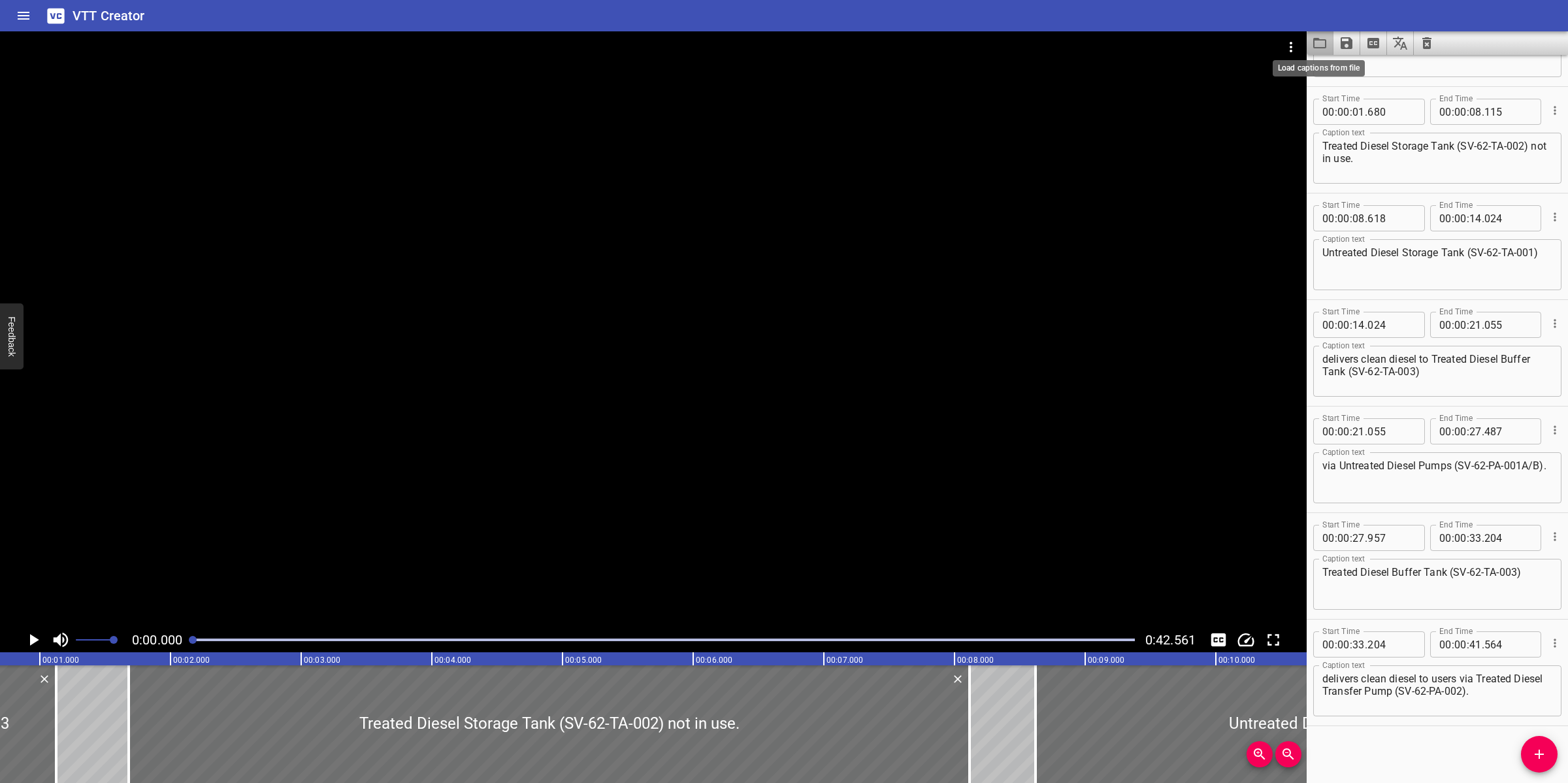
click at [1323, 40] on icon "Load captions from file" at bounding box center [1320, 44] width 13 height 11
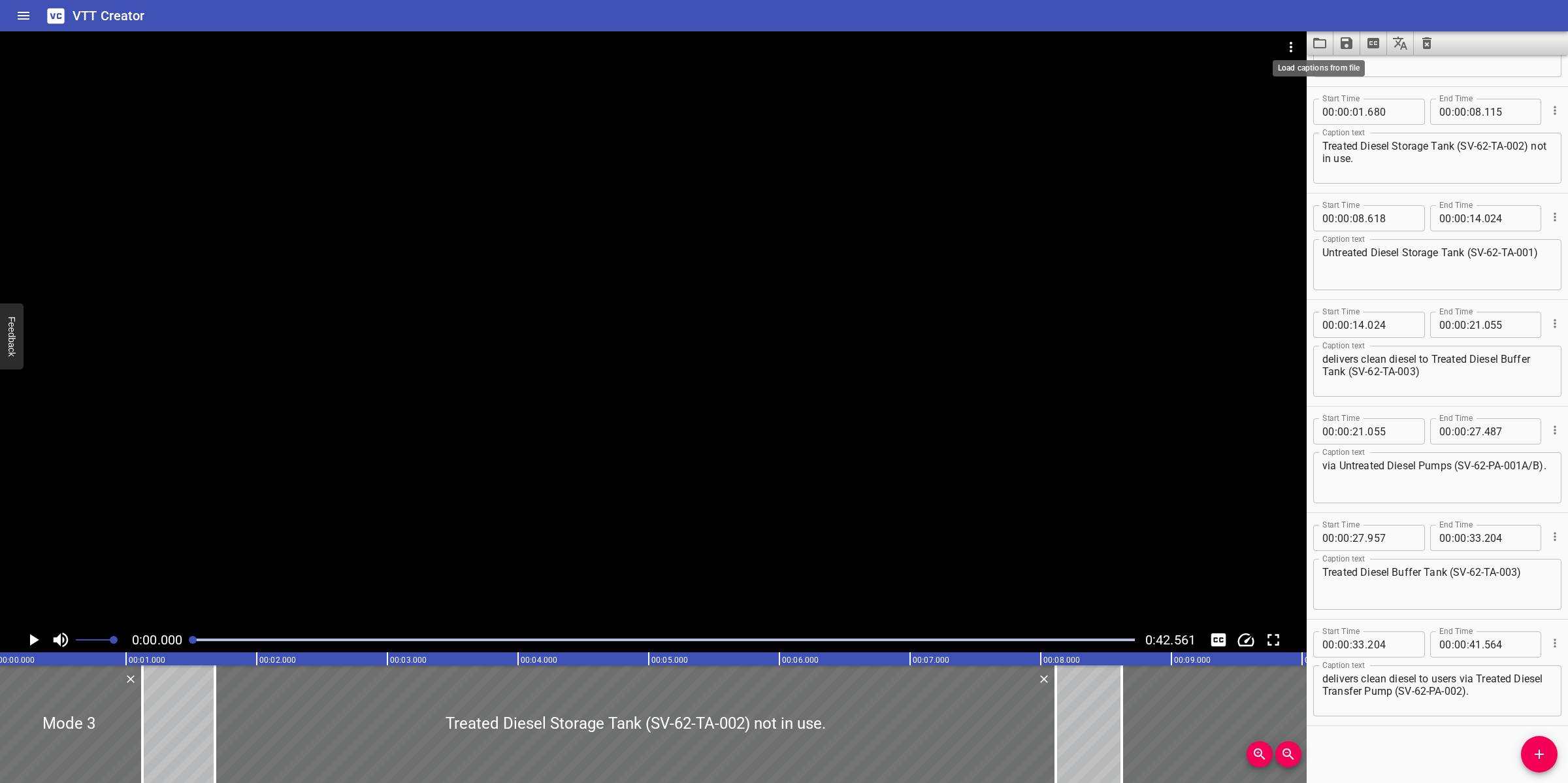
scroll to position [0, 0]
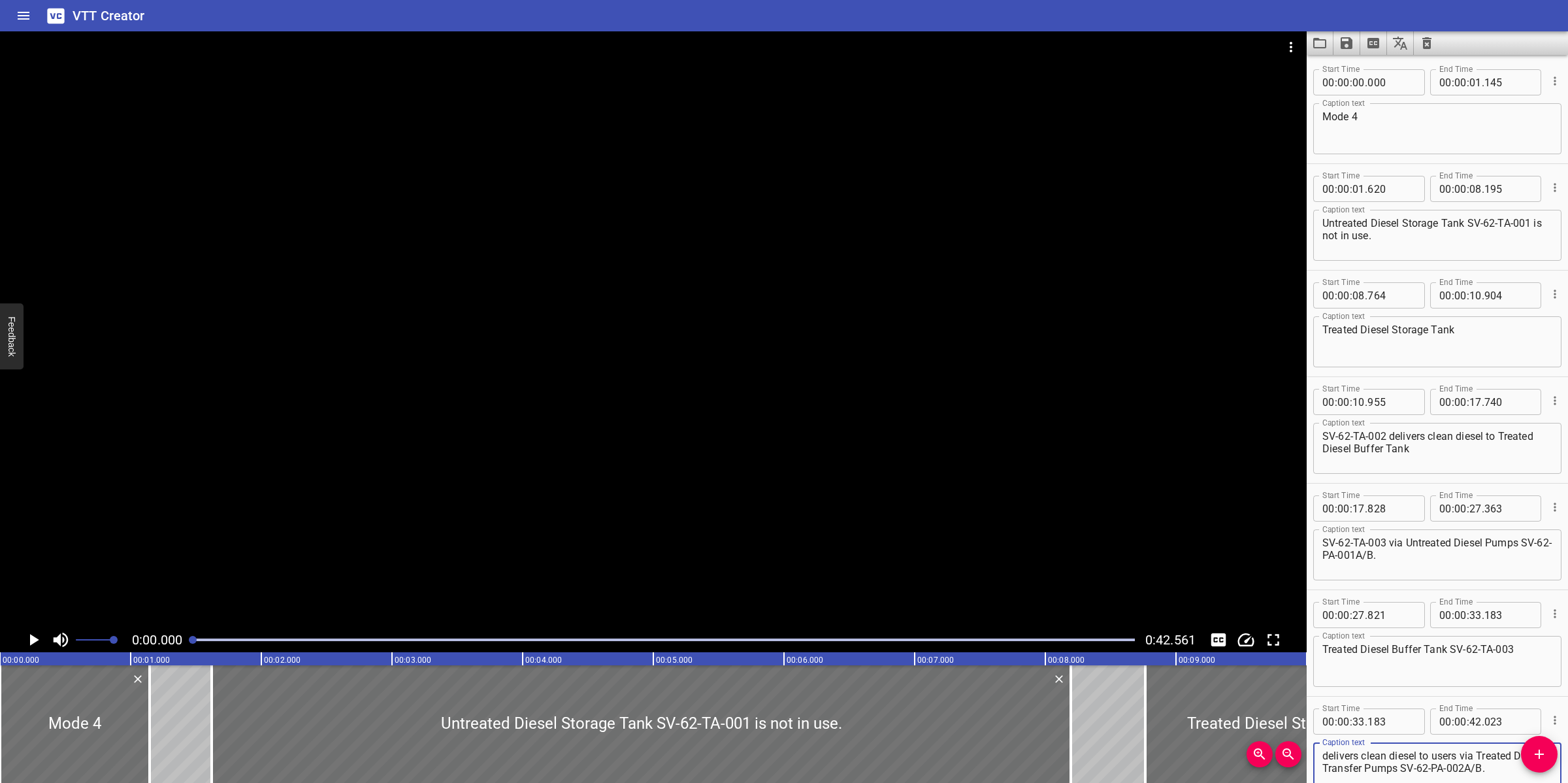
click at [683, 416] on div at bounding box center [653, 329] width 1307 height 596
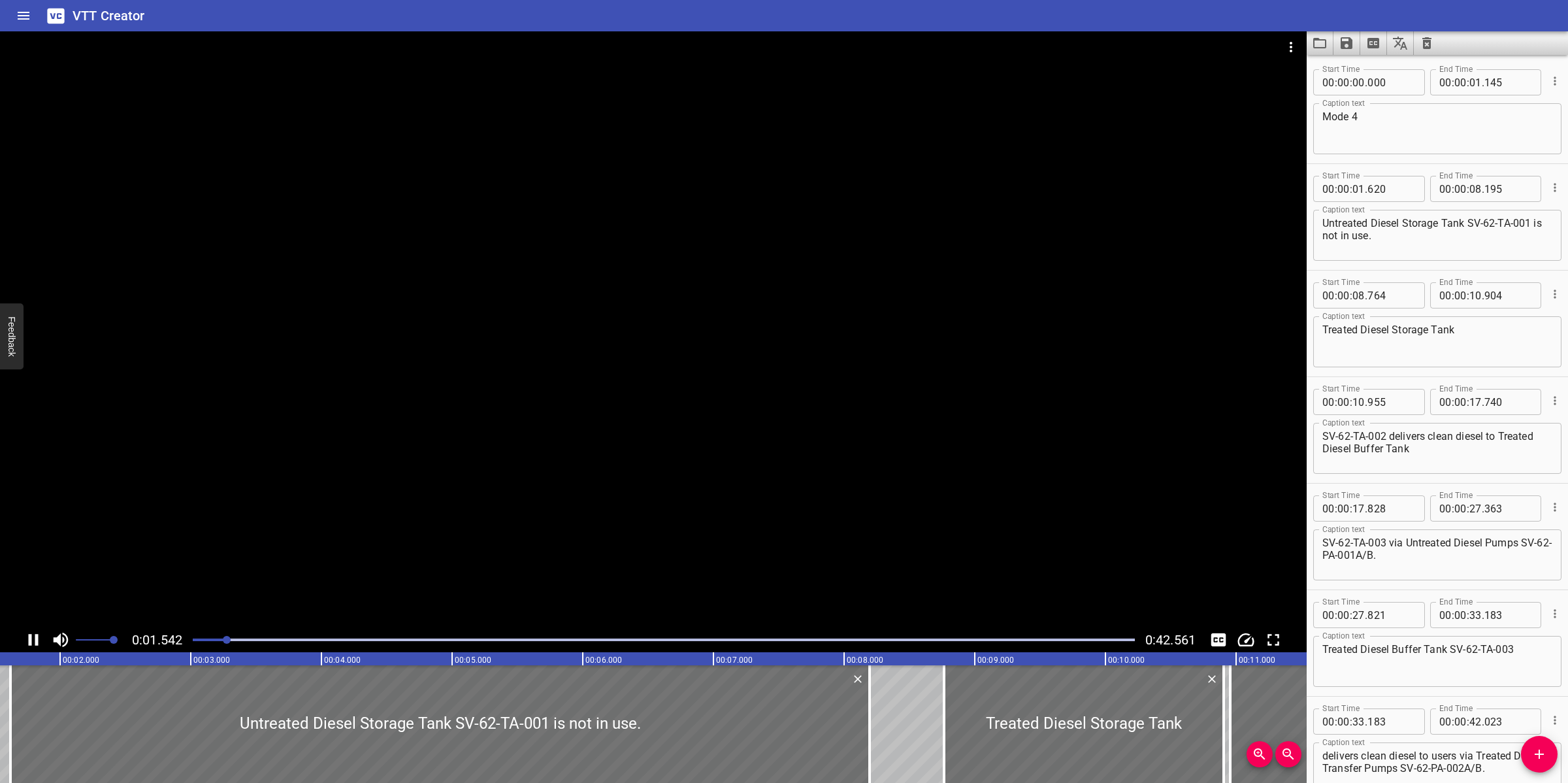
scroll to position [77, 0]
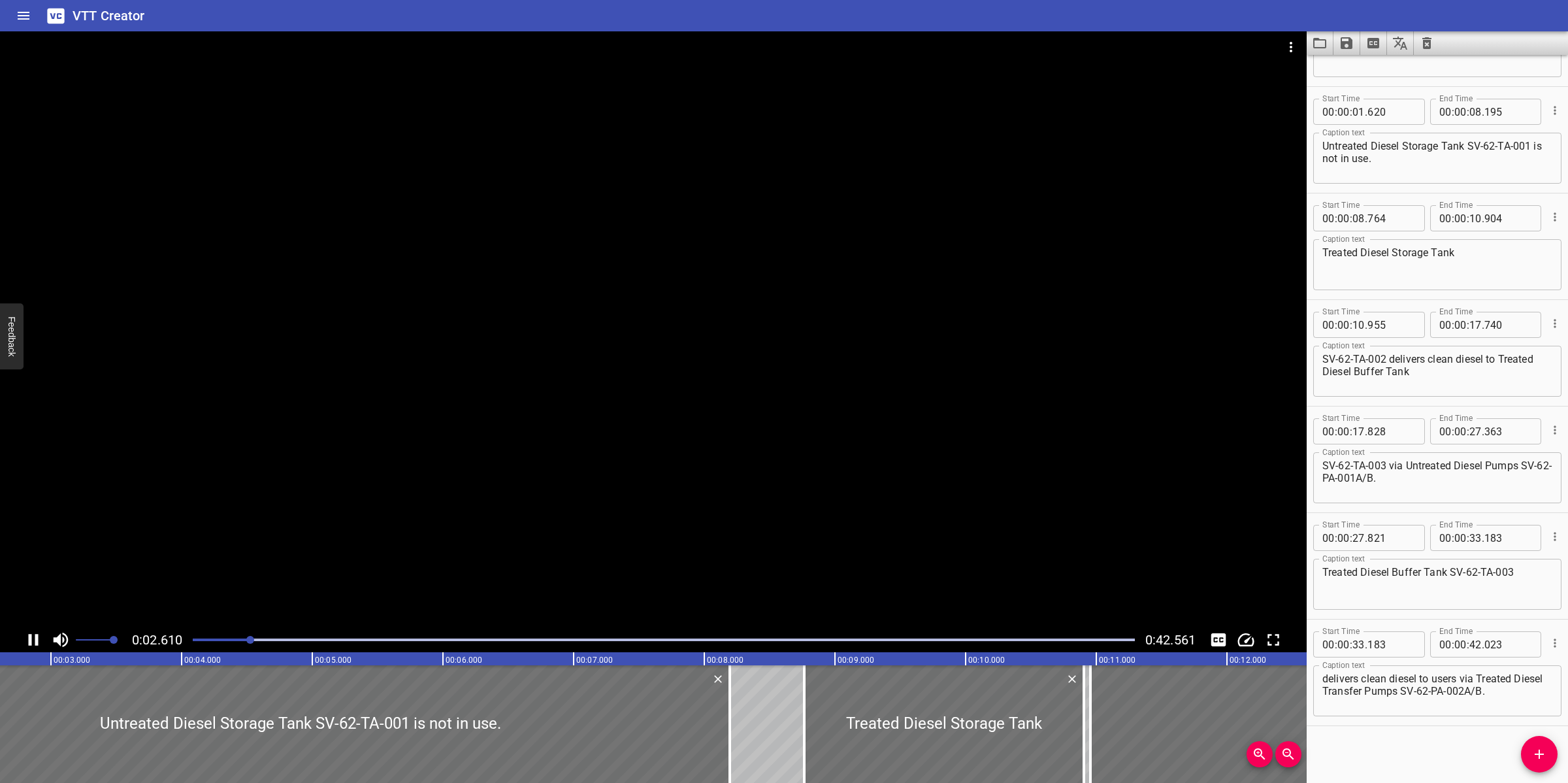
drag, startPoint x: 729, startPoint y: 476, endPoint x: 1037, endPoint y: 393, distance: 319.0
click at [739, 469] on div at bounding box center [653, 329] width 1307 height 596
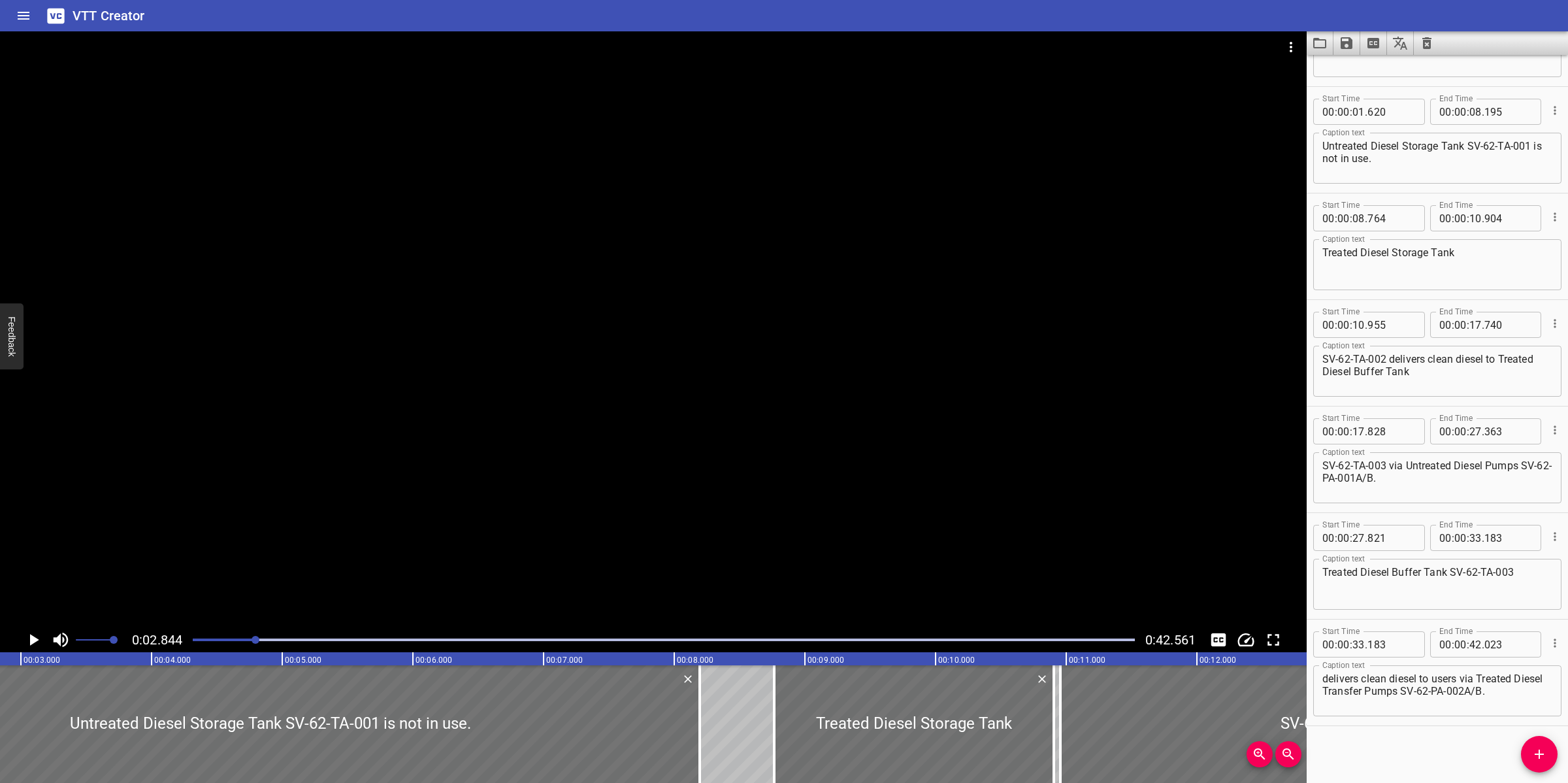
click at [1468, 144] on textarea "Untreated Diesel Storage Tank SV-62-TA-001 is not in use." at bounding box center [1438, 159] width 230 height 37
type textarea "Untreated Diesel Storage Tank (SV-62-TA-001 is not in use)."
drag, startPoint x: 1384, startPoint y: 357, endPoint x: 1243, endPoint y: 357, distance: 141.0
click at [1243, 357] on main "0:02.844 0:42.561 00:00.000 00:01.000 00:02.000 00:03.000 00:04.000 00:05.000 0…" at bounding box center [784, 407] width 1568 height 752
type textarea "delivers clean diesel to Treated Diesel Buffer Tank"
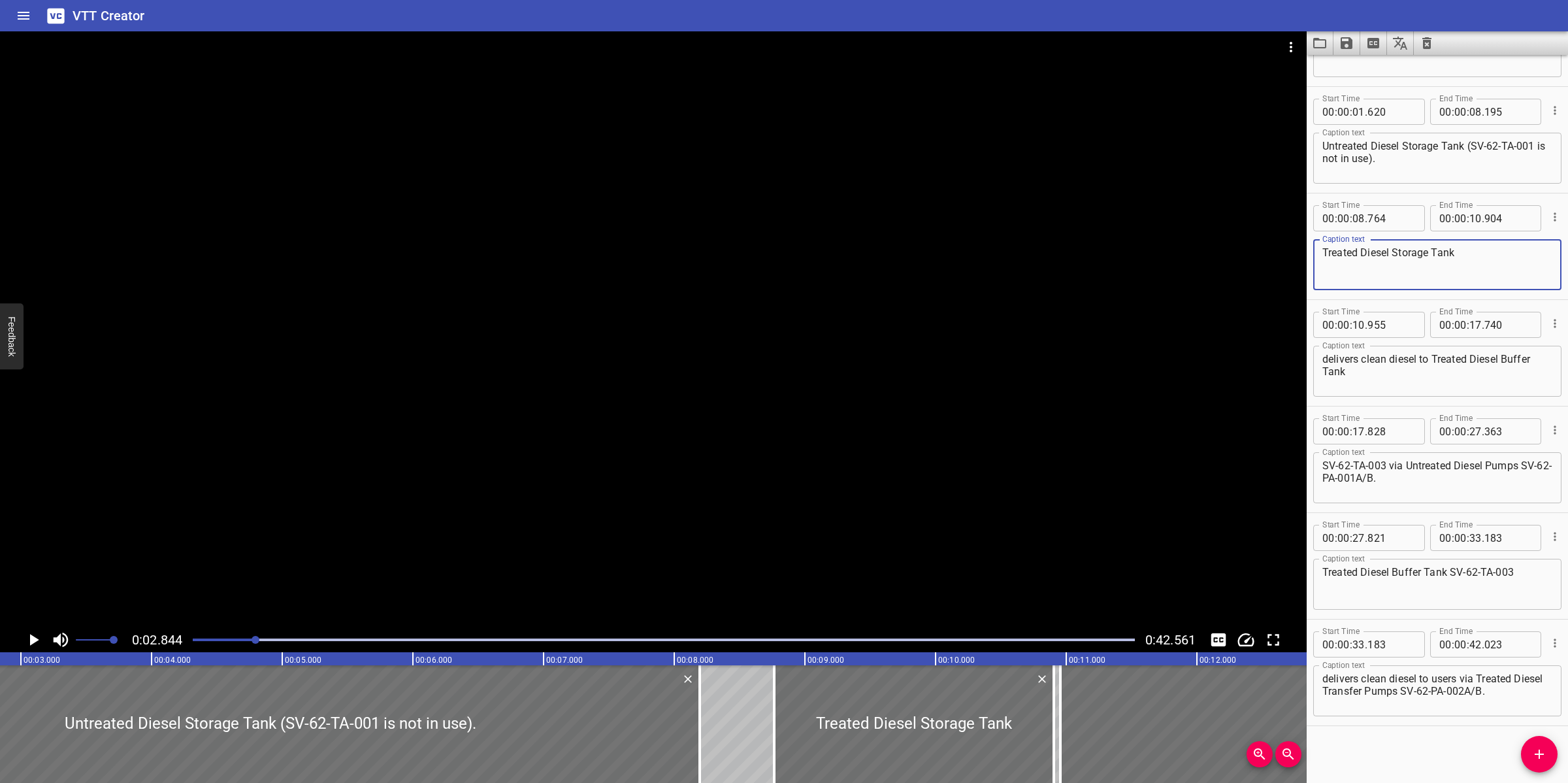
click at [1498, 258] on textarea "Treated Diesel Storage Tank" at bounding box center [1438, 265] width 230 height 37
paste textarea "SV-62-TA-002"
type textarea "Treated Diesel Storage Tank (SV-62-TA-002)"
click at [883, 467] on div at bounding box center [653, 329] width 1307 height 596
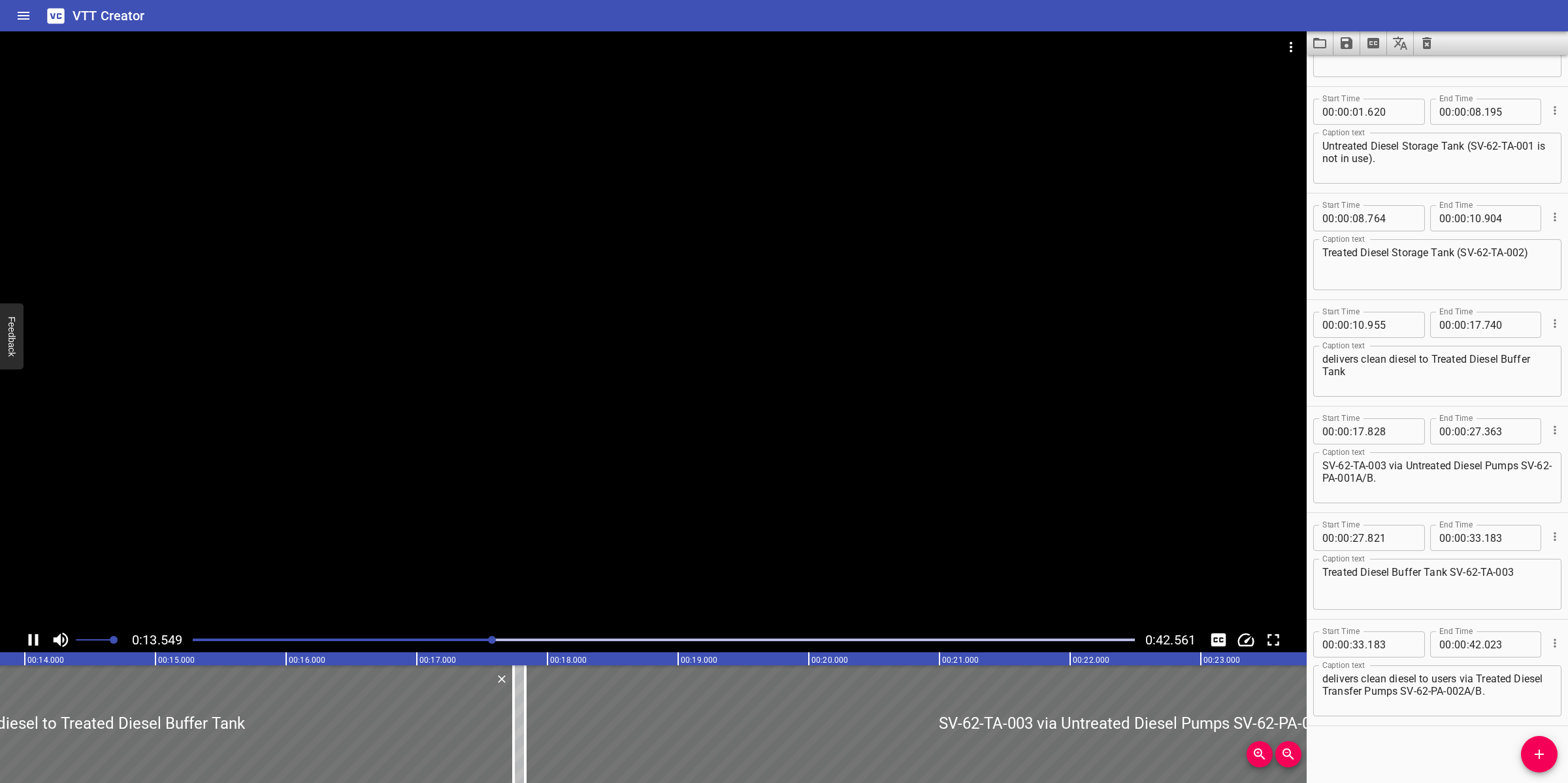
click at [717, 543] on div at bounding box center [653, 329] width 1307 height 596
click at [1470, 222] on input "number" at bounding box center [1476, 218] width 13 height 26
type input "13"
type input "952"
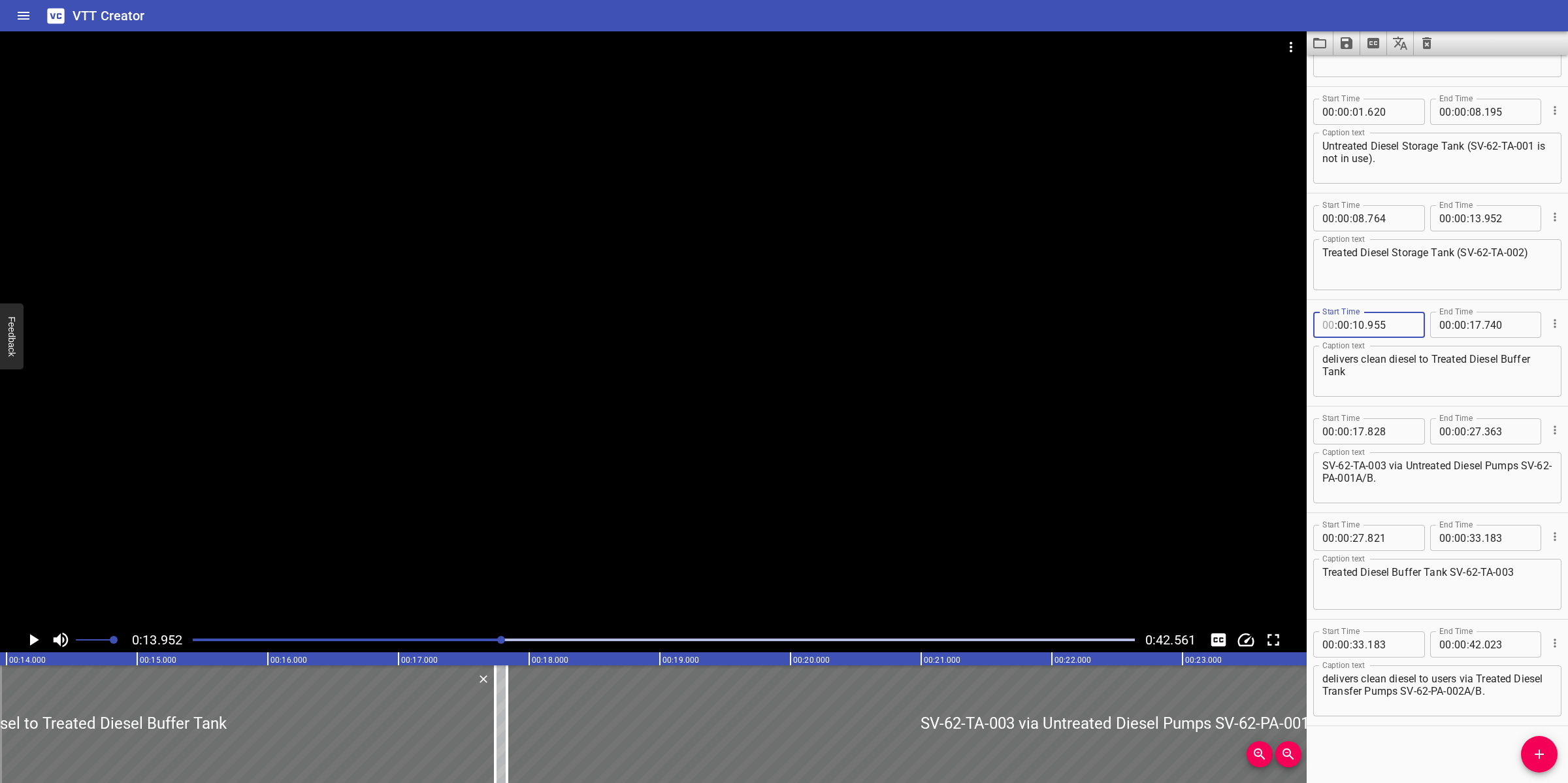
type input "00"
type input "18"
type input "952"
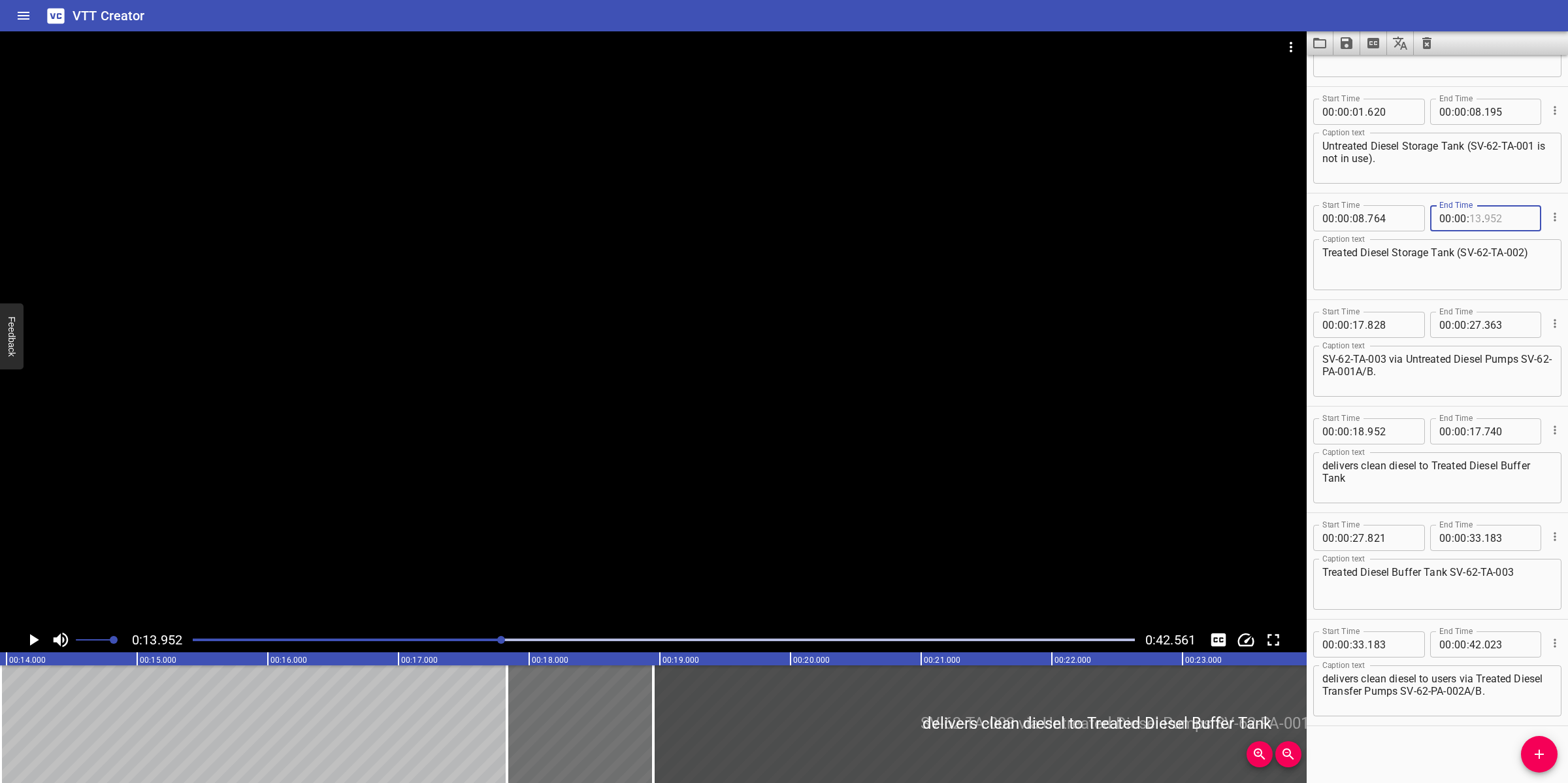
type input "13"
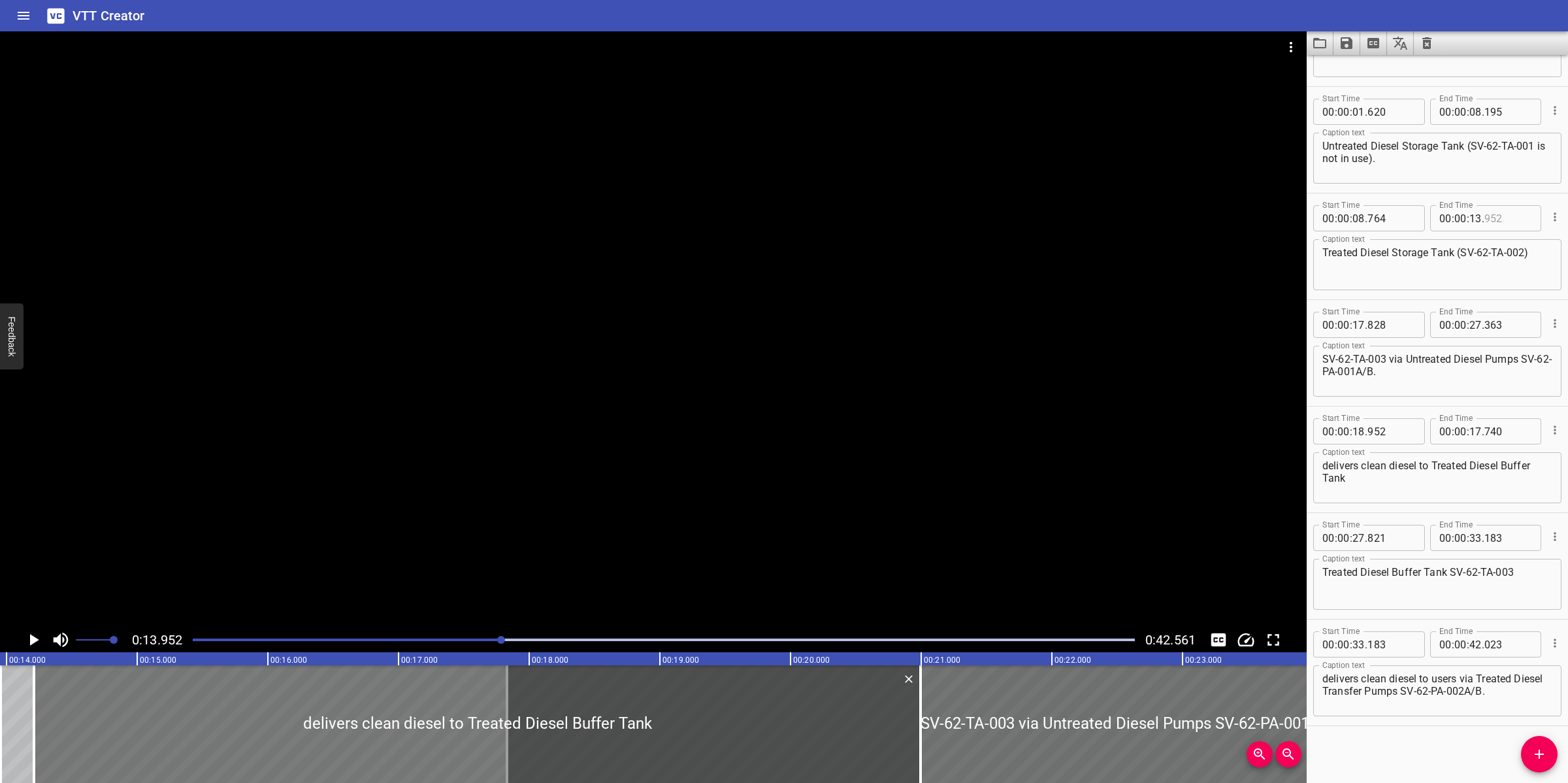
drag, startPoint x: 864, startPoint y: 725, endPoint x: 255, endPoint y: 746, distance: 609.4
click at [255, 746] on div at bounding box center [477, 724] width 887 height 118
type input "14"
type input "212"
type input "12"
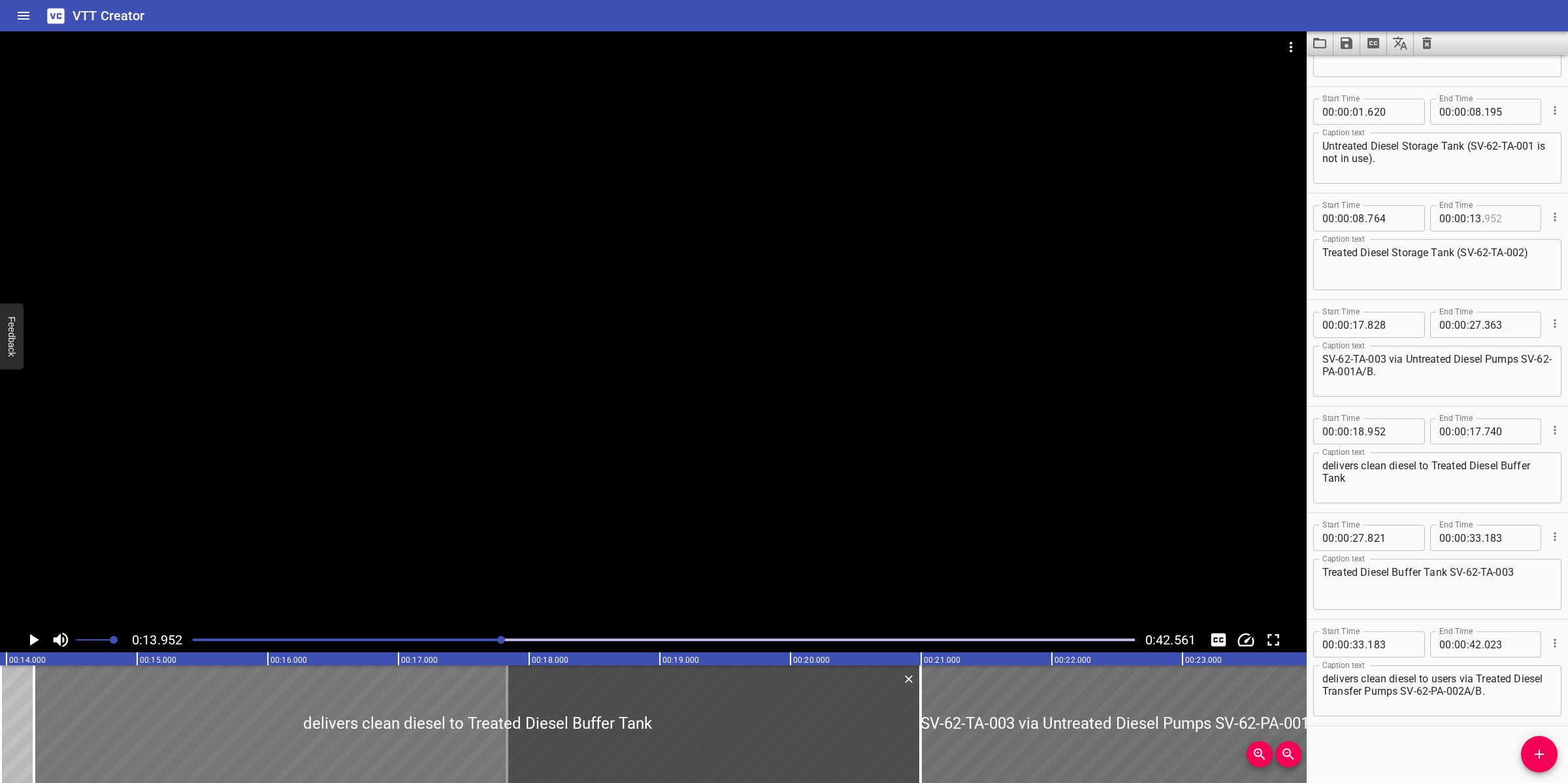
type input "1000"
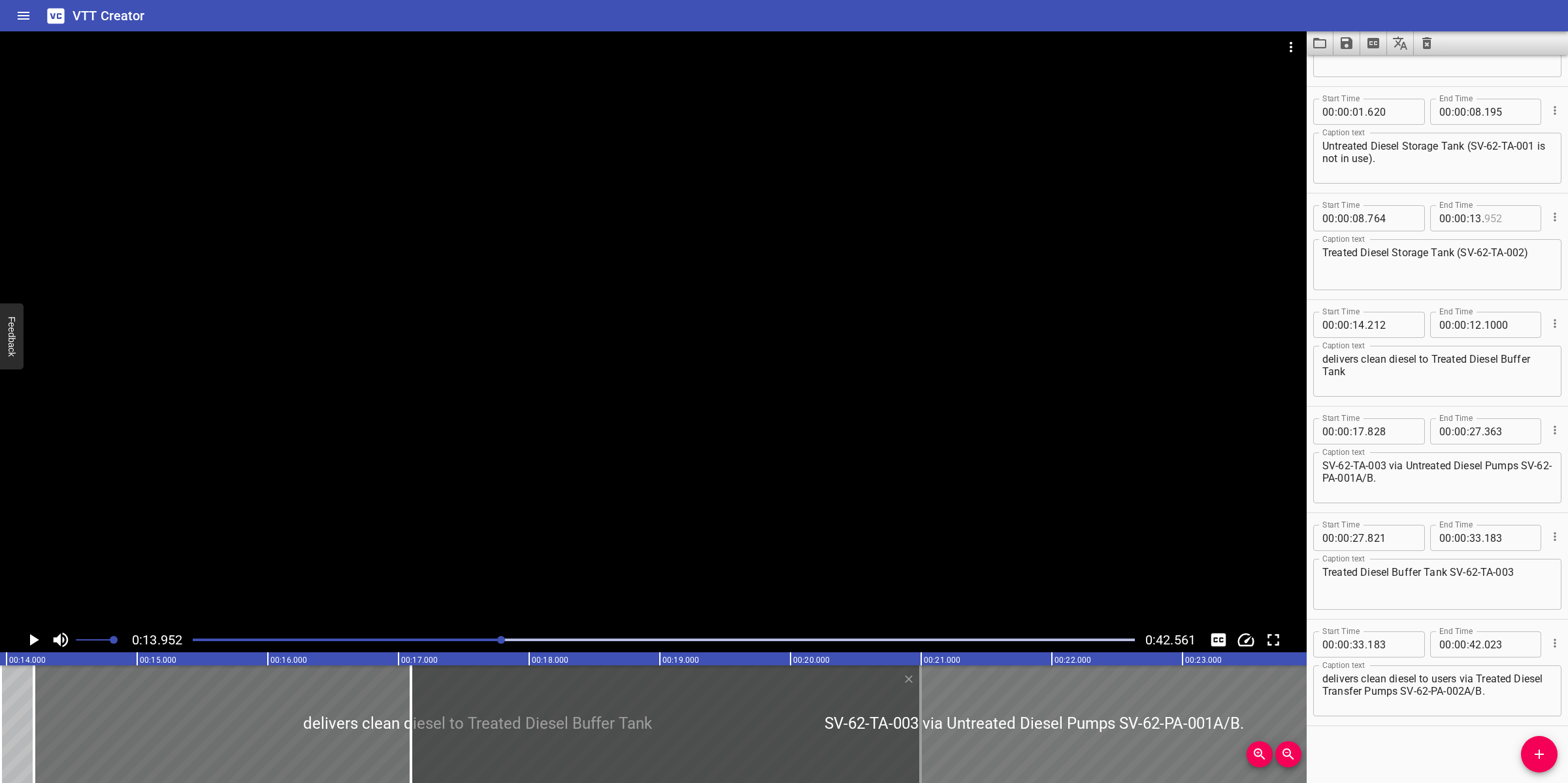
drag, startPoint x: 716, startPoint y: 733, endPoint x: 820, endPoint y: 733, distance: 104.0
click at [820, 733] on div at bounding box center [1034, 724] width 1246 height 118
type input "093"
type input "26"
type input "628"
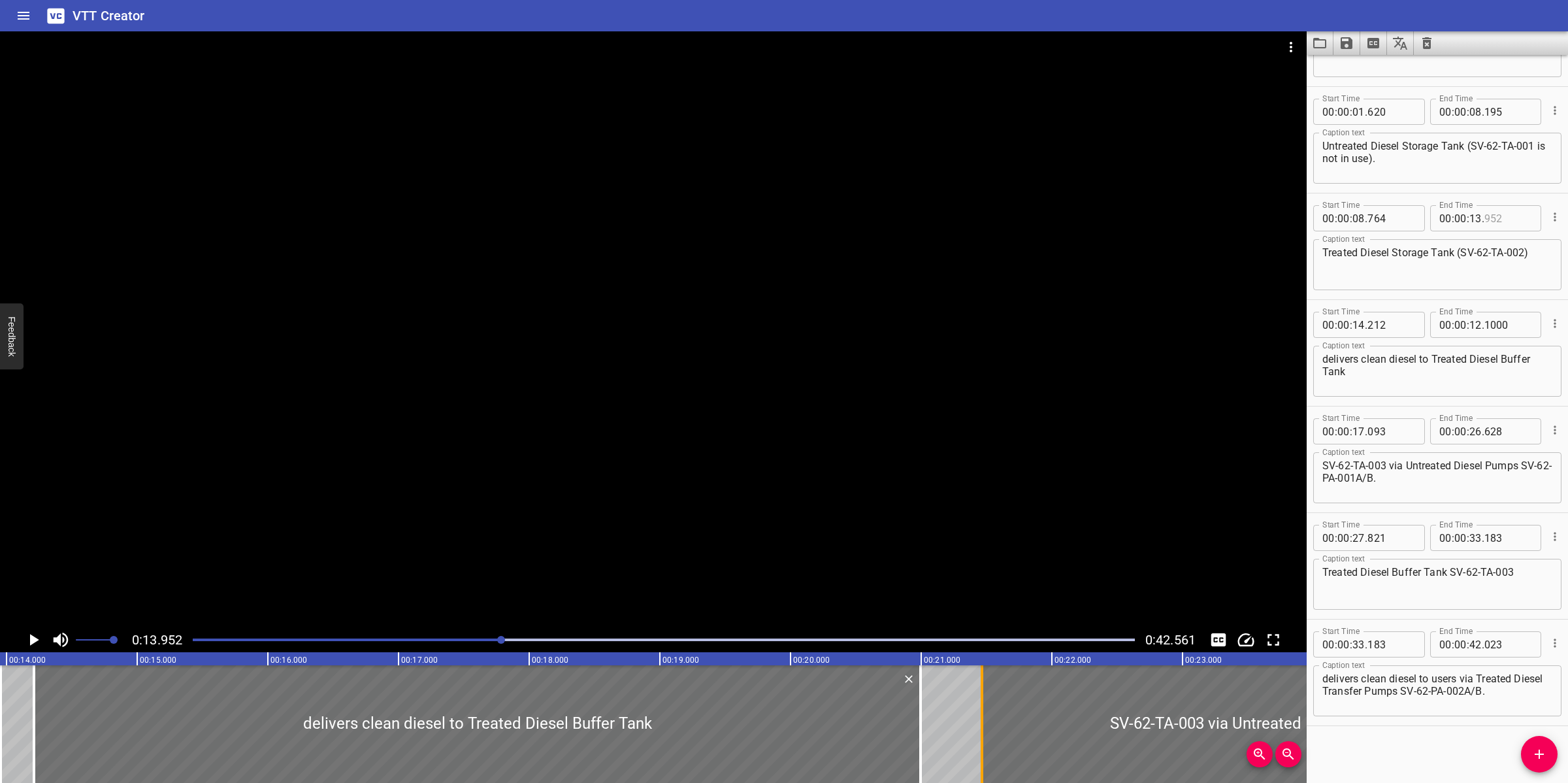
drag, startPoint x: 412, startPoint y: 737, endPoint x: 984, endPoint y: 730, distance: 572.0
click at [984, 729] on div at bounding box center [982, 724] width 13 height 118
type input "21"
type input "473"
drag, startPoint x: 923, startPoint y: 742, endPoint x: 472, endPoint y: 746, distance: 451.0
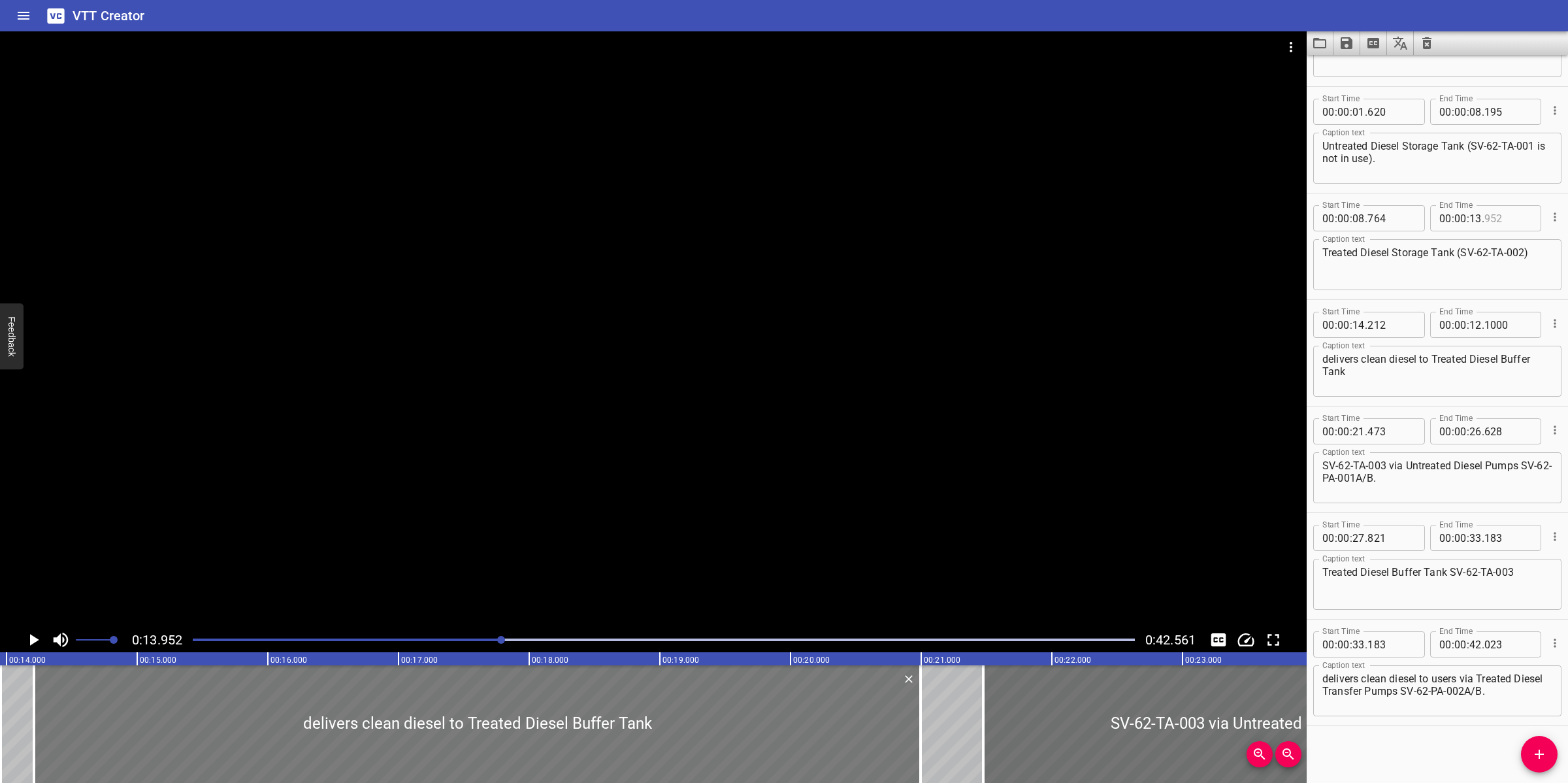
click at [467, 746] on div "delivers clean diesel to Treated Diesel Buffer Tank" at bounding box center [477, 724] width 887 height 118
type input "09"
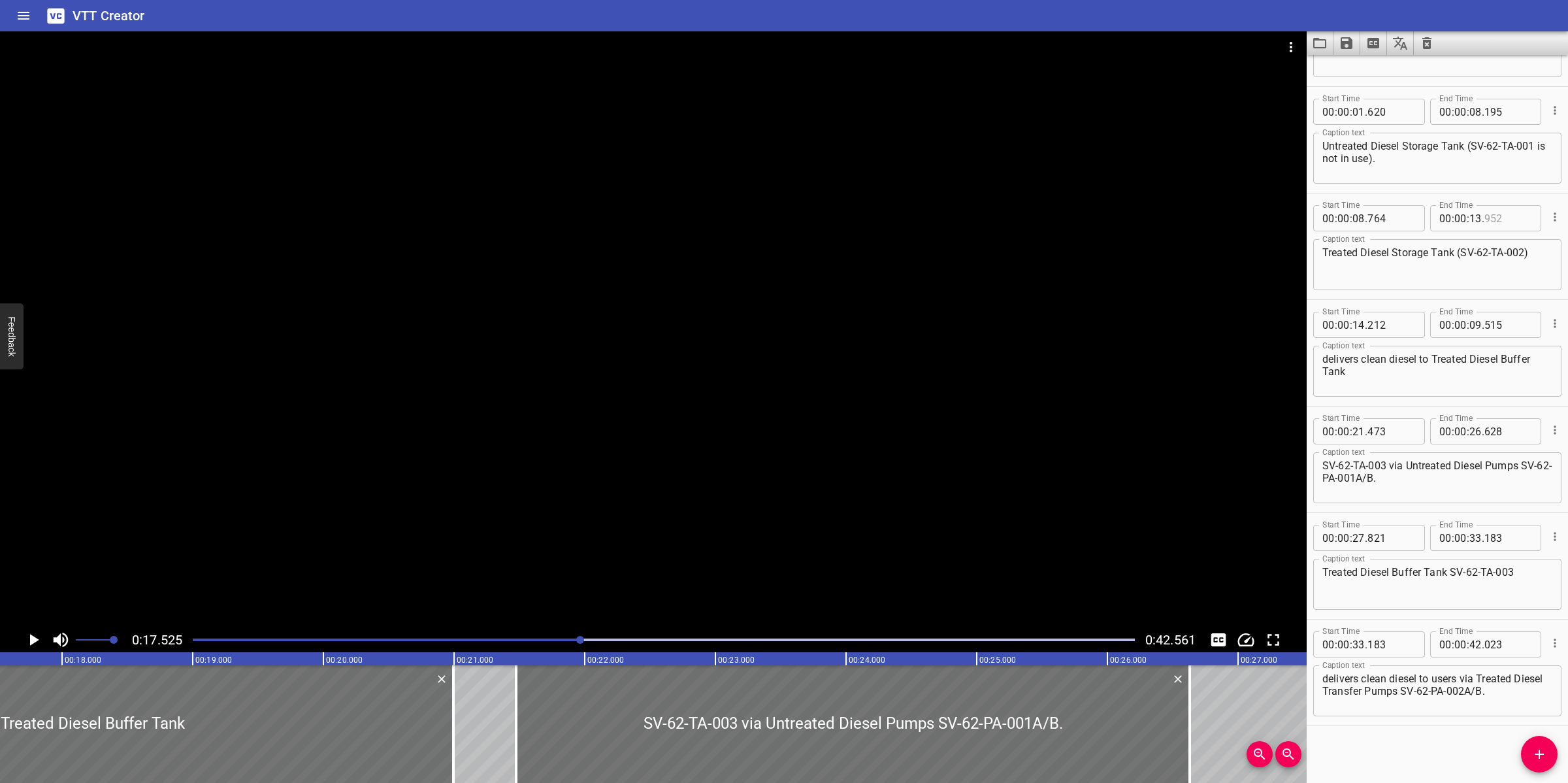
click at [454, 634] on div at bounding box center [663, 639] width 958 height 18
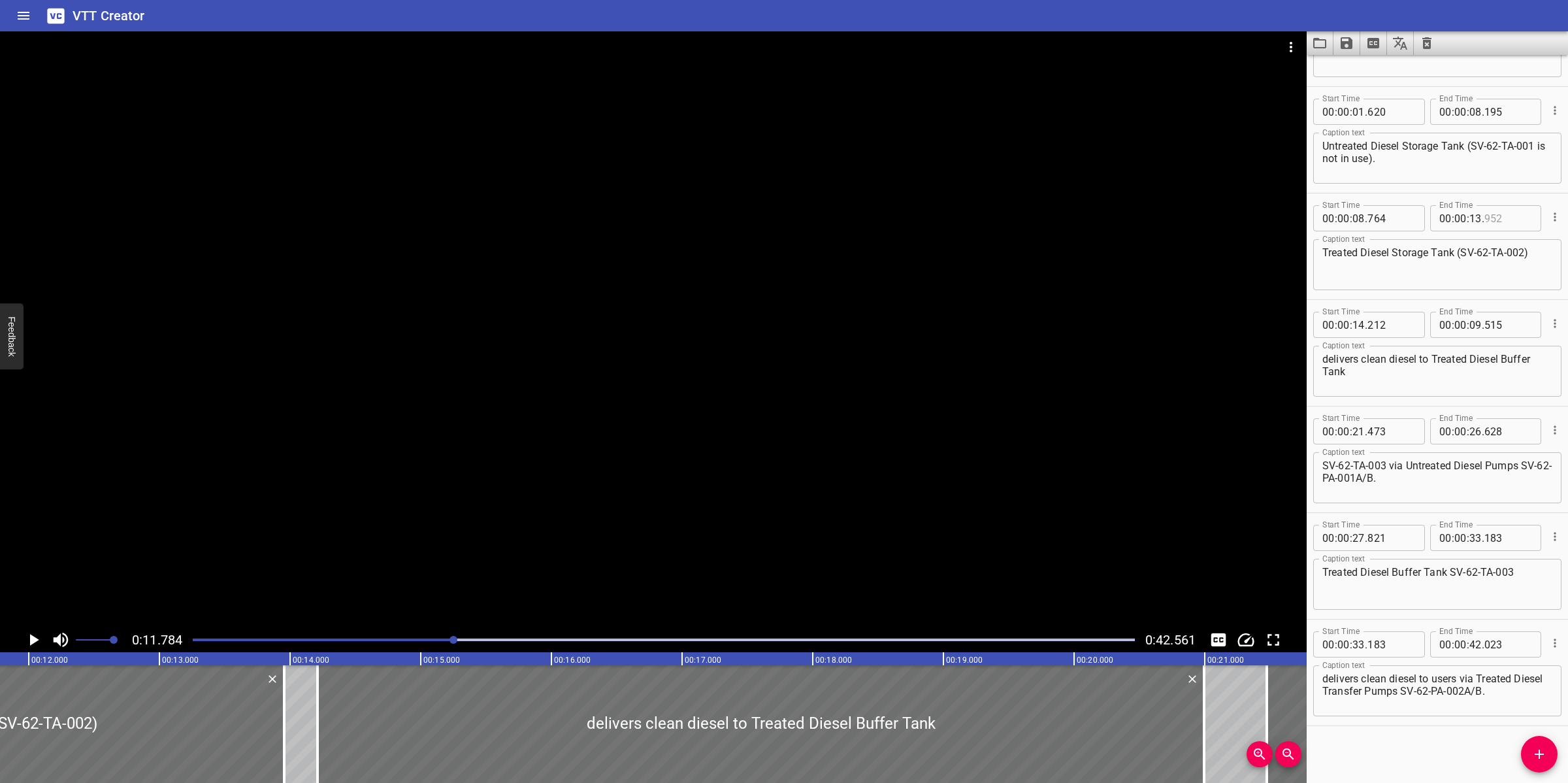
click at [565, 456] on div at bounding box center [653, 329] width 1307 height 596
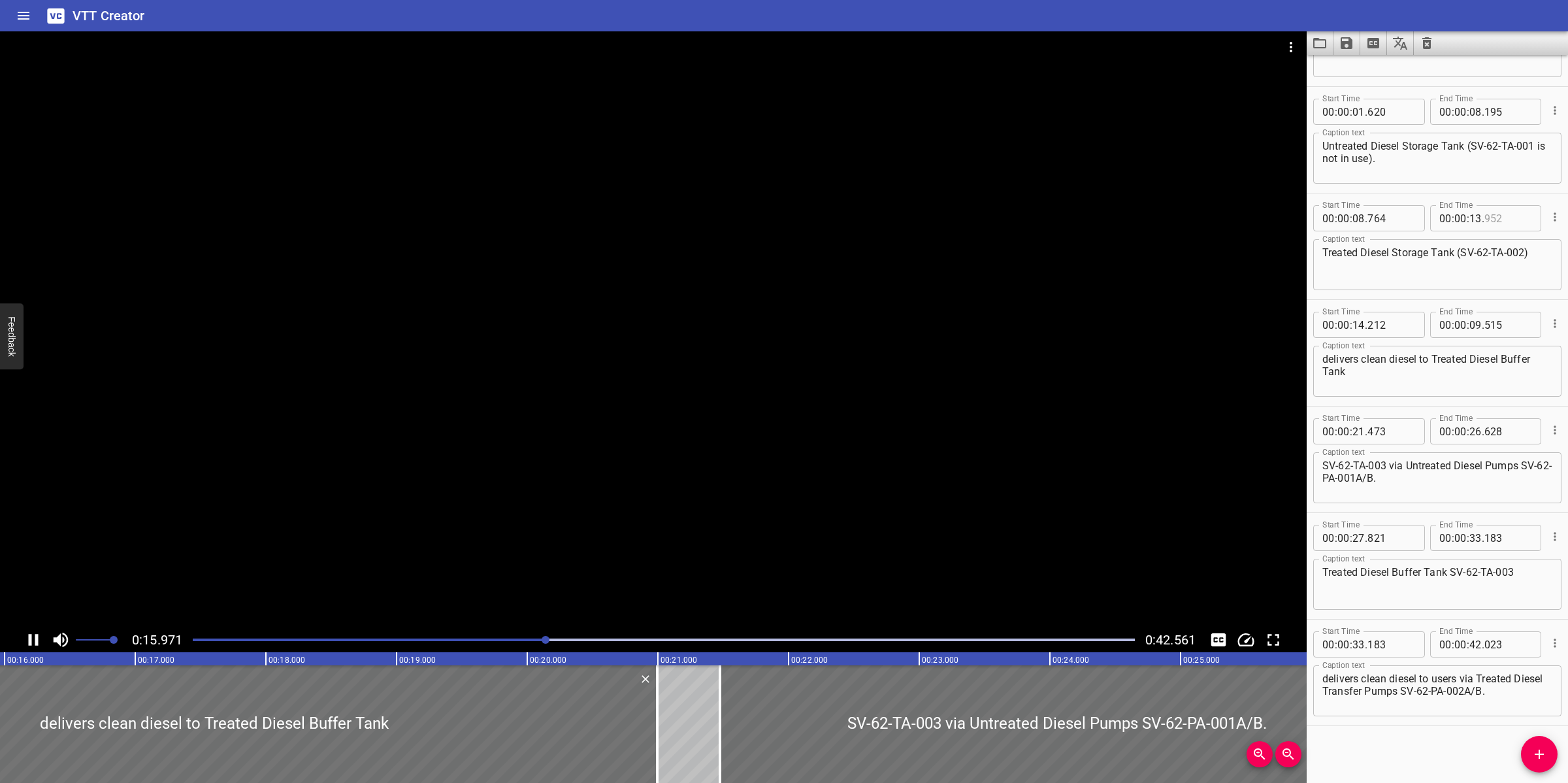
click at [667, 483] on div at bounding box center [653, 329] width 1307 height 596
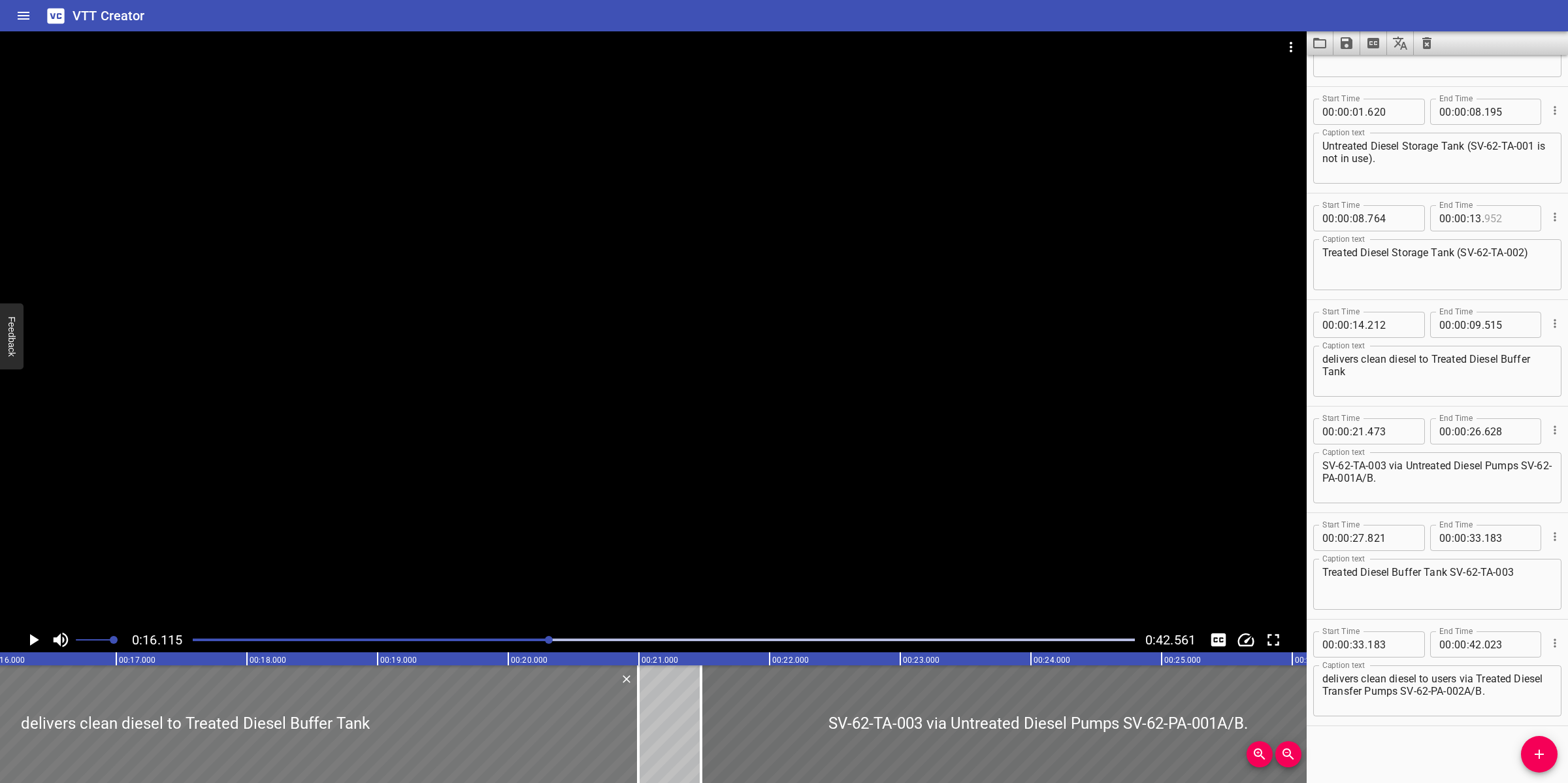
drag, startPoint x: 640, startPoint y: 737, endPoint x: 602, endPoint y: 733, distance: 38.2
click at [602, 733] on div "delivers clean diesel to Treated Diesel Buffer Tank" at bounding box center [195, 724] width 887 height 118
type input "220"
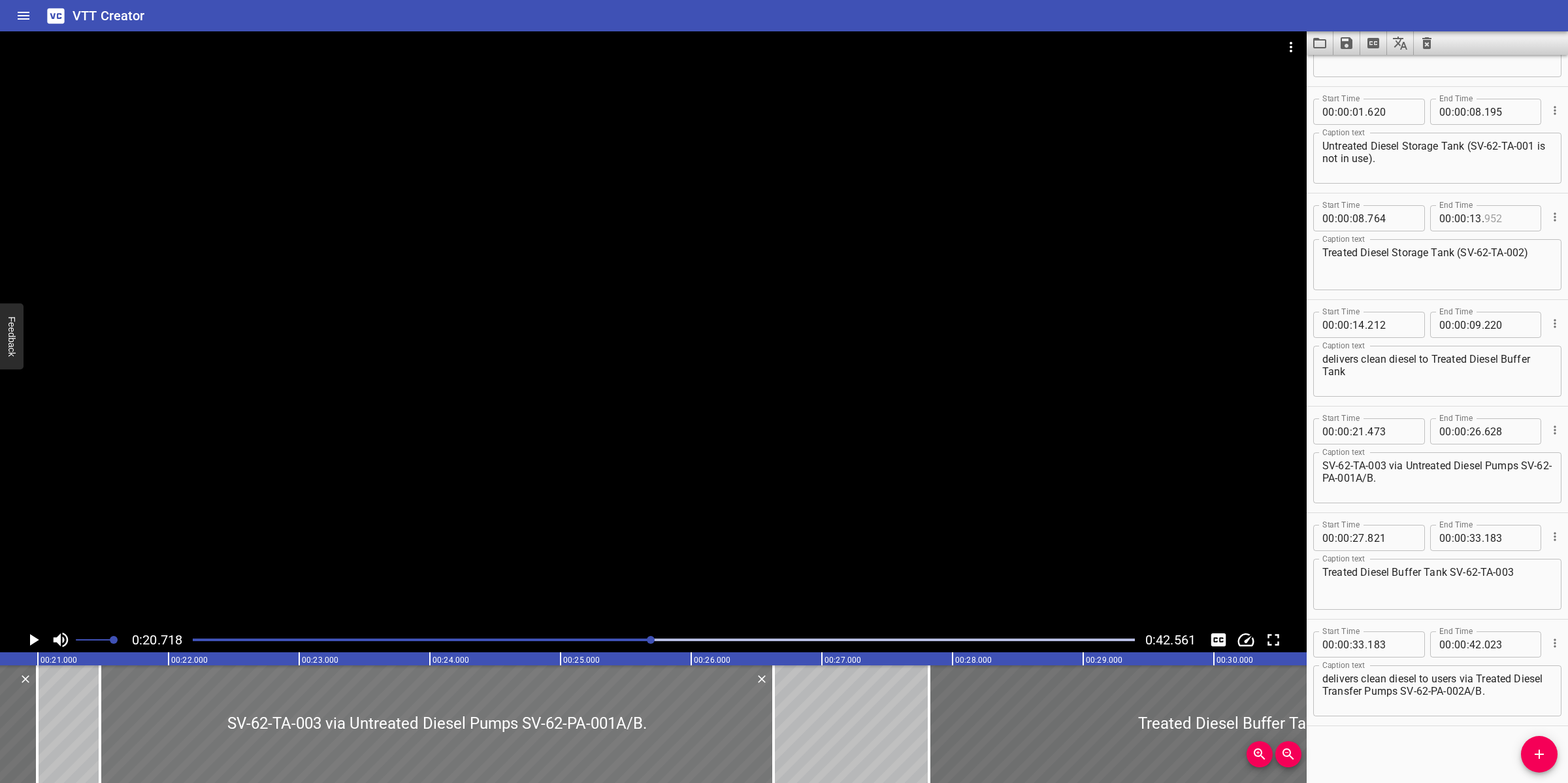
scroll to position [0, 2707]
click at [576, 640] on div "Play progress" at bounding box center [181, 640] width 942 height 3
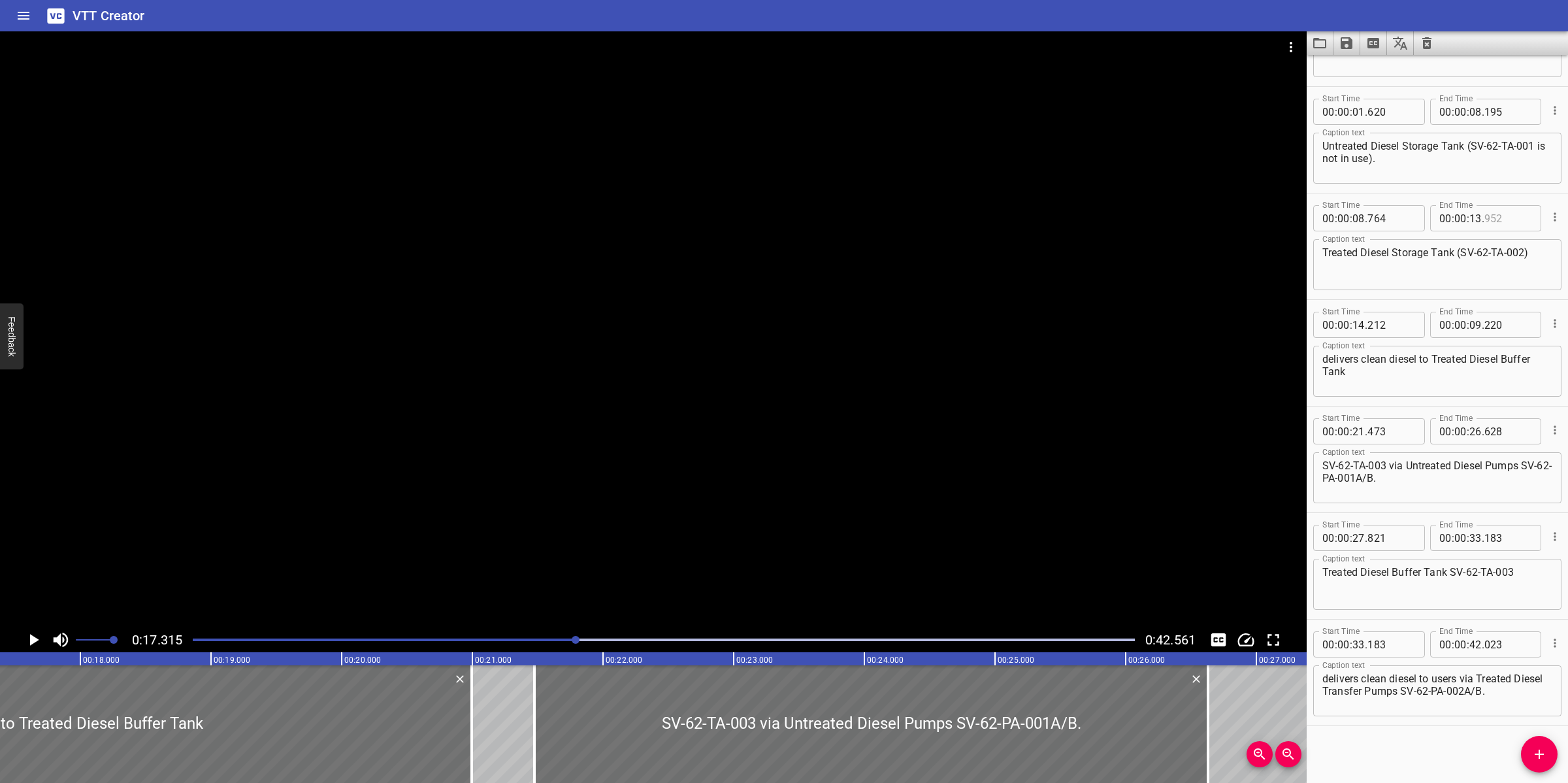
click at [528, 634] on div at bounding box center [663, 639] width 958 height 18
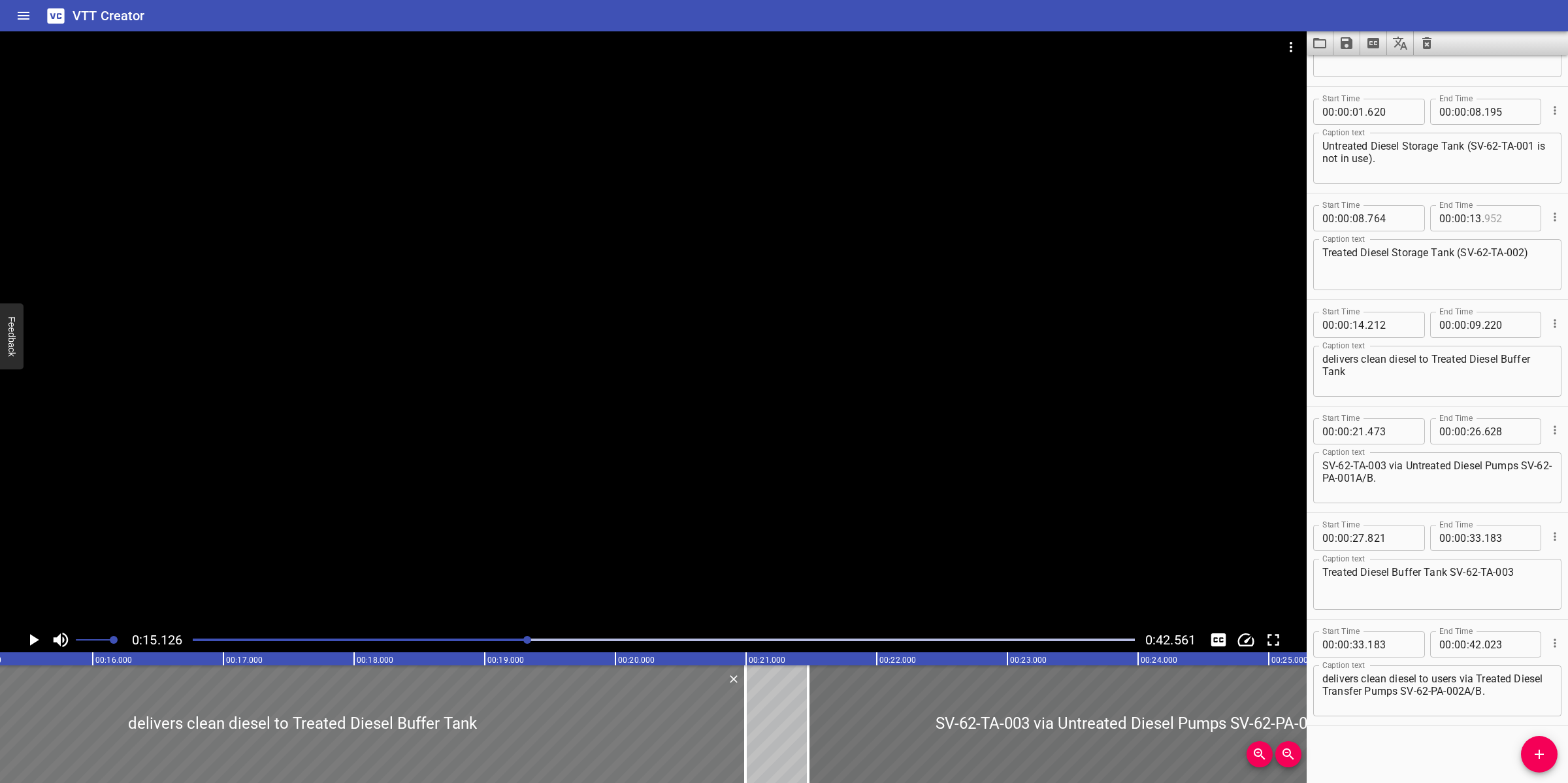
scroll to position [0, 1976]
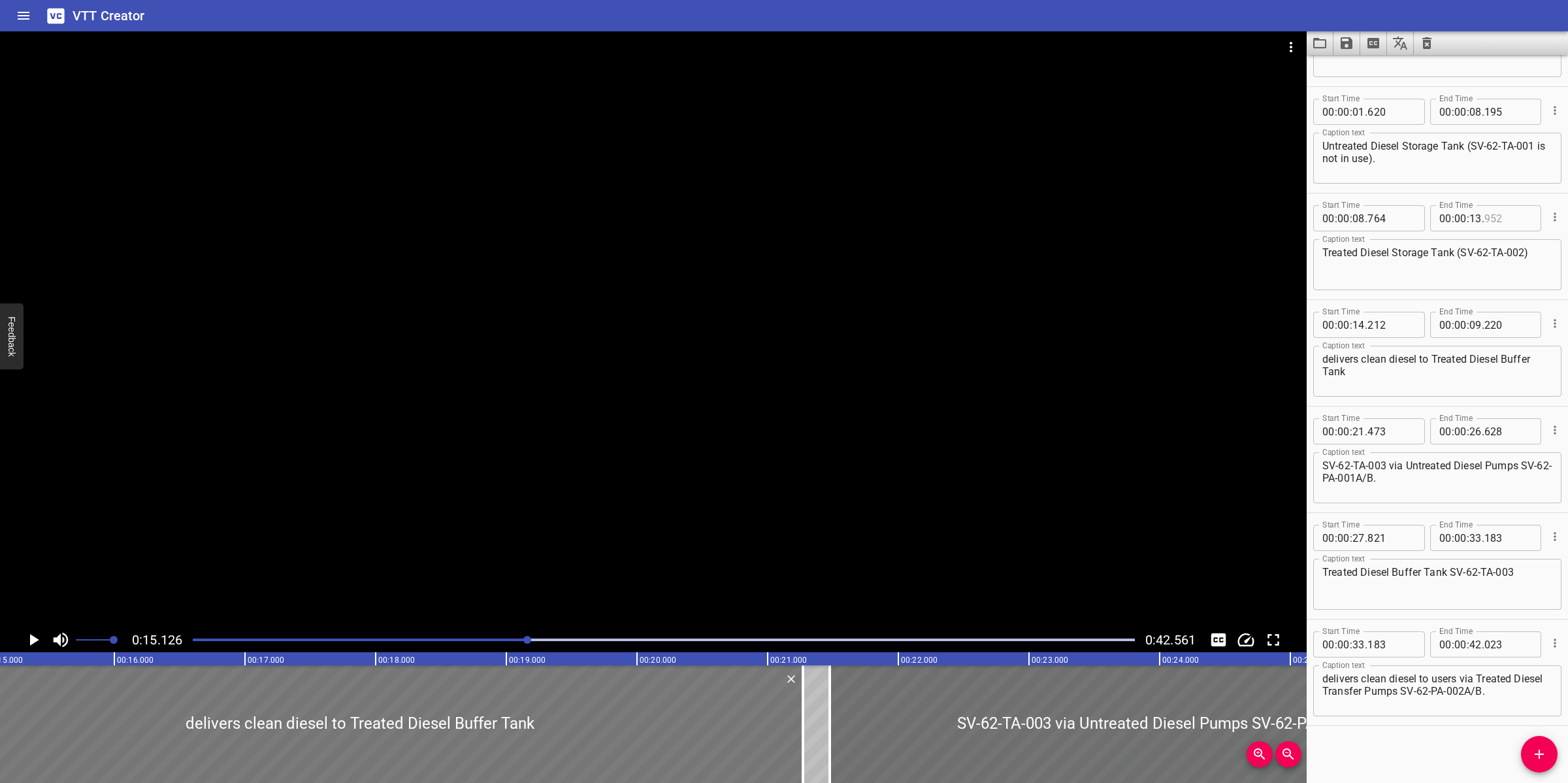
drag, startPoint x: 383, startPoint y: 736, endPoint x: 403, endPoint y: 733, distance: 20.2
click at [402, 733] on div at bounding box center [359, 724] width 887 height 118
type input "507"
type input "515"
click at [1384, 380] on textarea "delivers clean diesel to Treated Diesel Buffer Tank" at bounding box center [1438, 371] width 230 height 37
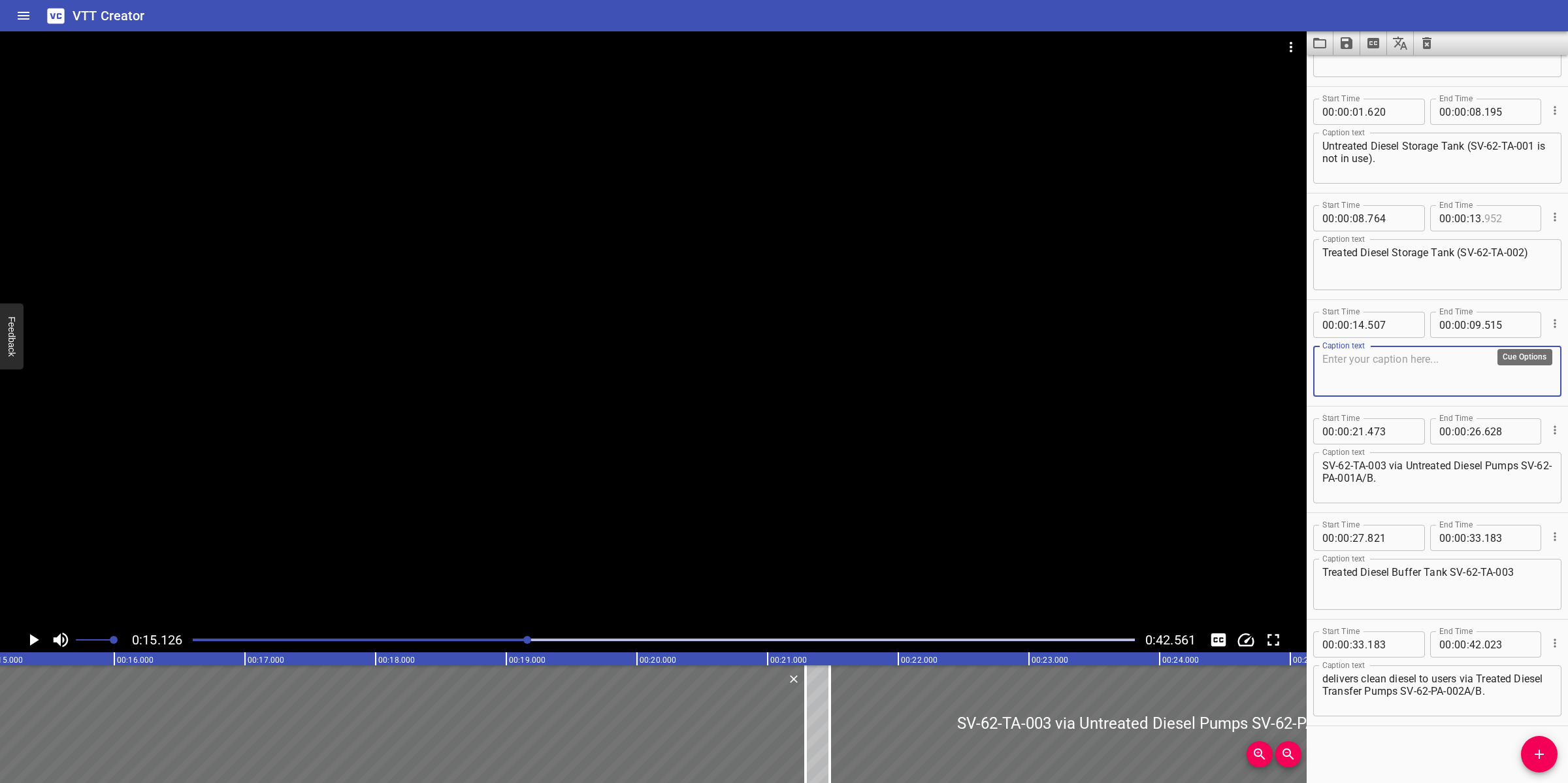
click at [1549, 321] on icon "Cue Options" at bounding box center [1555, 324] width 13 height 13
click at [1501, 347] on li "Delete Cue" at bounding box center [1500, 346] width 114 height 23
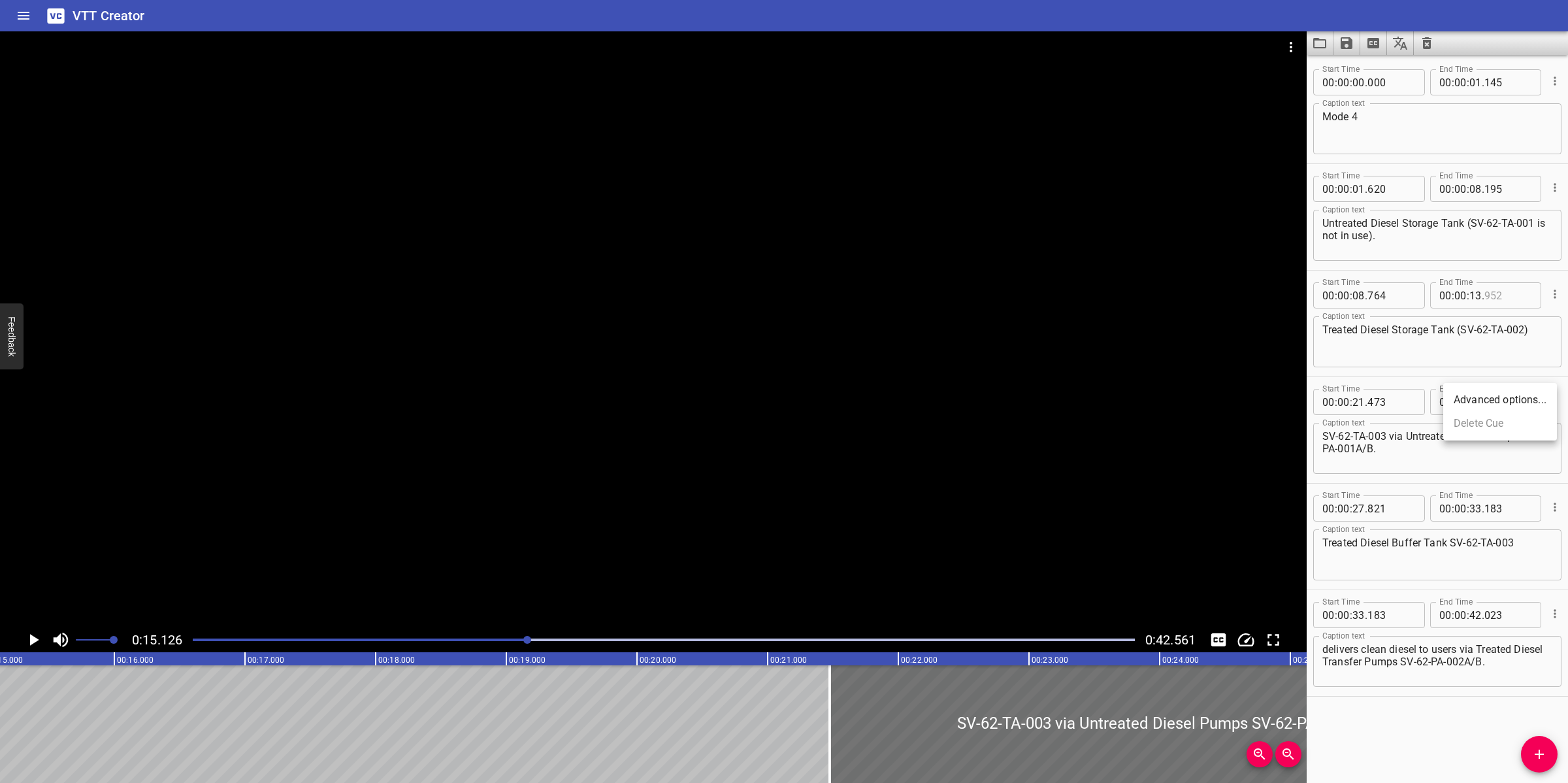
scroll to position [0, 0]
click at [1535, 756] on icon "Add Cue" at bounding box center [1539, 754] width 15 height 15
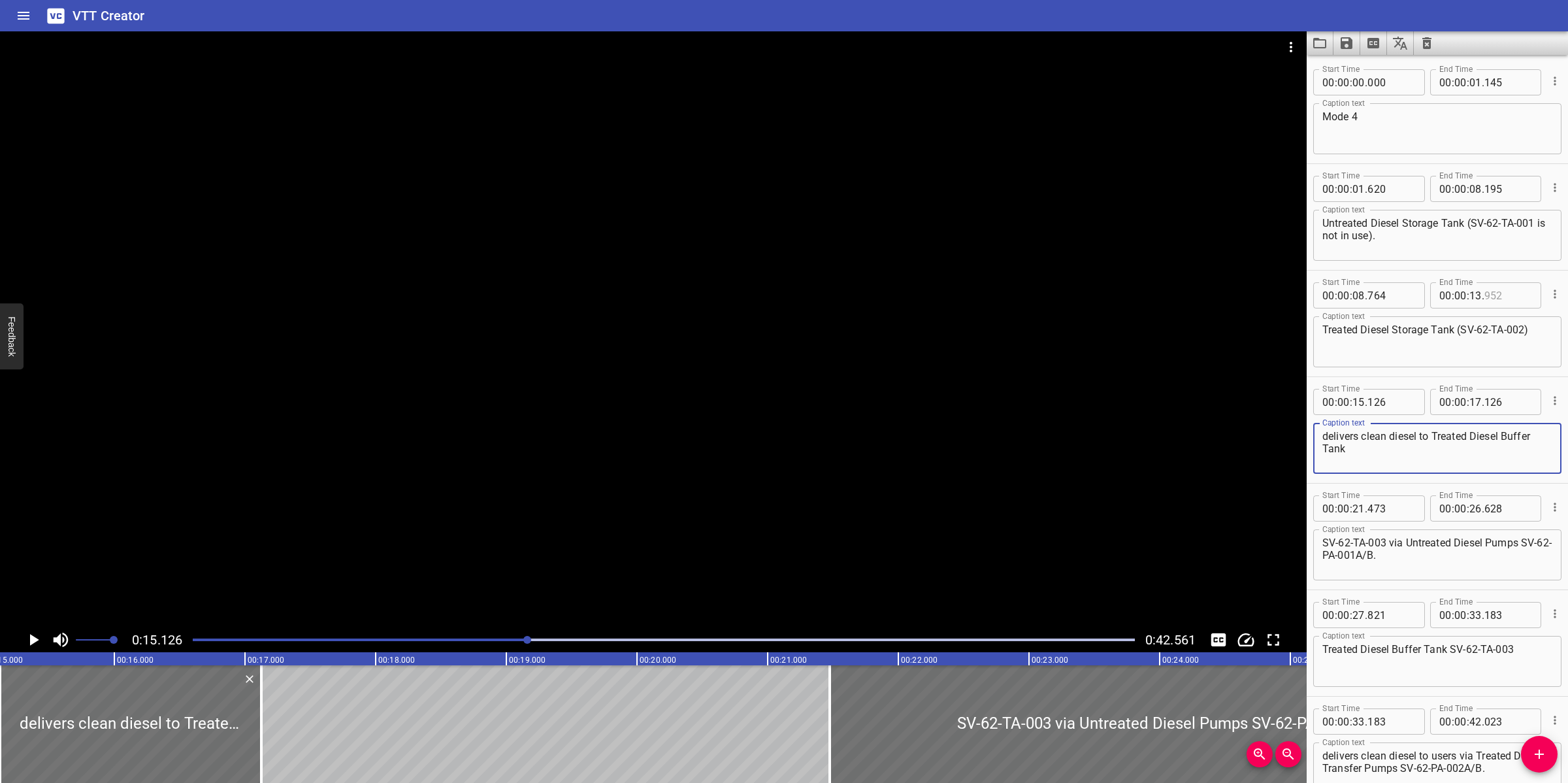
type textarea "delivers clean diesel to Treated Diesel Buffer Tank"
click at [1373, 402] on input "number" at bounding box center [1391, 402] width 48 height 26
type input "126"
type input "13"
type input "952"
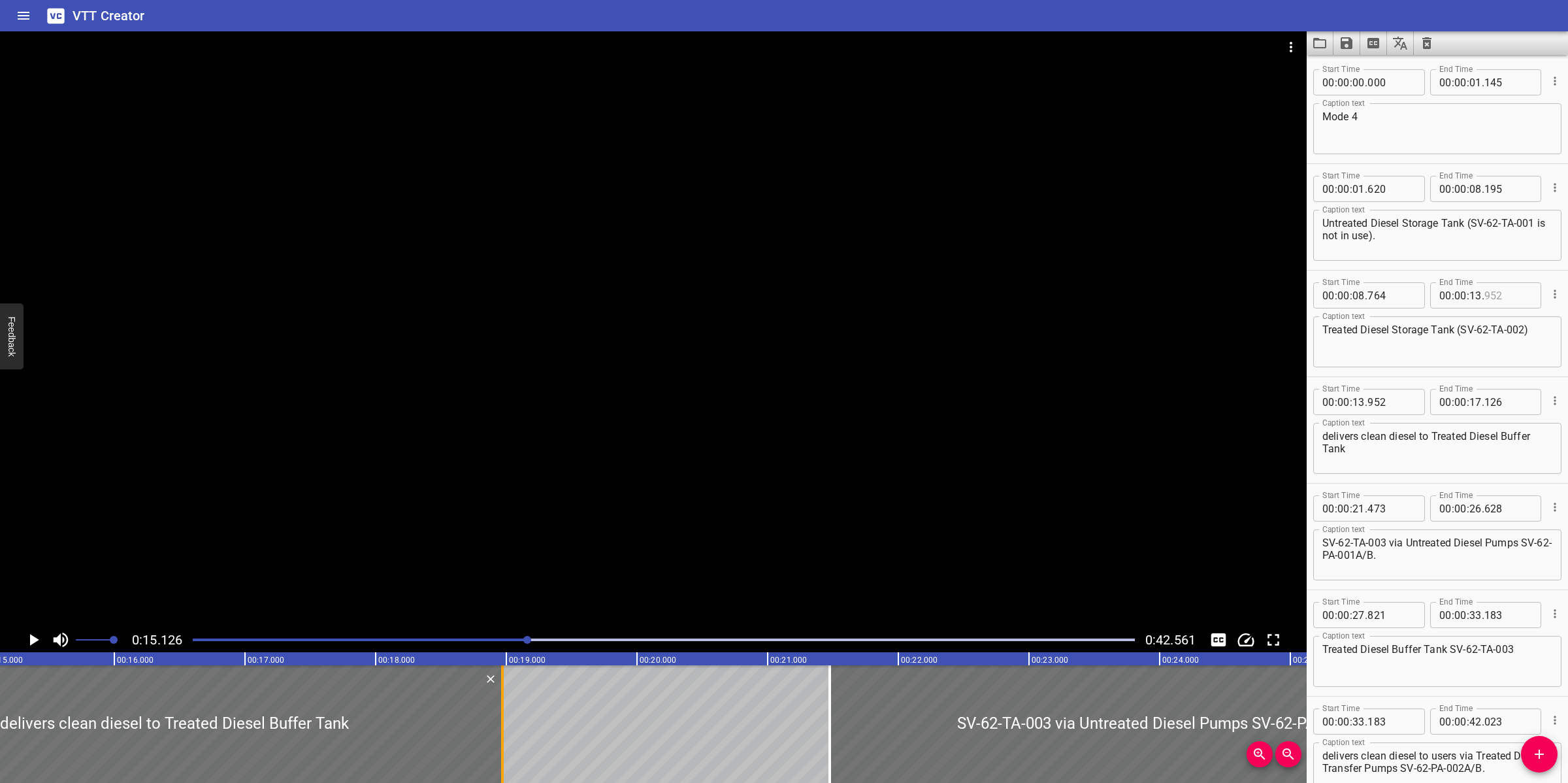
drag, startPoint x: 262, startPoint y: 696, endPoint x: 503, endPoint y: 705, distance: 241.2
click at [505, 705] on div at bounding box center [503, 724] width 13 height 118
type input "18"
type input "981"
drag, startPoint x: 485, startPoint y: 644, endPoint x: 459, endPoint y: 639, distance: 26.5
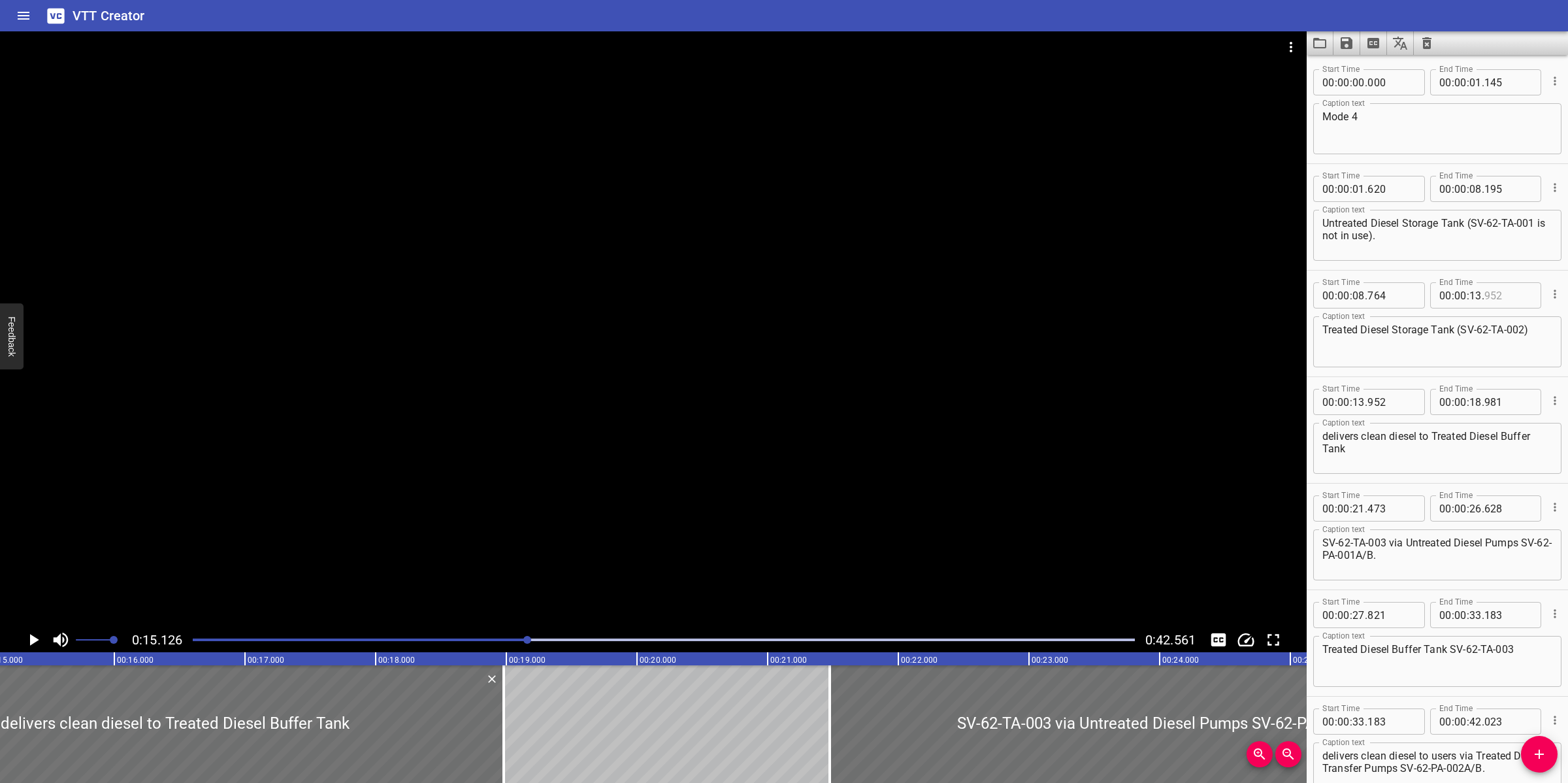
click at [481, 642] on div at bounding box center [663, 639] width 958 height 18
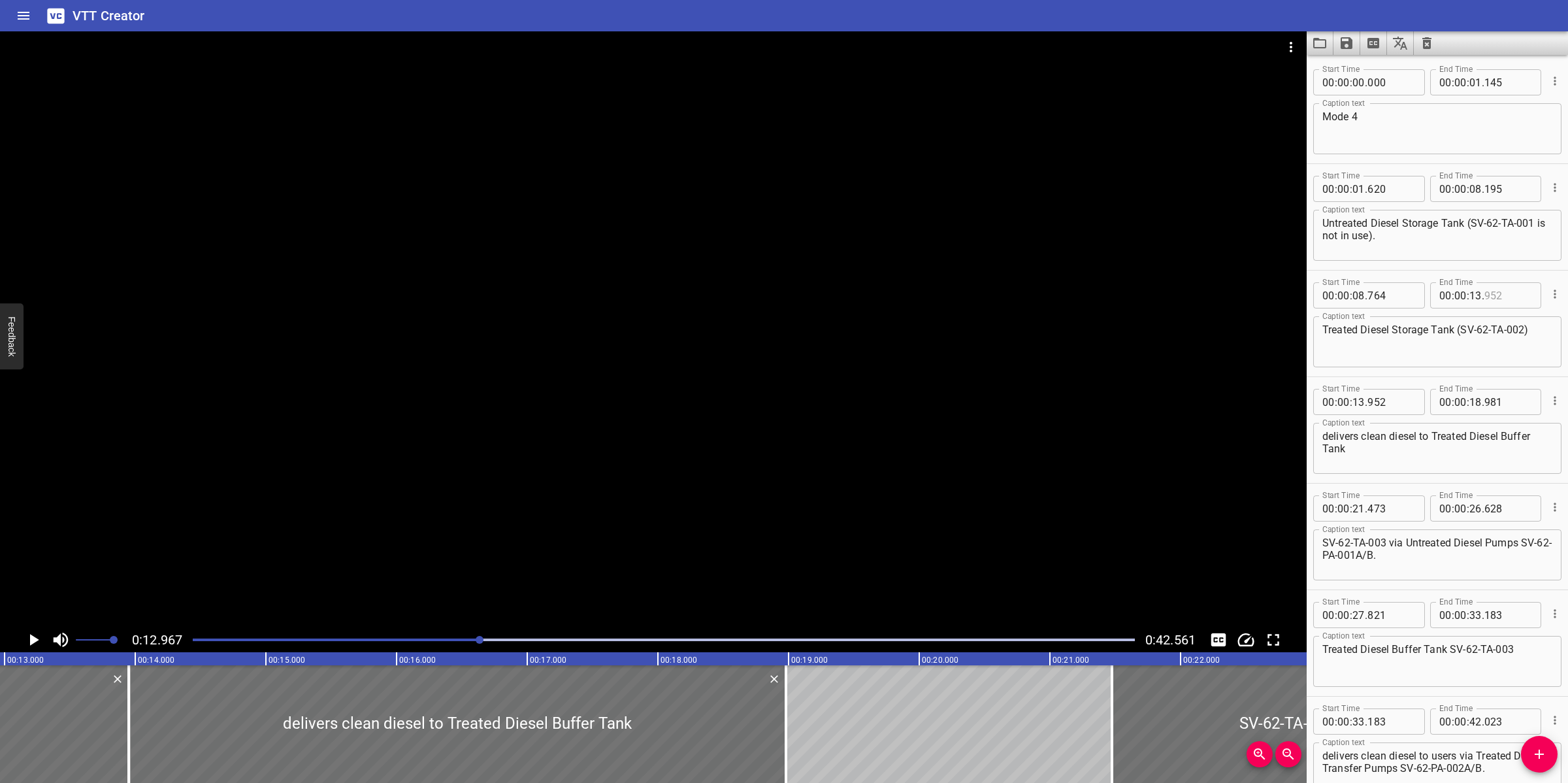
click at [507, 491] on div at bounding box center [653, 329] width 1307 height 596
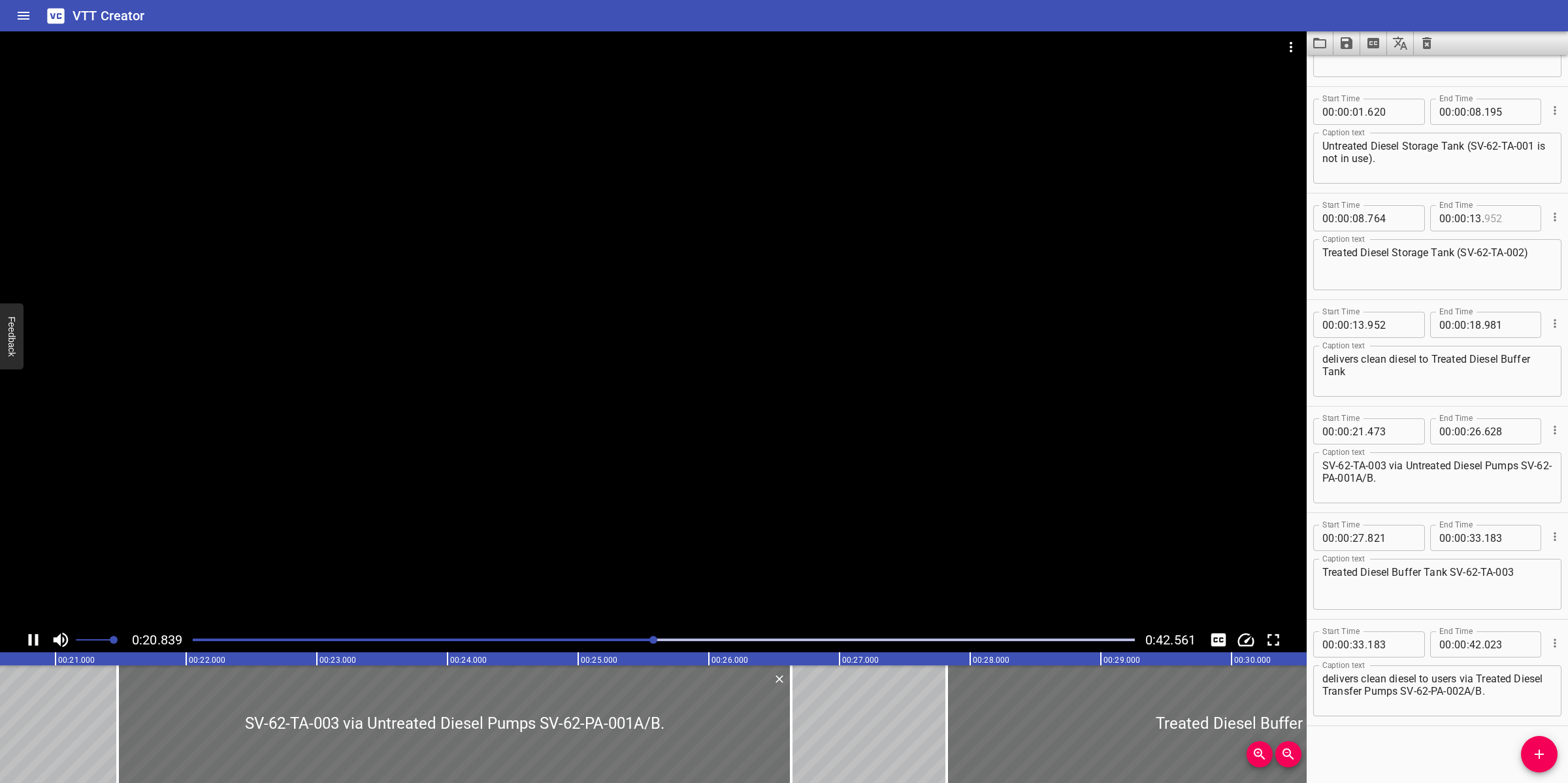
scroll to position [0, 2745]
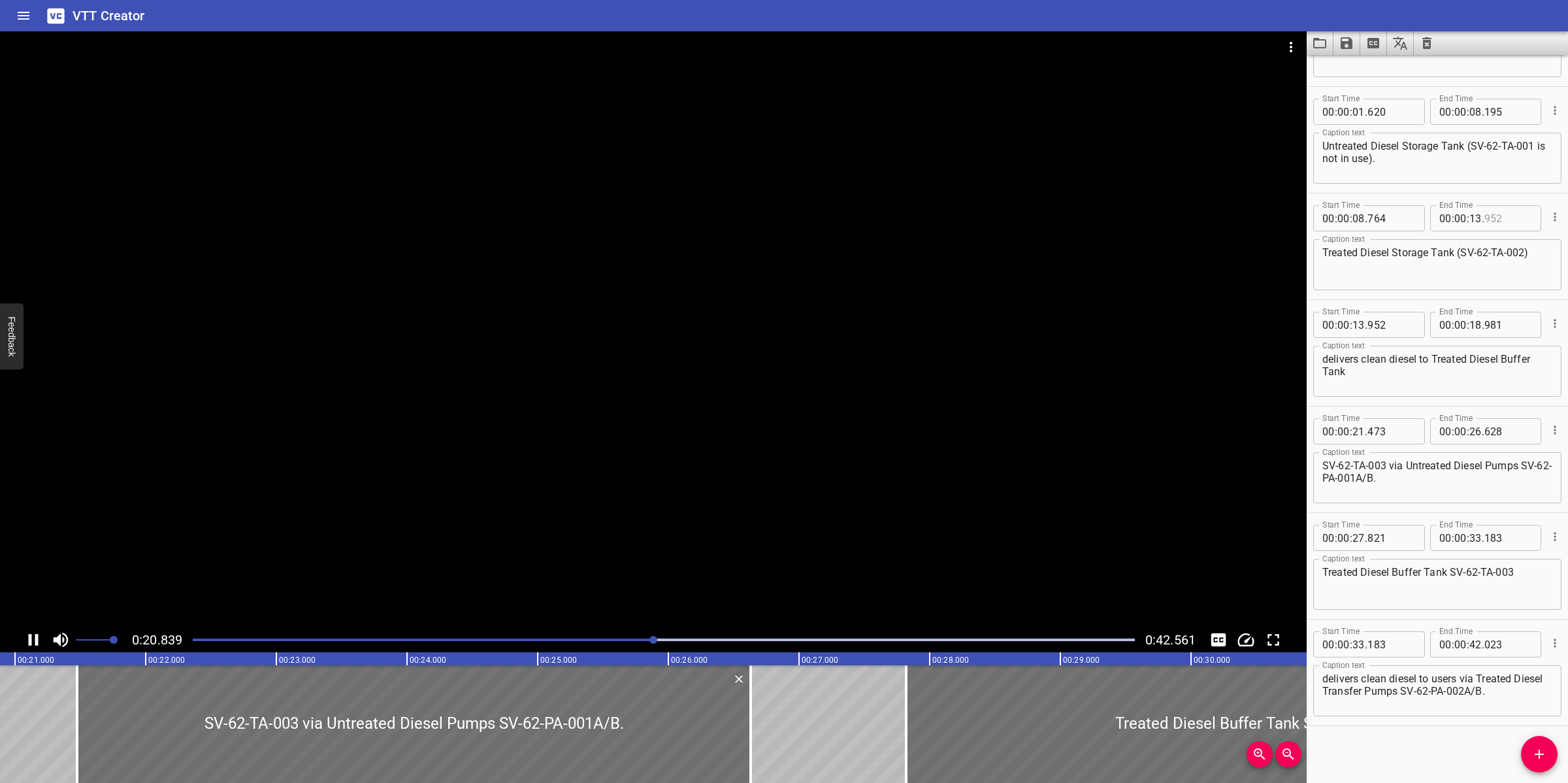
click at [675, 523] on div at bounding box center [653, 329] width 1307 height 596
click at [641, 636] on div at bounding box center [663, 639] width 958 height 18
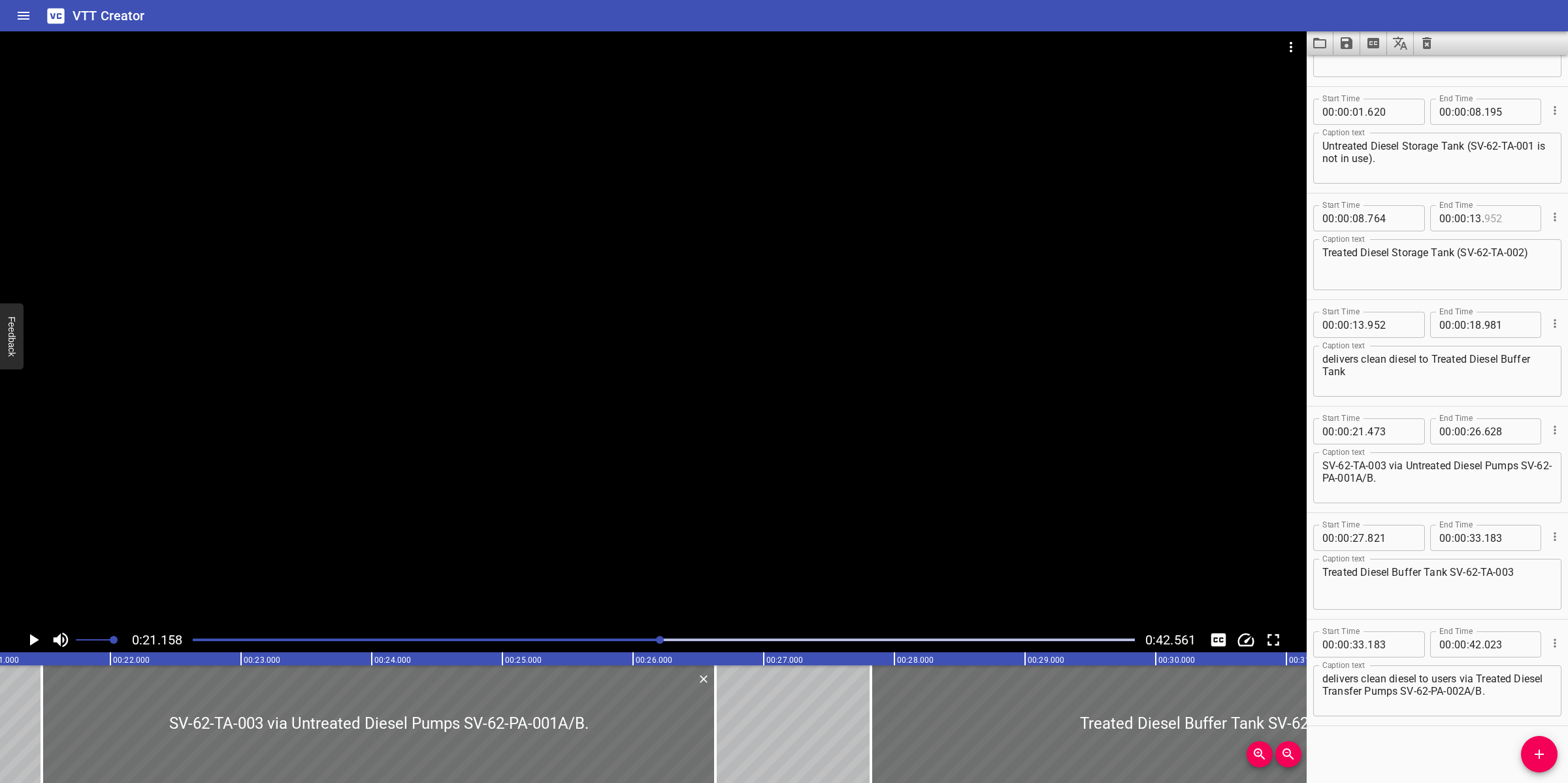
click at [641, 638] on div at bounding box center [663, 639] width 958 height 18
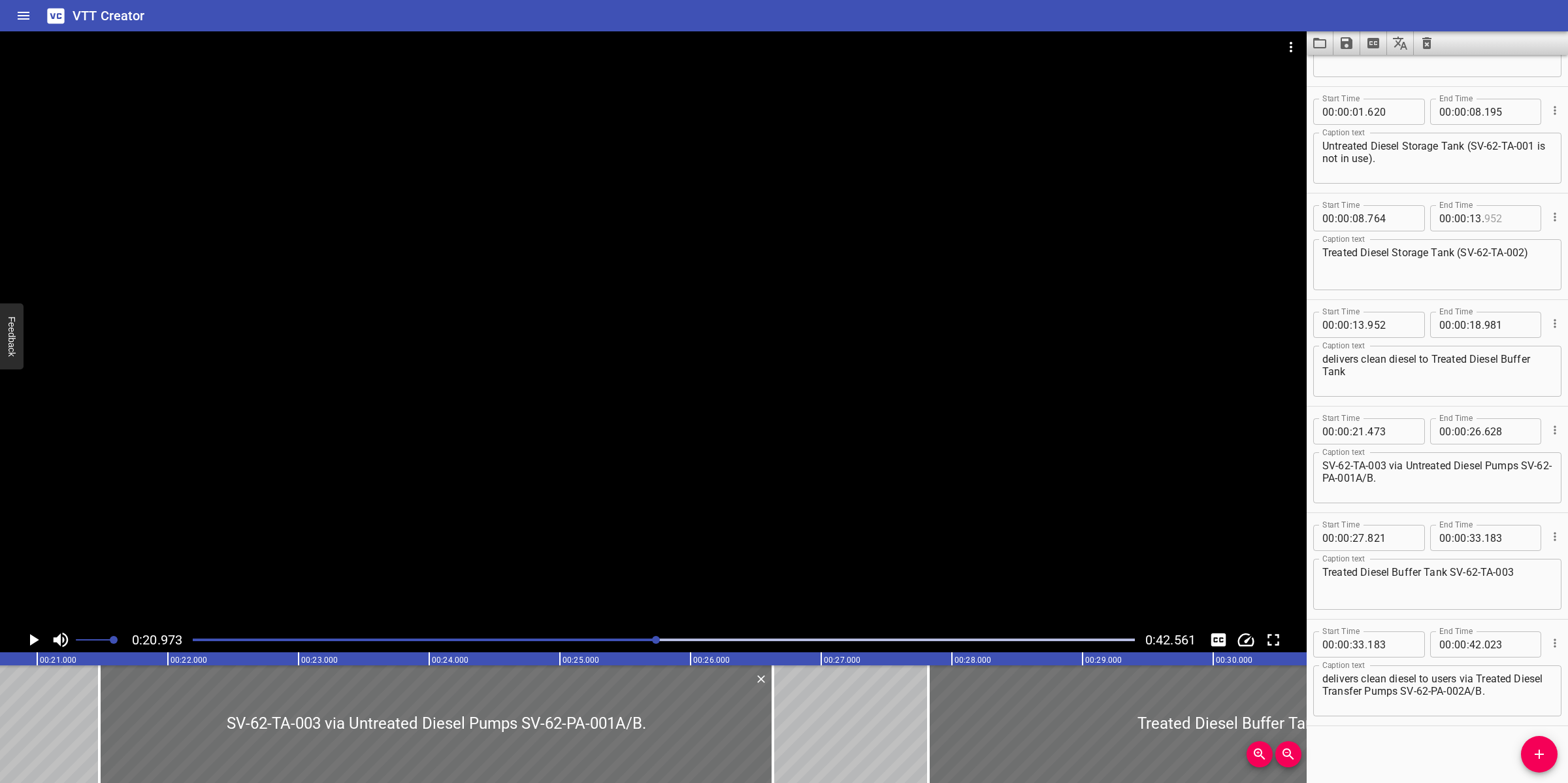
scroll to position [0, 2741]
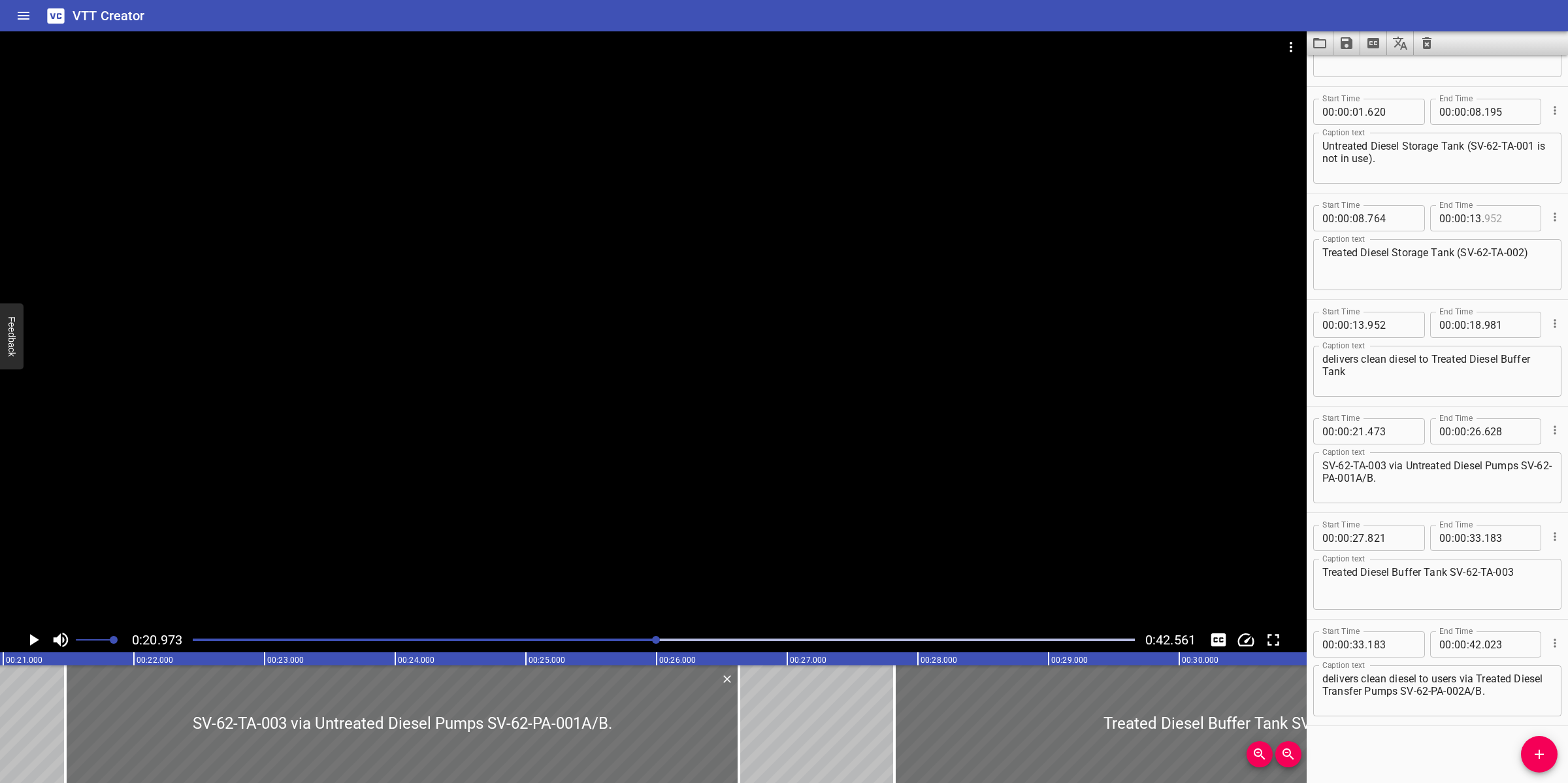
click at [615, 638] on div "Play progress" at bounding box center [186, 640] width 942 height 3
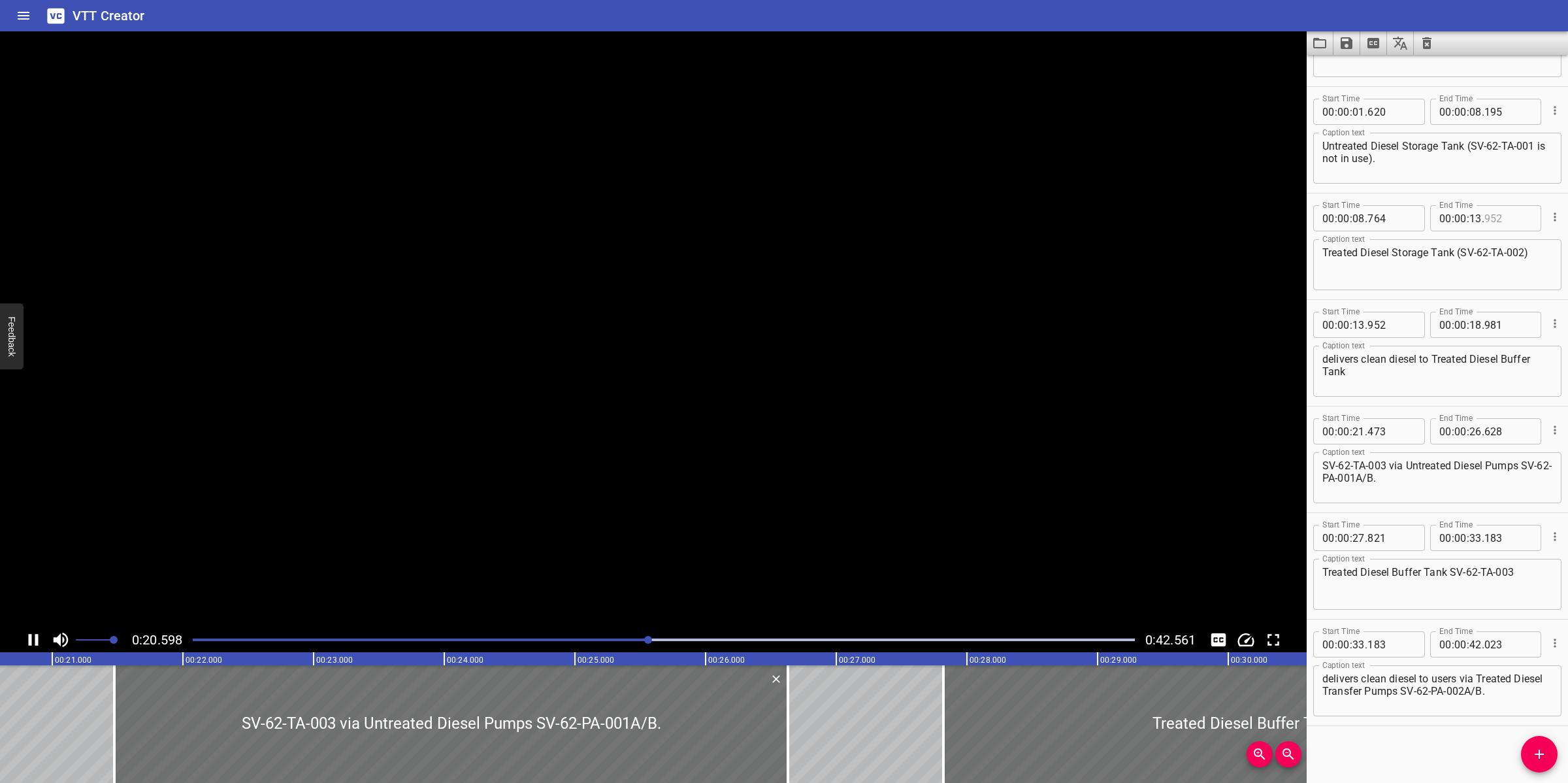
scroll to position [0, 2720]
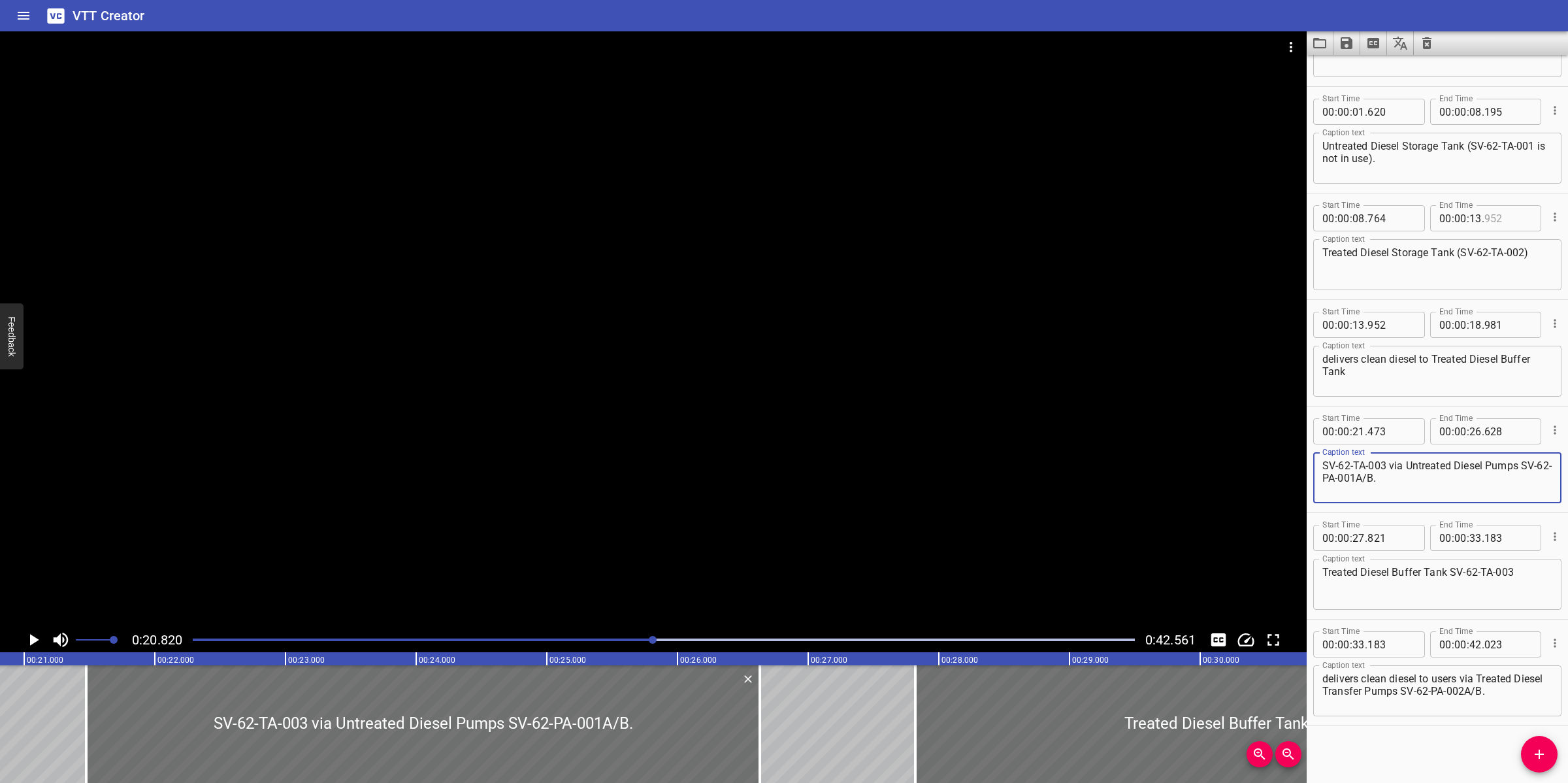
drag, startPoint x: 1385, startPoint y: 461, endPoint x: 1311, endPoint y: 468, distance: 74.3
click at [1312, 467] on div "Start Time 00 : 00 : 21 . 473 Start Time End Time 00 : 00 : 26 . 628 End Time C…" at bounding box center [1438, 459] width 262 height 106
type textarea "via Untreated Diesel Pumps SV-62-PA-001A/B."
click at [1396, 379] on textarea "delivers clean diesel to Treated Diesel Buffer Tank" at bounding box center [1438, 371] width 230 height 37
paste textarea "SV-62-TA-003"
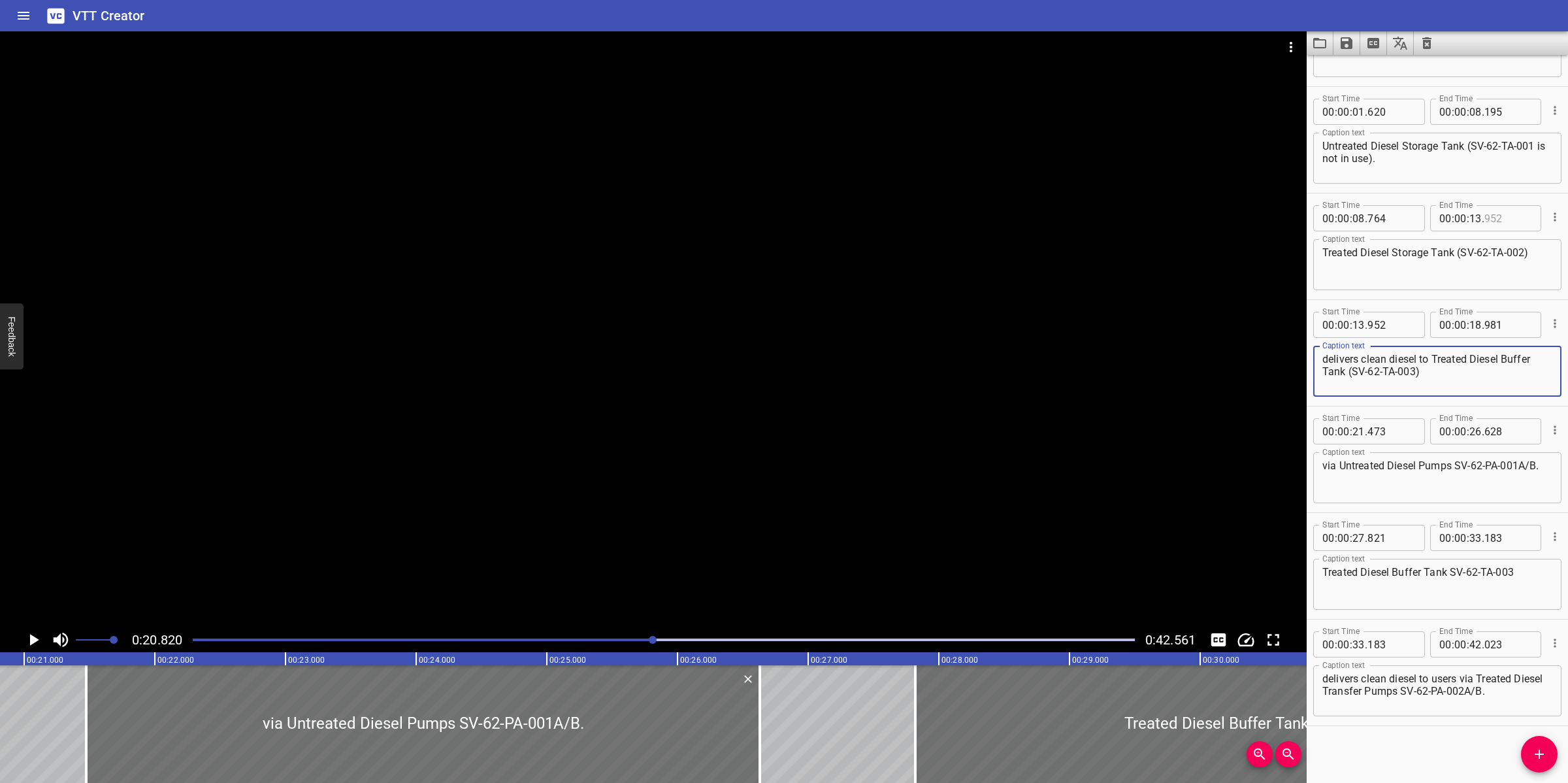
type textarea "delivers clean diesel to Treated Diesel Buffer Tank (SV-62-TA-003)"
click at [1456, 466] on textarea "via Untreated Diesel Pumps SV-62-PA-001A/B." at bounding box center [1438, 478] width 230 height 37
type textarea "via Untreated Diesel Pumps (SV-62-PA-001A/B)."
click at [1470, 327] on input "number" at bounding box center [1476, 325] width 13 height 26
type input "20"
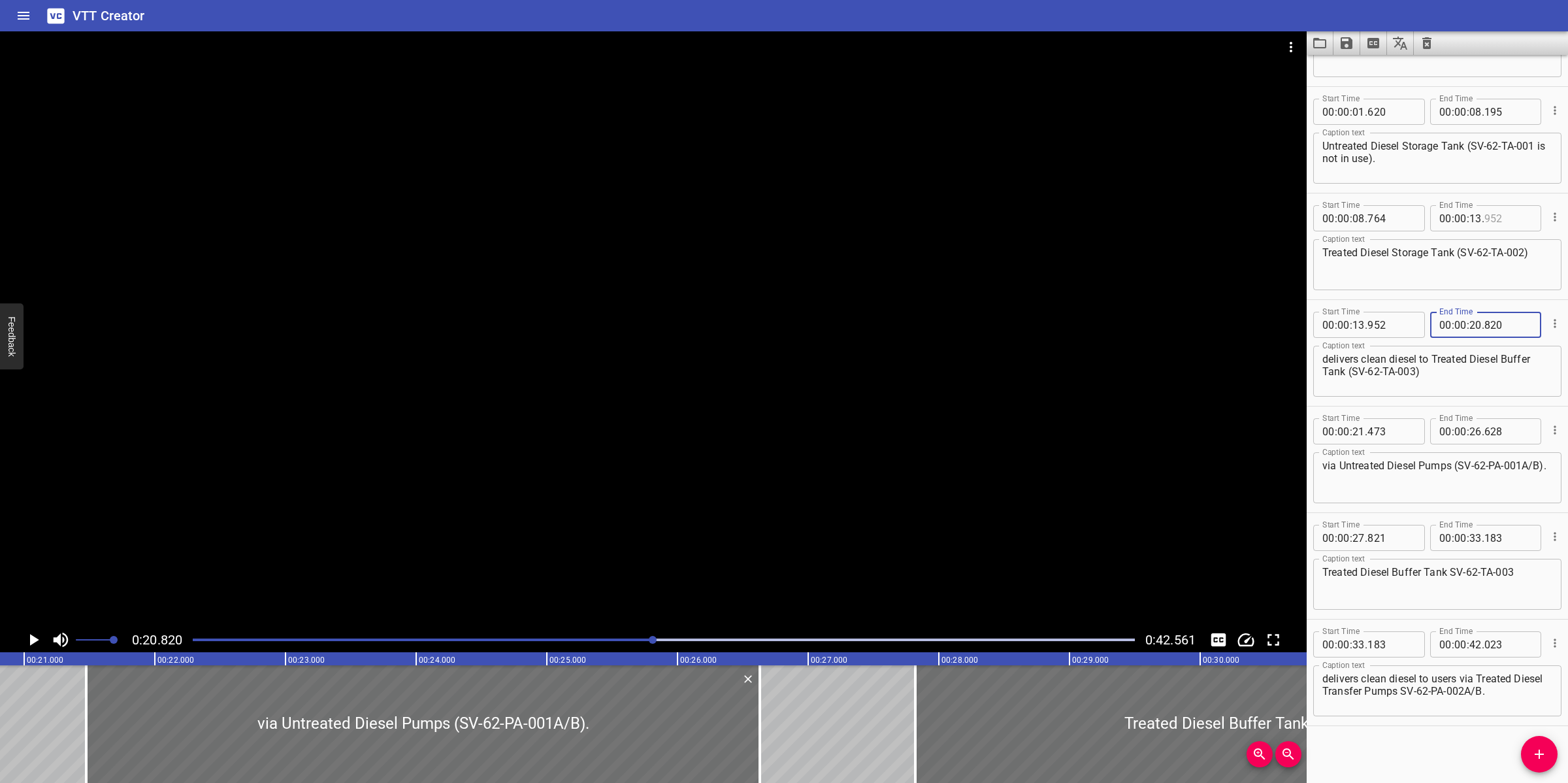
type input "820"
type input "00"
type input "20"
type input "820"
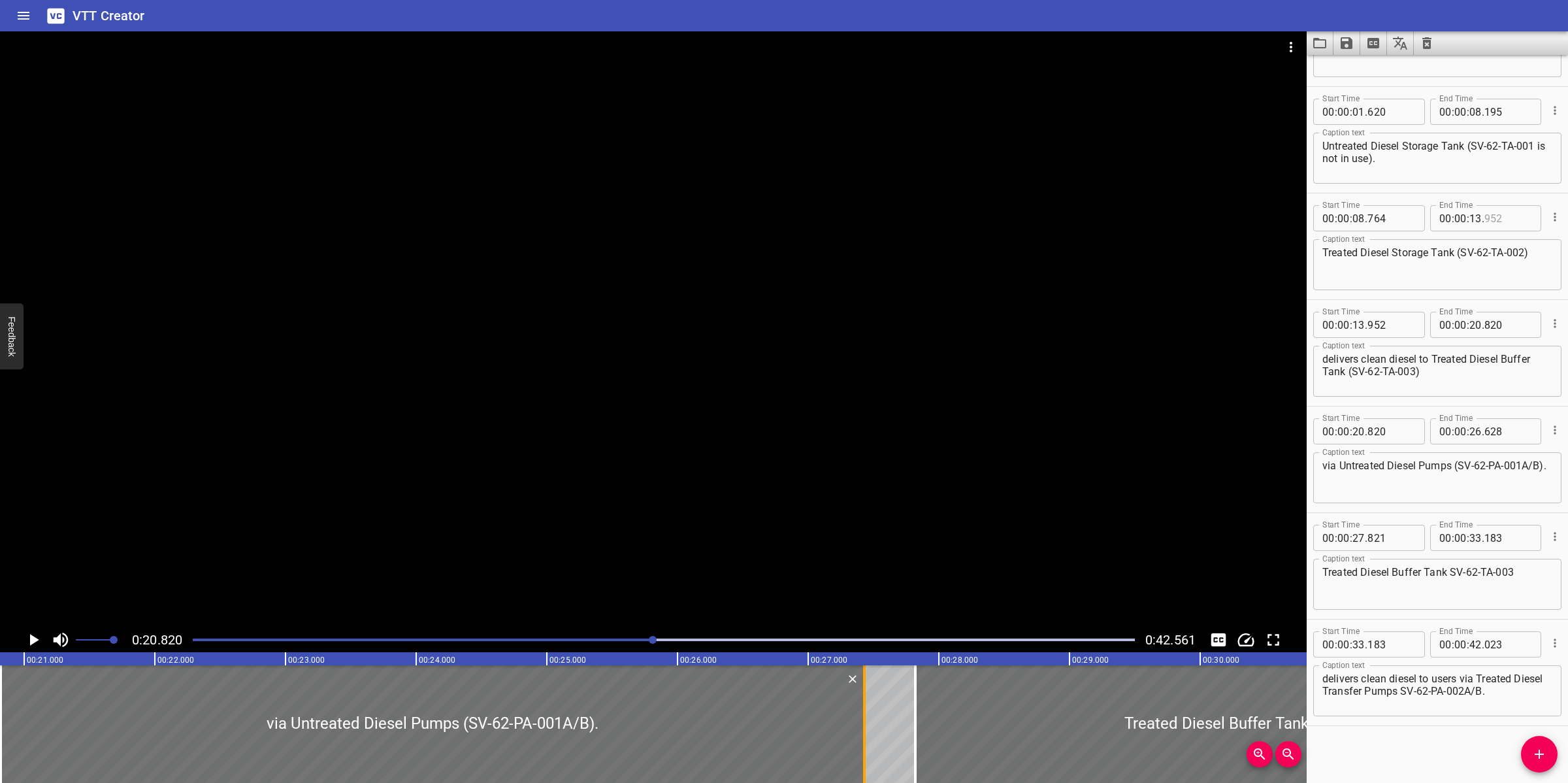
drag, startPoint x: 755, startPoint y: 706, endPoint x: 859, endPoint y: 727, distance: 106.1
click at [859, 727] on div at bounding box center [865, 724] width 13 height 118
type input "27"
type input "428"
click at [942, 556] on div at bounding box center [653, 329] width 1307 height 596
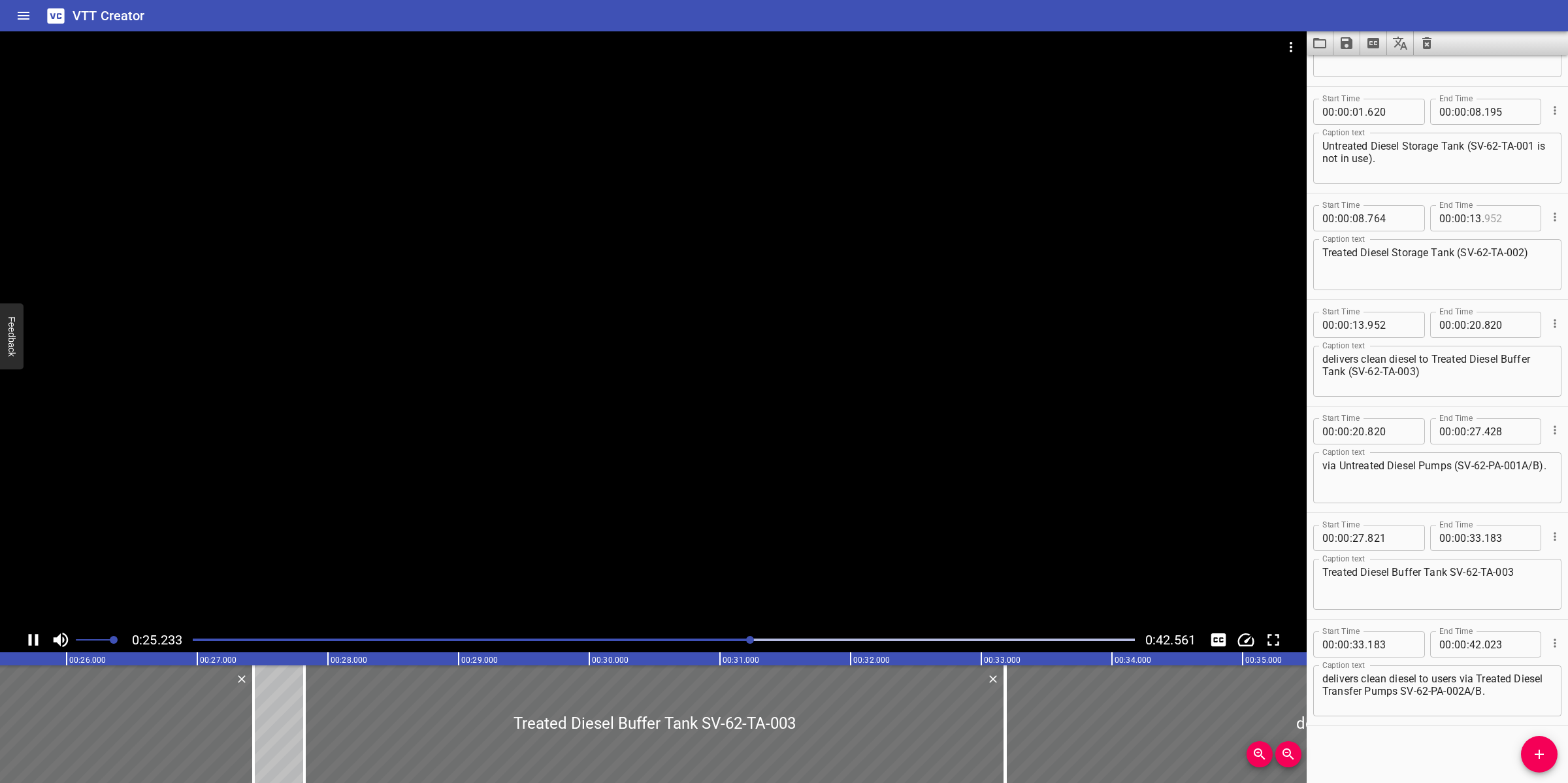
click at [1449, 572] on textarea "Treated Diesel Buffer Tank SV-62-TA-003" at bounding box center [1438, 584] width 230 height 37
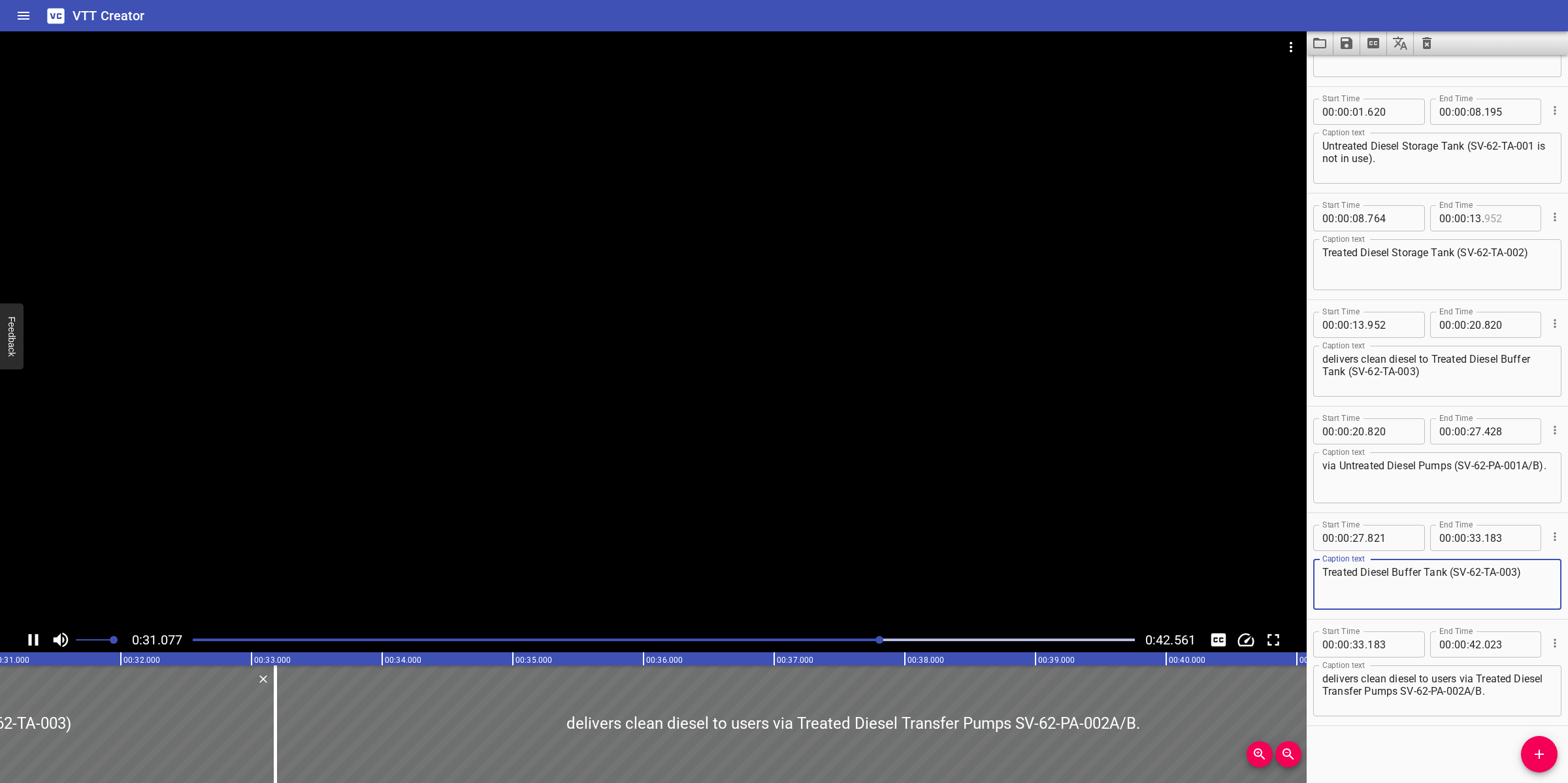
type textarea "Treated Diesel Buffer Tank (SV-62-TA-003)"
click at [1431, 695] on textarea "delivers clean diesel to users via Treated Diesel Transfer Pumps SV-62-PA-002A/…" at bounding box center [1438, 691] width 230 height 37
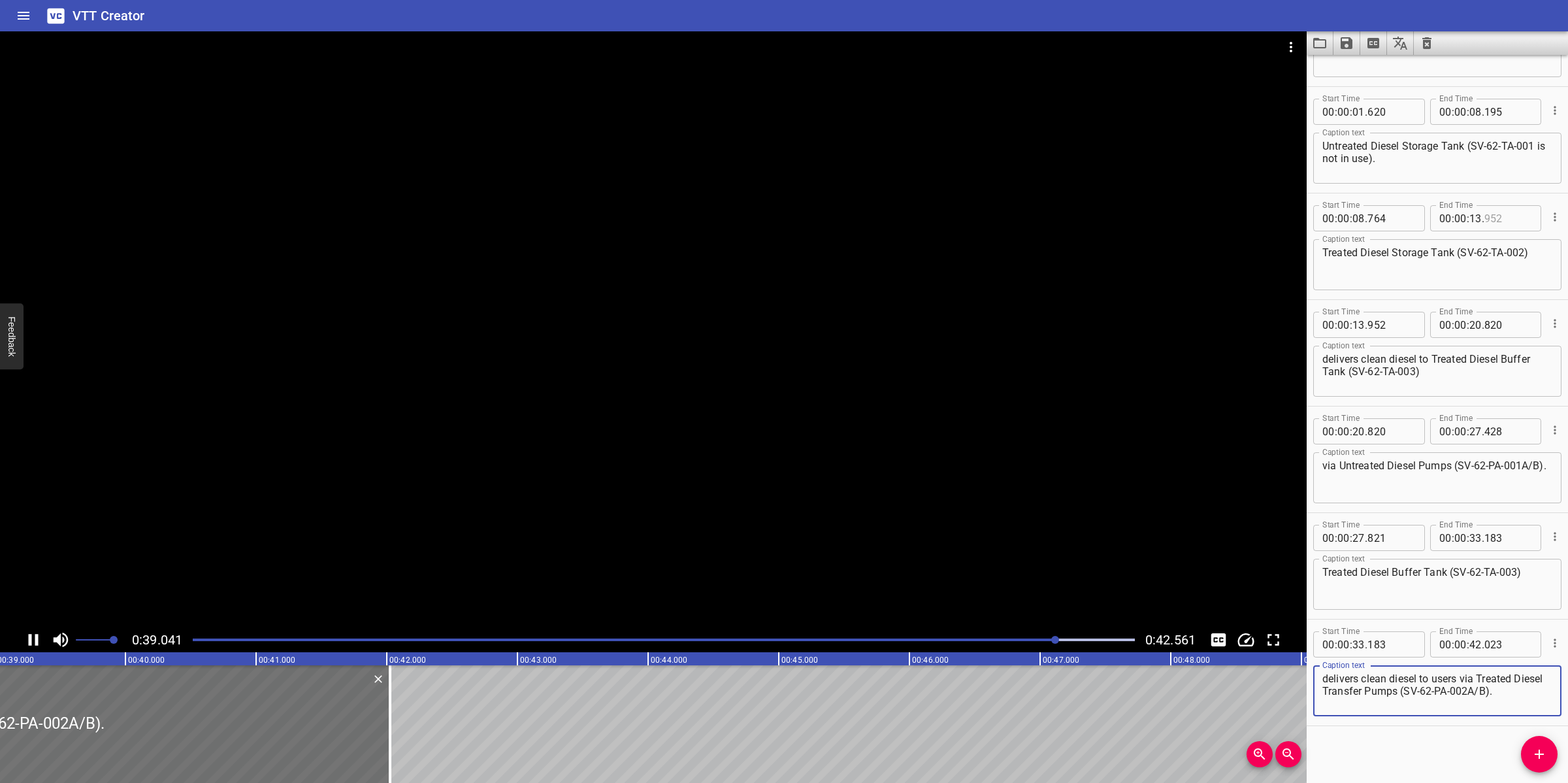
type textarea "delivers clean diesel to users via Treated Diesel Transfer Pumps (SV-62-PA-002A…"
click at [1346, 46] on icon "Save captions to file" at bounding box center [1346, 43] width 15 height 15
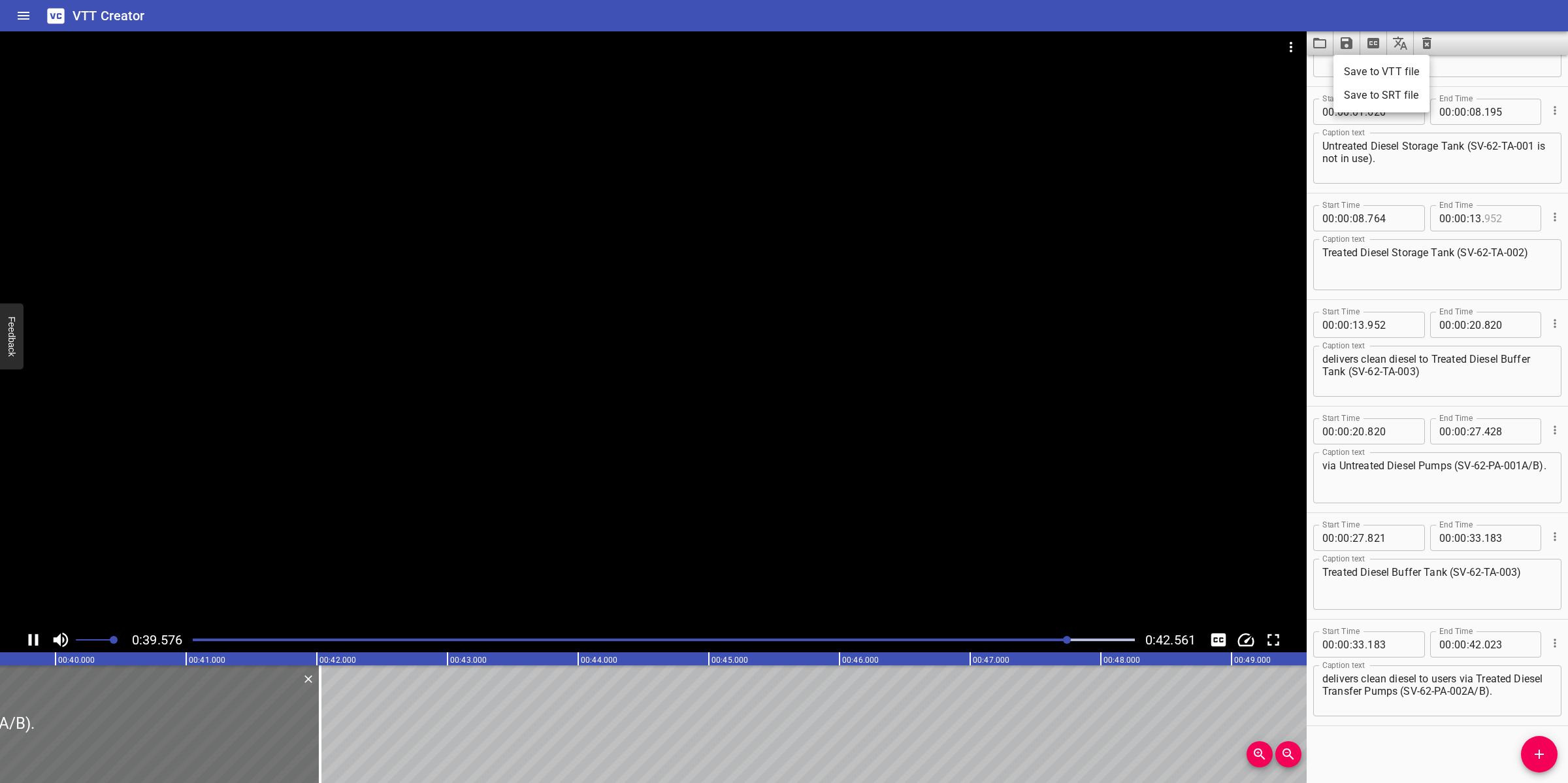
click at [1381, 69] on li "Save to VTT file" at bounding box center [1382, 72] width 96 height 23
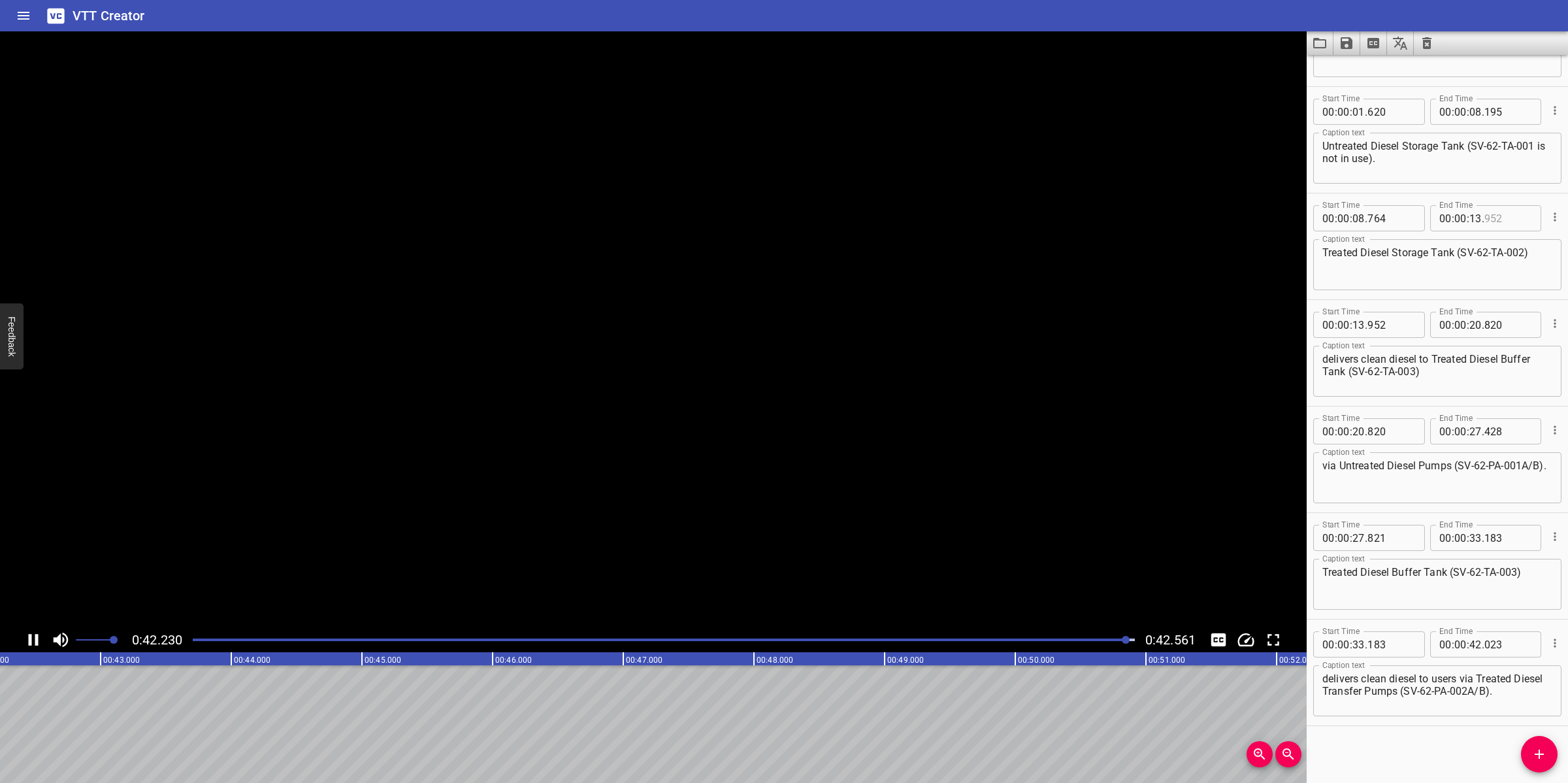
scroll to position [0, 5561]
